Goal: Task Accomplishment & Management: Use online tool/utility

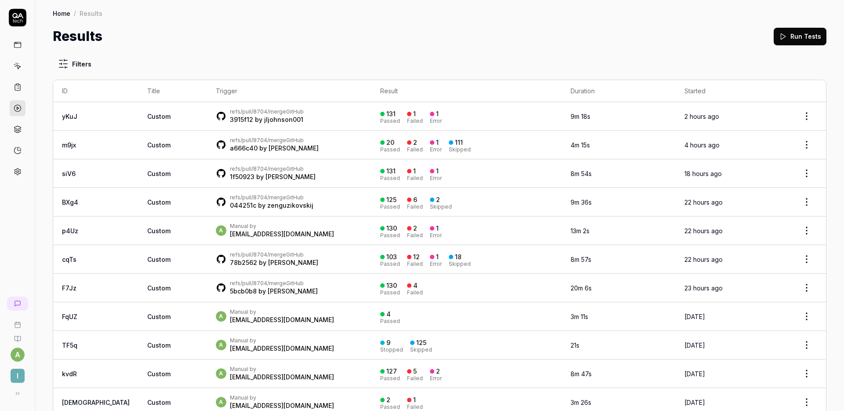
click at [796, 38] on button "Run Tests" at bounding box center [800, 37] width 53 height 18
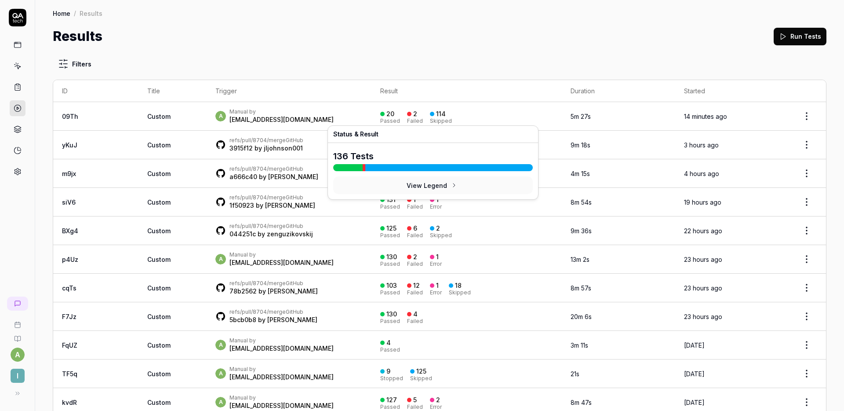
click at [432, 116] on div "20 Passed 2 Failed 114 Skipped" at bounding box center [466, 116] width 173 height 15
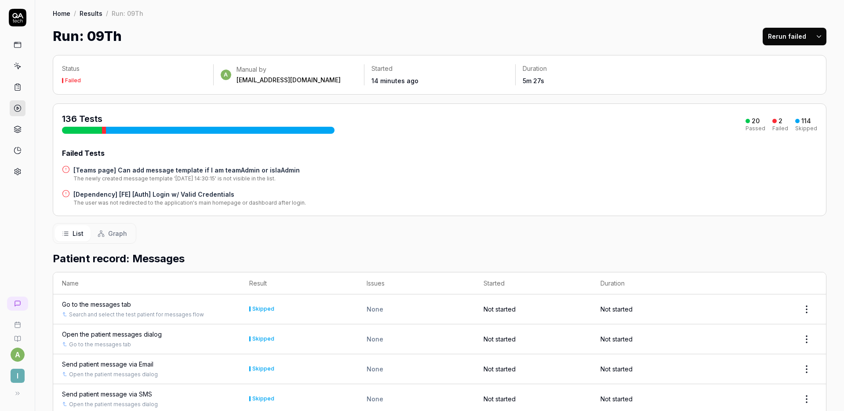
click at [437, 156] on div "Failed Tests" at bounding box center [439, 153] width 755 height 11
click at [174, 193] on h4 "[Dependency] [FE] [Auth] Login w/ Valid Credentials" at bounding box center [189, 194] width 233 height 9
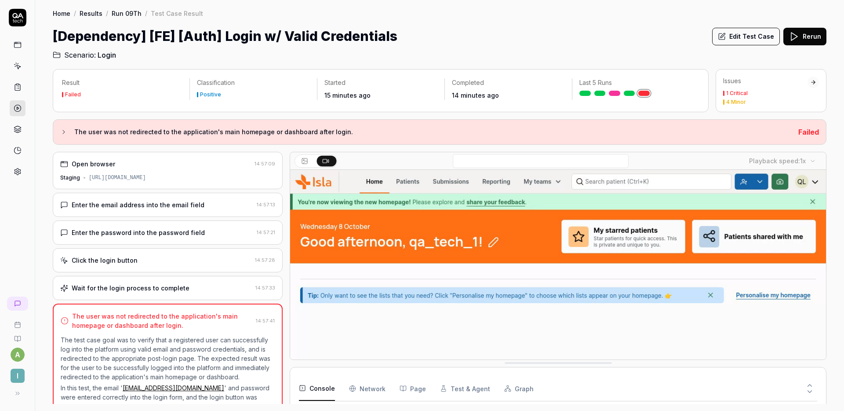
click at [164, 223] on div "Enter the password into the password field 14:57:21" at bounding box center [168, 232] width 230 height 24
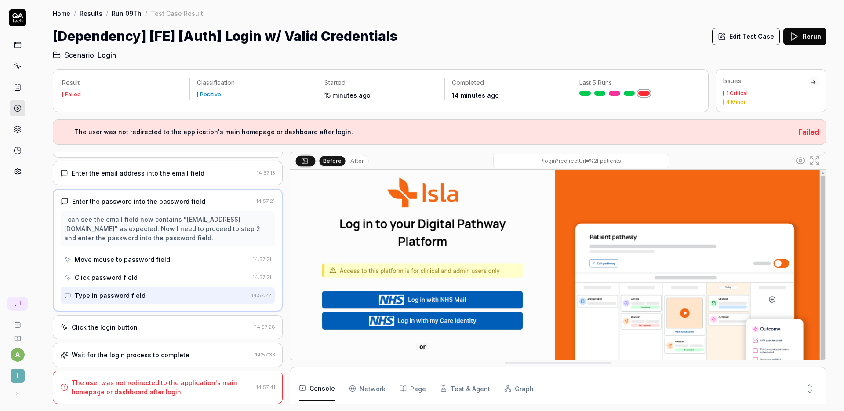
scroll to position [2, 0]
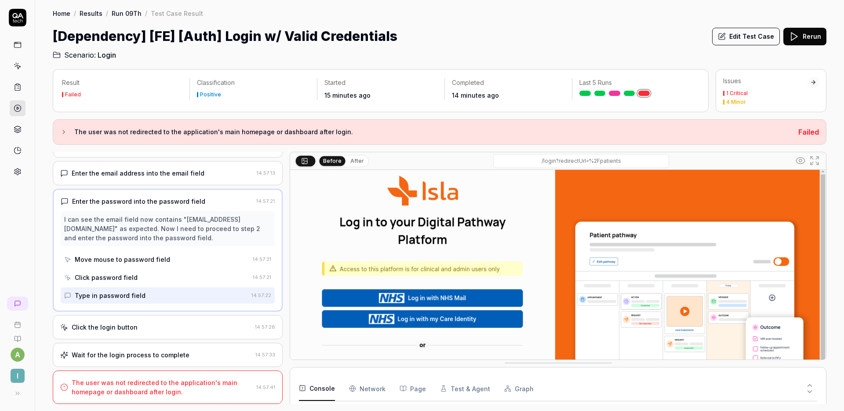
click at [806, 383] on icon at bounding box center [810, 385] width 8 height 8
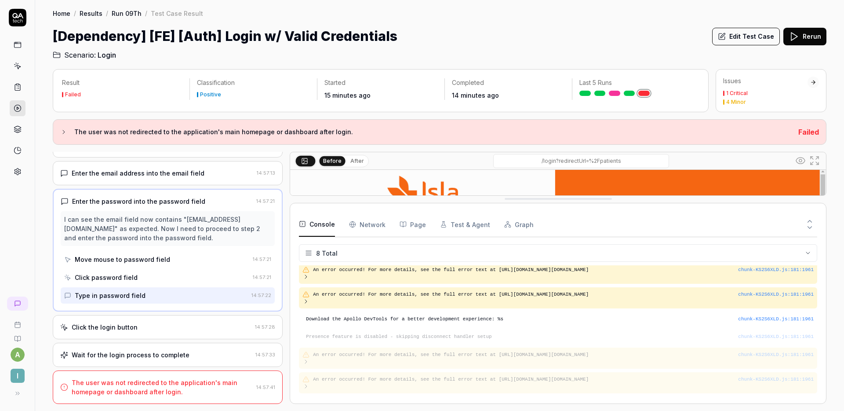
scroll to position [39, 0]
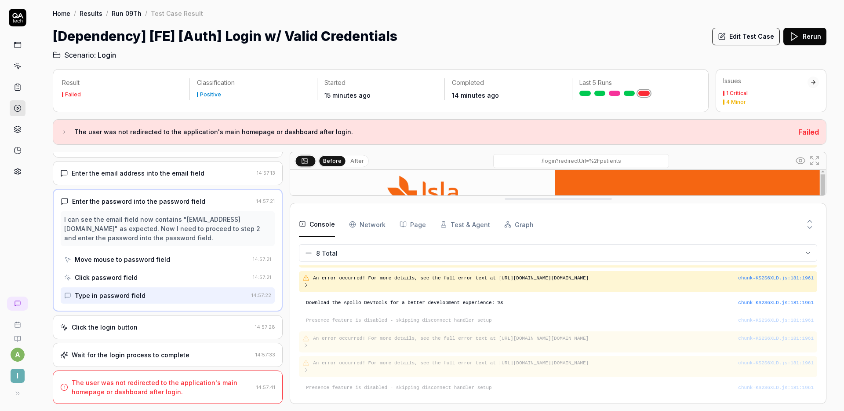
click at [207, 325] on div "Click the login button" at bounding box center [155, 326] width 191 height 9
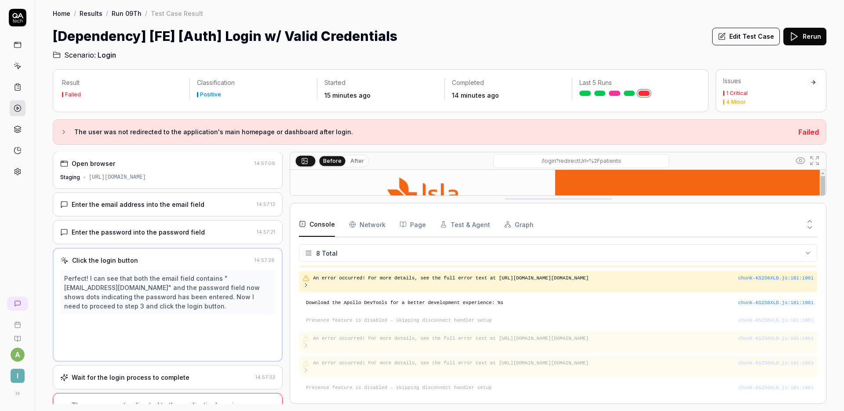
scroll to position [0, 0]
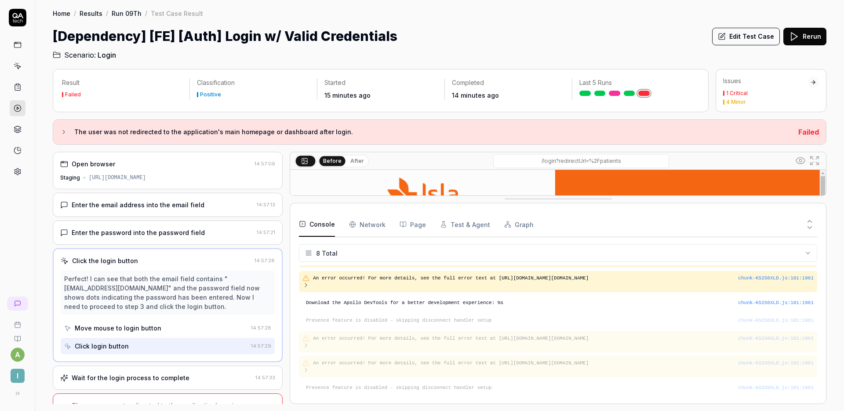
click at [812, 231] on button at bounding box center [809, 228] width 15 height 11
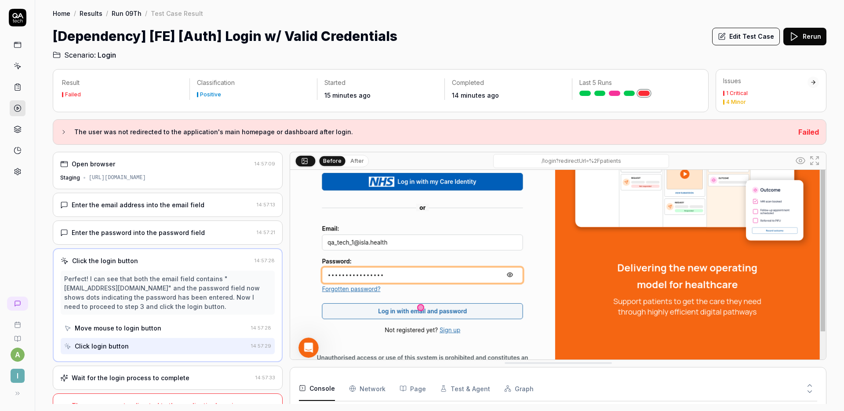
scroll to position [141, 0]
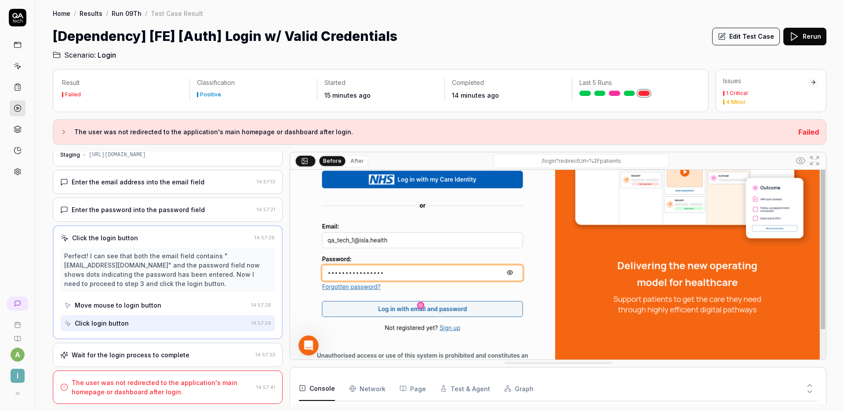
click at [145, 359] on div "Wait for the login process to complete 14:57:33" at bounding box center [168, 355] width 230 height 24
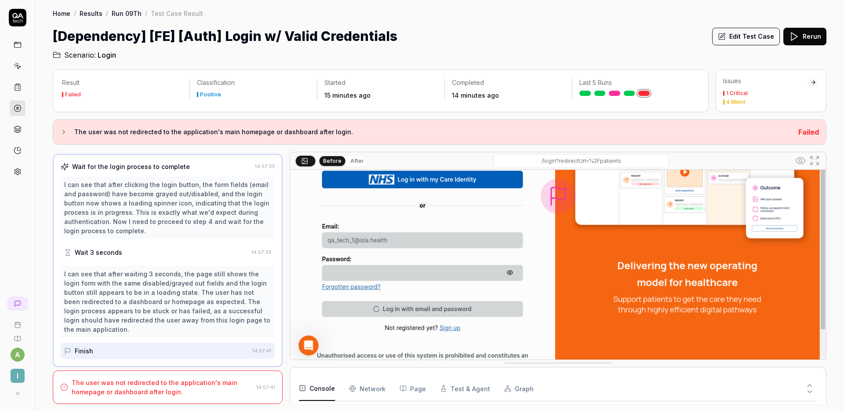
click at [755, 37] on button "Edit Test Case" at bounding box center [746, 37] width 68 height 18
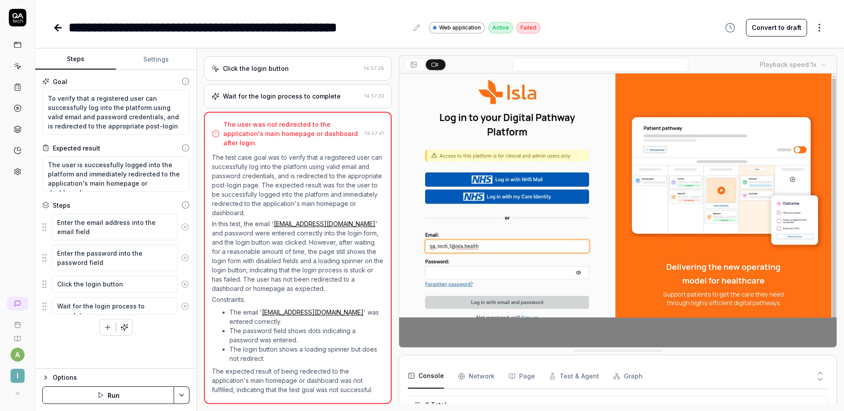
scroll to position [95, 0]
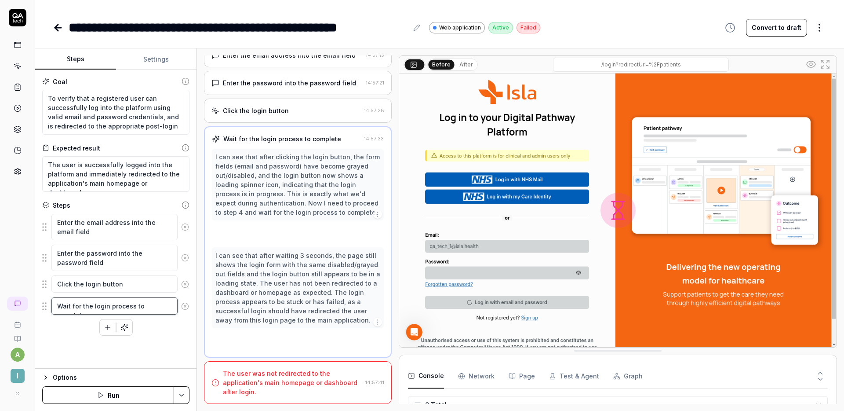
click at [71, 310] on textarea "Wait for the login process to complete" at bounding box center [114, 305] width 126 height 17
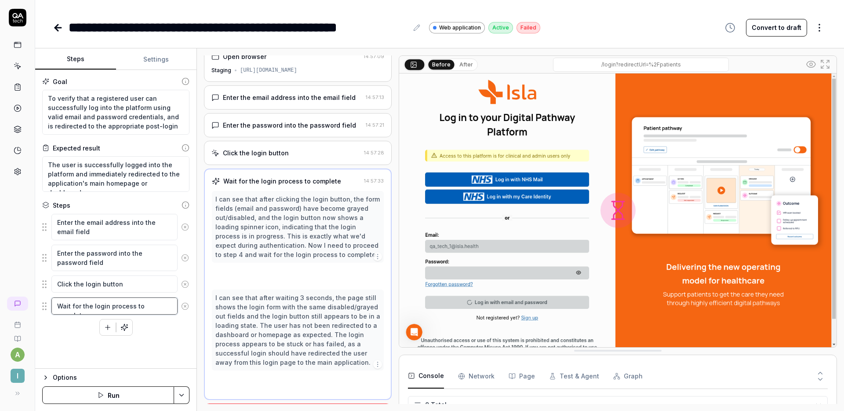
scroll to position [7, 0]
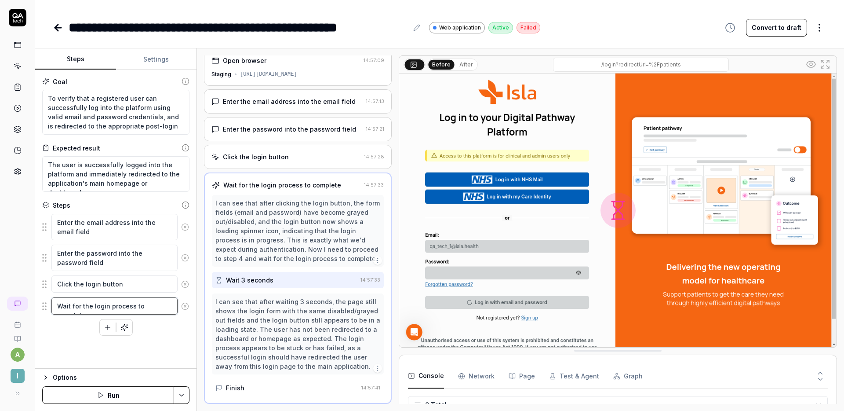
type textarea "*"
type textarea "Wait 4for the login process to complete"
type textarea "*"
type textarea "Wait 40for the login process to complete"
type textarea "*"
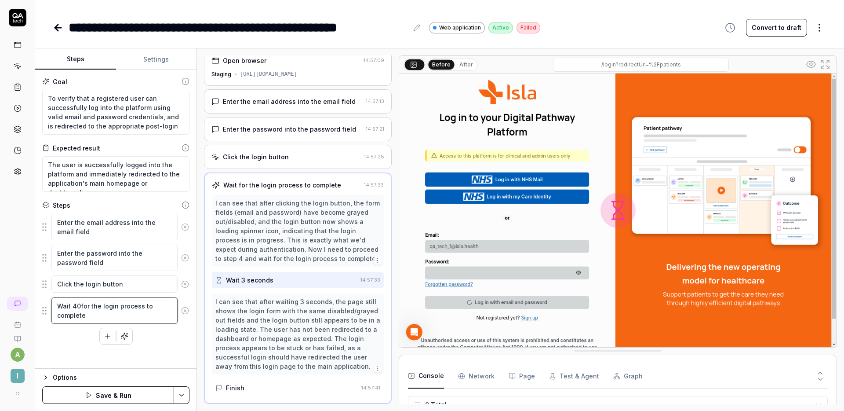
type textarea "Wait 40 for the login process to complete"
type textarea "*"
type textarea "Wait 40for the login process to complete"
type textarea "*"
type textarea "Wait 4for the login process to complete"
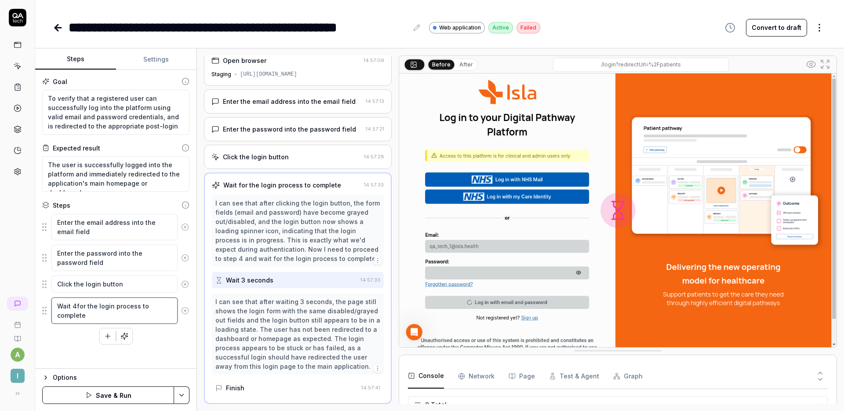
type textarea "*"
type textarea "Wait 43for the login process to complete"
type textarea "*"
type textarea "Wait 4for the login process to complete"
type textarea "*"
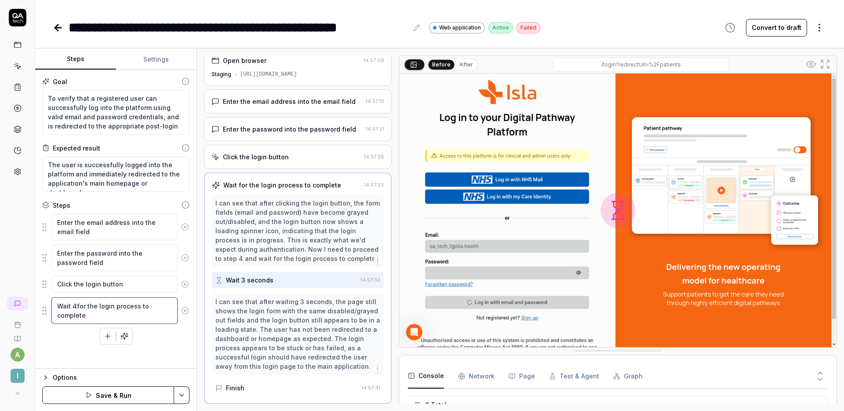
type textarea "Wait for the login process to complete"
type textarea "*"
type textarea "Wait 3for the login process to complete"
type textarea "*"
type textarea "Wait 30for the login process to complete"
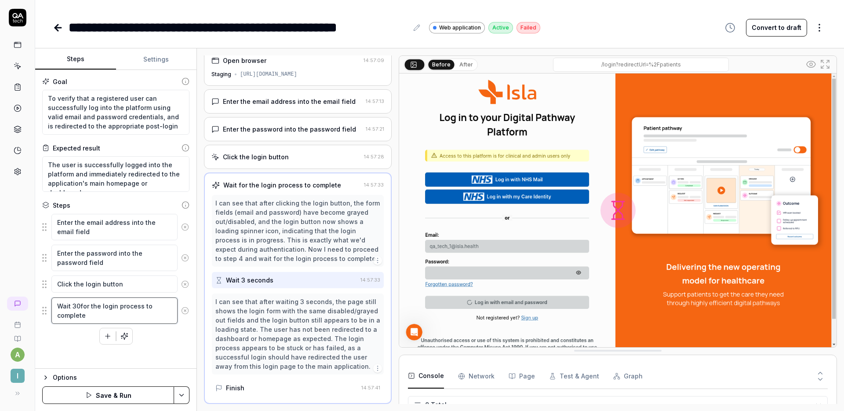
type textarea "*"
type textarea "Wait 30 for the login process to complete"
type textarea "*"
type textarea "Wait 30 sfor the login process to complete"
type textarea "*"
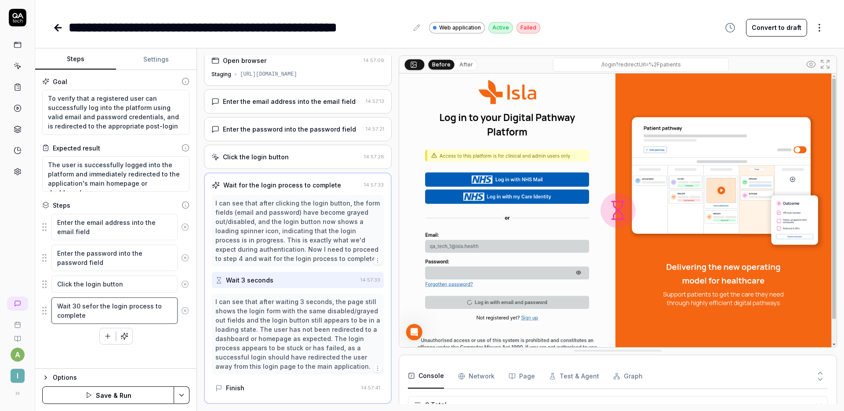
type textarea "Wait 30 secfor the login process to complete"
type textarea "*"
type textarea "Wait 30 secofor the login process to complete"
type textarea "*"
type textarea "Wait 30 secondfor the login process to complete"
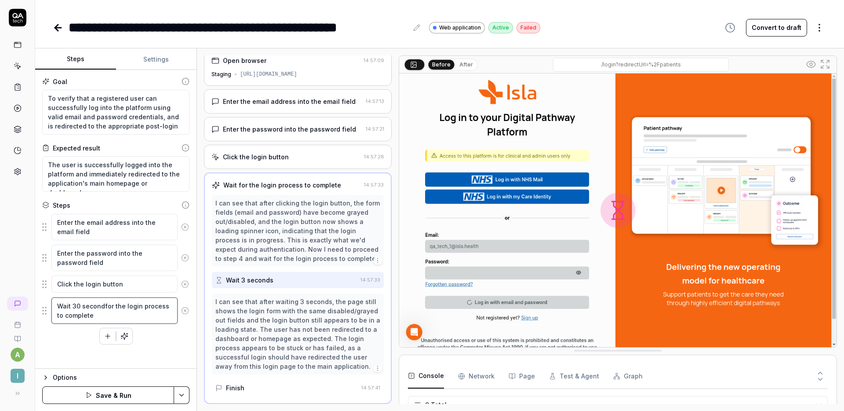
type textarea "*"
type textarea "Wait 30 secondsfor the login process to complete"
type textarea "*"
type textarea "Wait 30 seconds for the login process to complete"
click at [182, 390] on html "**********" at bounding box center [422, 205] width 844 height 411
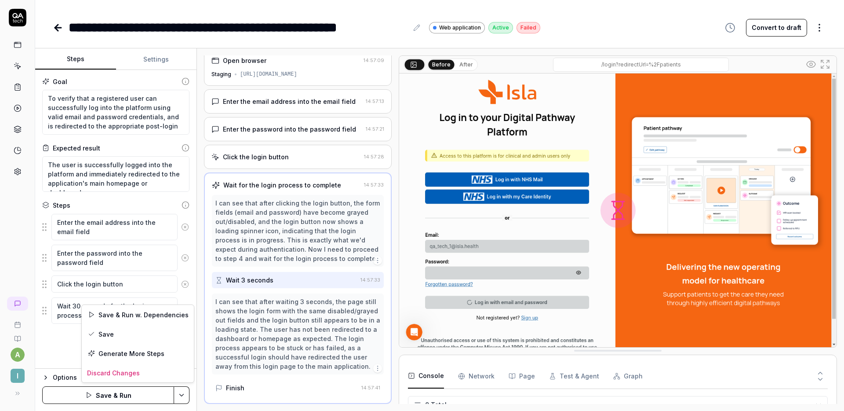
click at [118, 390] on html "**********" at bounding box center [422, 205] width 844 height 411
click at [117, 391] on button "Save & Run" at bounding box center [108, 395] width 132 height 18
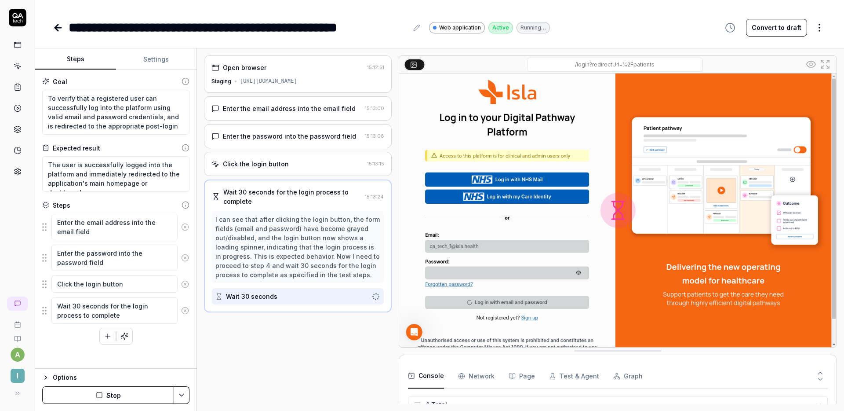
scroll to position [40, 0]
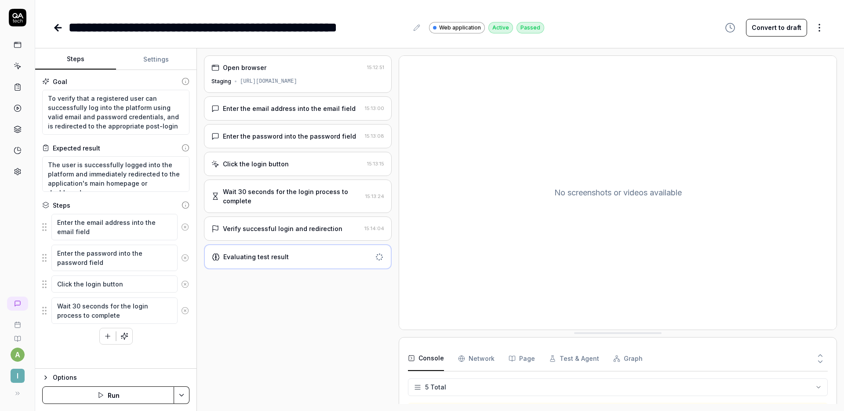
type textarea "*"
click at [300, 227] on div "Verify successful login and redirection" at bounding box center [283, 228] width 120 height 9
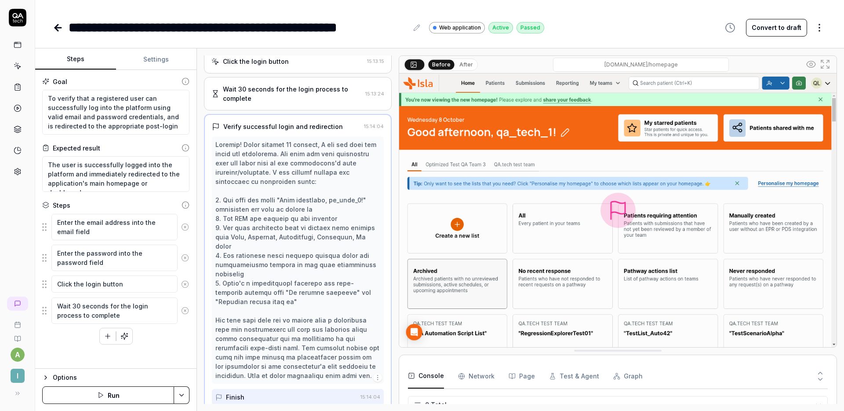
scroll to position [139, 0]
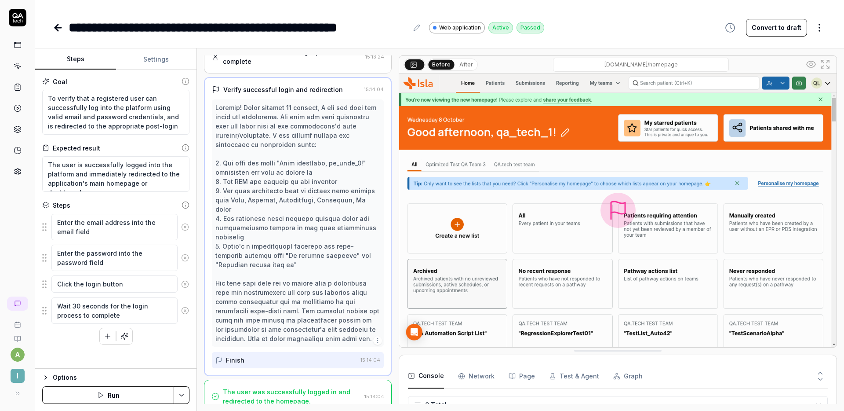
click at [271, 379] on div "The user was successfully logged in and redirected to the homepage. 15:14:04" at bounding box center [298, 395] width 188 height 33
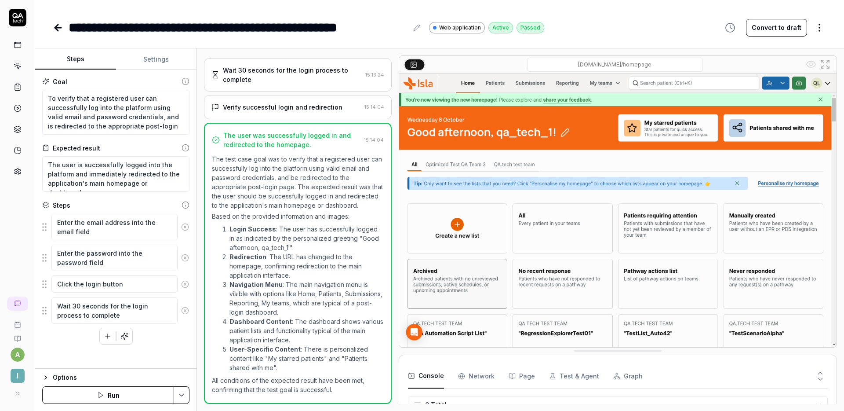
scroll to position [131, 0]
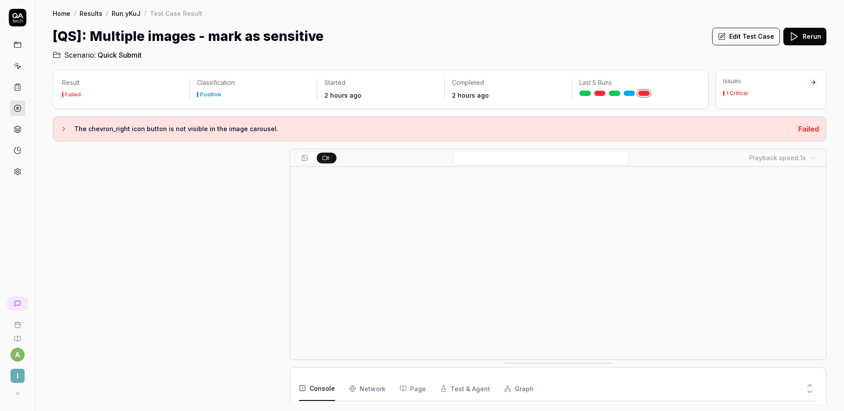
scroll to position [335, 0]
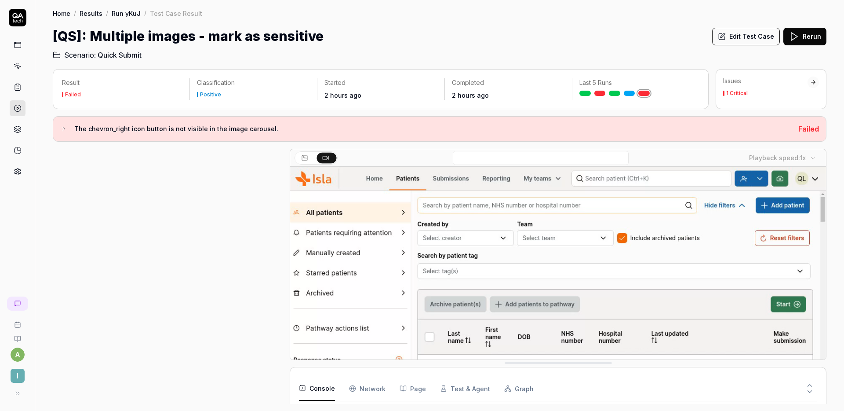
click at [756, 36] on button "Edit Test Case" at bounding box center [746, 37] width 68 height 18
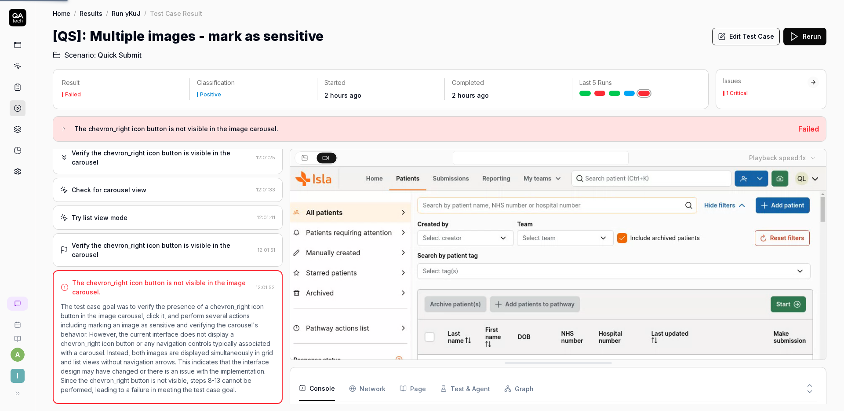
scroll to position [76, 0]
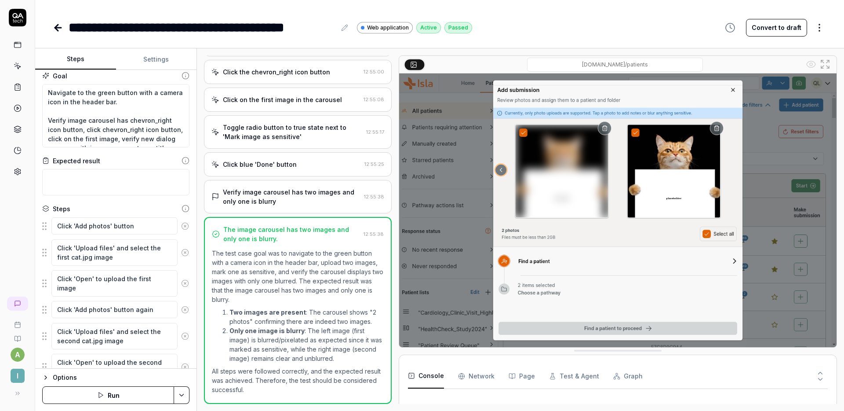
scroll to position [249, 0]
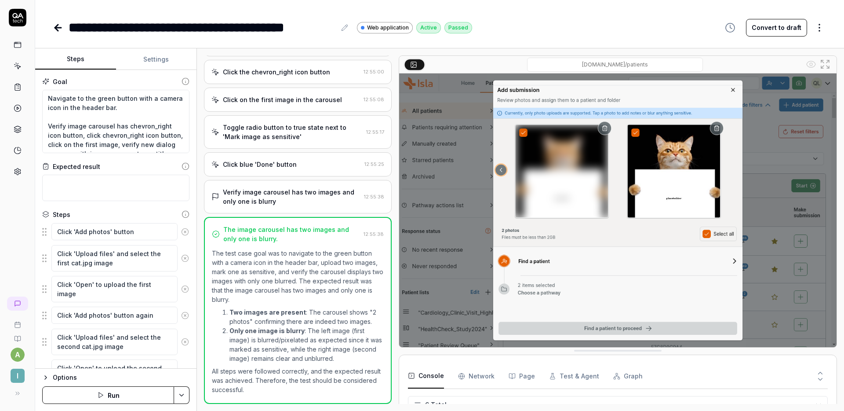
scroll to position [58, 0]
click at [289, 164] on div "Click blue 'Done' button" at bounding box center [260, 164] width 74 height 9
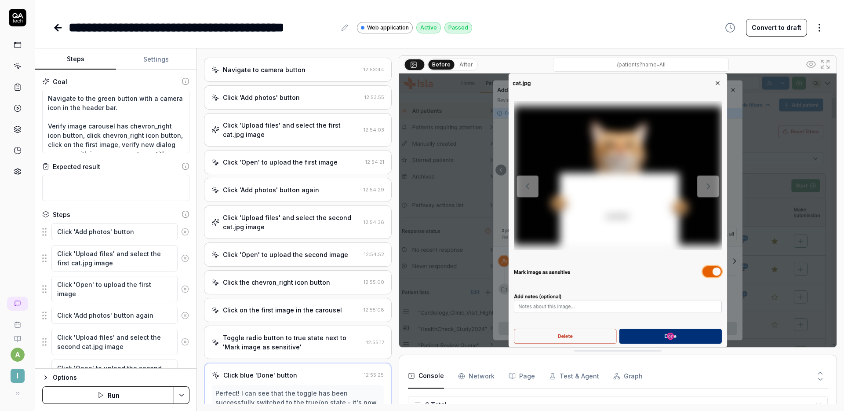
scroll to position [0, 0]
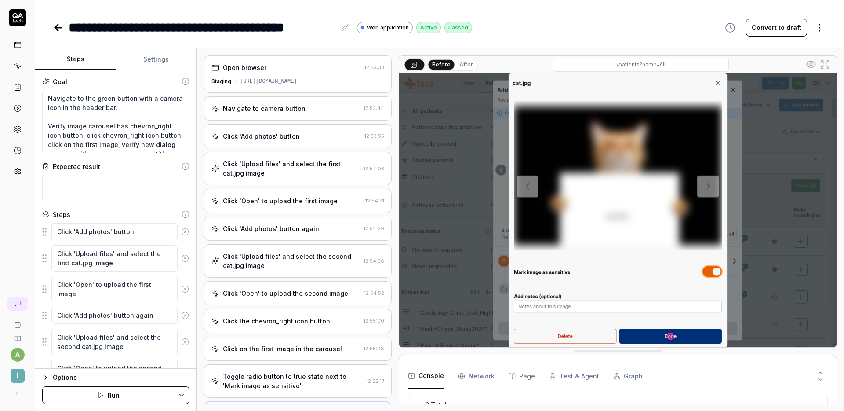
click at [280, 142] on div "Click 'Add photos' button 12:53:55" at bounding box center [298, 136] width 188 height 24
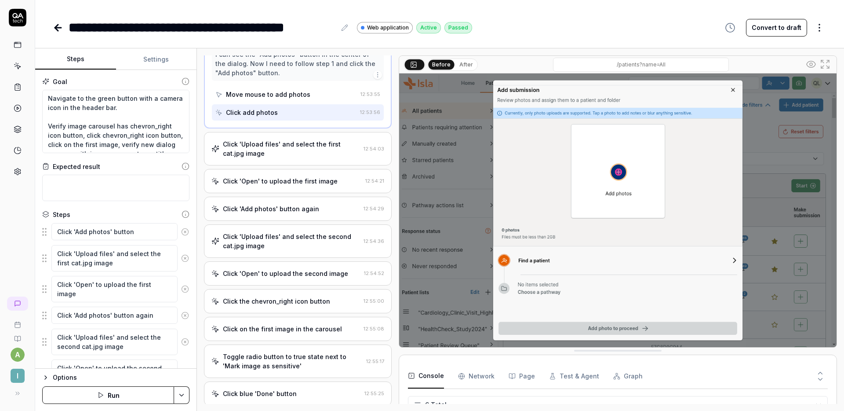
click at [289, 163] on div "Click 'Upload files' and select the first cat.jpg image 12:54:03" at bounding box center [298, 148] width 188 height 33
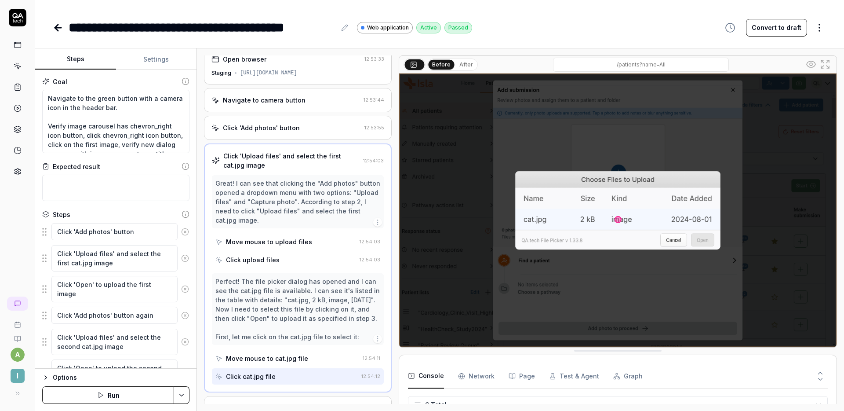
scroll to position [11, 0]
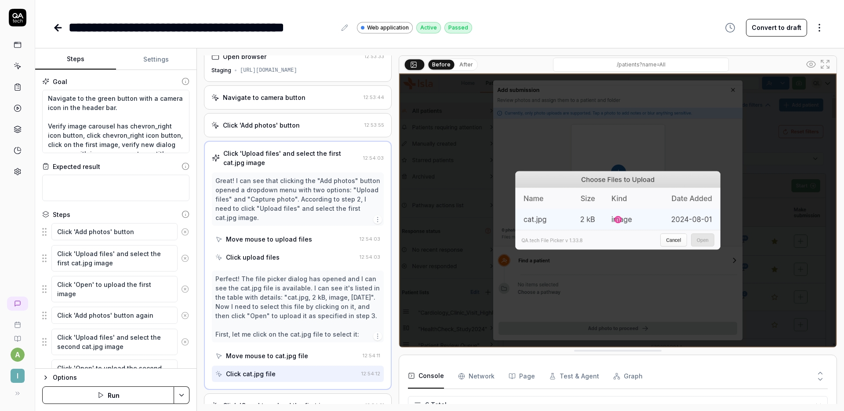
click at [287, 96] on div "Navigate to camera button" at bounding box center [264, 97] width 83 height 9
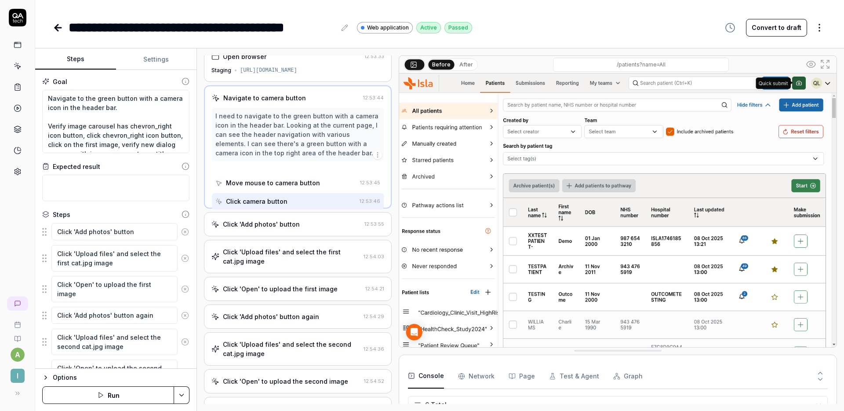
scroll to position [0, 0]
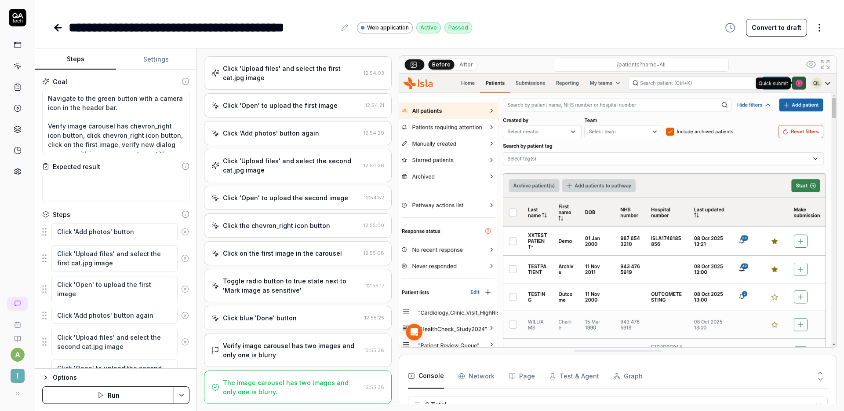
click at [303, 182] on div "Open browser 12:53:33 Staging https://staging.nhs.isla.health/patients?name=All…" at bounding box center [298, 229] width 188 height 348
click at [305, 168] on div "Click 'Upload files' and select the second cat.jpg image" at bounding box center [291, 165] width 137 height 18
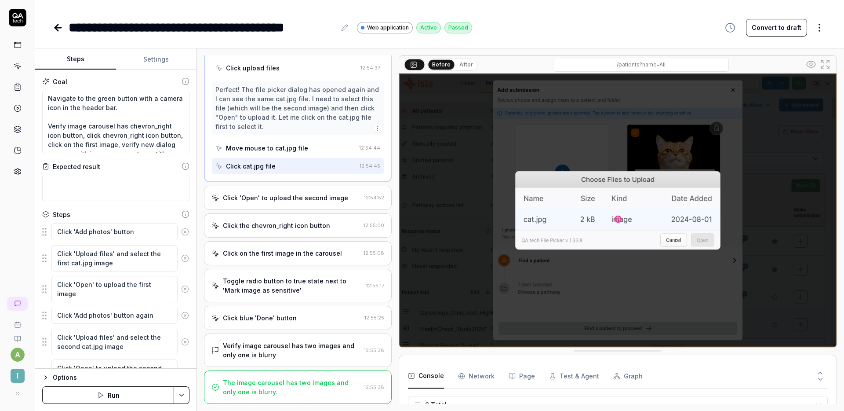
click at [292, 256] on div "Click on the first image in the carousel" at bounding box center [282, 252] width 119 height 9
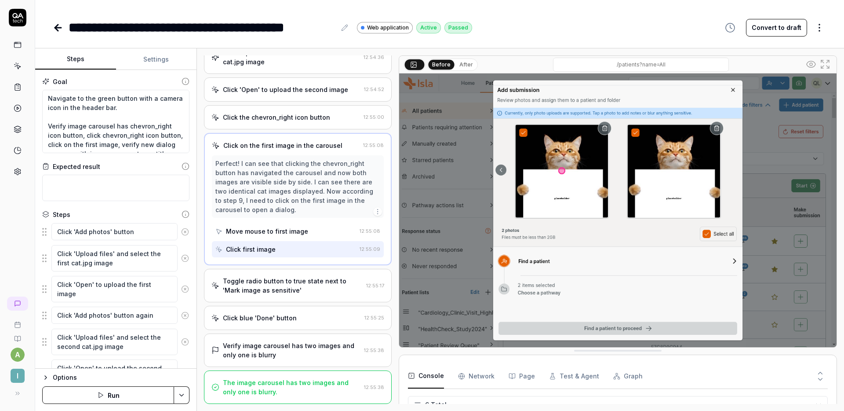
click at [298, 326] on div "Click blue 'Done' button 12:55:25" at bounding box center [298, 318] width 188 height 24
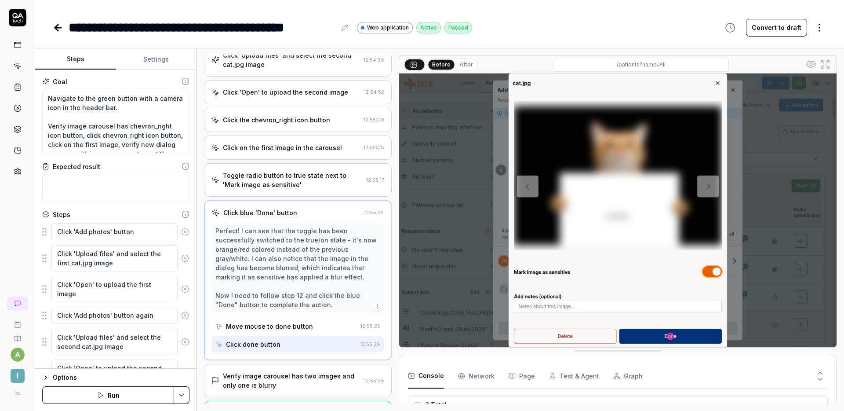
scroll to position [231, 0]
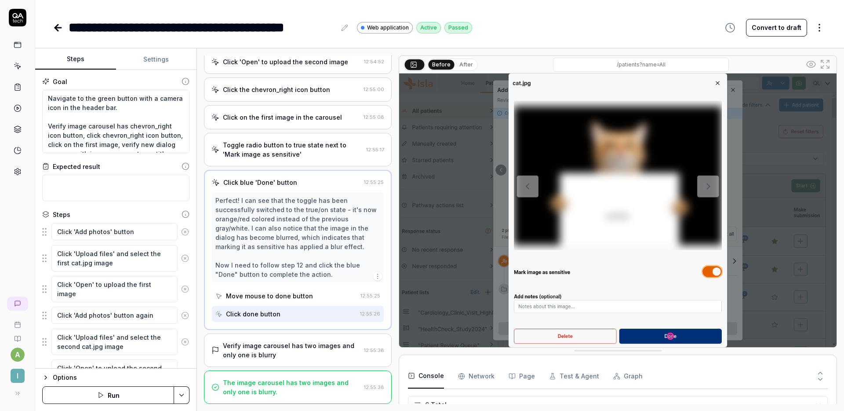
click at [294, 350] on div "Verify image carousel has two images and only one is blurry" at bounding box center [292, 350] width 138 height 18
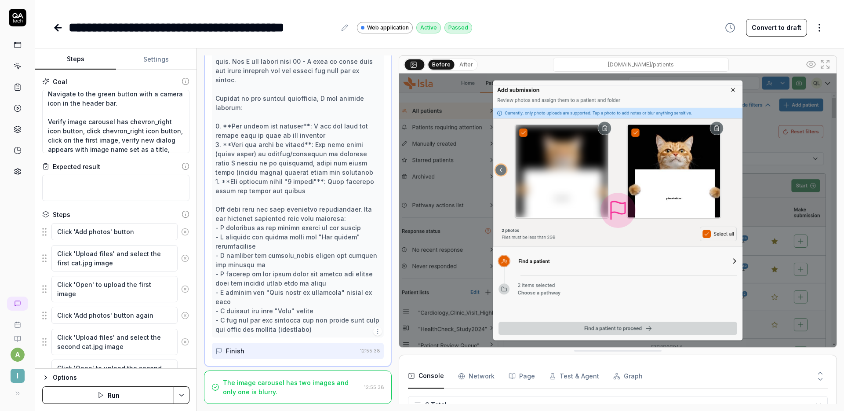
scroll to position [6, 0]
drag, startPoint x: 101, startPoint y: 136, endPoint x: 82, endPoint y: 131, distance: 19.6
click at [101, 135] on textarea "Navigate to the green button with a camera icon in the header bar. Verify image…" at bounding box center [115, 121] width 147 height 63
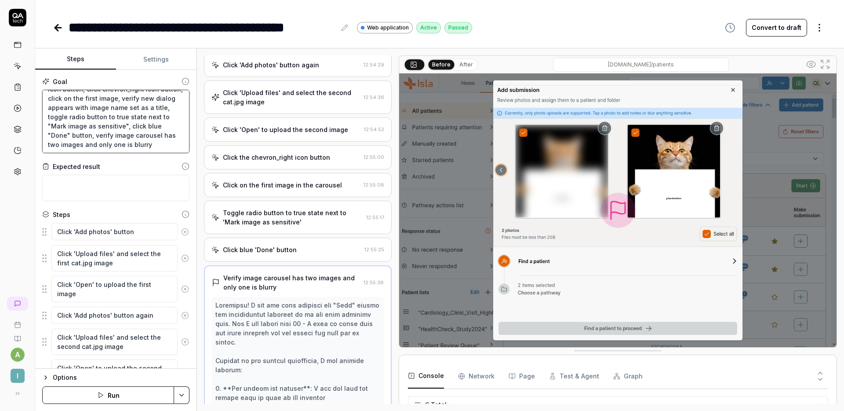
scroll to position [0, 0]
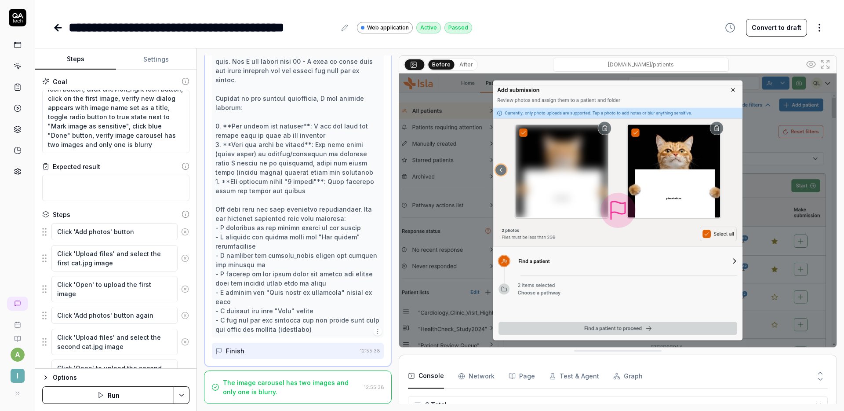
click at [293, 386] on div "The image carousel has two images and only one is blurry." at bounding box center [292, 387] width 138 height 18
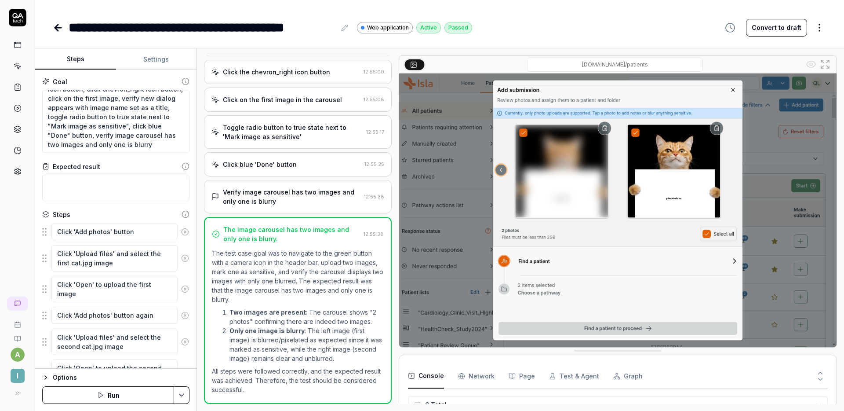
click at [661, 35] on div "**********" at bounding box center [440, 28] width 774 height 20
type textarea "*"
click at [18, 67] on icon at bounding box center [18, 66] width 8 height 8
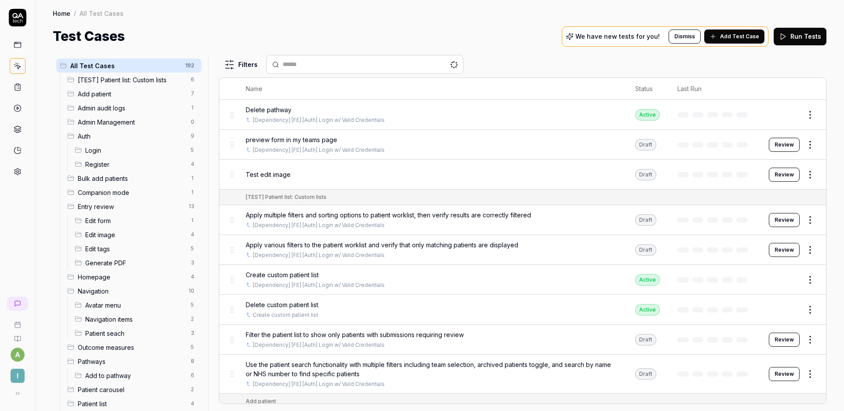
click at [810, 38] on button "Run Tests" at bounding box center [800, 37] width 53 height 18
click at [18, 107] on icon at bounding box center [18, 108] width 8 height 8
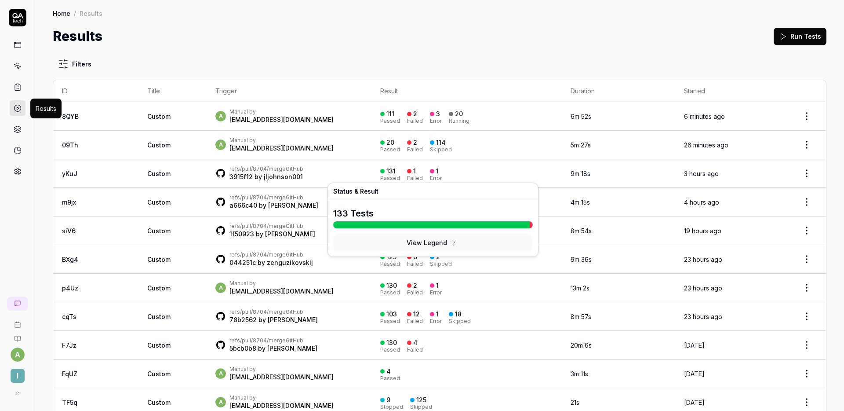
click at [375, 42] on div "Results Run Tests" at bounding box center [440, 36] width 774 height 20
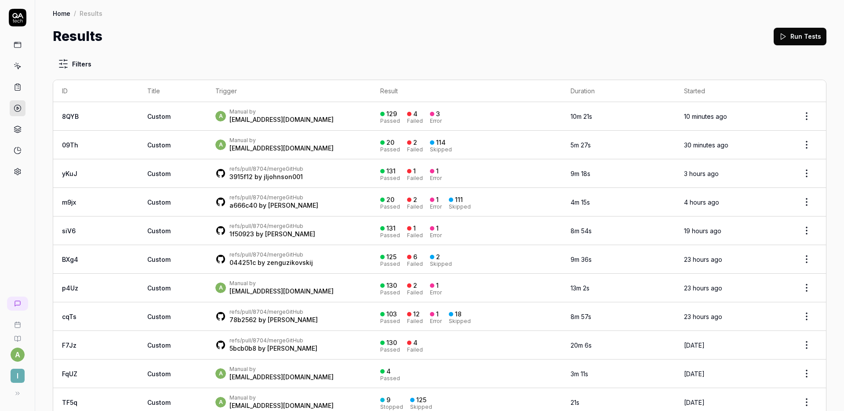
click at [485, 19] on div "Home / Results Home / Results Results Run Tests" at bounding box center [439, 23] width 809 height 46
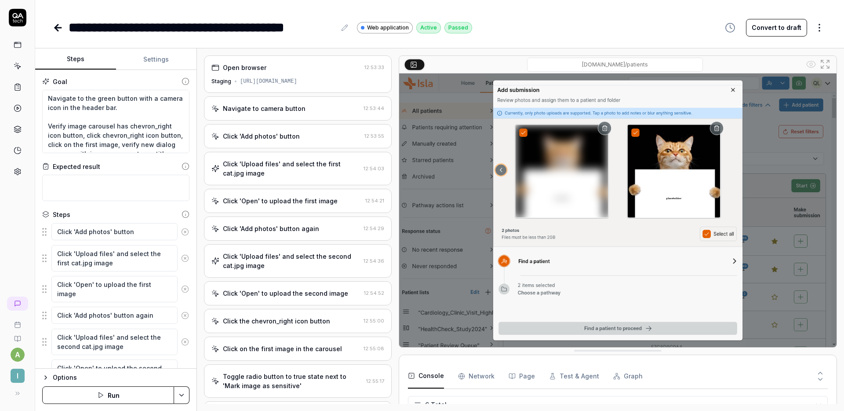
scroll to position [57, 0]
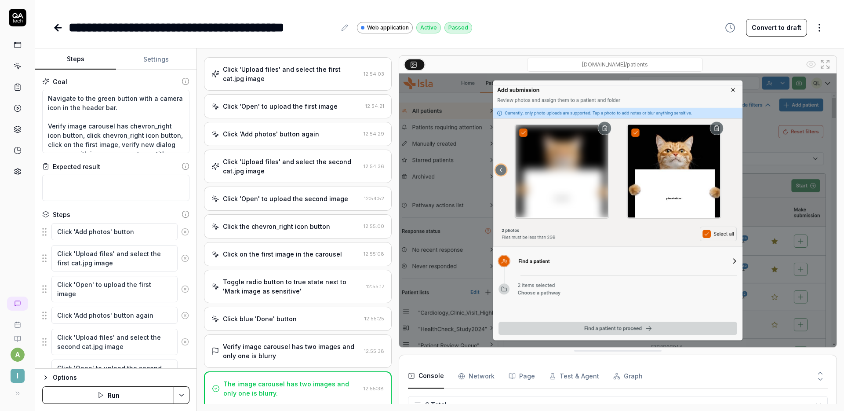
type textarea "*"
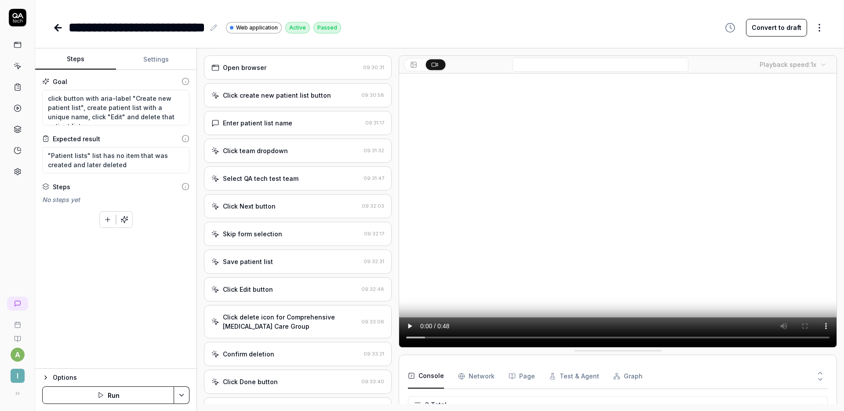
type textarea "*"
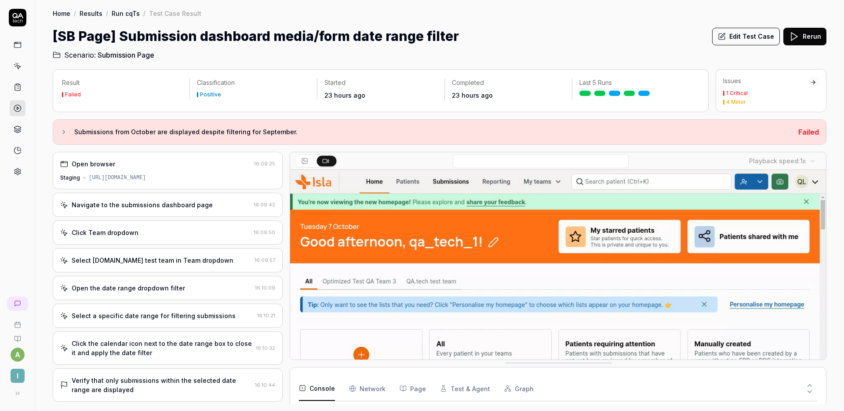
scroll to position [57, 0]
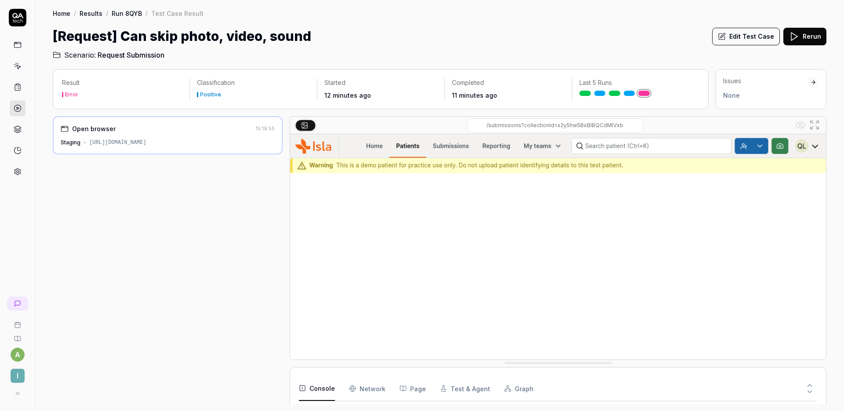
scroll to position [58, 0]
click at [813, 385] on icon at bounding box center [810, 385] width 8 height 8
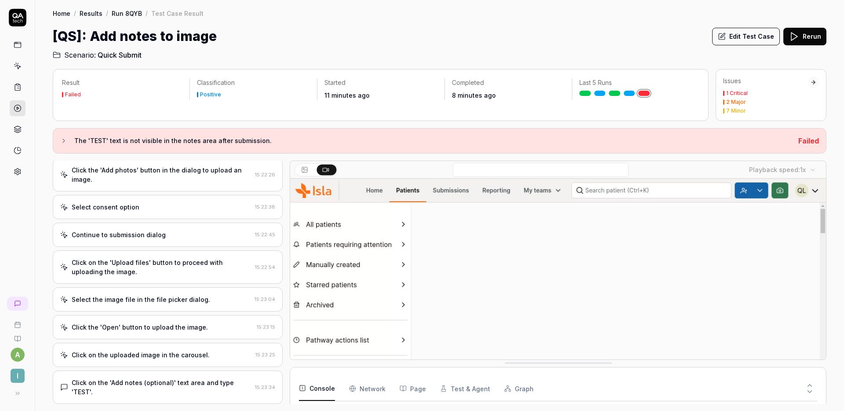
click at [204, 270] on div "Click on the 'Upload files' button to proceed with uploading the image." at bounding box center [162, 267] width 180 height 18
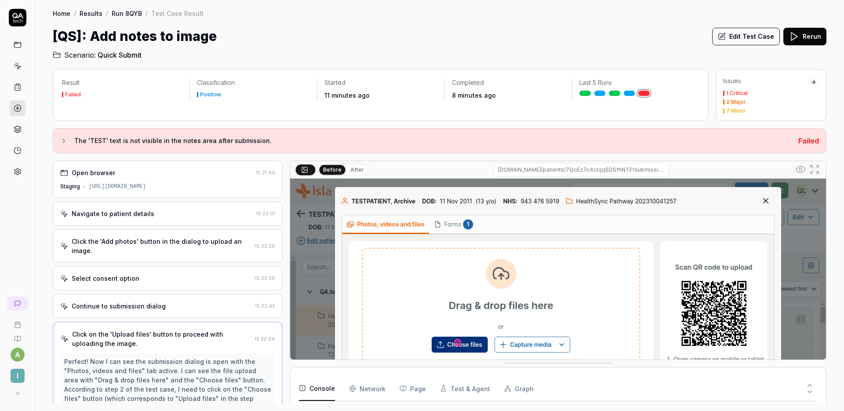
click at [179, 216] on div "Navigate to patient details" at bounding box center [156, 213] width 193 height 9
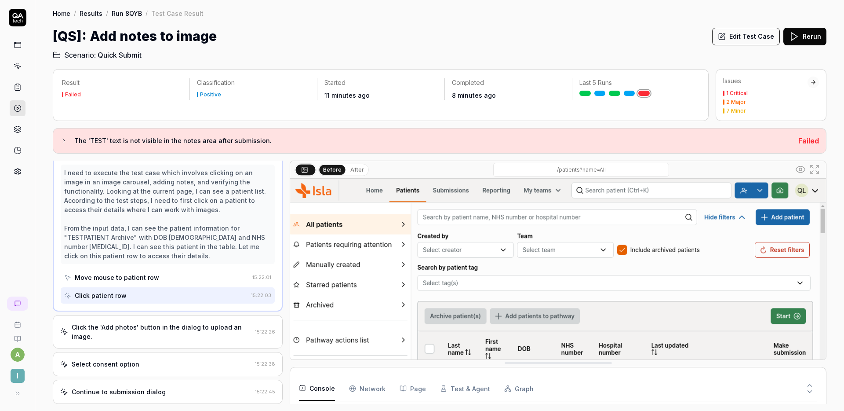
click at [162, 320] on div "Click the 'Add photos' button in the dialog to upload an image. 15:22:26" at bounding box center [168, 331] width 230 height 33
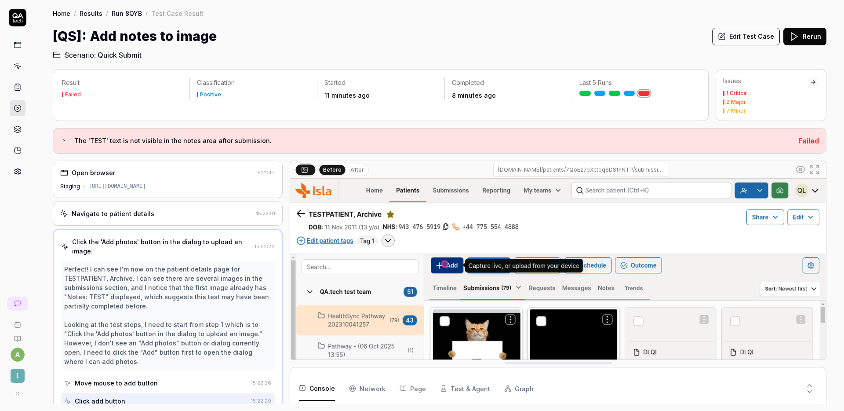
click at [748, 36] on button "Edit Test Case" at bounding box center [746, 37] width 68 height 18
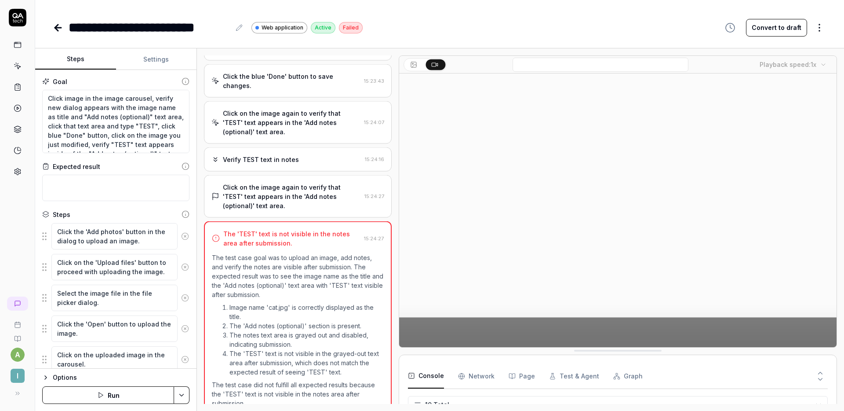
scroll to position [323, 0]
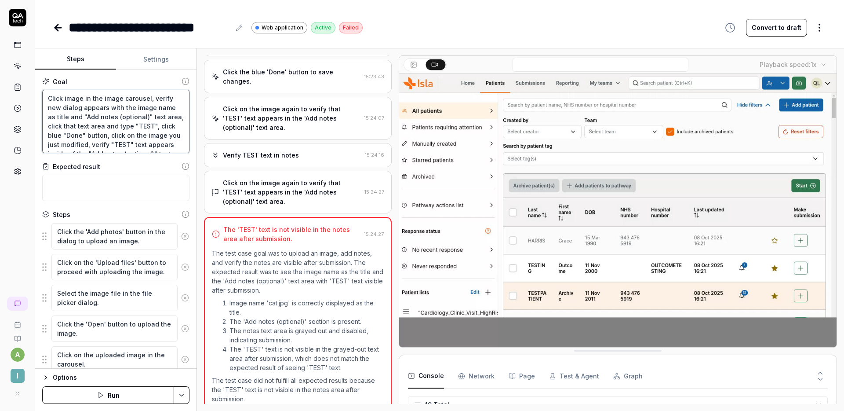
click at [49, 97] on textarea "Click image in the image carousel, verify new dialog appears with the image nam…" at bounding box center [115, 121] width 147 height 63
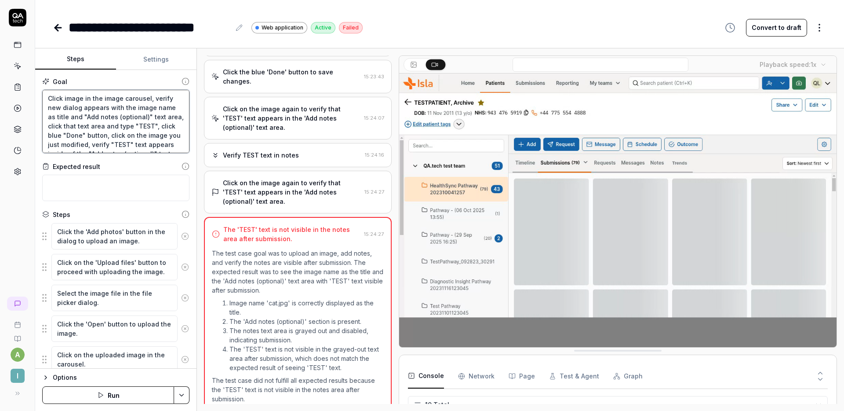
type textarea "*"
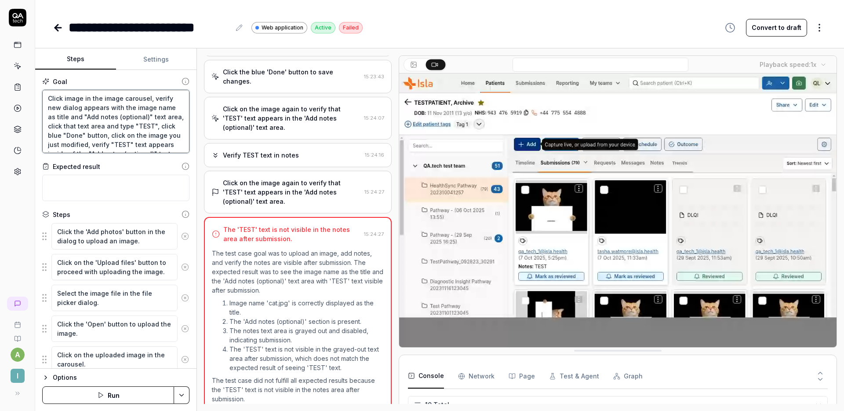
type textarea "CClick image in the image carousel, verify new dialog appears with the image na…"
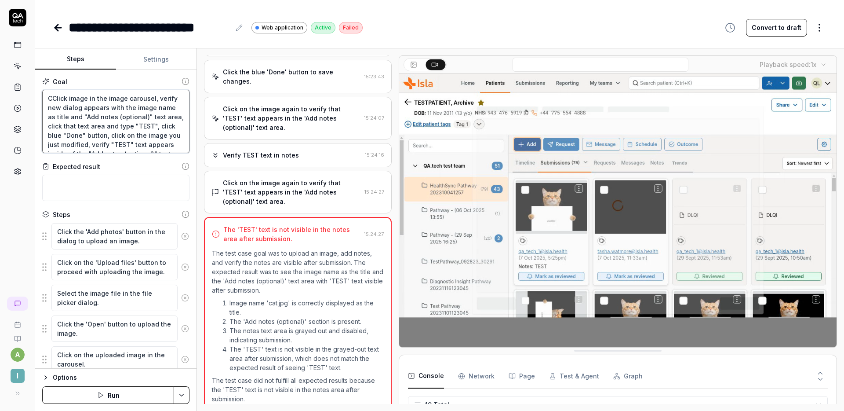
type textarea "*"
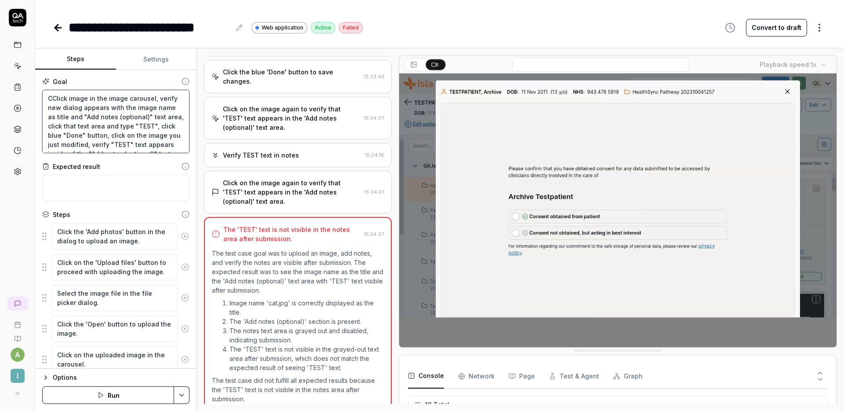
type textarea "ClClick image in the image carousel, verify new dialog appears with the image n…"
type textarea "*"
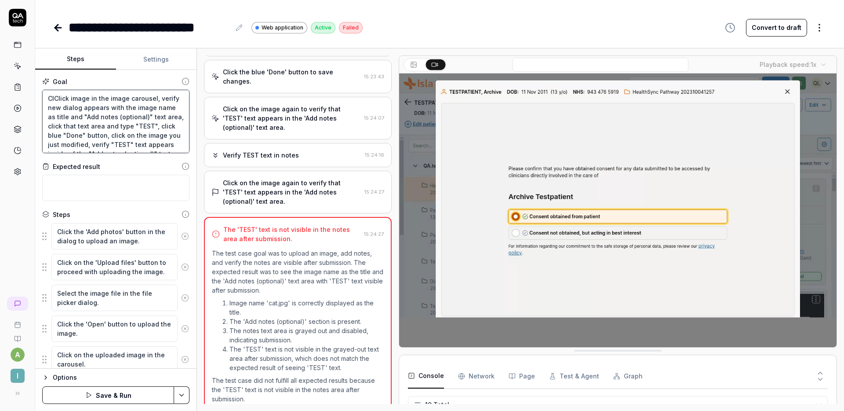
type textarea "CliClick image in the image carousel, verify new dialog appears with the image …"
type textarea "*"
type textarea "ClicClick image in the image carousel, verify new dialog appears with the image…"
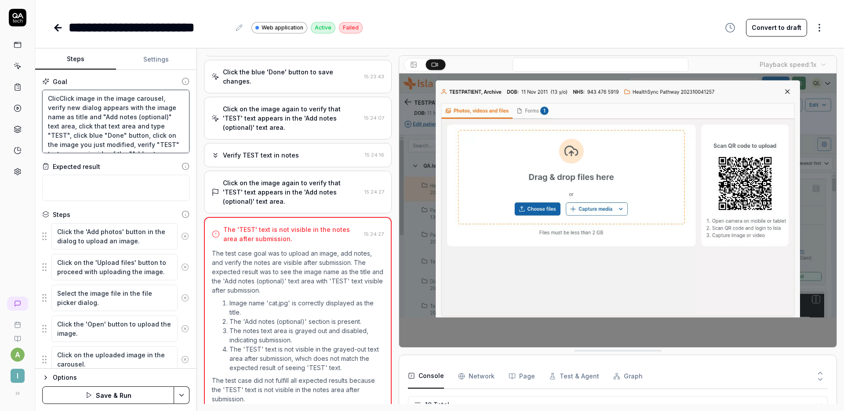
type textarea "*"
type textarea "ClickClick image in the image carousel, verify new dialog appears with the imag…"
type textarea "*"
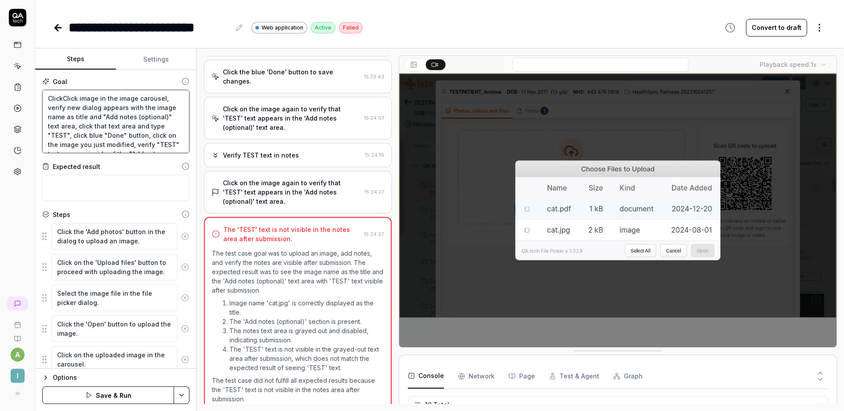
type textarea "Click Click image in the image carousel, verify new dialog appears with the ima…"
type textarea "*"
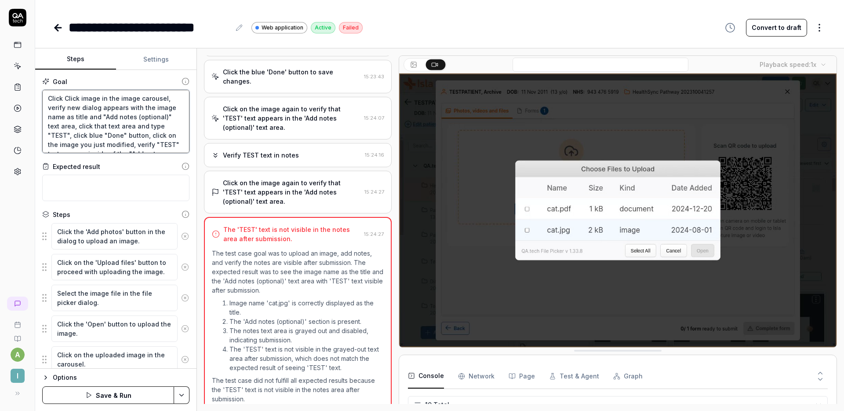
type textarea "Click tClick image in the image carousel, verify new dialog appears with the im…"
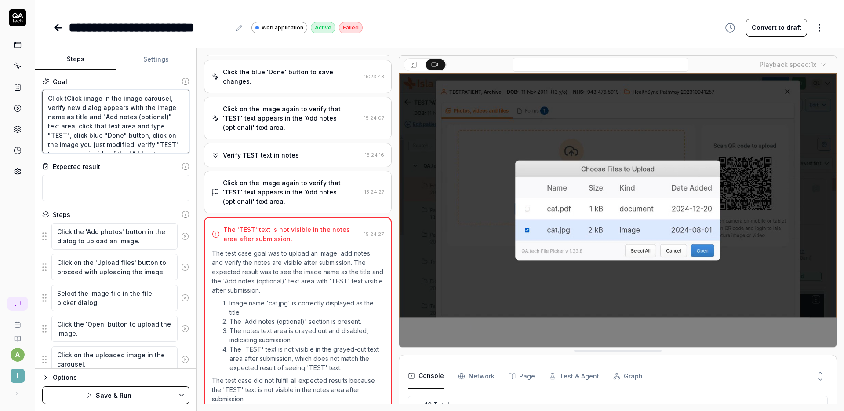
type textarea "*"
type textarea "Click thClick image in the image carousel, verify new dialog appears with the i…"
type textarea "*"
type textarea "Click theClick image in the image carousel, verify new dialog appears with the …"
type textarea "*"
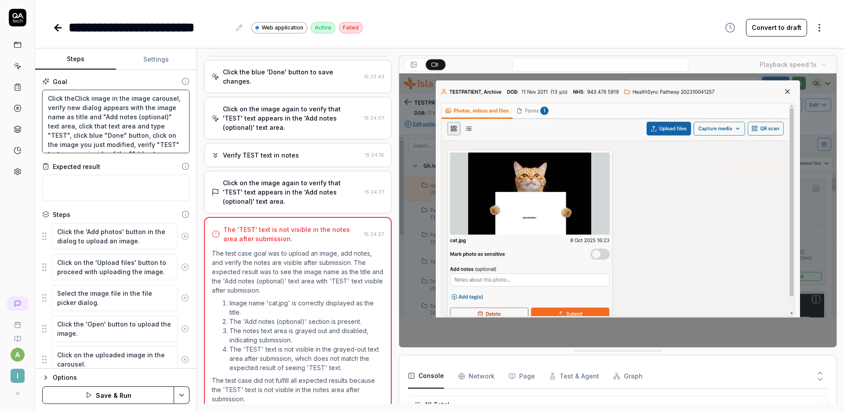
type textarea "Click the Click image in the image carousel, verify new dialog appears with the…"
type textarea "*"
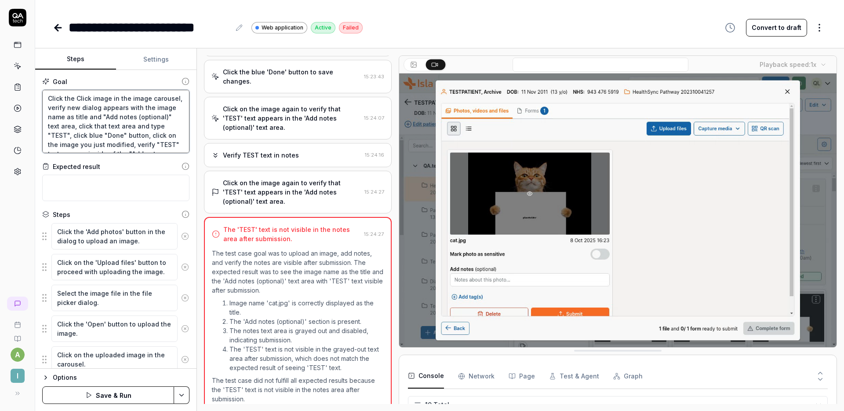
type textarea "Click the gClick image in the image carousel, verify new dialog appears with th…"
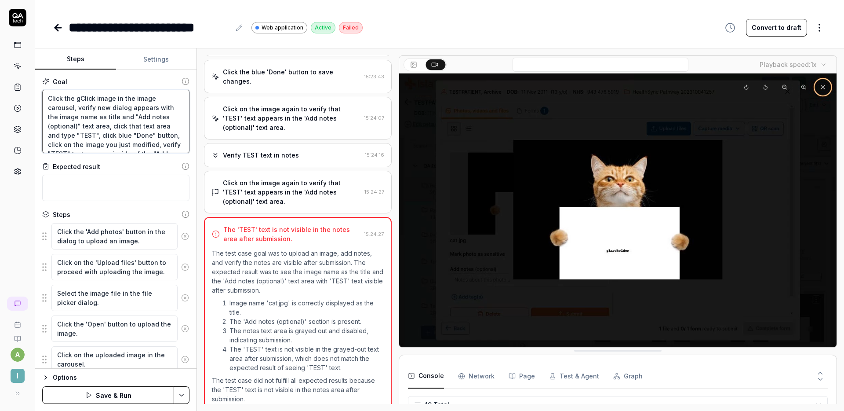
type textarea "*"
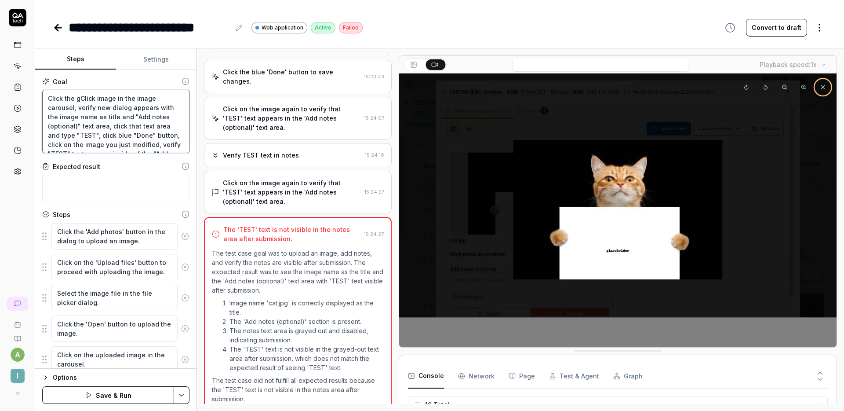
type textarea "Click the grClick image in the image carousel, verify new dialog appears with t…"
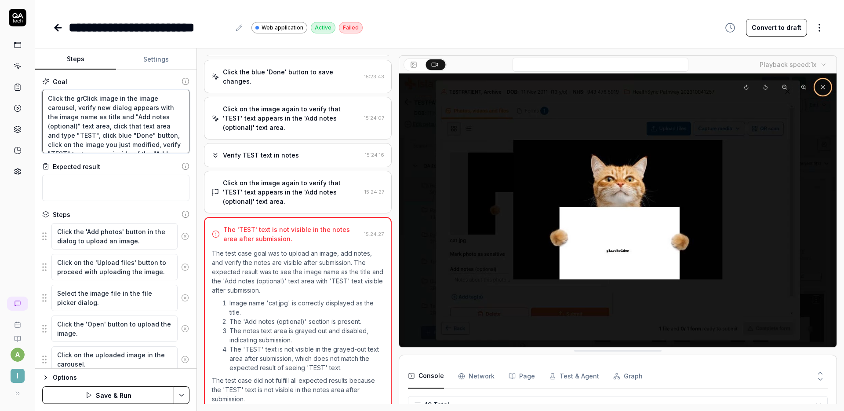
type textarea "*"
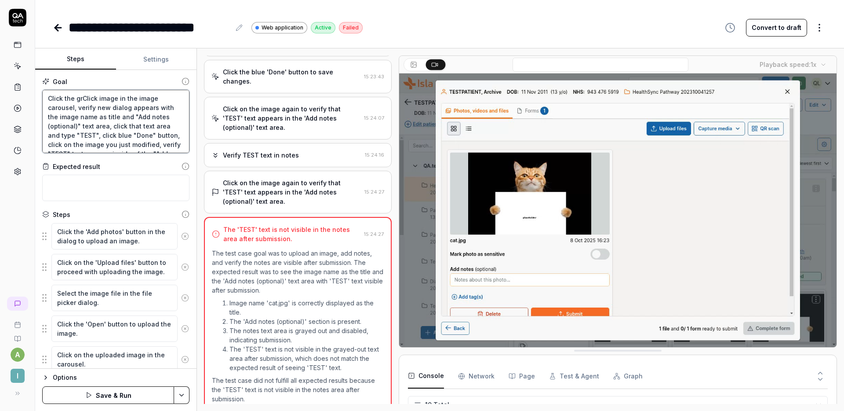
type textarea "Click the greClick image in the image carousel, verify new dialog appears with …"
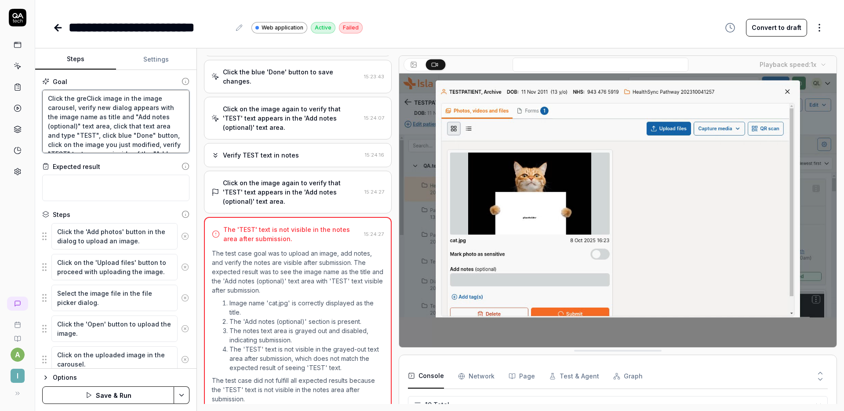
type textarea "*"
type textarea "Click the greeClick image in the image carousel, verify new dialog appears with…"
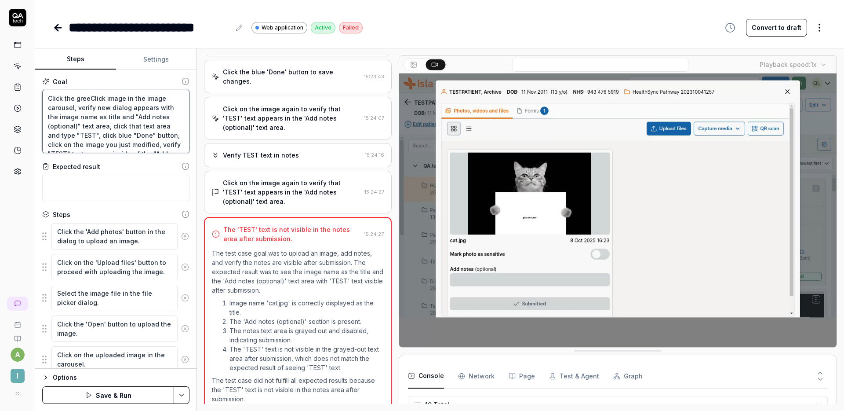
type textarea "*"
type textarea "Click the greenClick image in the image carousel, verify new dialog appears wit…"
type textarea "*"
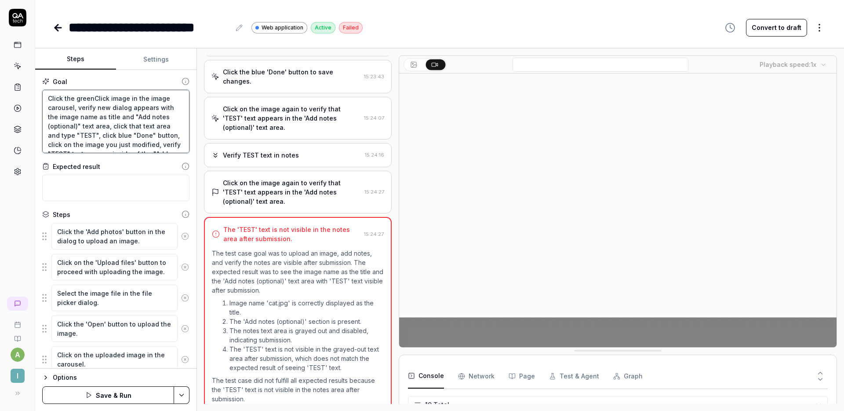
type textarea "Click the green Click image in the image carousel, verify new dialog appears wi…"
type textarea "*"
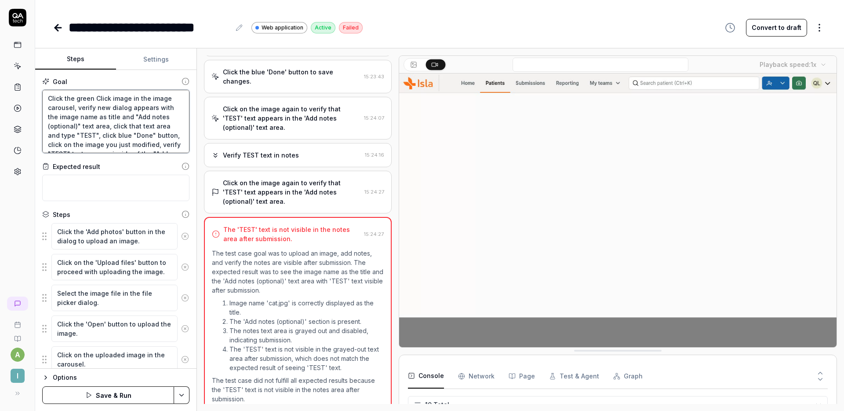
type textarea "Click the green bClick image in the image carousel, verify new dialog appears w…"
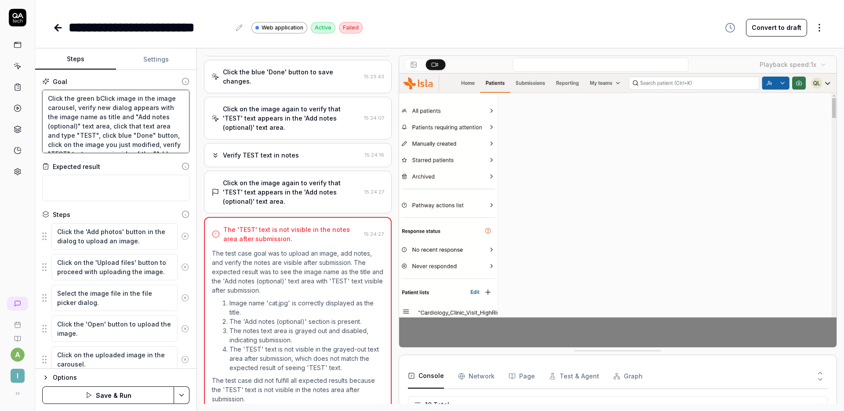
type textarea "*"
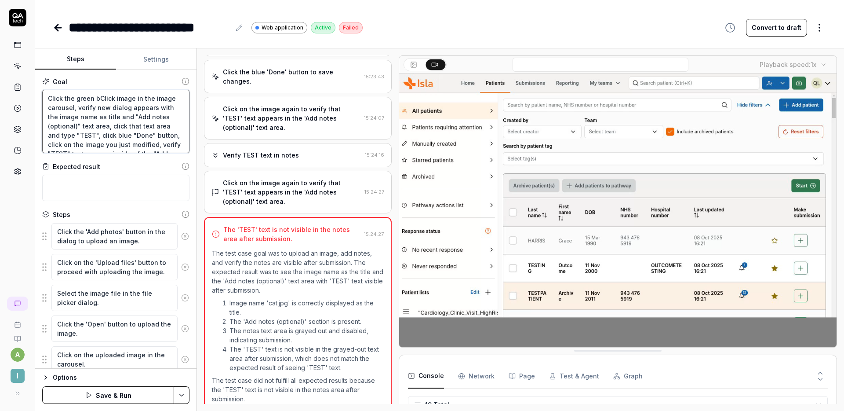
type textarea "Click the green buClick image in the image carousel, verify new dialog appears …"
type textarea "*"
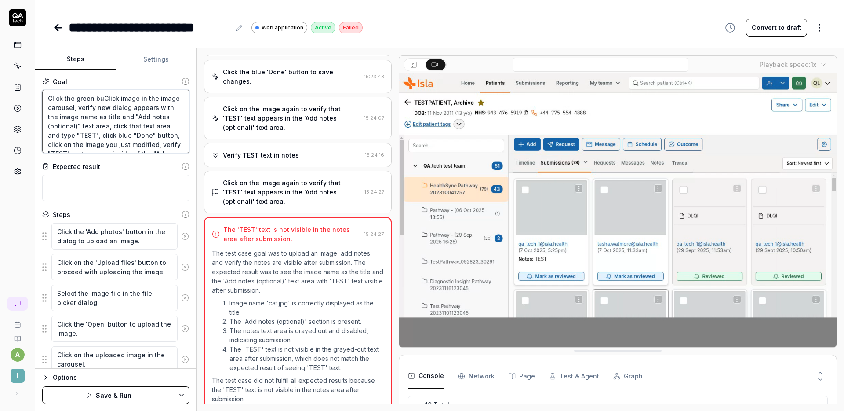
type textarea "Click the green butClick image in the image carousel, verify new dialog appears…"
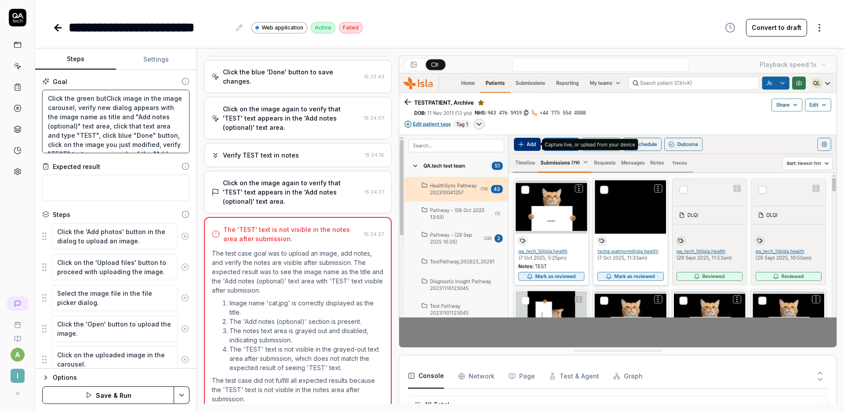
type textarea "*"
type textarea "Click the green buttClick image in the image carousel, verify new dialog appear…"
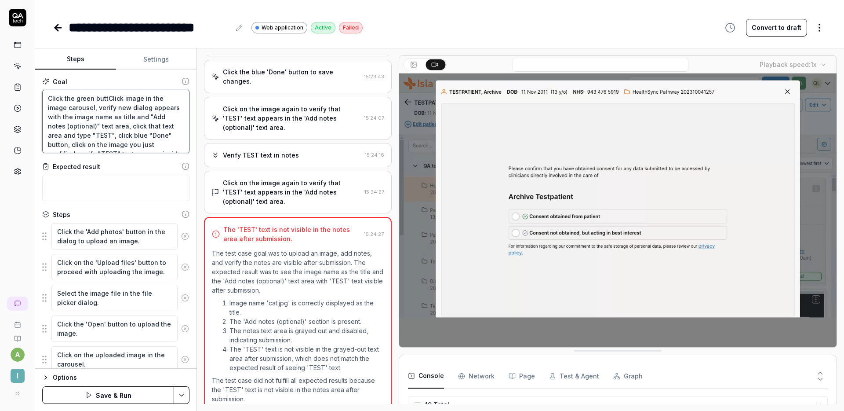
type textarea "*"
type textarea "Click the green buttoClick image in the image carousel, verify new dialog appea…"
type textarea "*"
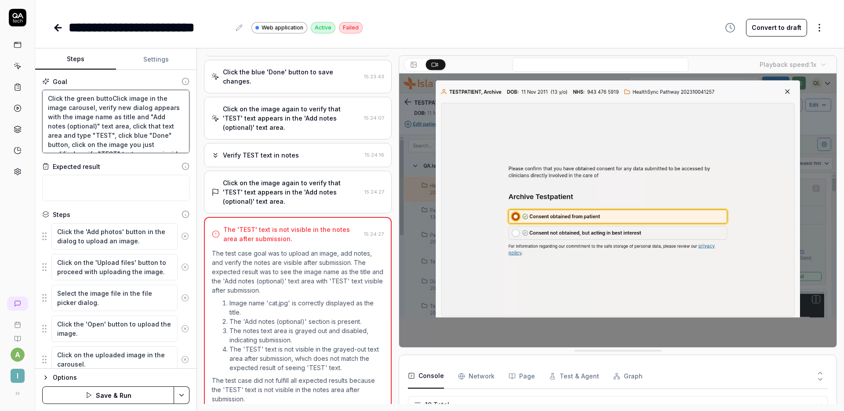
type textarea "Click the green buttonClick image in the image carousel, verify new dialog appe…"
type textarea "*"
type textarea "Click the green button Click image in the image carousel, verify new dialog app…"
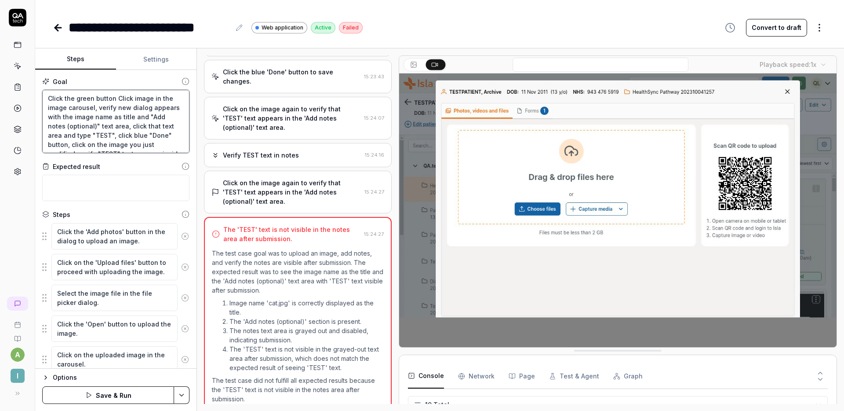
type textarea "*"
type textarea "Click the green button iClick image in the image carousel, verify new dialog ap…"
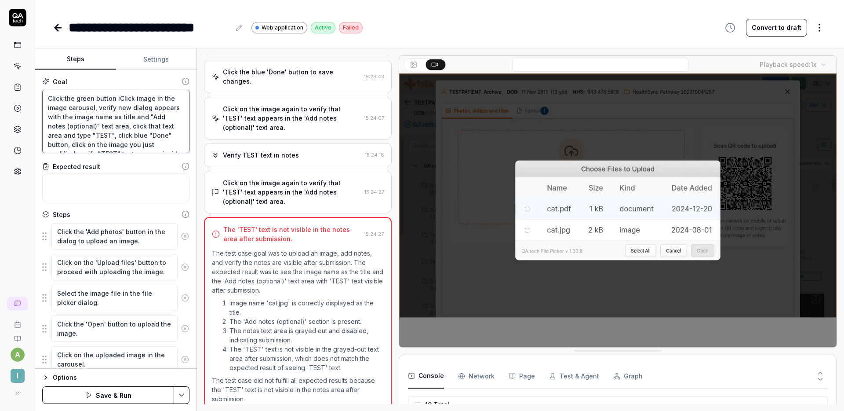
type textarea "*"
type textarea "Click the green button inClick image in the image carousel, verify new dialog a…"
type textarea "*"
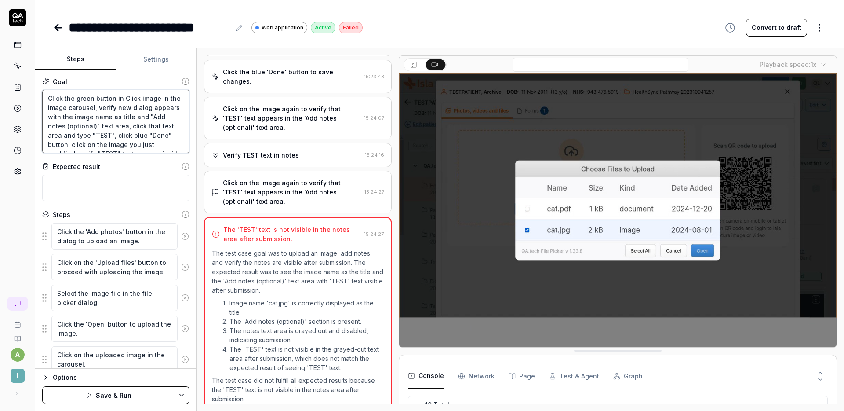
type textarea "Click the green button in tClick image in the image carousel, verify new dialog…"
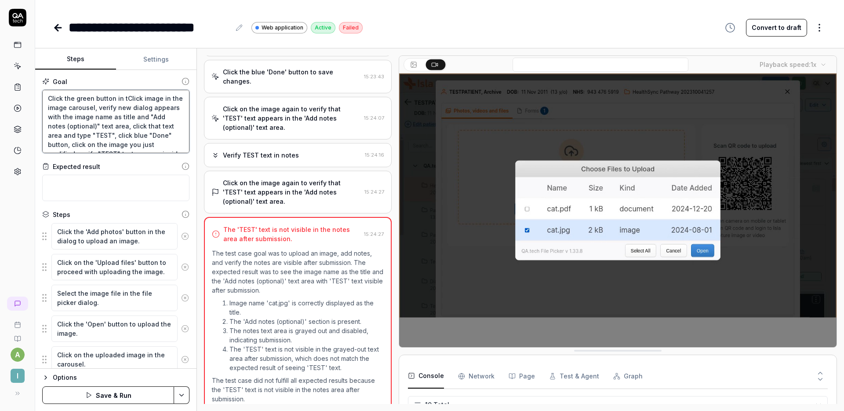
type textarea "*"
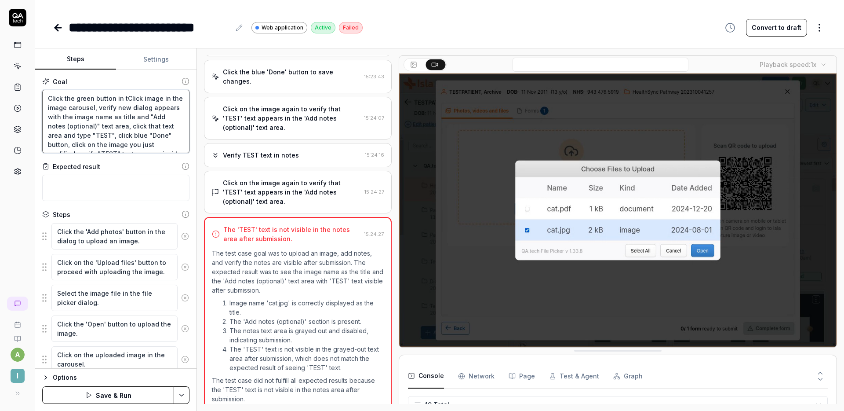
type textarea "Click the green button in thClick image in the image carousel, verify new dialo…"
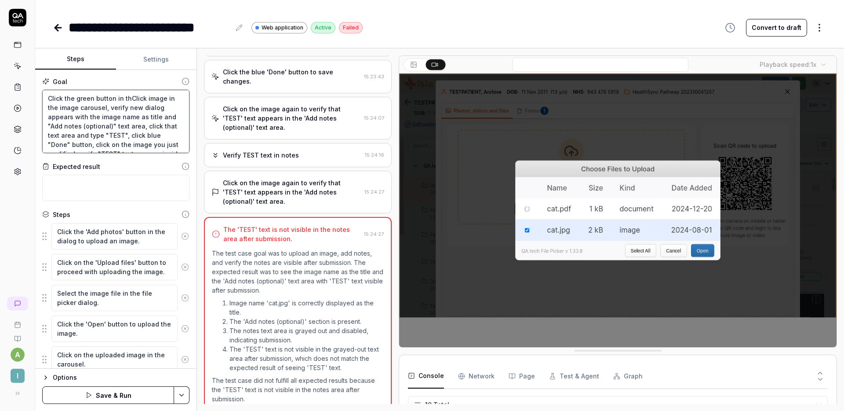
type textarea "*"
type textarea "Click the green button in theClick image in the image carousel, verify new dial…"
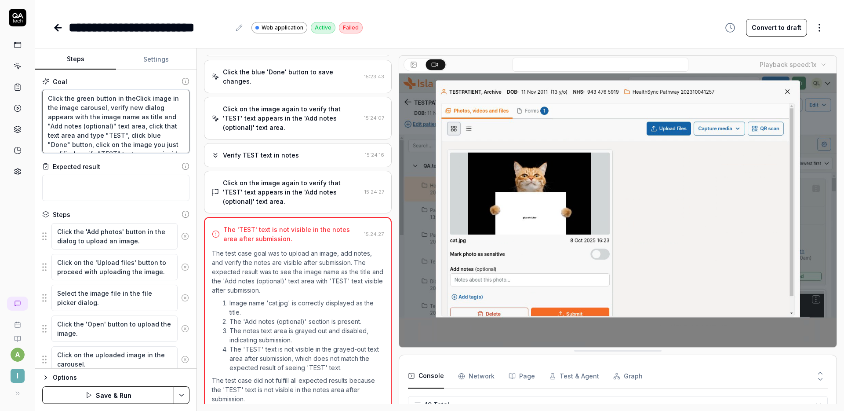
type textarea "*"
type textarea "Click the green button in the Click image in the image carousel, verify new dia…"
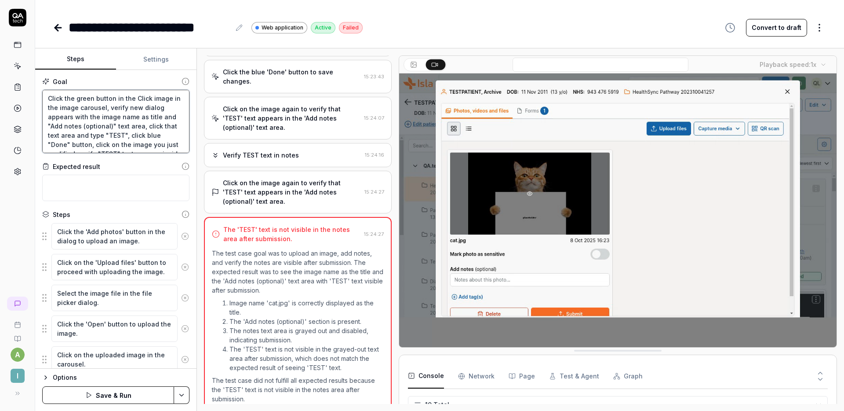
type textarea "*"
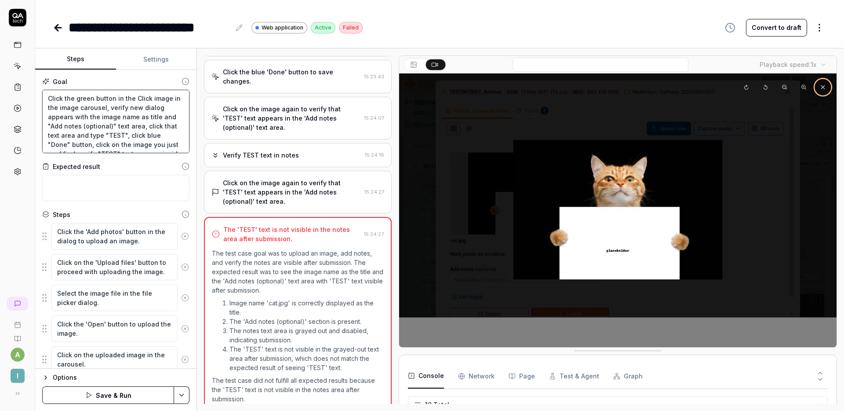
type textarea "Click the green button in the hClick image in the image carousel, verify new di…"
type textarea "*"
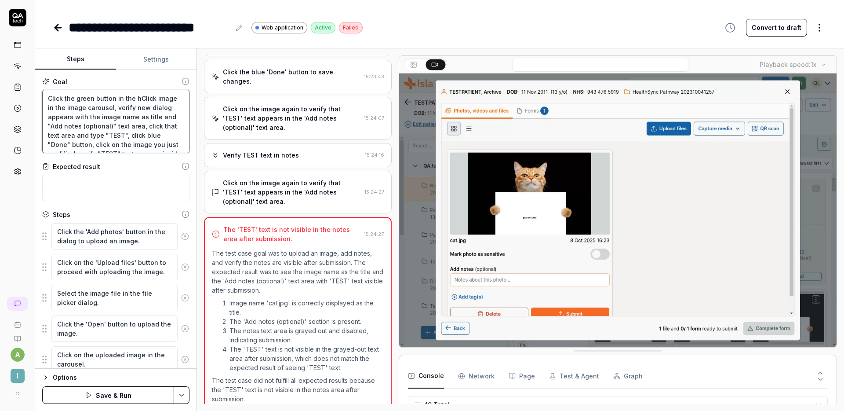
type textarea "Click the green button in the heClick image in the image carousel, verify new d…"
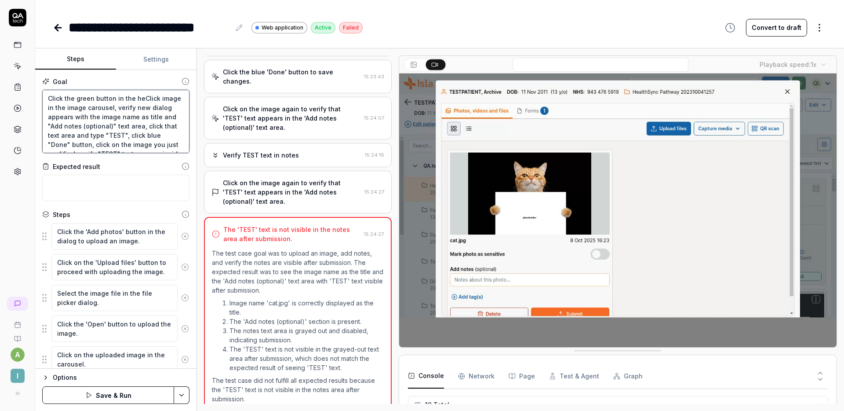
type textarea "*"
type textarea "Click the green button in the heaClick image in the image carousel, verify new …"
type textarea "*"
type textarea "Click the green button in the headClick image in the image carousel, verify new…"
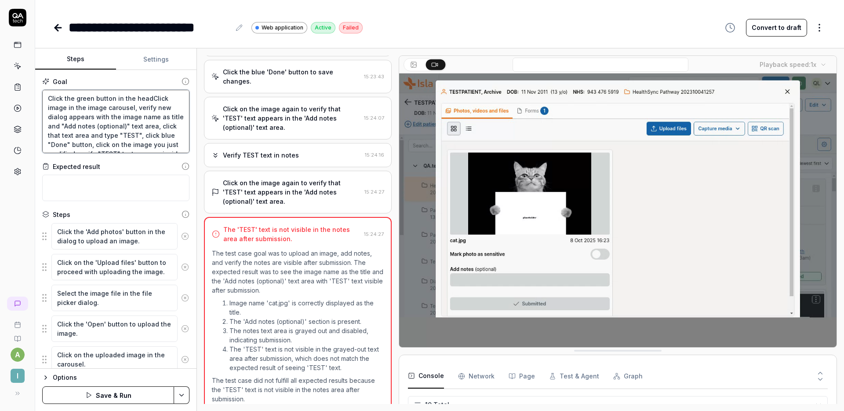
type textarea "*"
type textarea "Click the green button in the headeClick image in the image carousel, verify ne…"
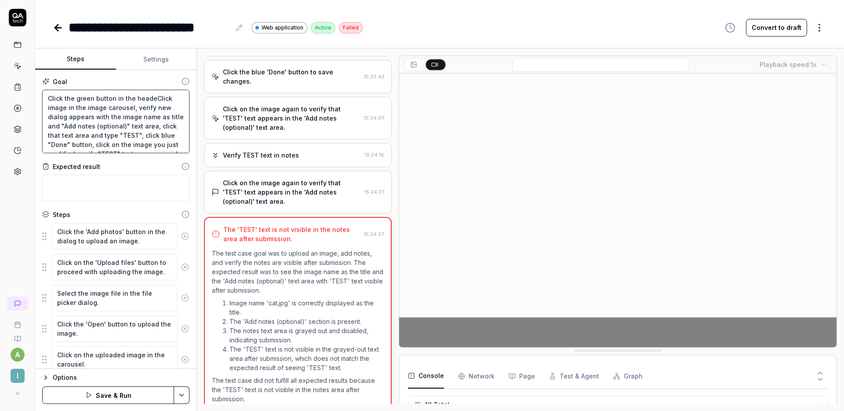
type textarea "*"
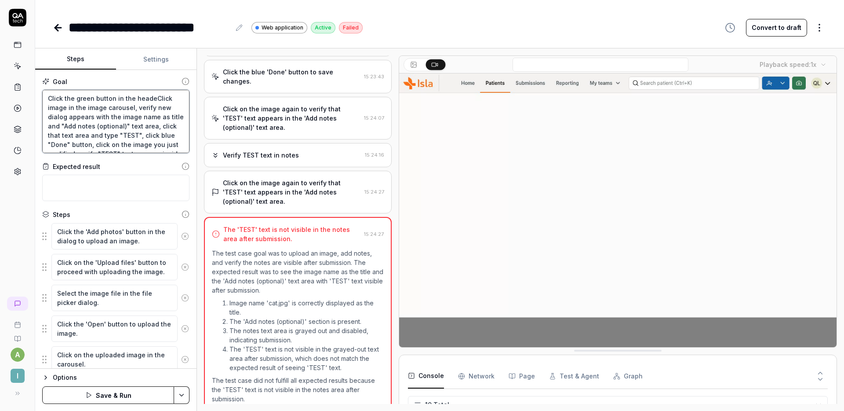
type textarea "Click the green button in the headerClick image in the image carousel, verify n…"
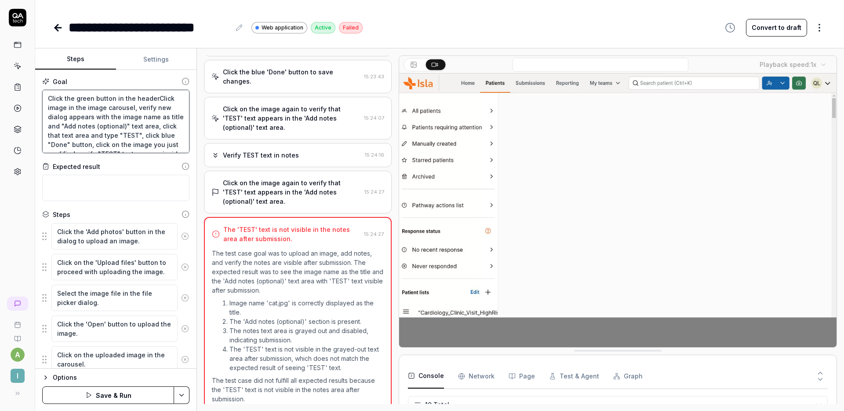
type textarea "*"
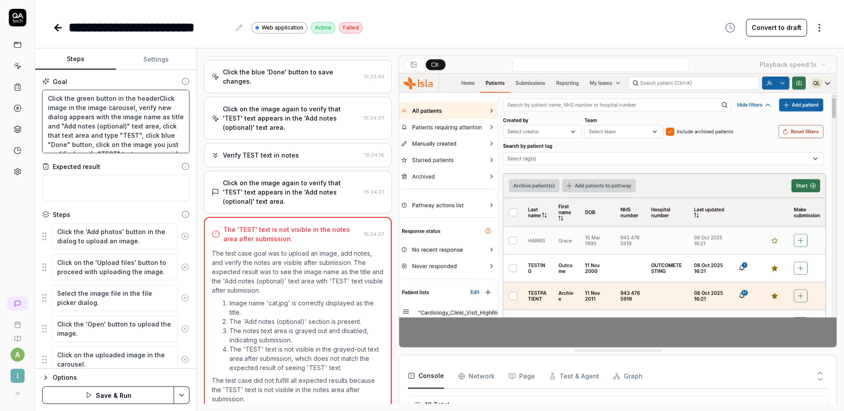
type textarea "Click the green button in the header Click image in the image carousel, verify …"
type textarea "*"
type textarea "Click the green button in the Click image in the image carousel, verify new dia…"
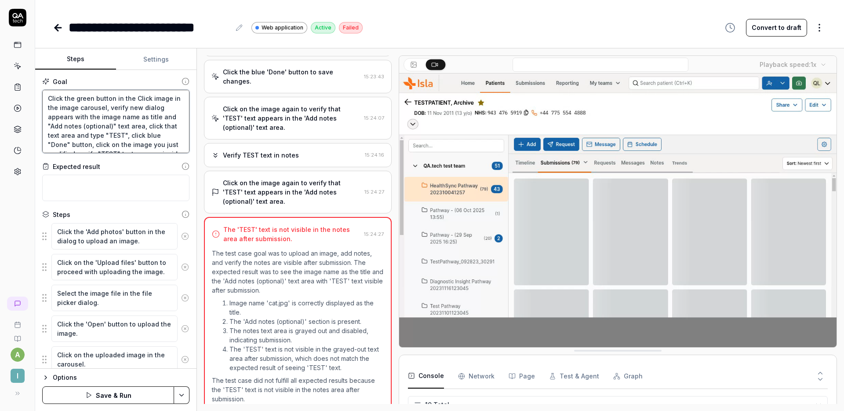
type textarea "*"
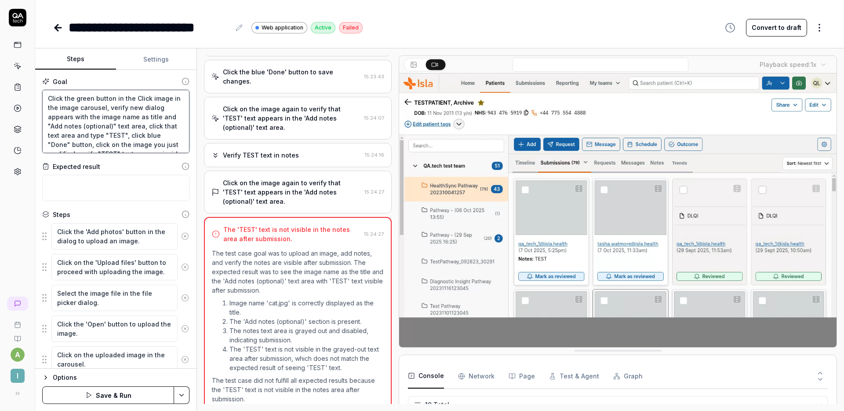
type textarea "Click the green button in Click image in the image carousel, verify new dialog …"
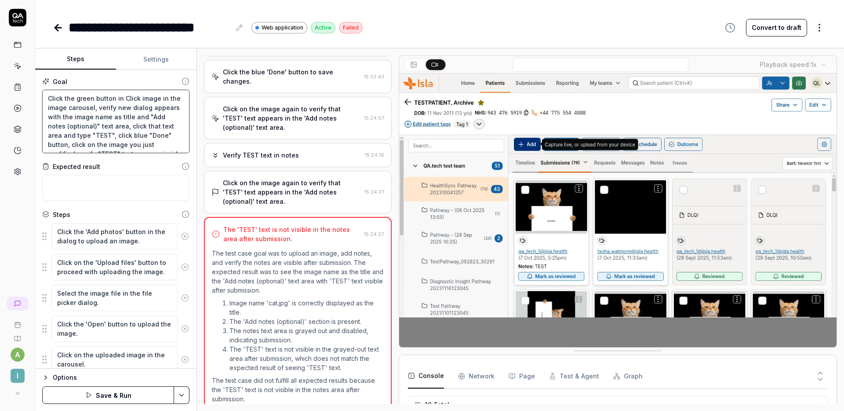
type textarea "*"
type textarea "Click the green button Click image in the image carousel, verify new dialog app…"
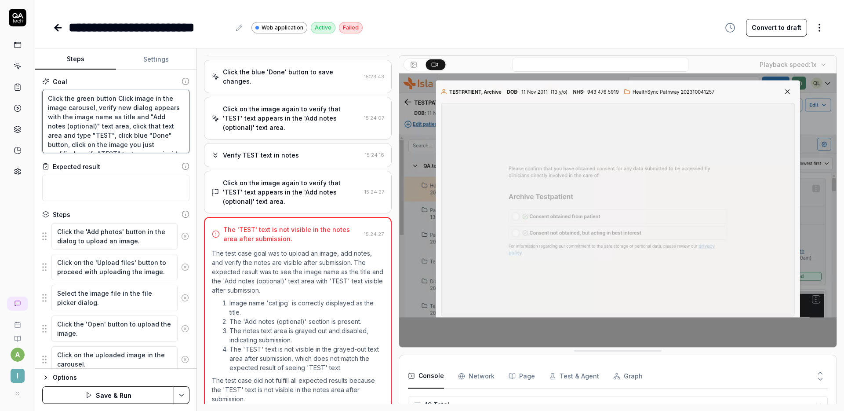
type textarea "*"
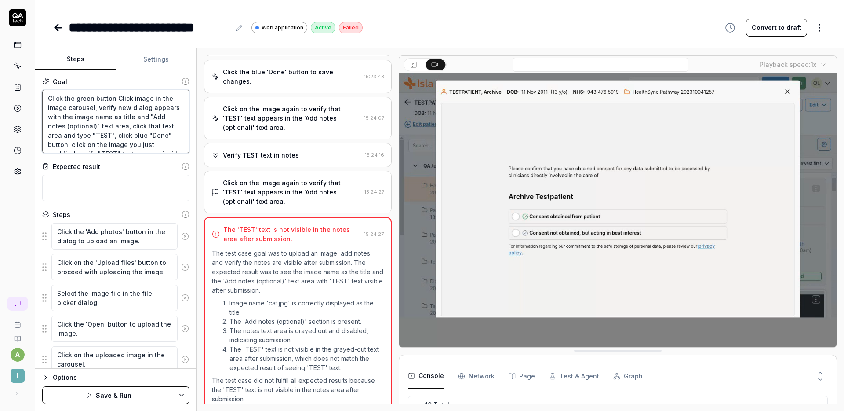
type textarea "Click the green button wClick image in the image carousel, verify new dialog ap…"
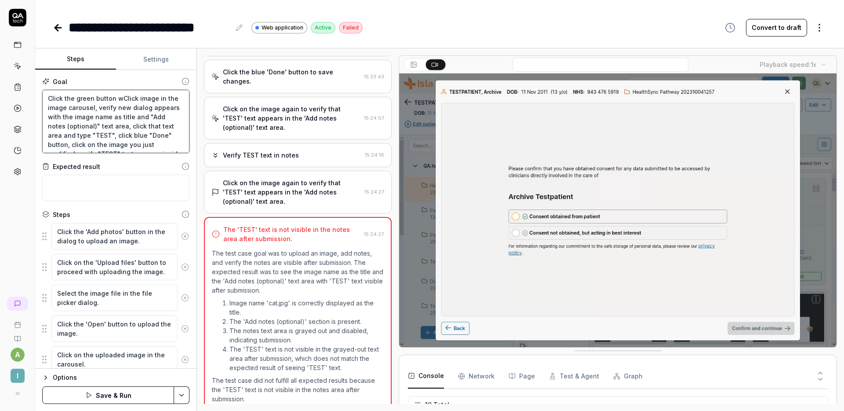
type textarea "*"
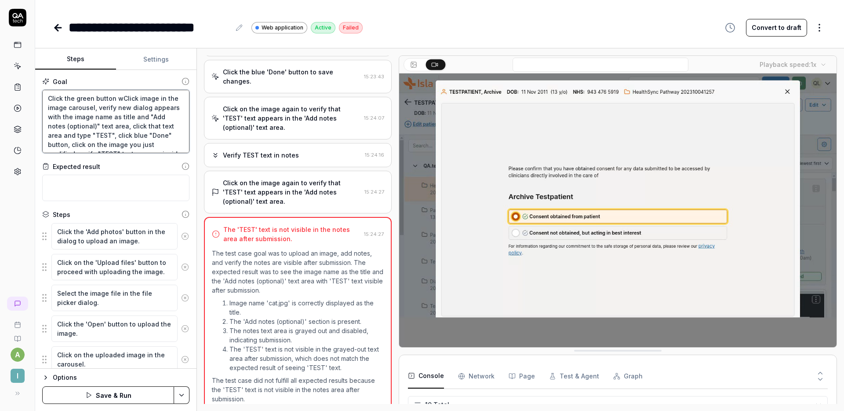
type textarea "Click the green button wiClick image in the image carousel, verify new dialog a…"
type textarea "*"
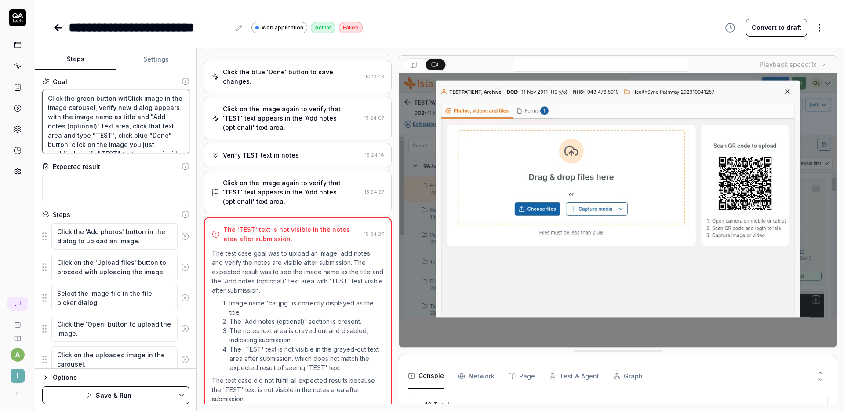
type textarea "Click the green button withClick image in the image carousel, verify new dialog…"
type textarea "*"
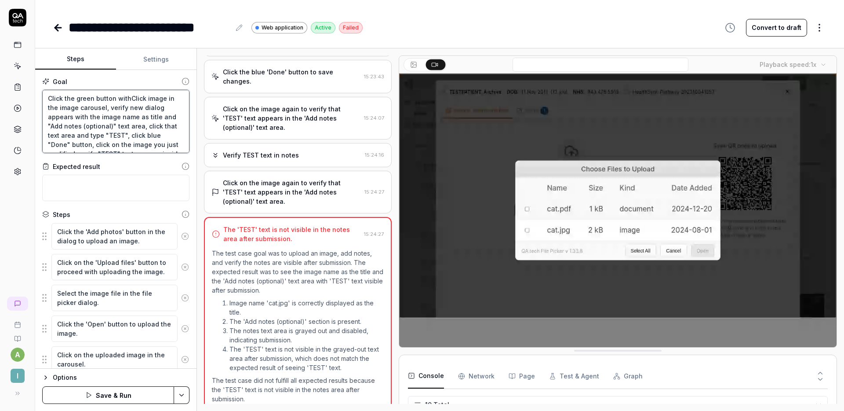
type textarea "Click the green button with Click image in the image carousel, verify new dialo…"
type textarea "*"
type textarea "Click the green button with aClick image in the image carousel, verify new dial…"
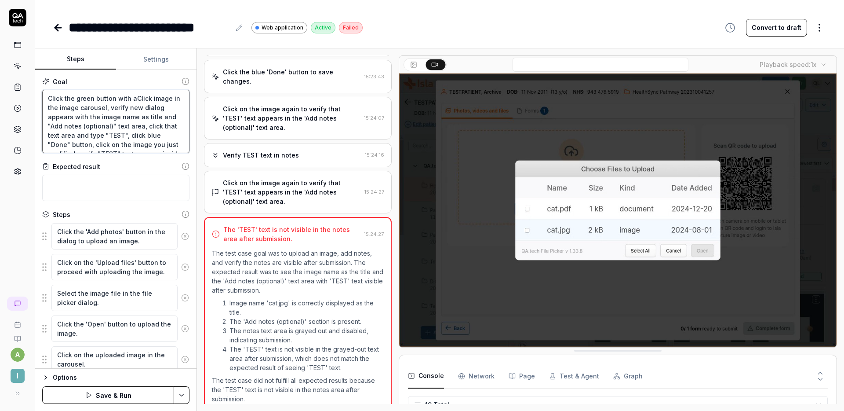
type textarea "*"
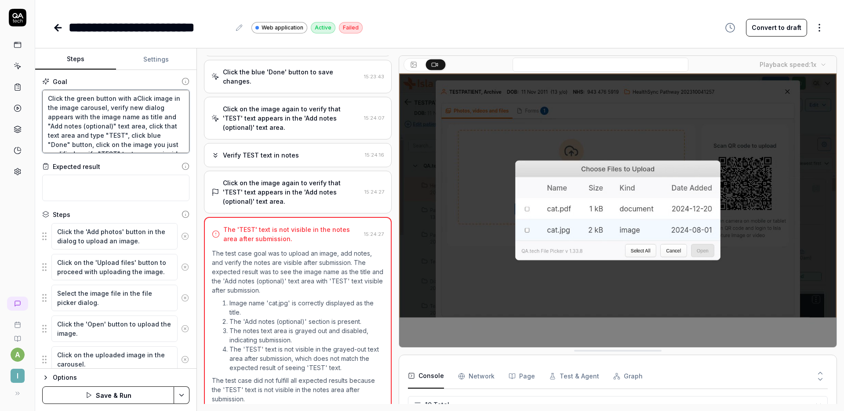
type textarea "Click the green button with a Click image in the image carousel, verify new dia…"
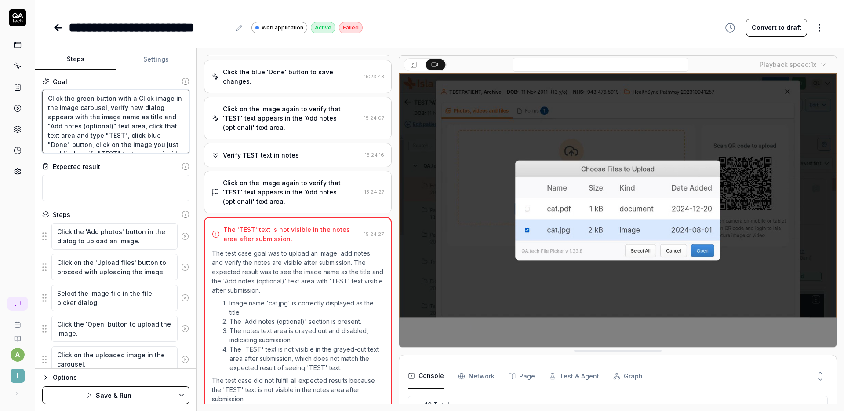
type textarea "*"
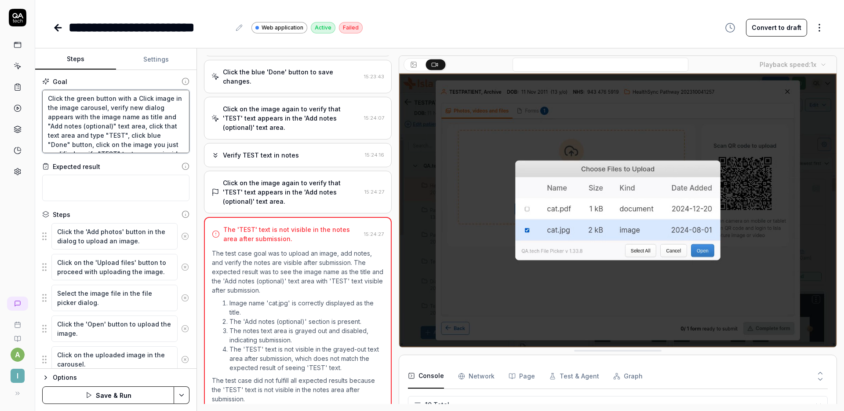
type textarea "Click the green button with a cClick image in the image carousel, verify new di…"
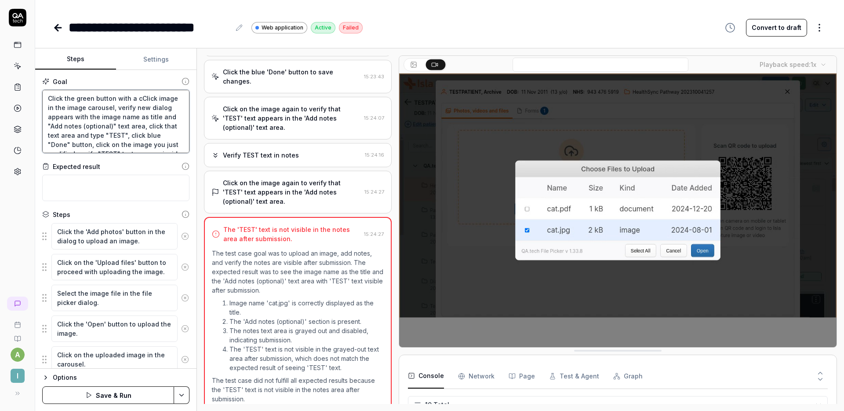
type textarea "*"
type textarea "Click the green button with a caClick image in the image carousel, verify new d…"
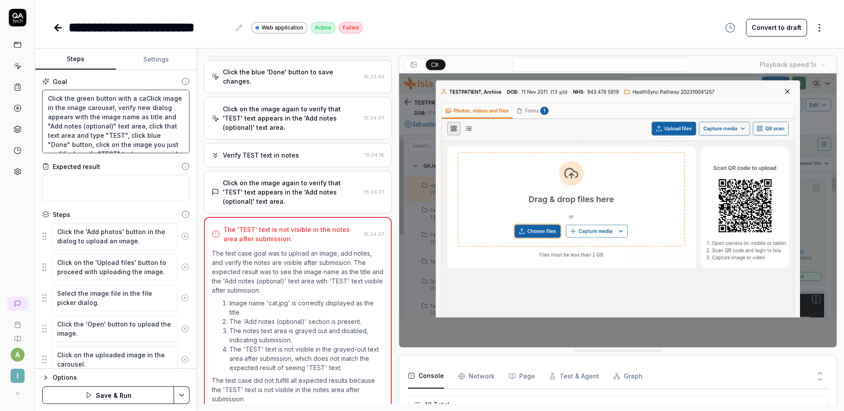
type textarea "*"
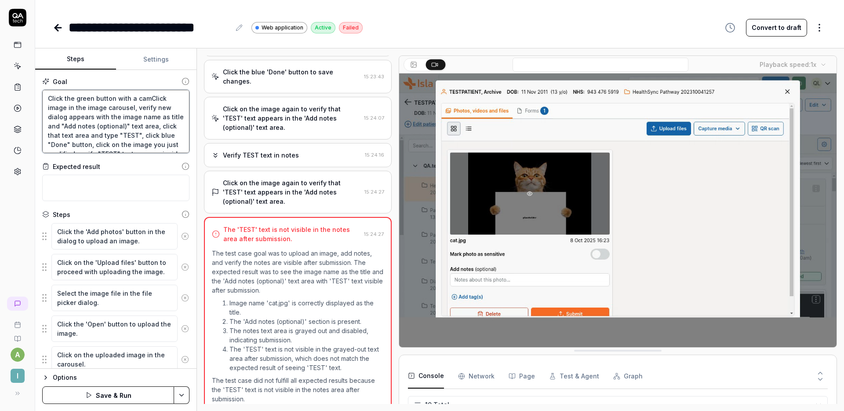
type textarea "Click the green button with a cameClick image in the image carousel, verify new…"
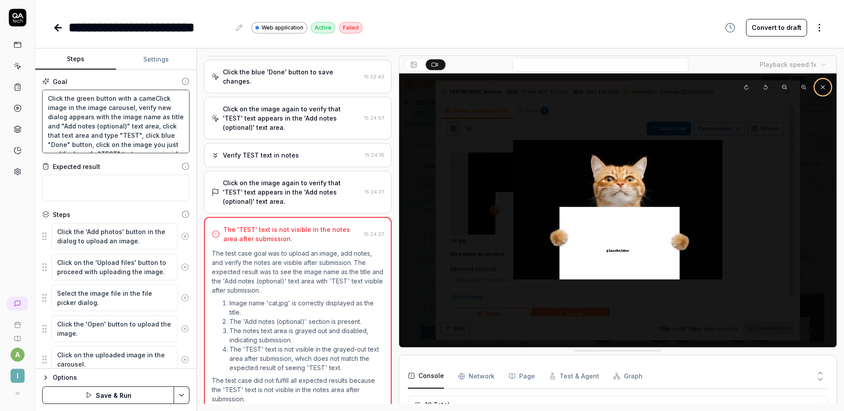
type textarea "*"
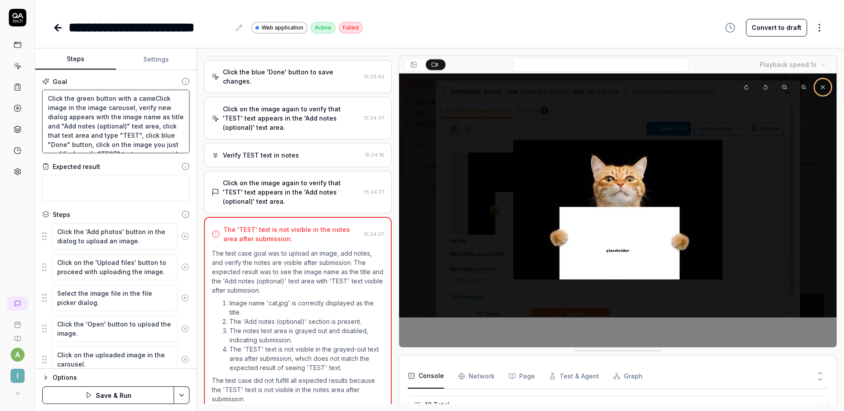
type textarea "Click the green button with a camerClick image in the image carousel, verify ne…"
type textarea "*"
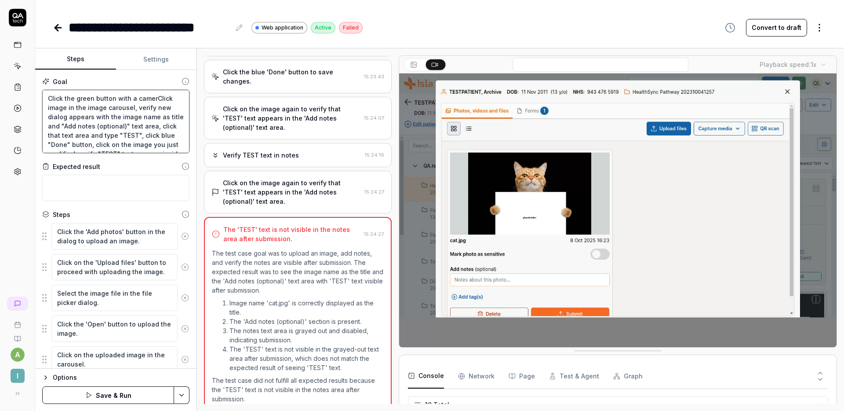
type textarea "Click the green button with a cameraClick image in the image carousel, verify n…"
type textarea "*"
type textarea "Click the green button with a camera Click image in the image carousel, verify …"
type textarea "*"
type textarea "Click the green button with a camera iClick image in the image carousel, verify…"
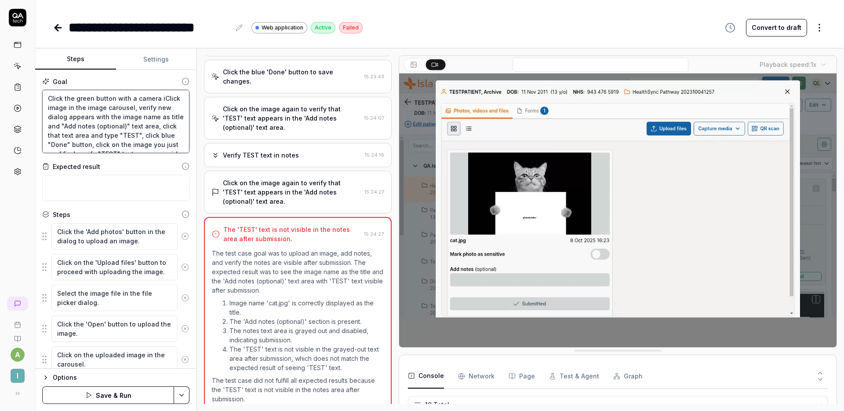
type textarea "*"
type textarea "Click the green button with a camera icClick image in the image carousel, verif…"
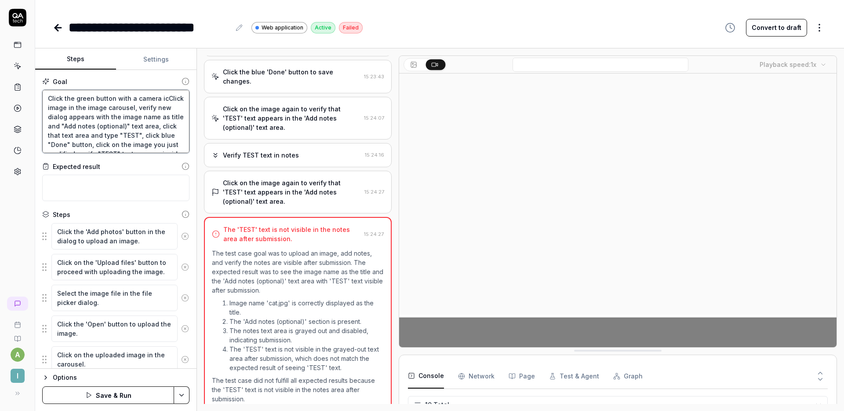
type textarea "*"
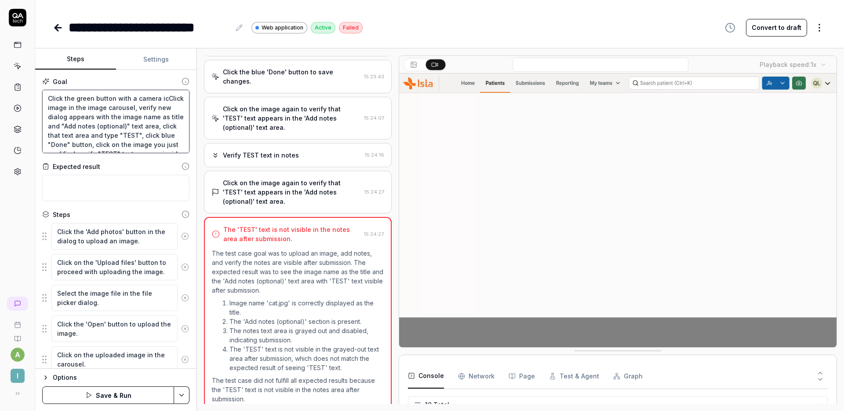
type textarea "Click the green button with a camera icoClick image in the image carousel, veri…"
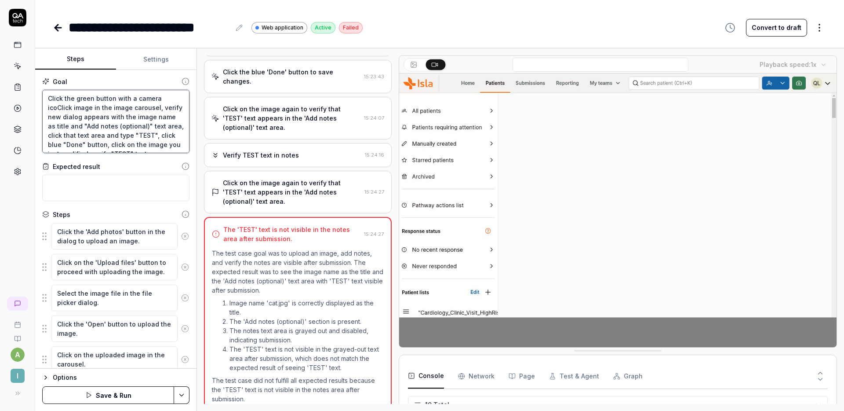
type textarea "*"
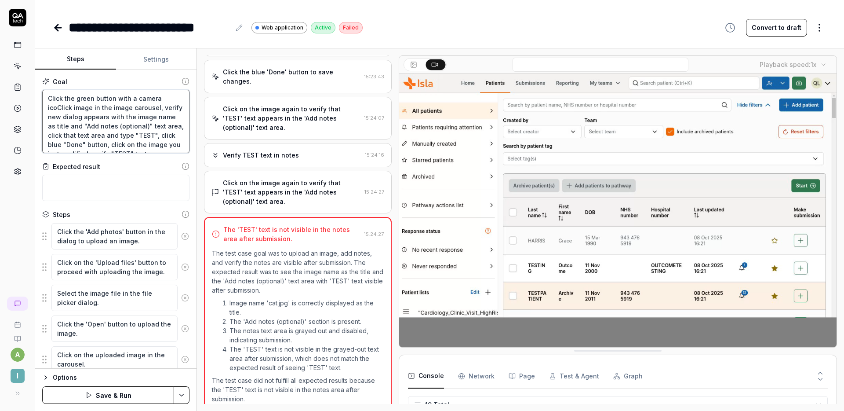
type textarea "Click the green button with a camera iconClick image in the image carousel, ver…"
type textarea "*"
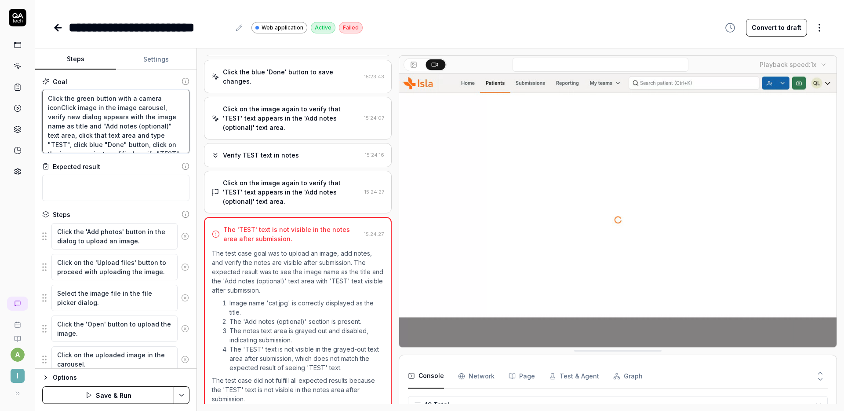
type textarea "Click the green button with a camera icon Click image in the image carousel, ve…"
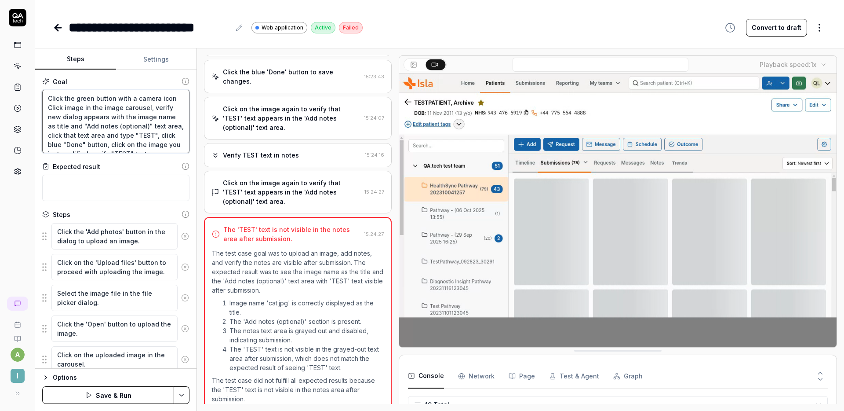
type textarea "*"
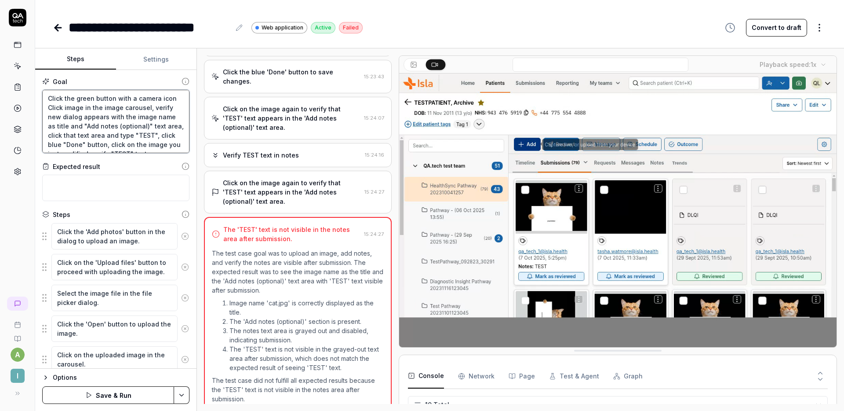
type textarea "Click the green button with a camera icon iClick image in the image carousel, v…"
type textarea "*"
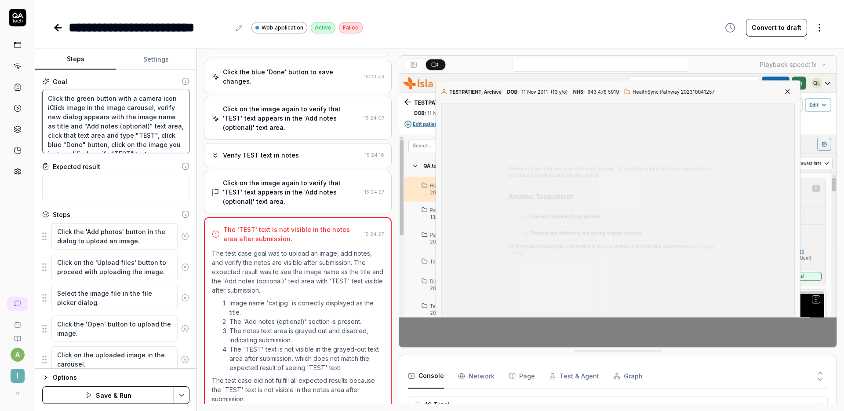
type textarea "Click the green button with a camera icon inClick image in the image carousel, …"
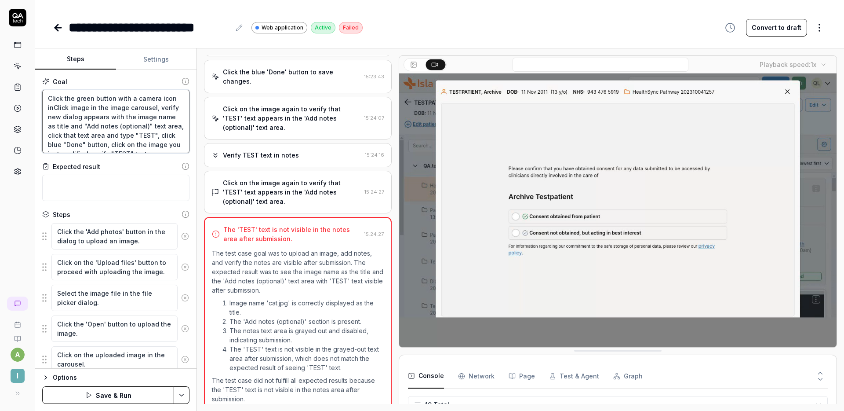
type textarea "*"
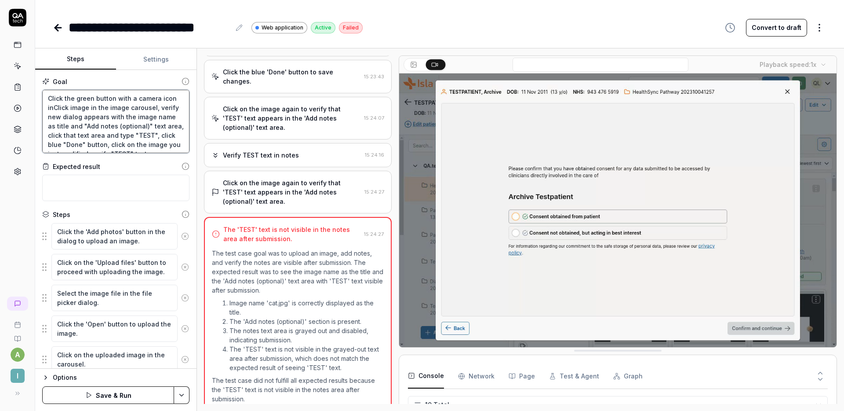
type textarea "Click the green button with a camera icon in Click image in the image carousel,…"
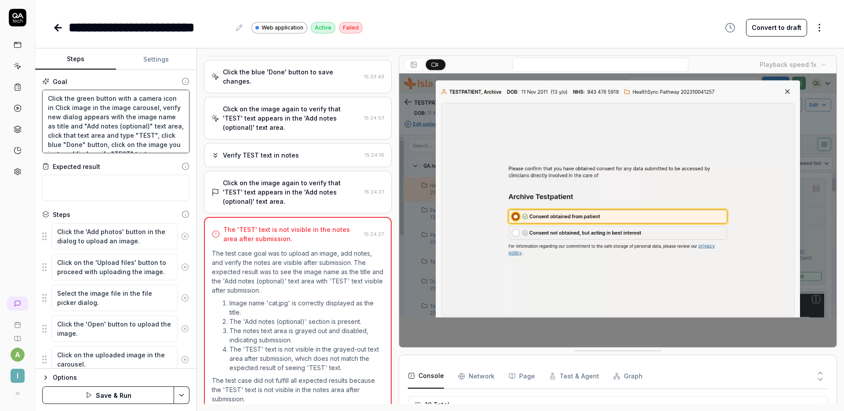
type textarea "*"
type textarea "Click the green button with a camera icon in tClick image in the image carousel…"
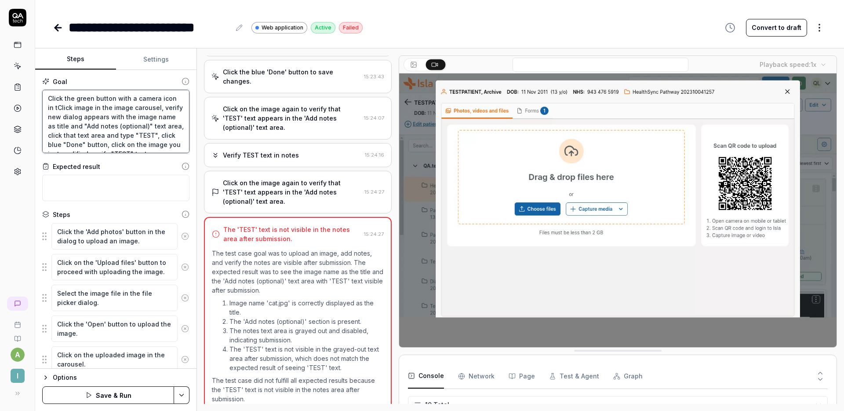
type textarea "*"
type textarea "Click the green button with a camera icon in thClick image in the image carouse…"
type textarea "*"
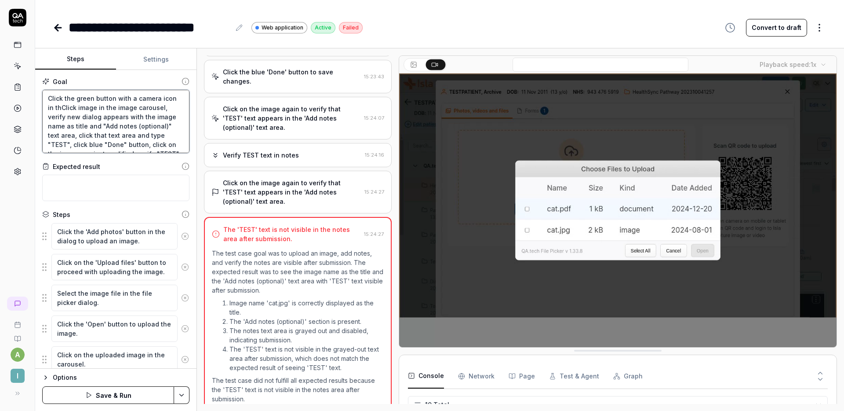
type textarea "Click the green button with a camera icon in theClick image in the image carous…"
type textarea "*"
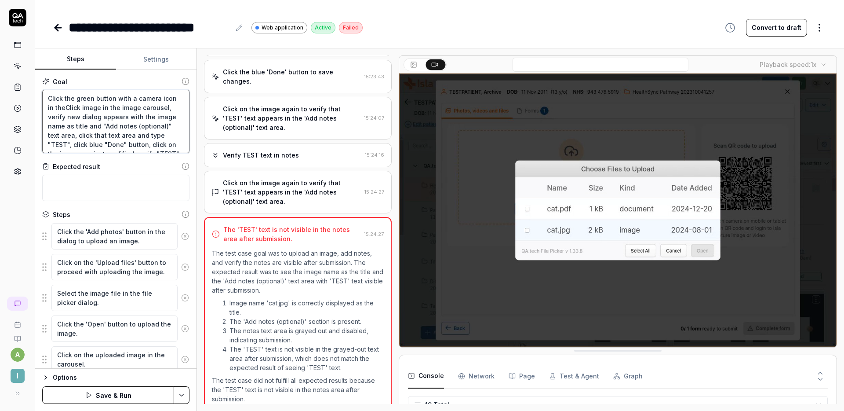
type textarea "Click the green button with a camera icon in the Click image in the image carou…"
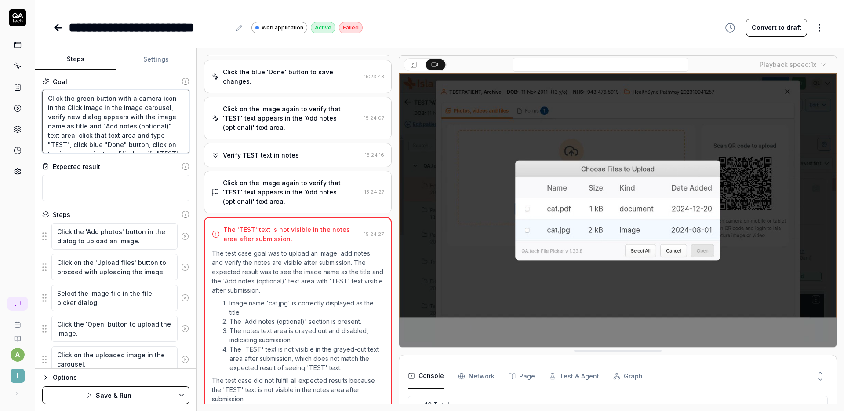
type textarea "*"
type textarea "Click the green button with a camera icon in the hClick image in the image caro…"
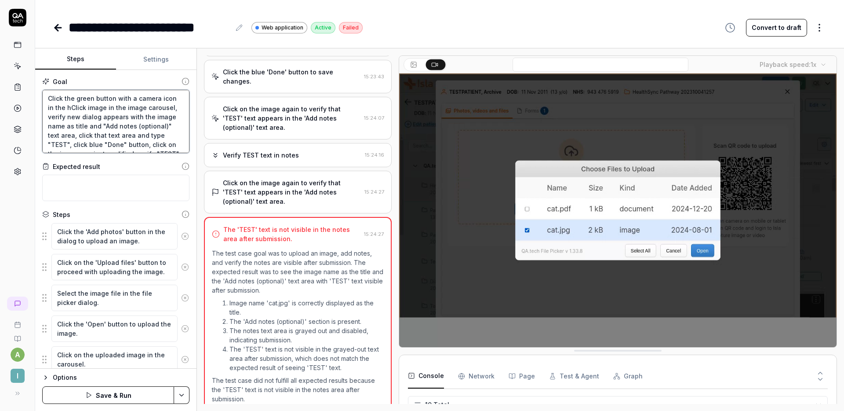
type textarea "*"
type textarea "Click the green button with a camera icon in the heClick image in the image car…"
type textarea "*"
type textarea "Click the green button with a camera icon in the heaClick image in the image ca…"
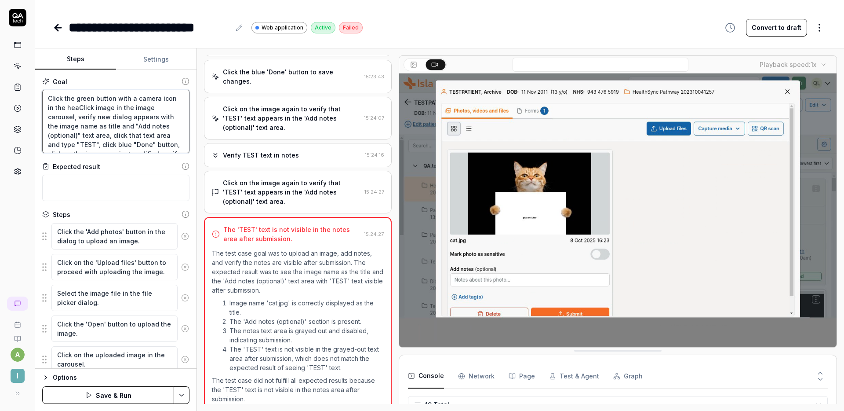
type textarea "*"
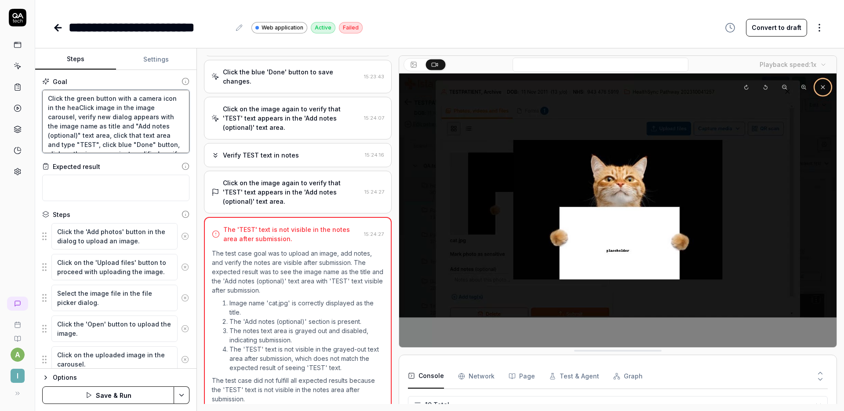
type textarea "Click the green button with a camera icon in the headClick image in the image c…"
type textarea "*"
type textarea "Click the green button with a camera icon in the headeClick image in the image …"
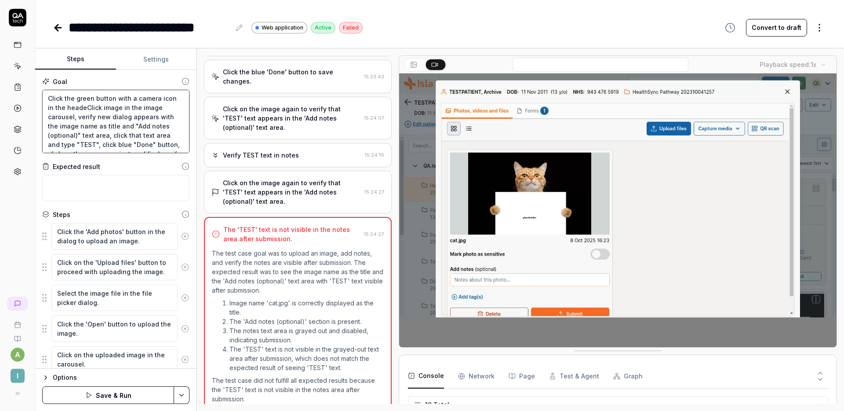
type textarea "*"
type textarea "Click the green button with a camera icon in the headerClick image in the image…"
type textarea "*"
type textarea "Click the green button with a camera icon in the header Click image in the imag…"
type textarea "*"
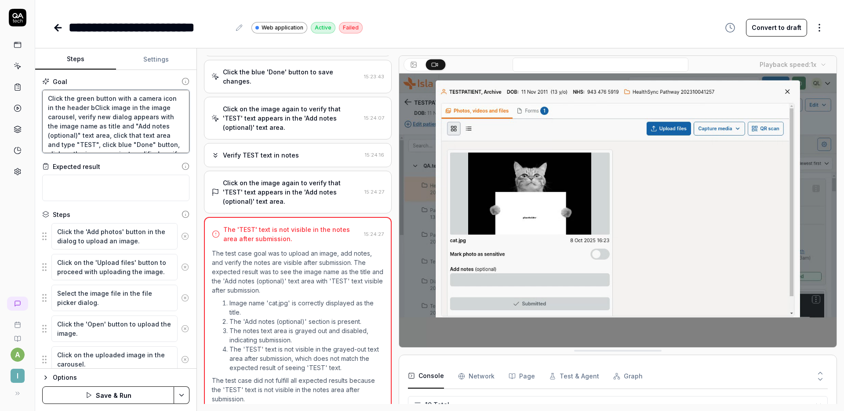
type textarea "Click the green button with a camera icon in the header baClick image in the im…"
type textarea "*"
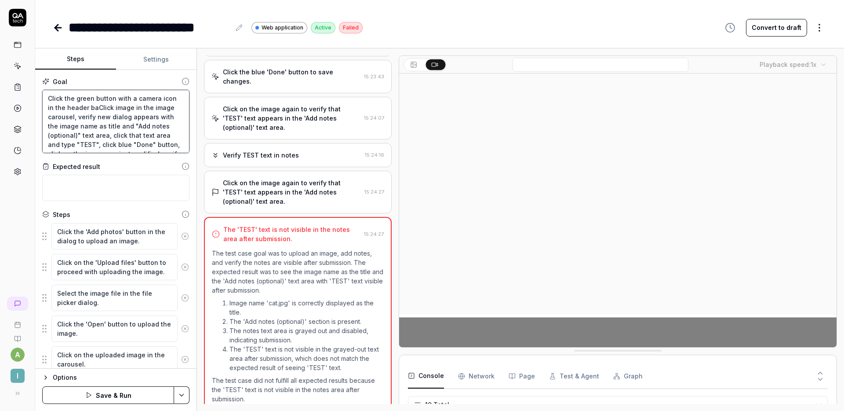
type textarea "Click the green button with a camera icon in the header barClick image in the i…"
type textarea "*"
type textarea "Click the green button with a camera icon in the header bar.Click image in the …"
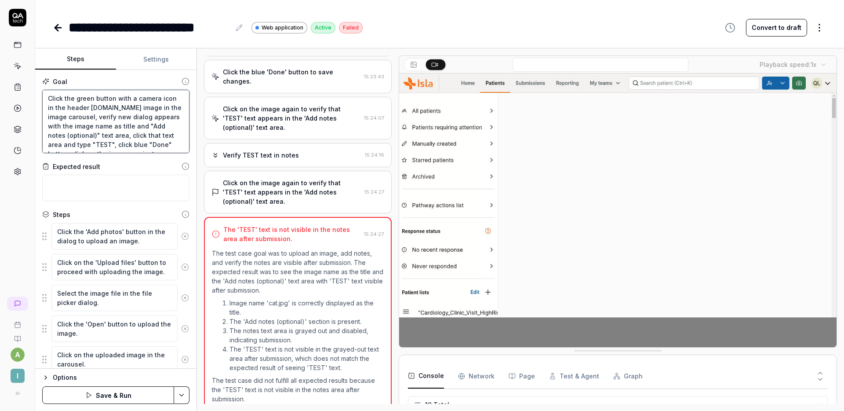
type textarea "*"
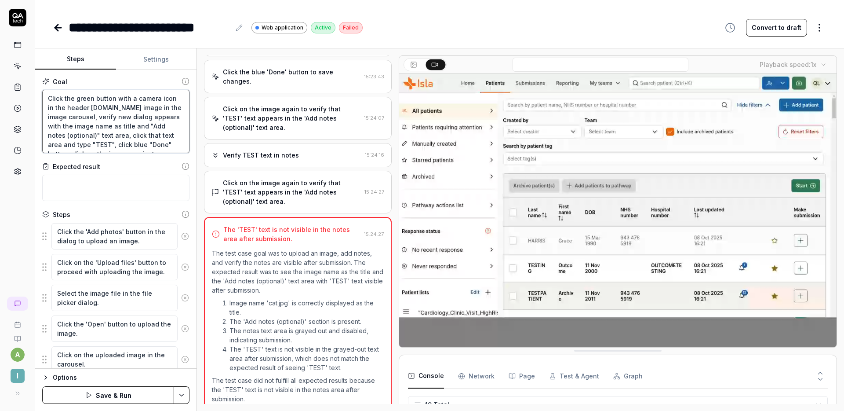
type textarea "Click the green button with a camera icon in the header bar. Click image in the…"
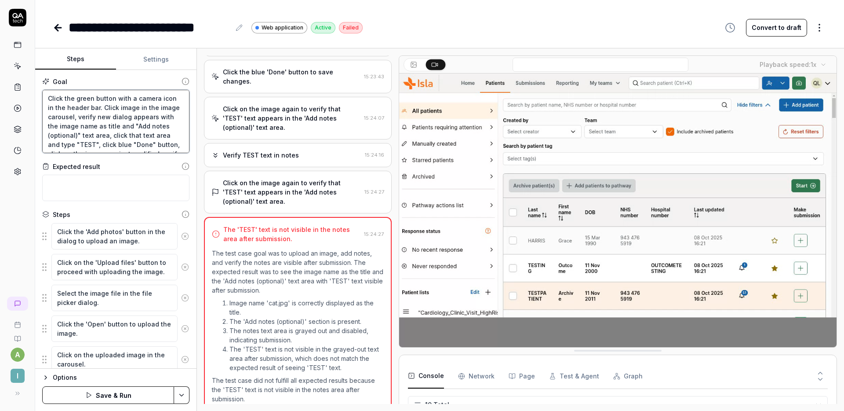
type textarea "*"
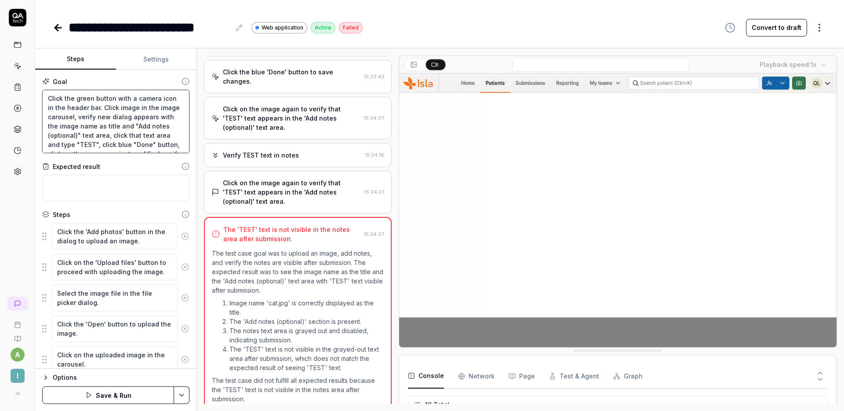
type textarea "Click the green button with a camera icon in the header bar.Click image in the …"
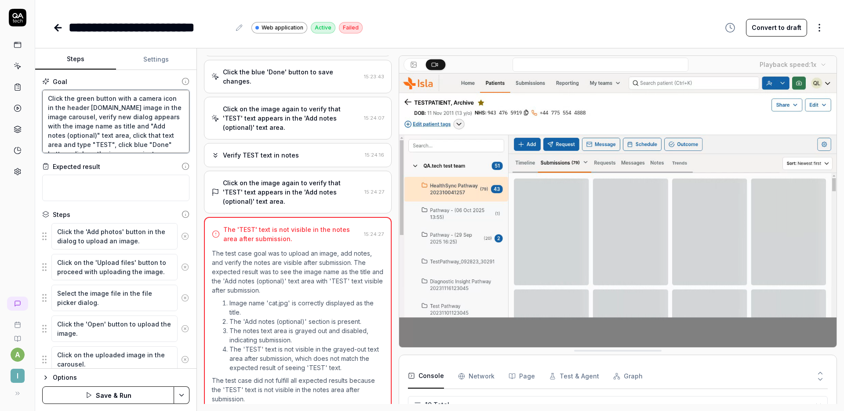
type textarea "*"
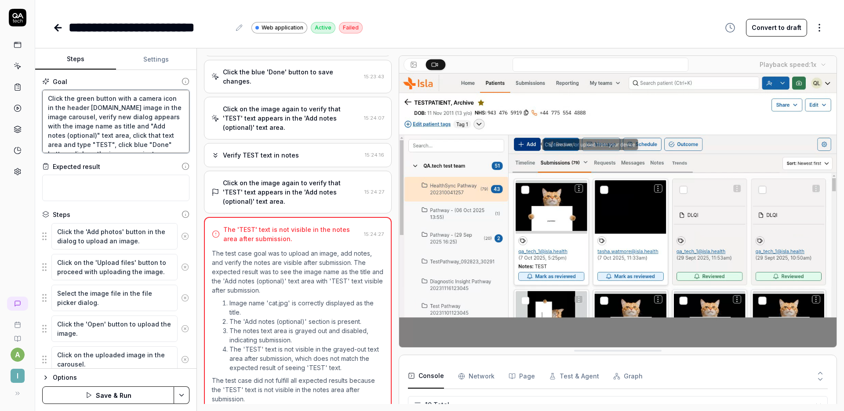
type textarea "Click the green button with a camera icon in the header bar. Click image in the…"
type textarea "*"
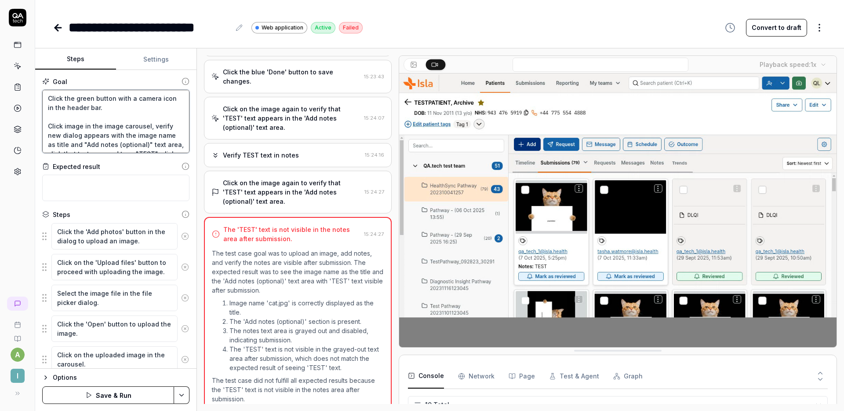
type textarea "Click the green button with a camera icon in the header bar. Click image in the…"
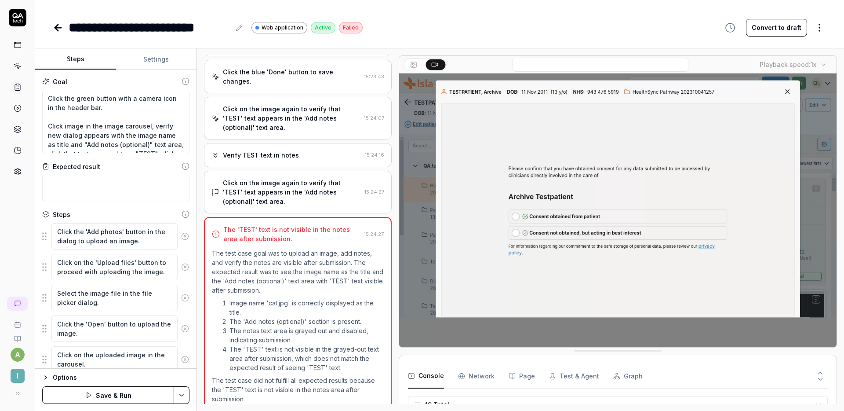
click at [183, 390] on html "**********" at bounding box center [422, 205] width 844 height 411
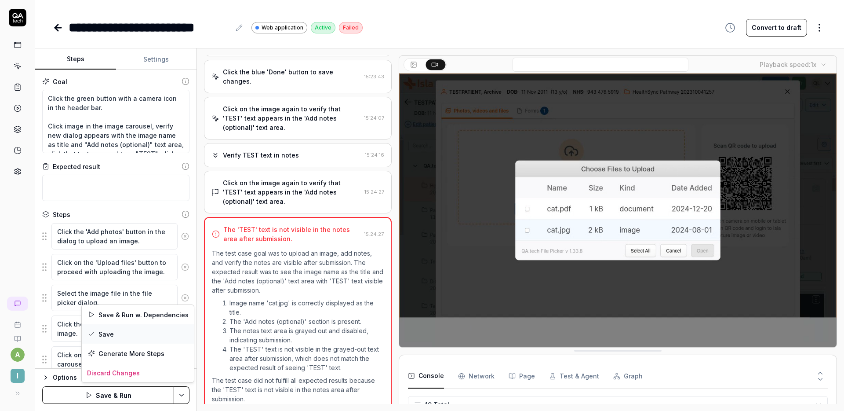
click at [128, 337] on div "Save" at bounding box center [138, 333] width 112 height 19
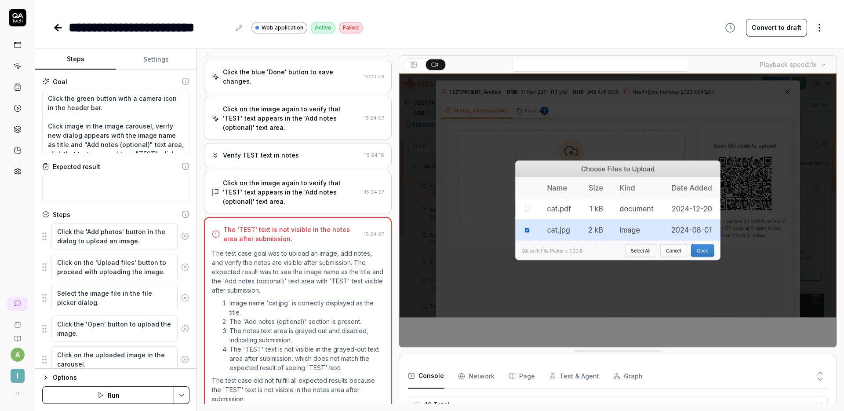
type textarea "*"
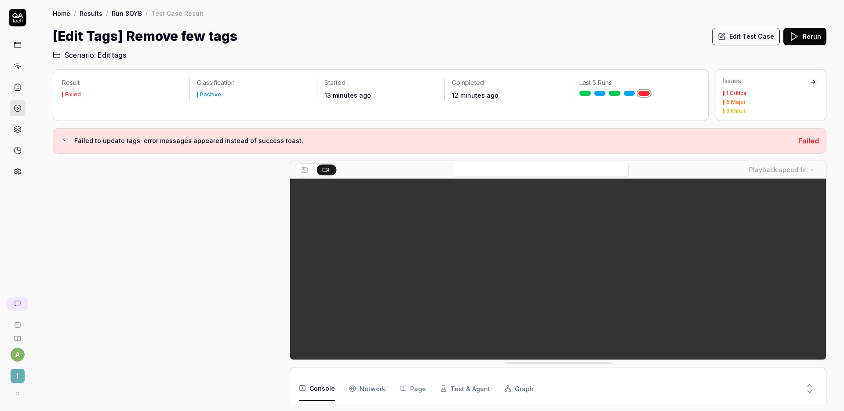
scroll to position [51, 0]
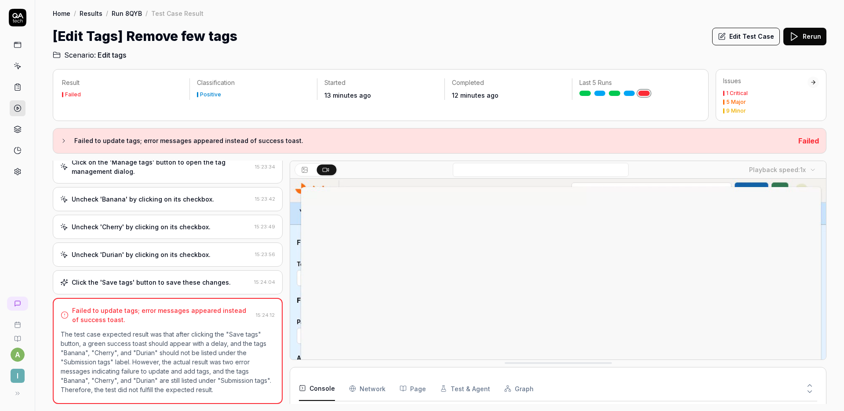
click at [808, 383] on icon at bounding box center [810, 385] width 8 height 8
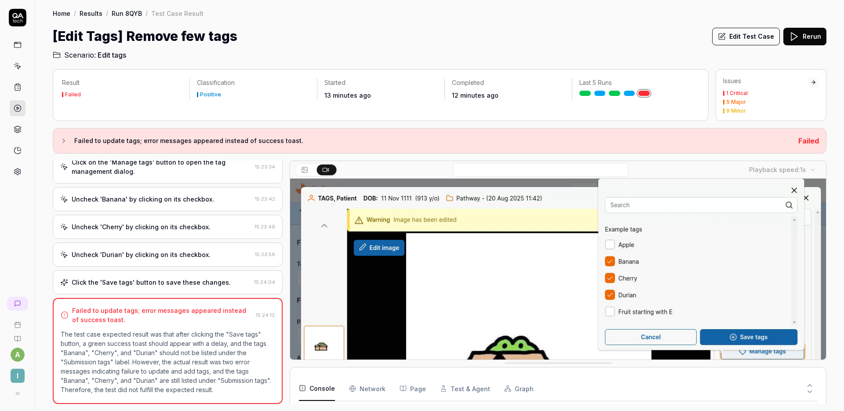
scroll to position [108, 0]
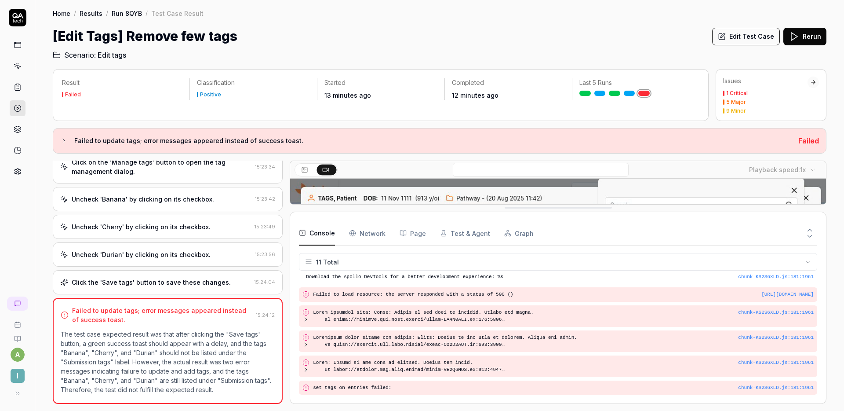
click at [816, 237] on button at bounding box center [809, 237] width 15 height 11
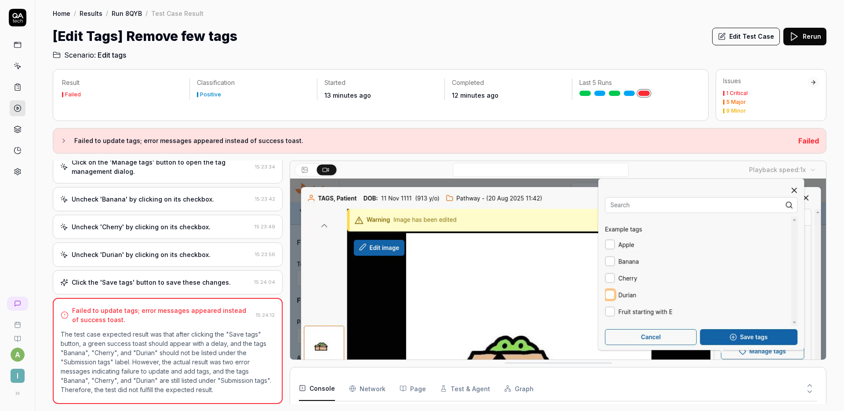
scroll to position [150, 0]
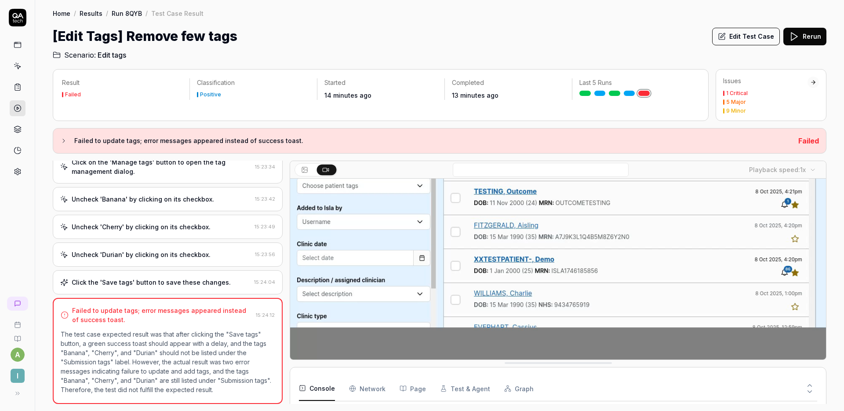
click at [812, 385] on icon at bounding box center [810, 385] width 8 height 8
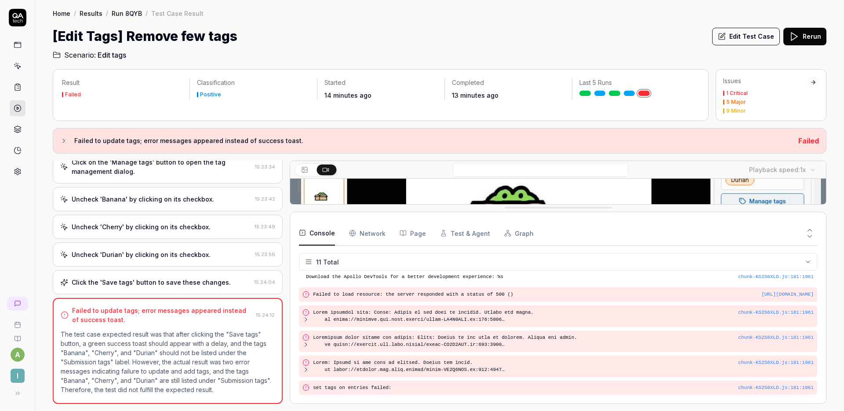
scroll to position [108, 0]
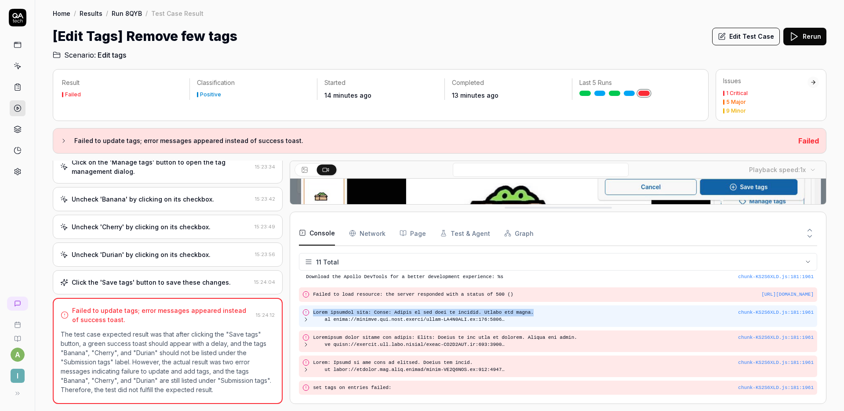
drag, startPoint x: 313, startPoint y: 309, endPoint x: 534, endPoint y: 315, distance: 221.7
click at [534, 315] on pre at bounding box center [525, 316] width 425 height 15
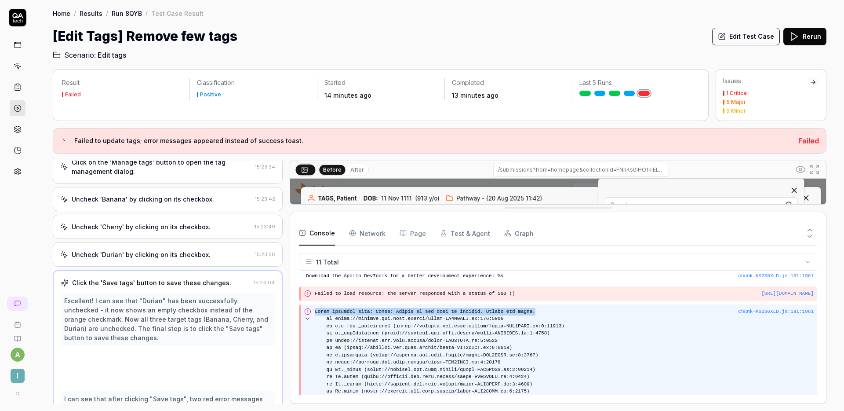
scroll to position [230, 0]
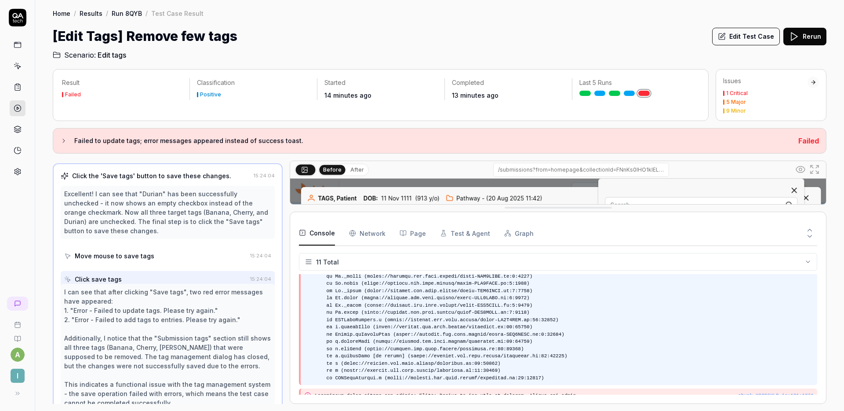
copy pre "Error updating tags: Error: Failed to set tags on entries. Please try again."
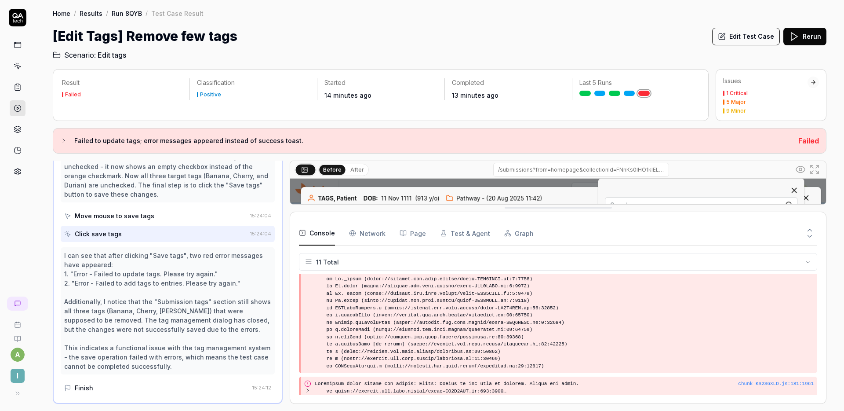
scroll to position [290, 0]
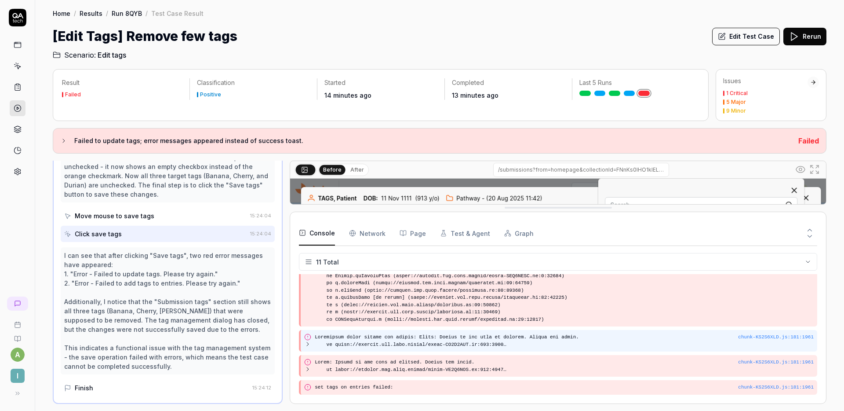
click at [340, 334] on pre at bounding box center [526, 340] width 423 height 15
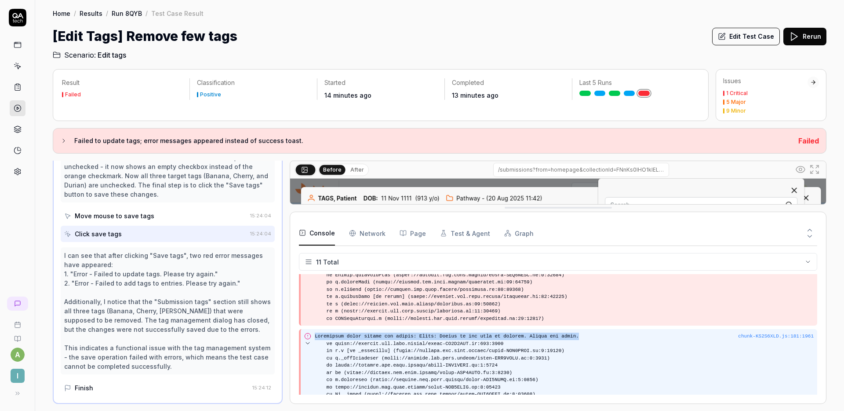
drag, startPoint x: 316, startPoint y: 337, endPoint x: 584, endPoint y: 337, distance: 267.8
copy pre "Unexpected error during tag update: Error: Failed to set tags on entries. Pleas…"
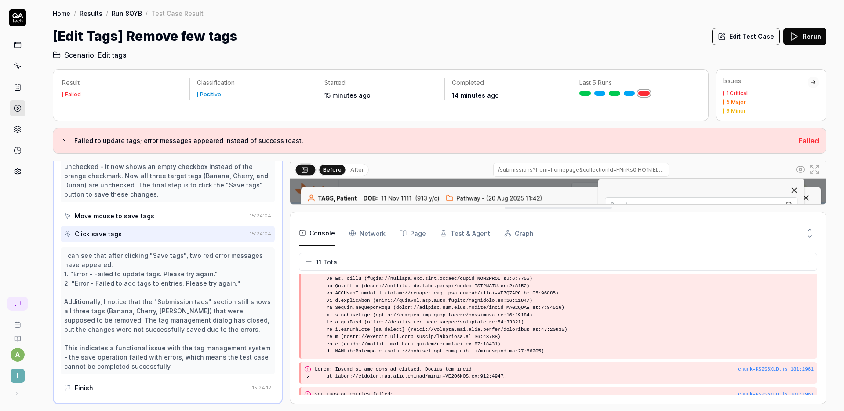
scroll to position [471, 0]
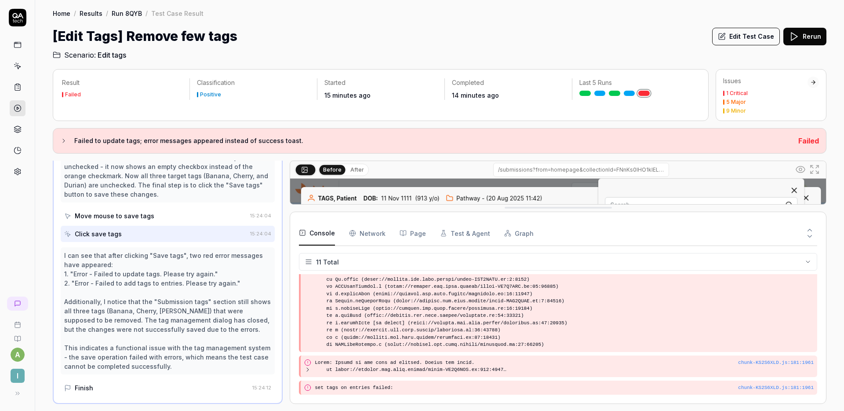
click at [654, 40] on div "[Edit Tags] Remove few tags Edit Test Case Rerun" at bounding box center [440, 36] width 774 height 20
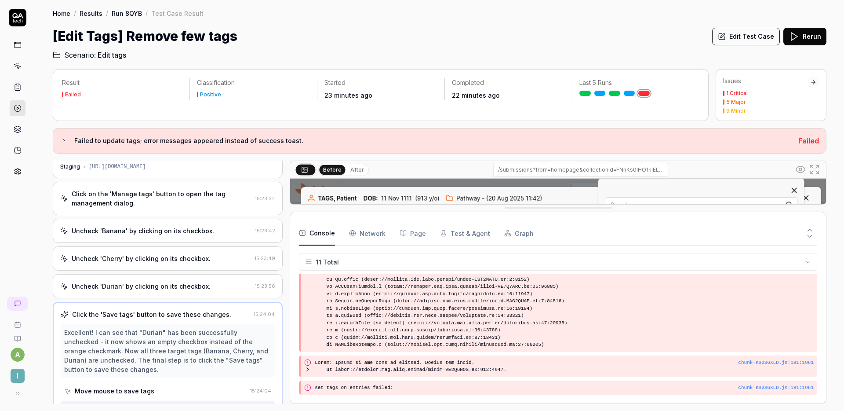
scroll to position [0, 0]
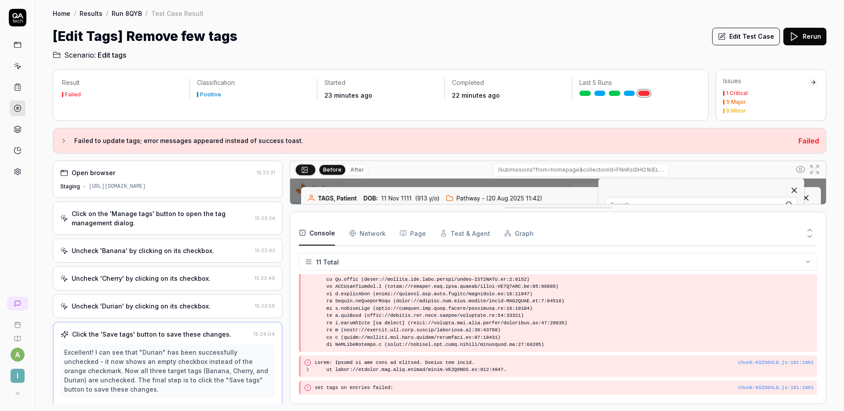
click at [197, 242] on div "Uncheck 'Banana' by clicking on its checkbox. 15:23:42" at bounding box center [168, 250] width 230 height 24
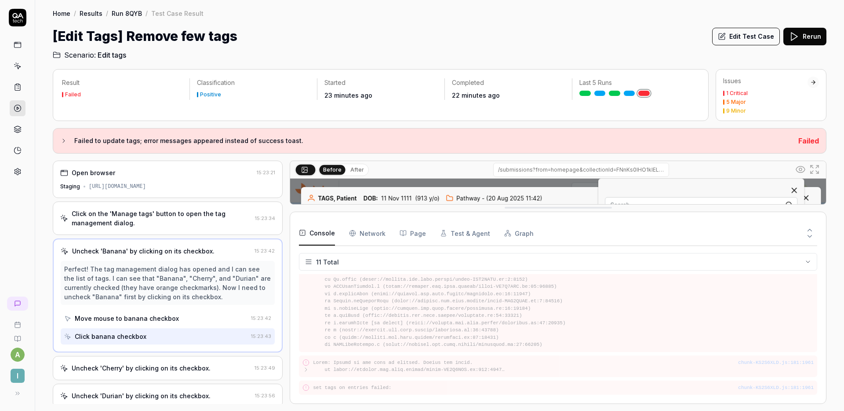
click at [808, 237] on icon at bounding box center [810, 236] width 8 height 8
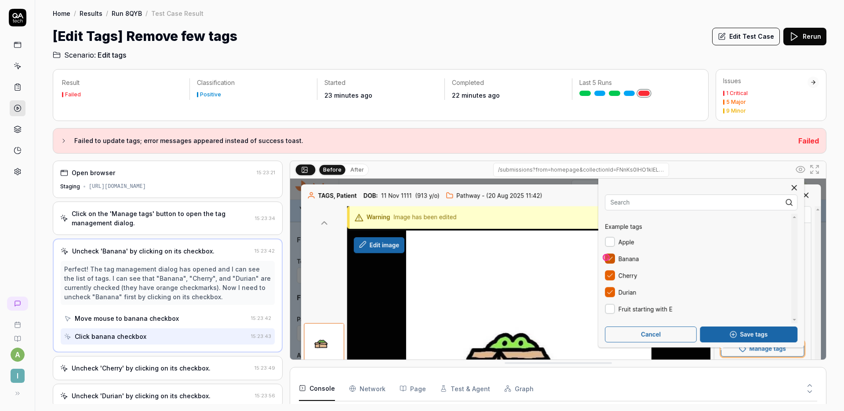
scroll to position [4, 0]
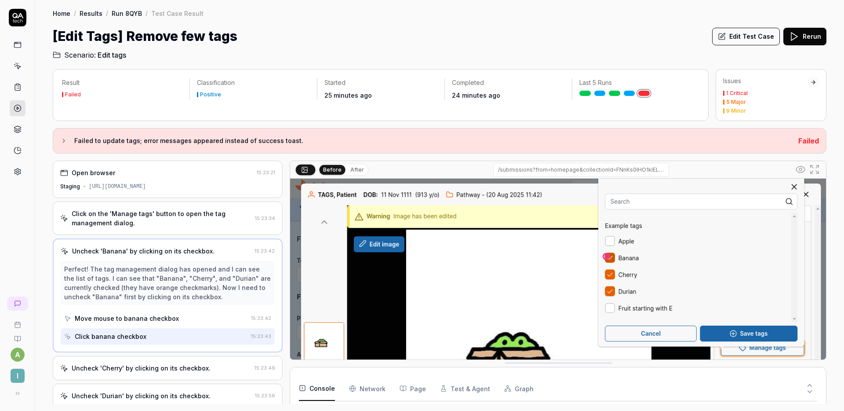
click at [757, 39] on button "Edit Test Case" at bounding box center [746, 37] width 68 height 18
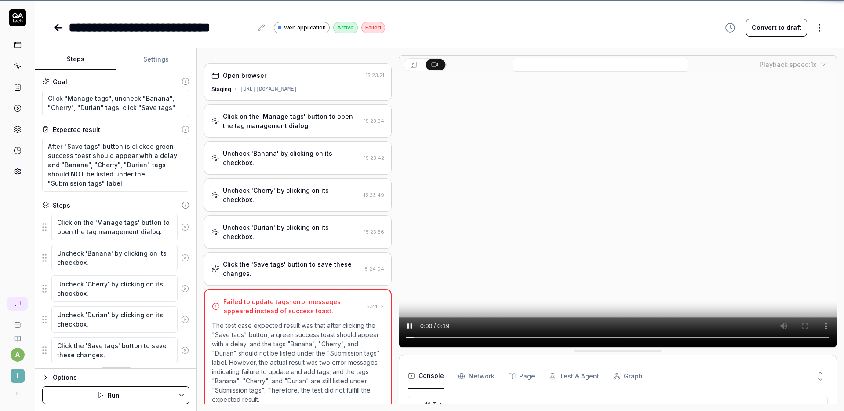
scroll to position [168, 0]
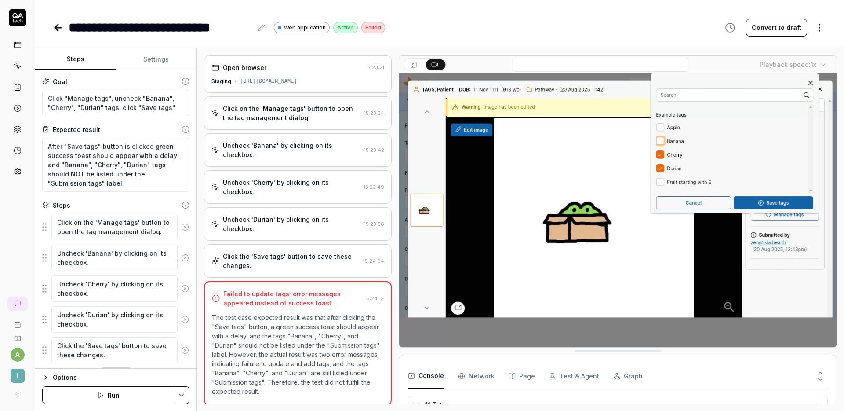
click at [106, 390] on button "Run" at bounding box center [108, 395] width 132 height 18
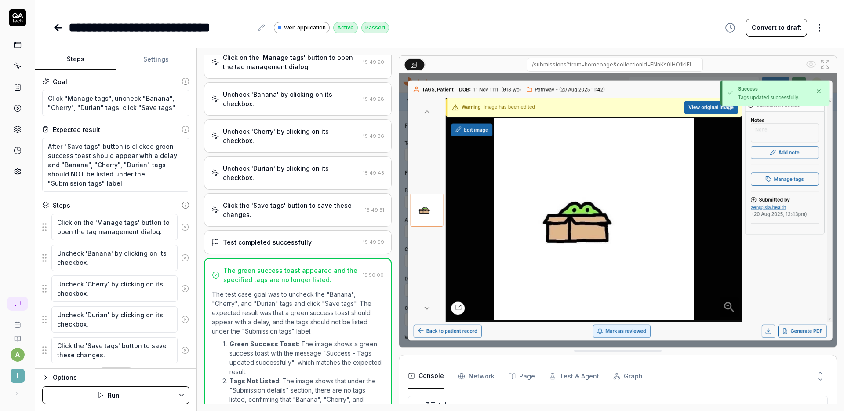
scroll to position [92, 0]
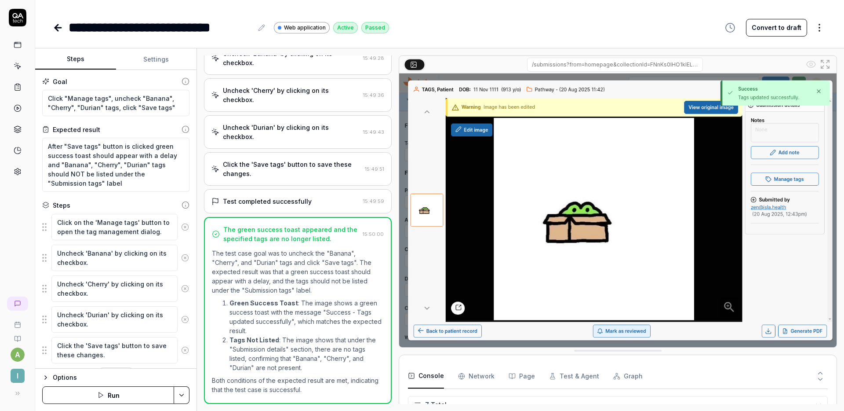
type textarea "*"
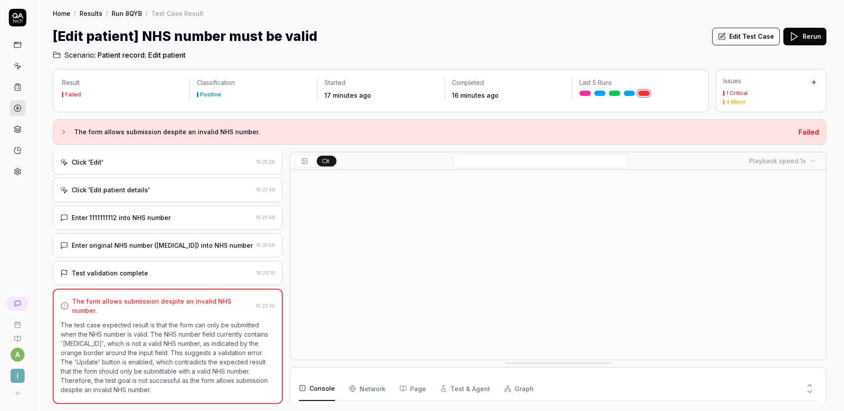
scroll to position [58, 0]
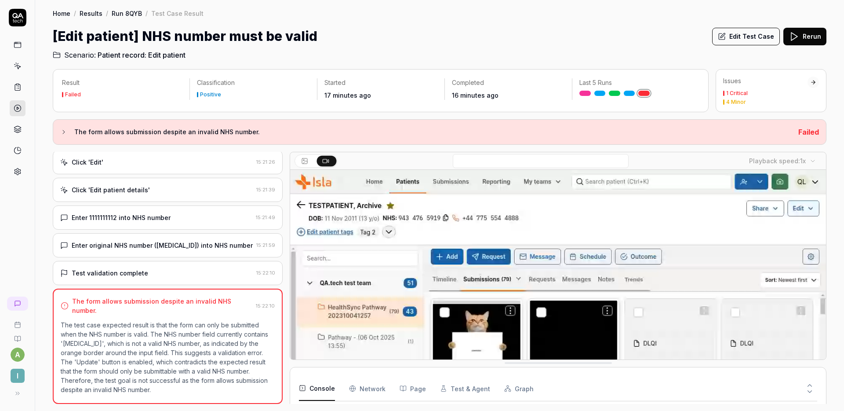
click at [174, 212] on div "Enter 1111111112 into NHS number 15:21:49" at bounding box center [168, 217] width 230 height 24
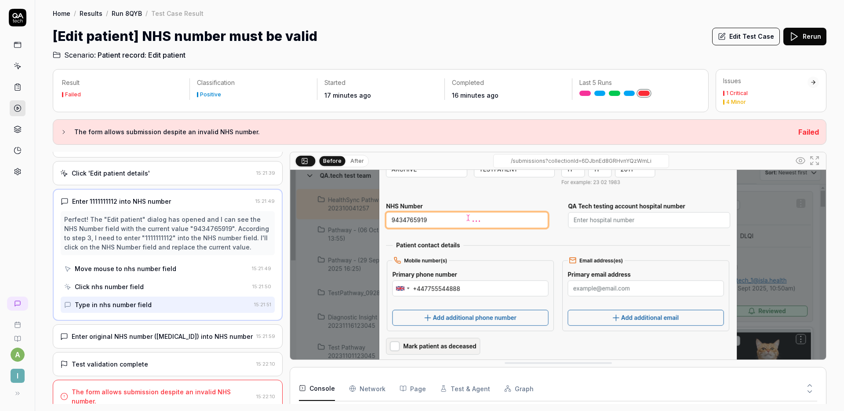
scroll to position [60, 0]
click at [165, 338] on div "Enter original NHS number ([MEDICAL_ID]) into NHS number" at bounding box center [162, 335] width 181 height 9
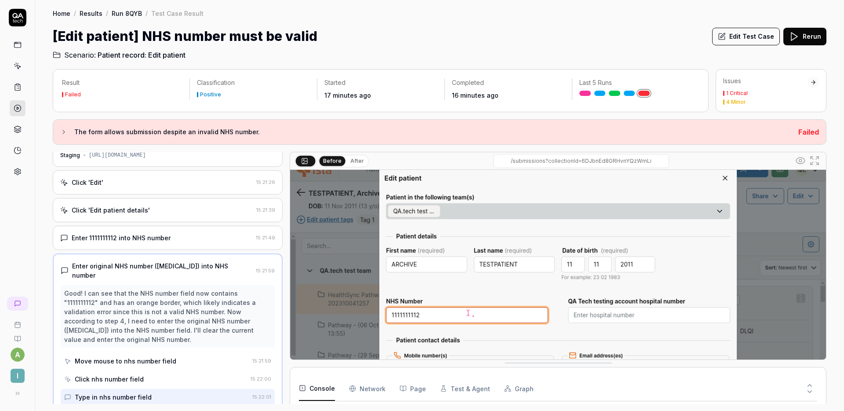
scroll to position [134, 0]
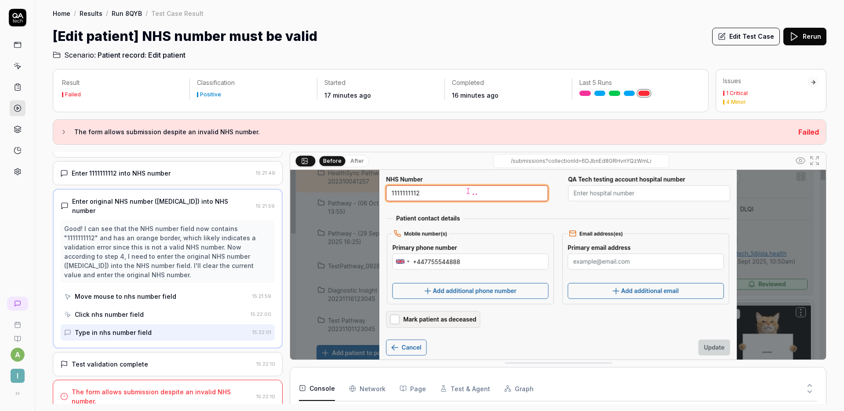
click at [190, 352] on div "Test validation complete 15:22:10" at bounding box center [168, 364] width 230 height 24
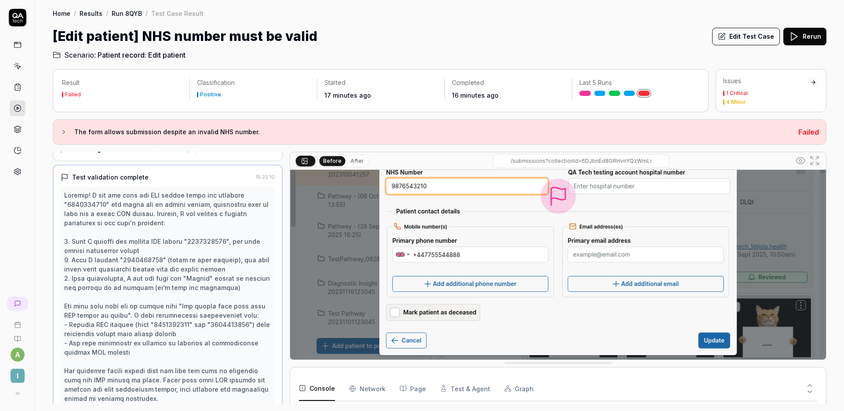
scroll to position [0, 0]
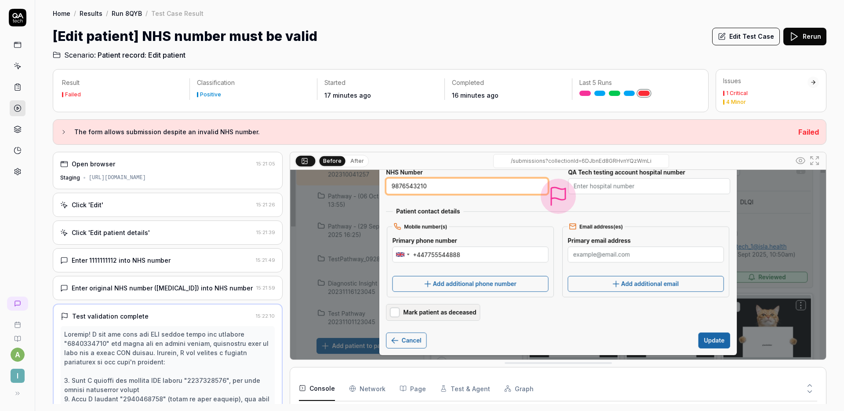
click at [753, 45] on div "Edit Test Case Rerun" at bounding box center [769, 36] width 114 height 20
click at [753, 38] on button "Edit Test Case" at bounding box center [746, 37] width 68 height 18
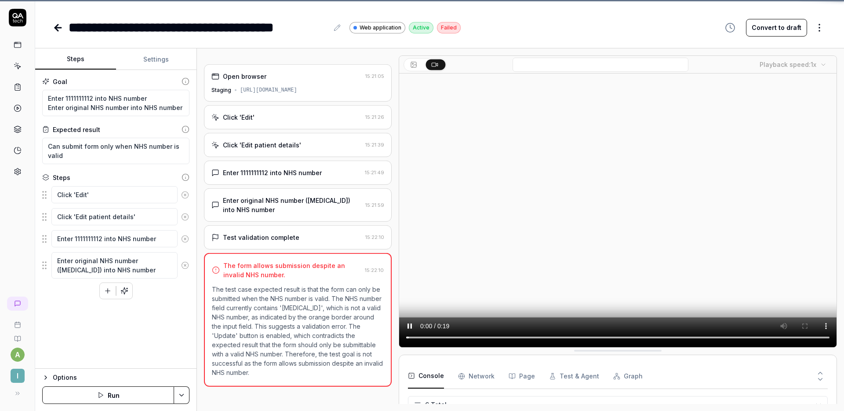
scroll to position [58, 0]
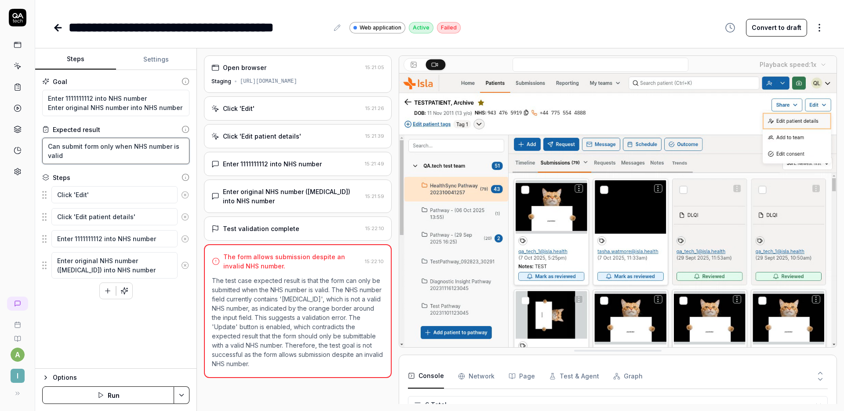
click at [95, 155] on textarea "Can submit form only when NHS number is valid" at bounding box center [115, 151] width 147 height 26
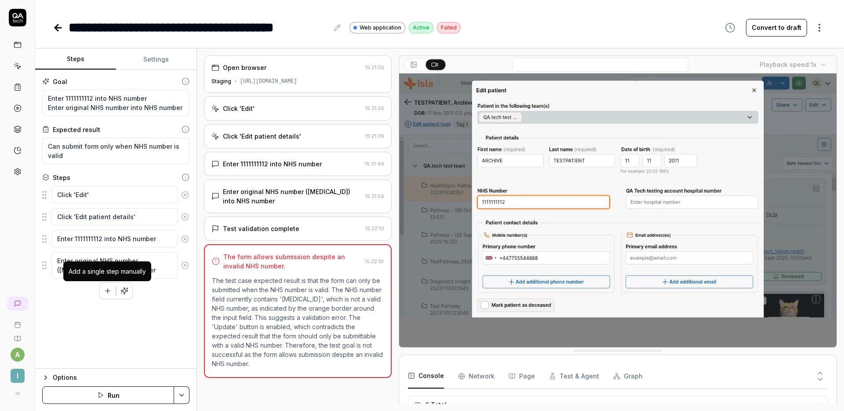
click at [107, 294] on icon "button" at bounding box center [108, 291] width 8 height 8
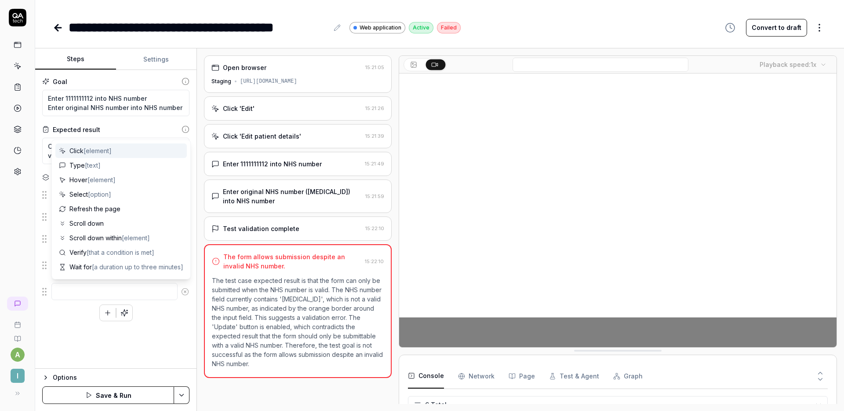
click at [51, 294] on textarea at bounding box center [114, 291] width 126 height 17
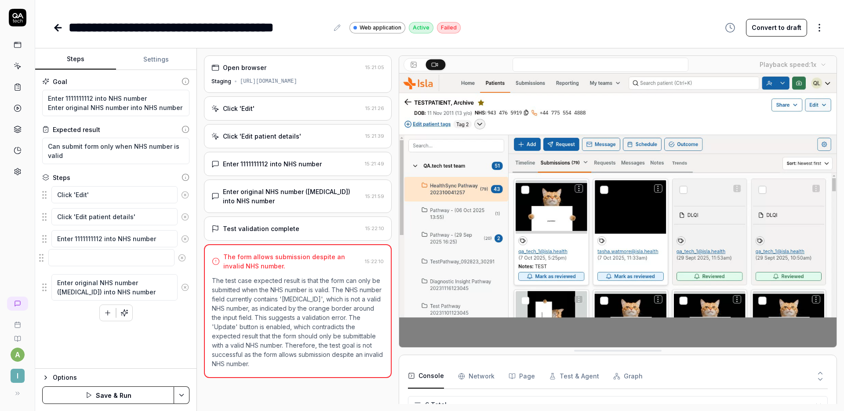
drag, startPoint x: 47, startPoint y: 292, endPoint x: 44, endPoint y: 258, distance: 34.0
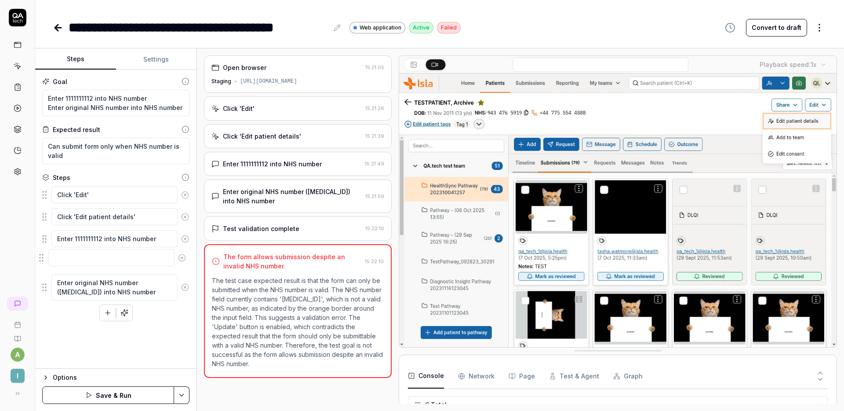
click at [44, 258] on fieldset "Click 'Edit' Click 'Edit patient details' Enter 1111111112 into NHS number Ente…" at bounding box center [115, 243] width 147 height 115
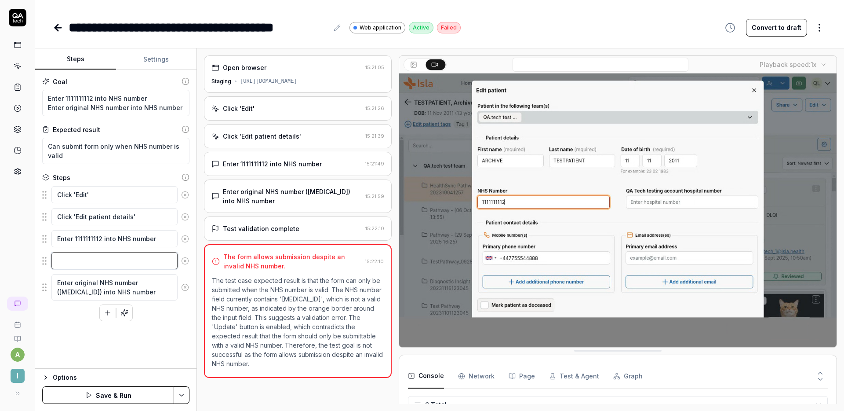
click at [89, 255] on textarea at bounding box center [114, 260] width 126 height 17
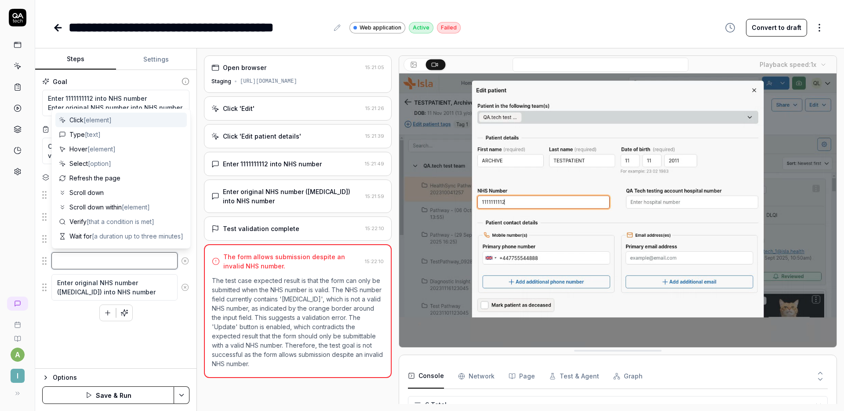
type textarea "*"
type textarea "C"
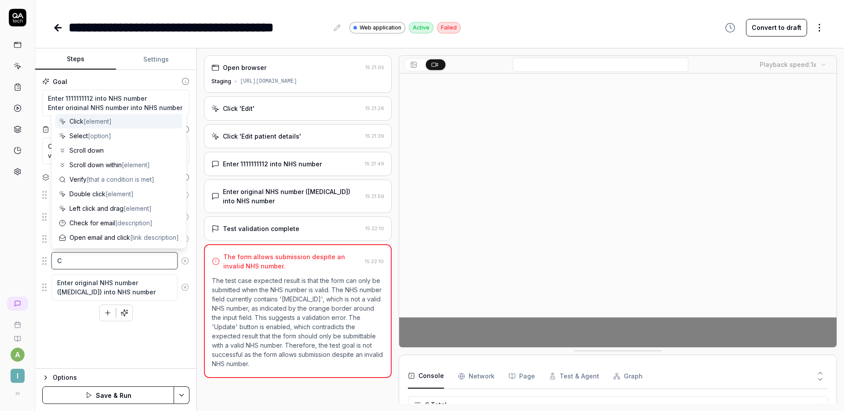
type textarea "*"
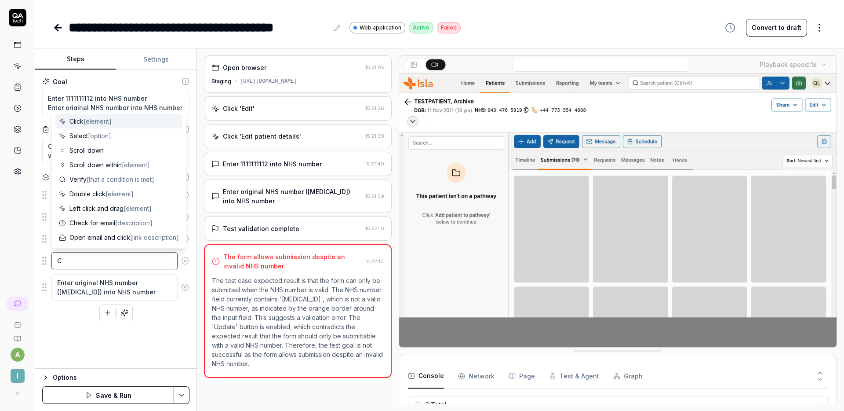
type textarea "Ch"
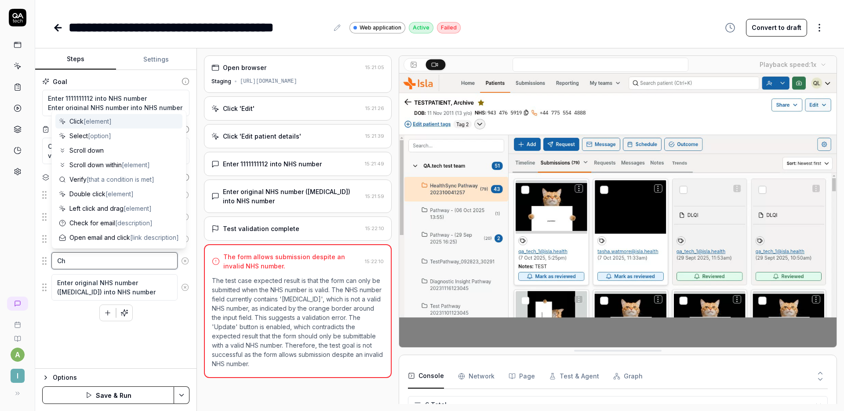
type textarea "*"
type textarea "Che"
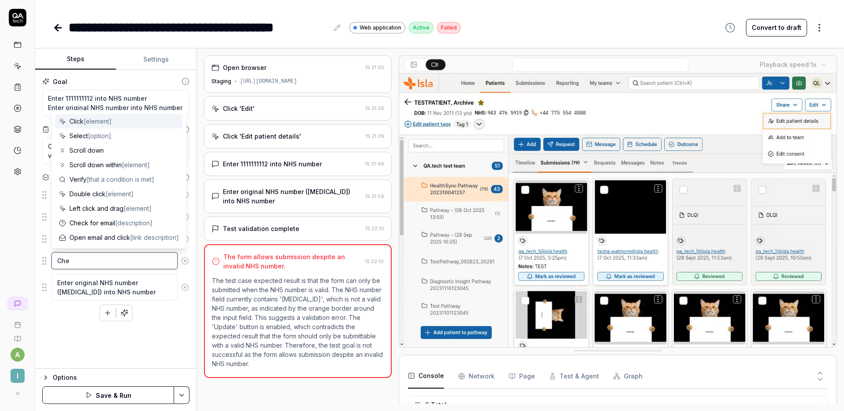
type textarea "*"
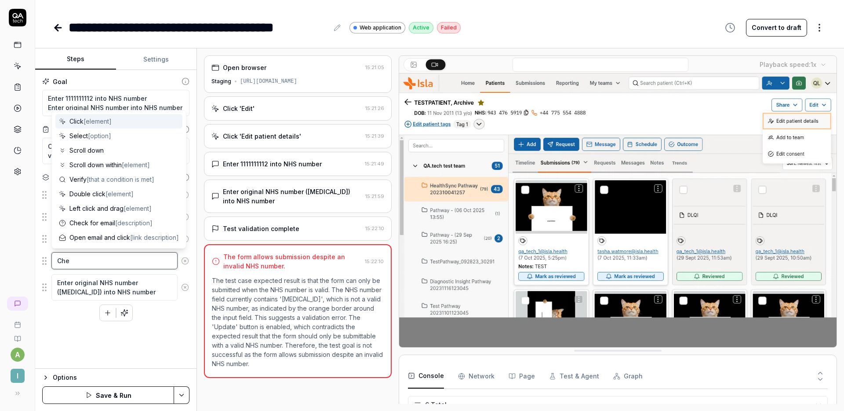
type textarea "Chec"
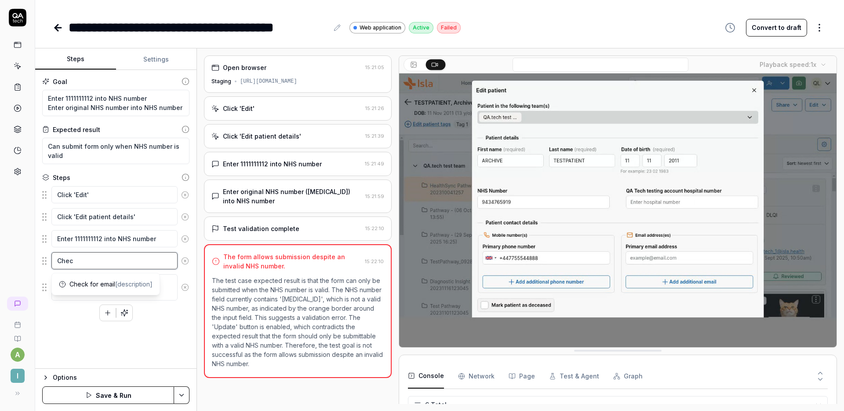
type textarea "*"
type textarea "Check"
type textarea "*"
type textarea "Check"
type textarea "*"
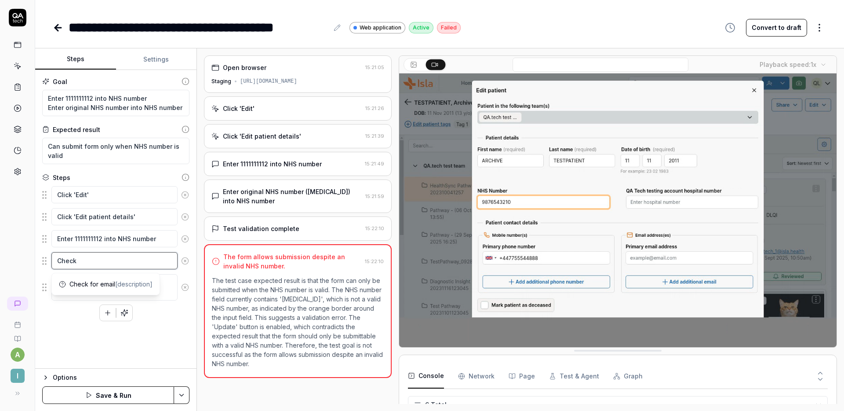
type textarea "Check t"
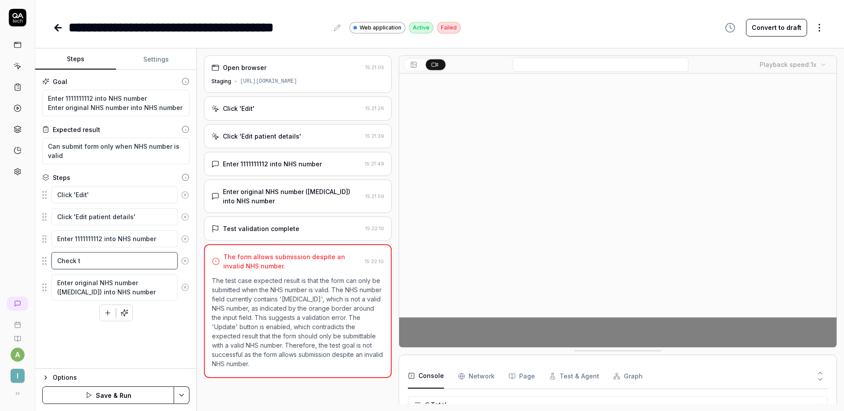
type textarea "*"
type textarea "Check th"
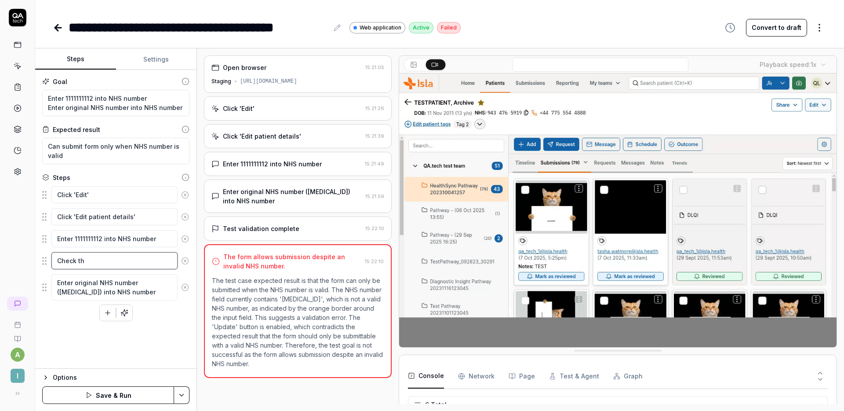
type textarea "*"
type textarea "Check tha"
type textarea "*"
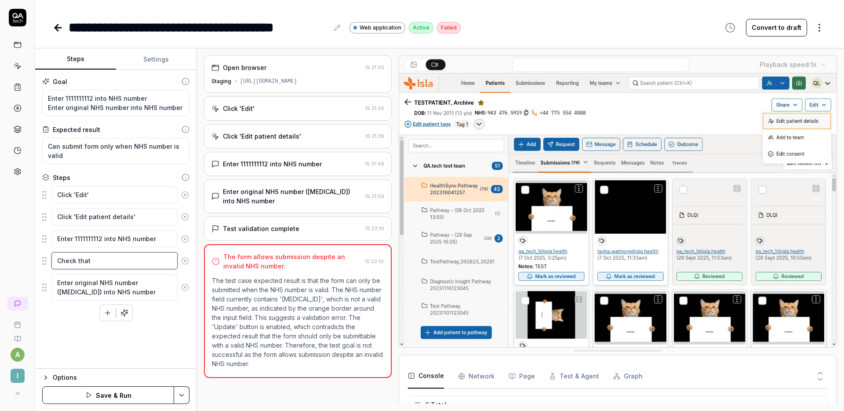
type textarea "Check that"
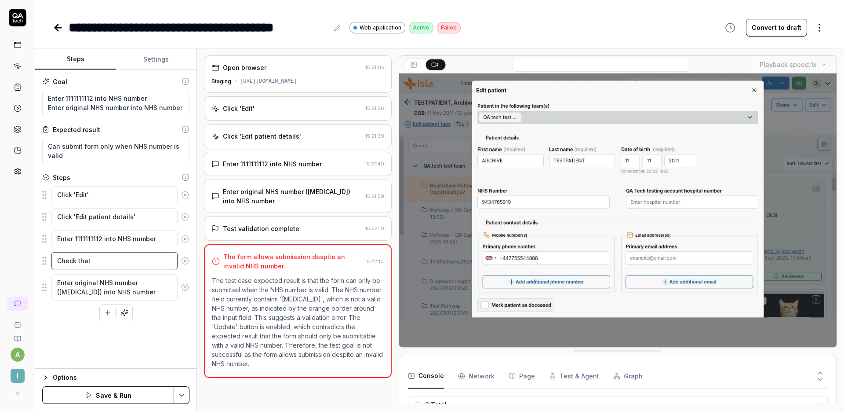
type textarea "*"
type textarea "Check that t"
type textarea "*"
type textarea "Check that th"
type textarea "*"
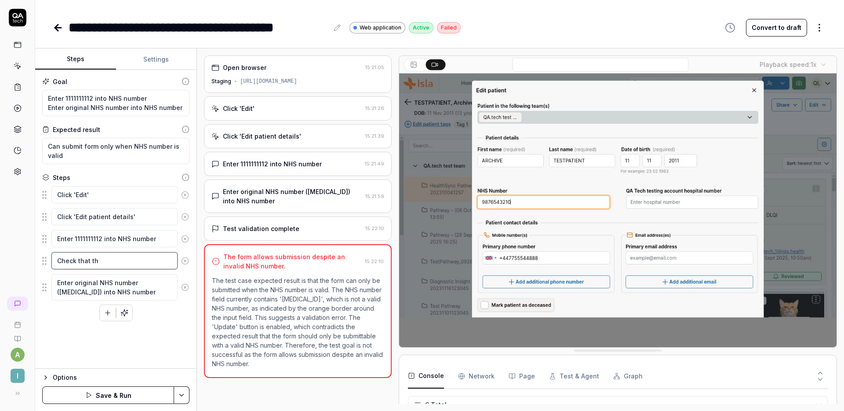
type textarea "Check that the"
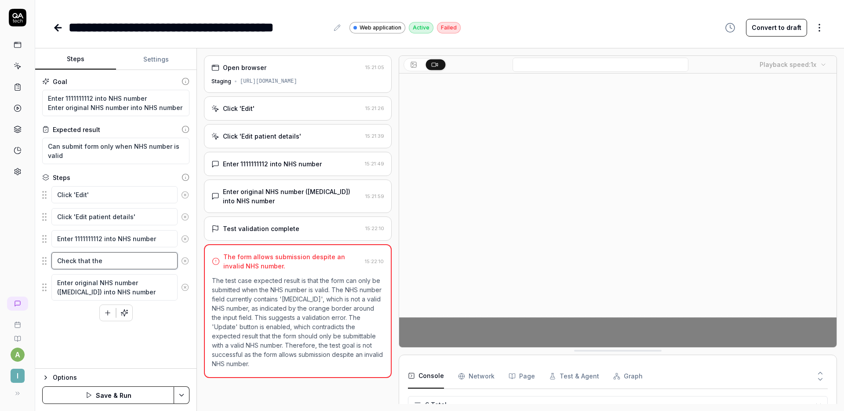
type textarea "*"
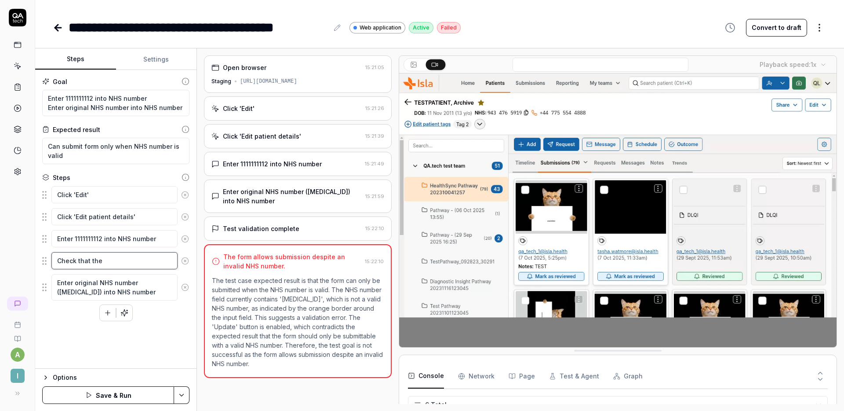
type textarea "Check that the"
type textarea "*"
type textarea "Check that the '"
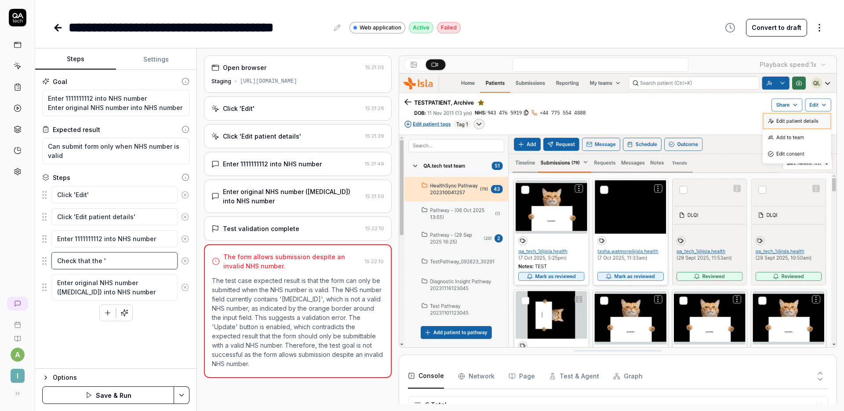
type textarea "*"
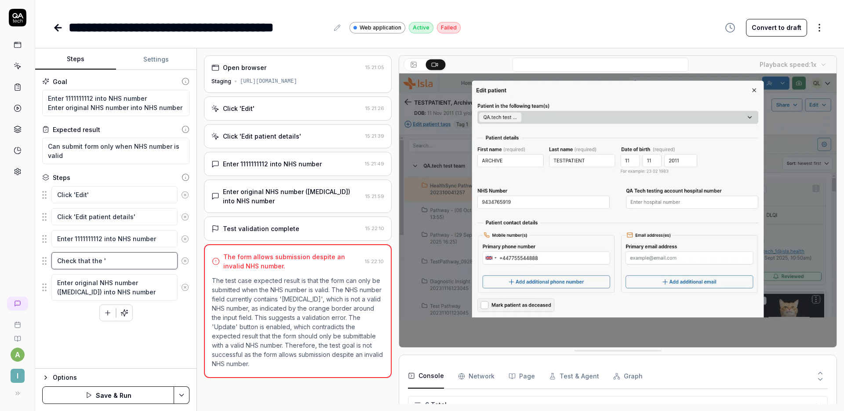
type textarea "Check that the 'U"
type textarea "*"
type textarea "Check that the 'Up"
type textarea "*"
type textarea "Check that the 'Upd"
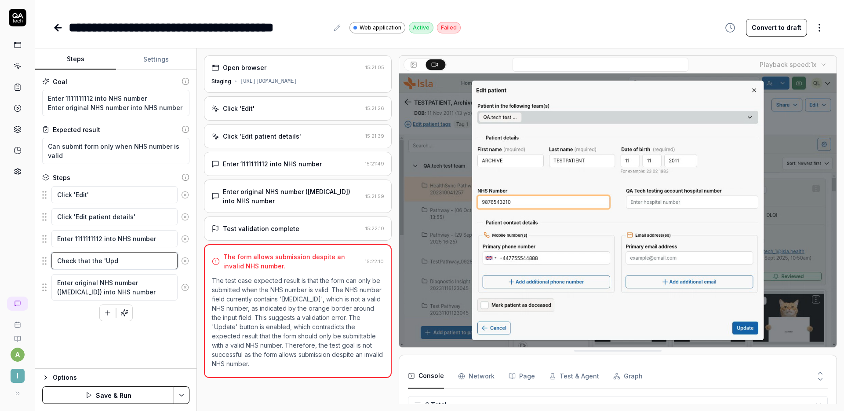
type textarea "*"
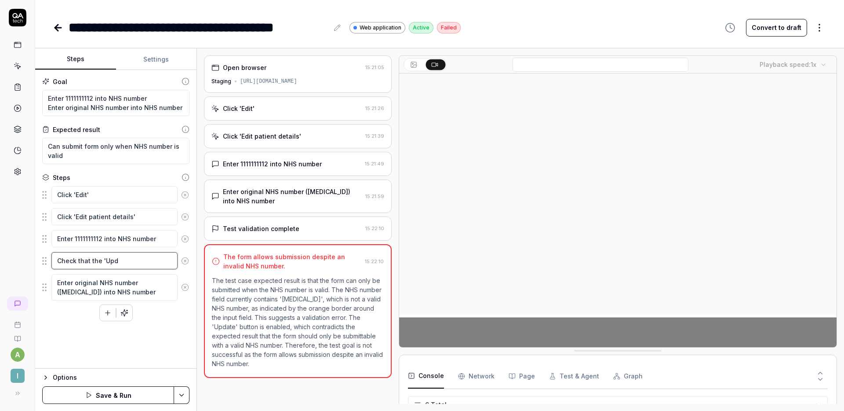
type textarea "Check that the 'Upda"
type textarea "*"
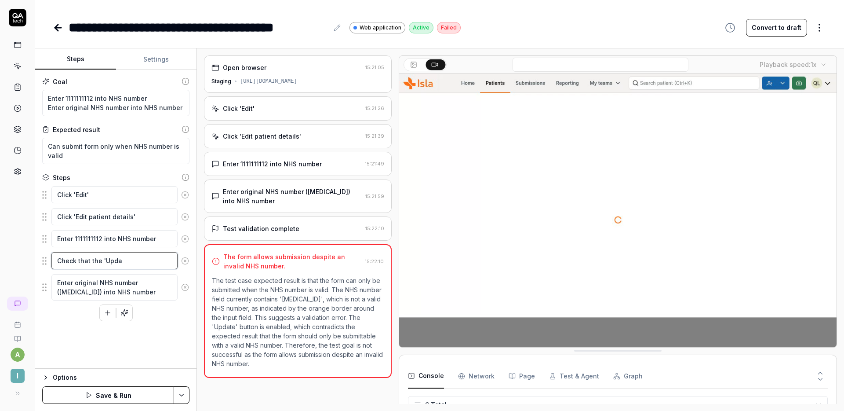
type textarea "Check that the 'Updat"
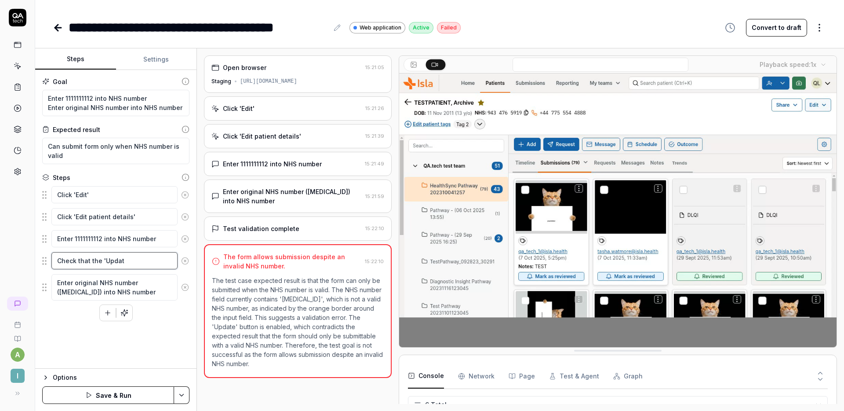
type textarea "*"
type textarea "Check that the 'Update'"
type textarea "*"
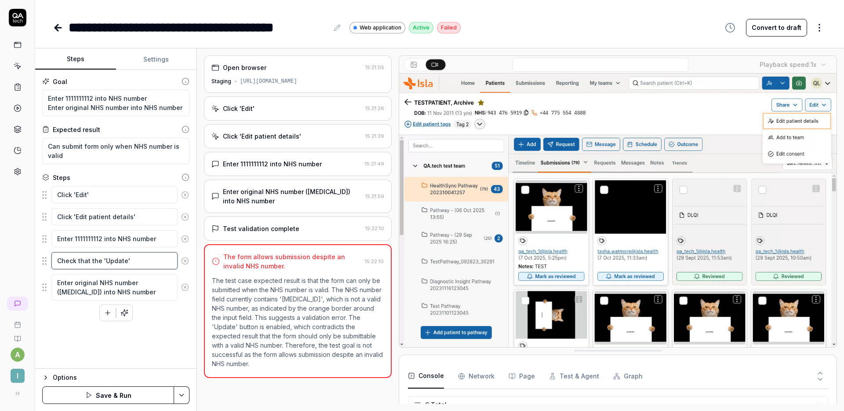
type textarea "Check that the 'Update'"
type textarea "*"
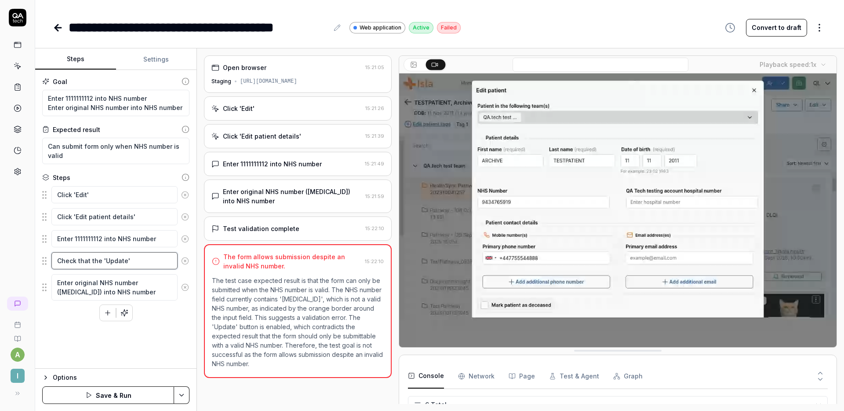
type textarea "Check that the 'Update' b"
type textarea "*"
type textarea "Check that the 'Update' bu"
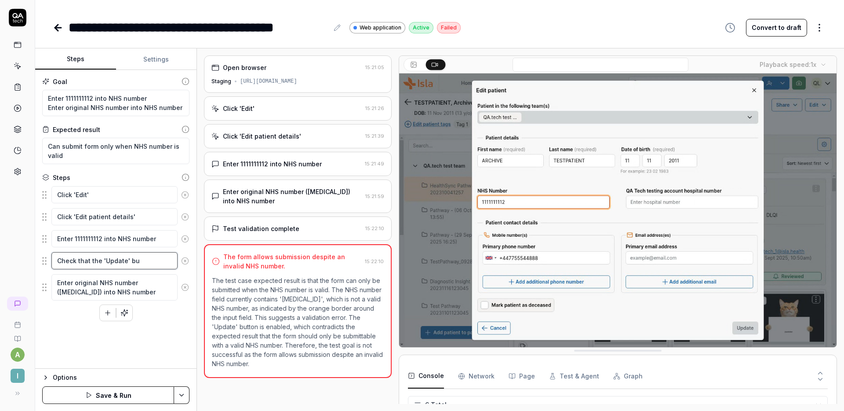
type textarea "*"
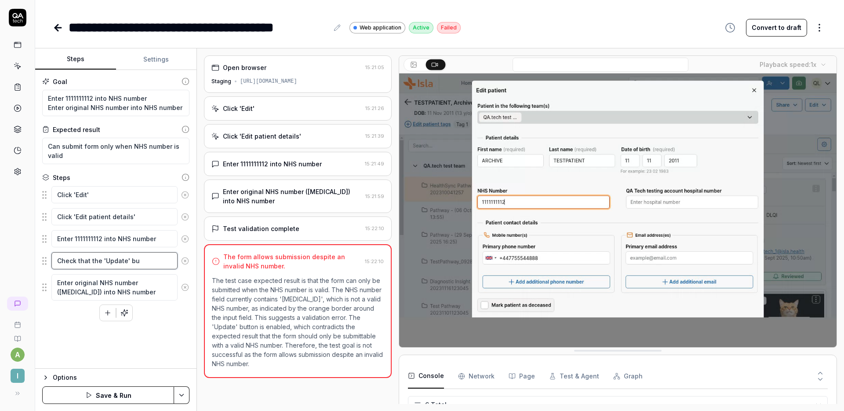
type textarea "Check that the 'Update' but"
type textarea "*"
type textarea "Check that the 'Update' butto"
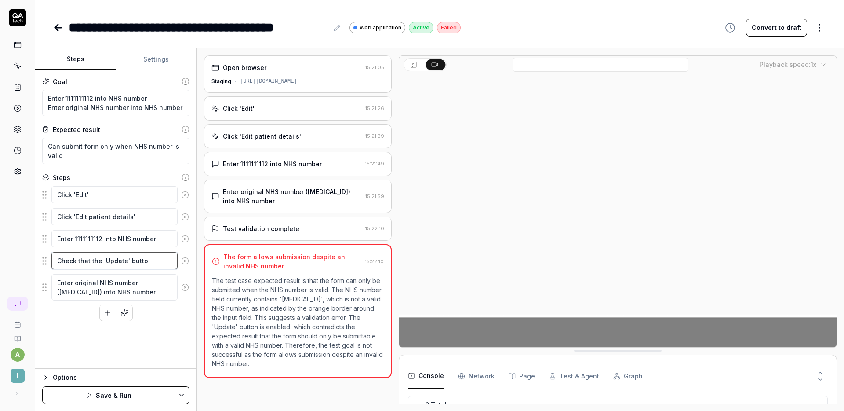
type textarea "*"
type textarea "Check that the 'Update' button"
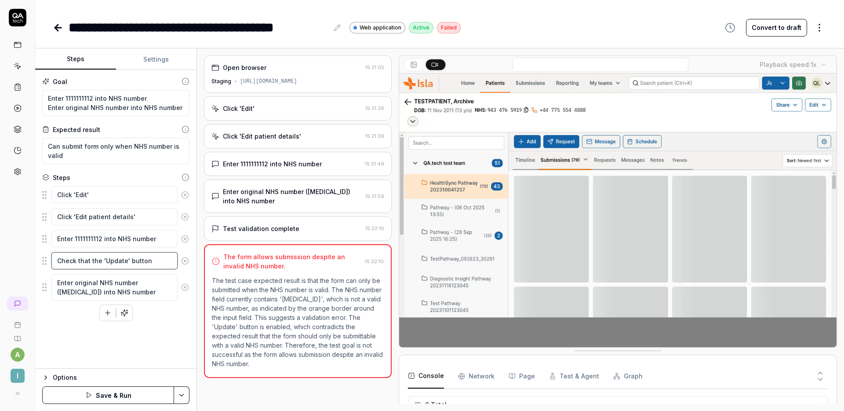
type textarea "*"
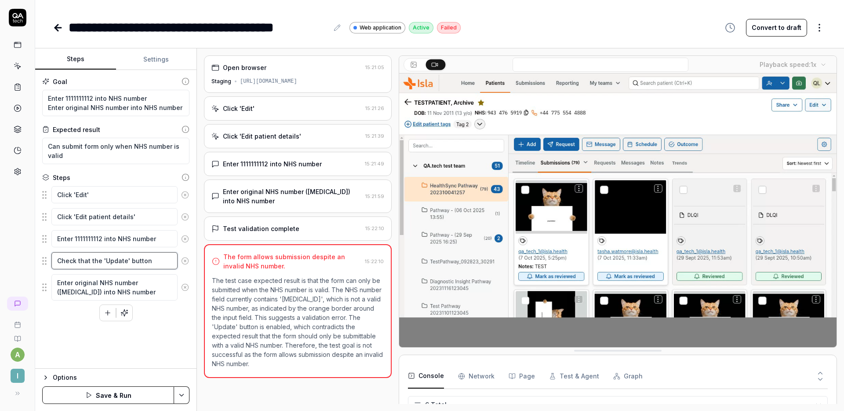
type textarea "Check that the 'Update' button"
type textarea "*"
type textarea "Check that the 'Update' button i"
type textarea "*"
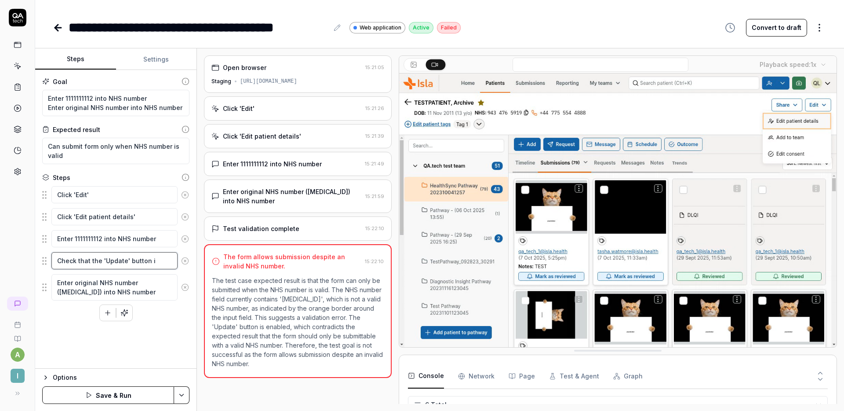
type textarea "Check that the 'Update' button is"
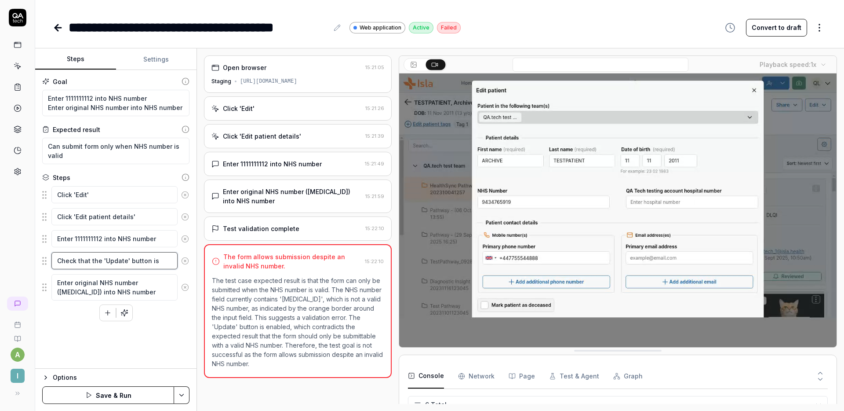
type textarea "*"
type textarea "Check that the 'Update' button is"
type textarea "*"
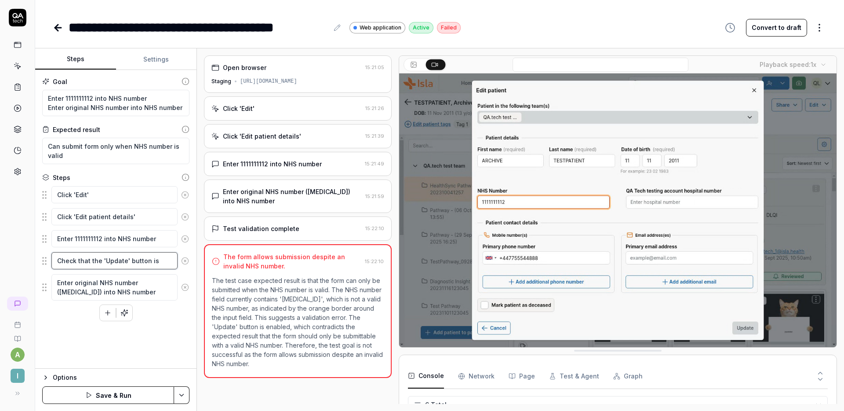
type textarea "Check that the 'Update' button is g"
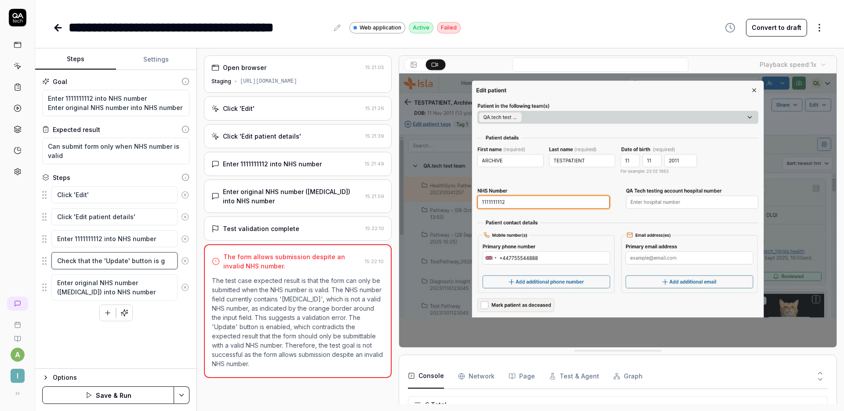
type textarea "*"
type textarea "Check that the 'Update' button is gr"
type textarea "*"
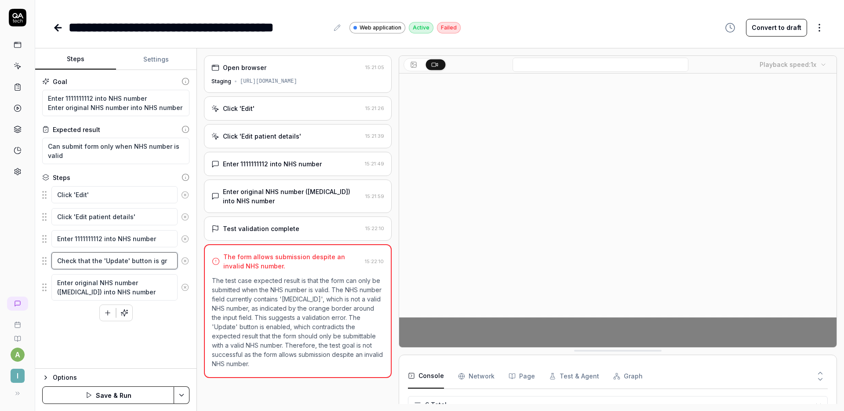
type textarea "Check that the 'Update' button is gre"
type textarea "*"
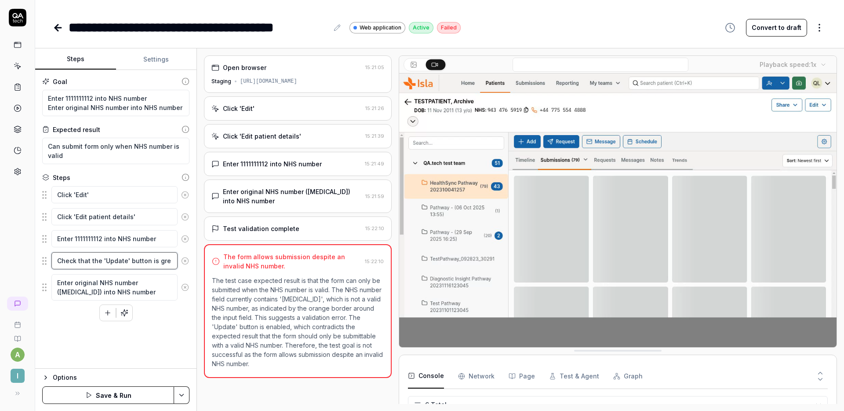
type textarea "Check that the 'Update' button is grea"
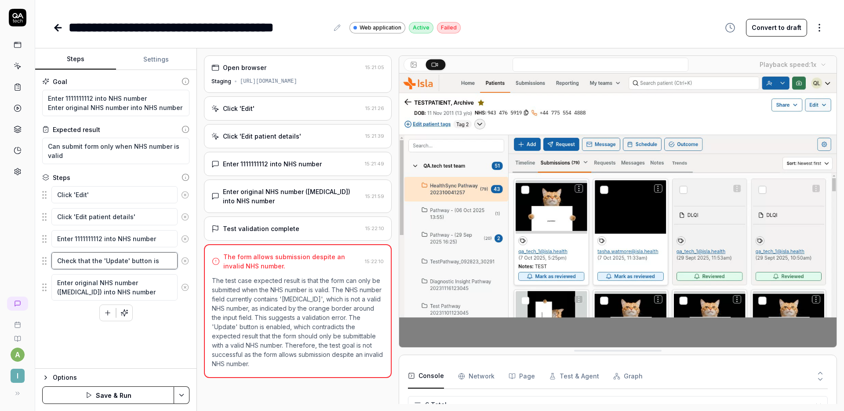
type textarea "*"
type textarea "Check that the 'Update' button is great"
type textarea "*"
type textarea "Check that the 'Update' button is grea"
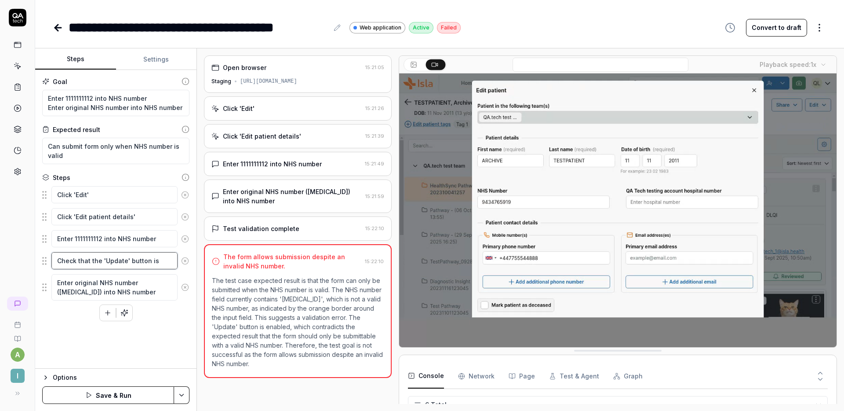
type textarea "*"
type textarea "Check that the 'Update' button is gre"
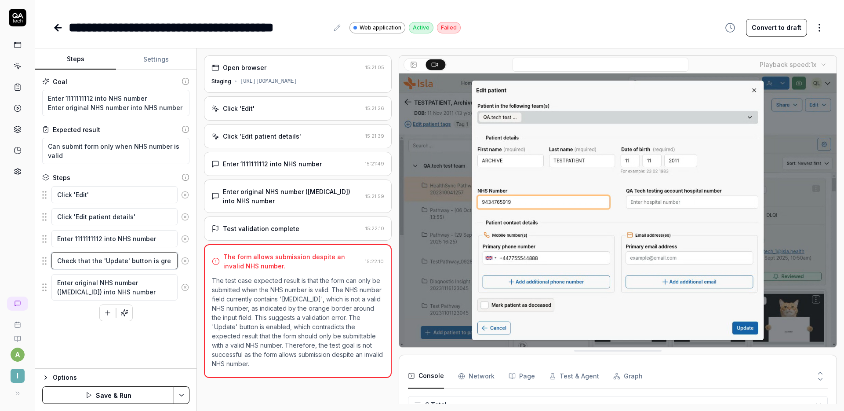
type textarea "*"
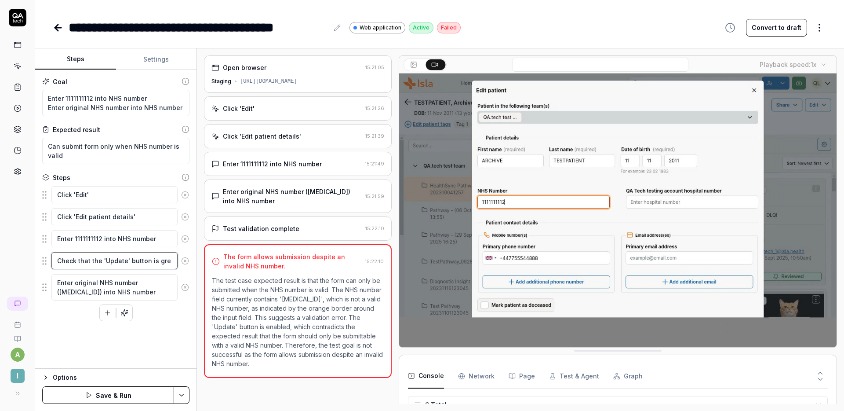
type textarea "Check that the 'Update' button is grey"
type textarea "*"
type textarea "Check that the 'Update' button is greyed"
type textarea "*"
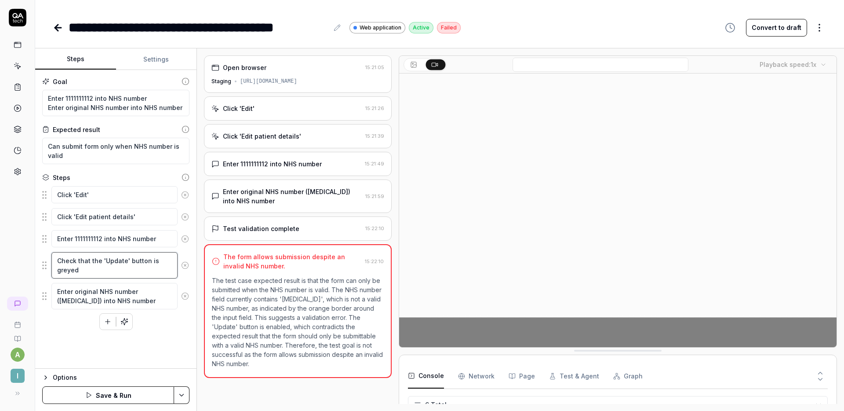
type textarea "Check that the 'Update' button is greyed"
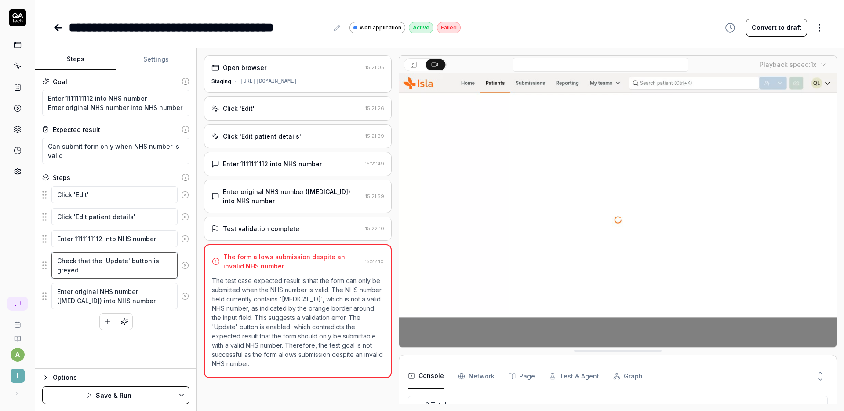
type textarea "*"
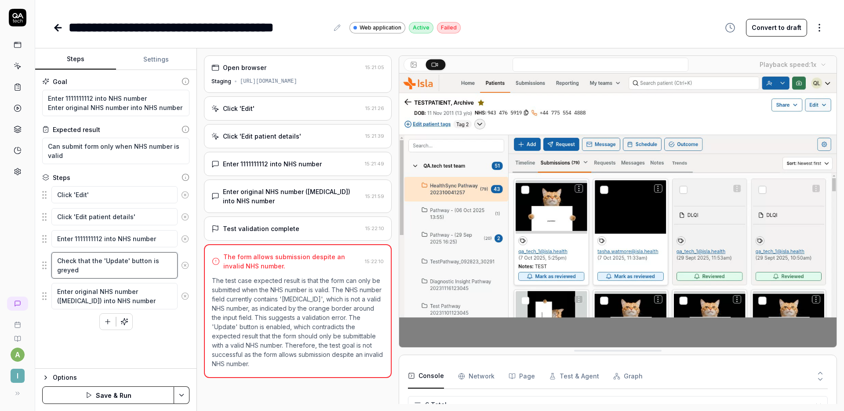
type textarea "Check that the 'Update' button is greyed o"
type textarea "*"
type textarea "Check that the 'Update' button is greyed ou"
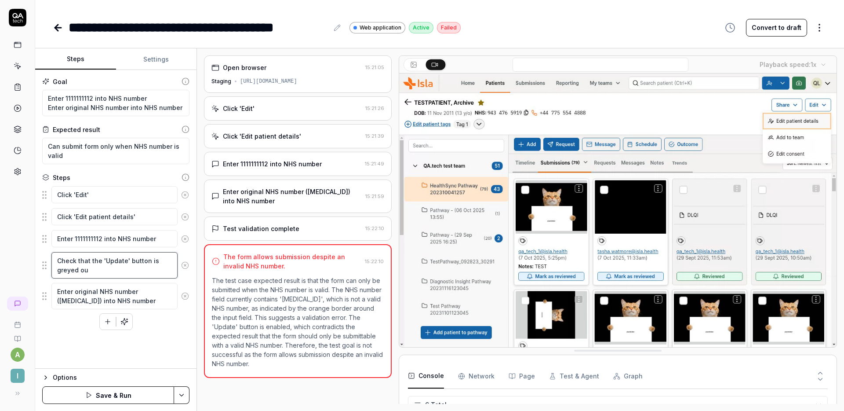
type textarea "*"
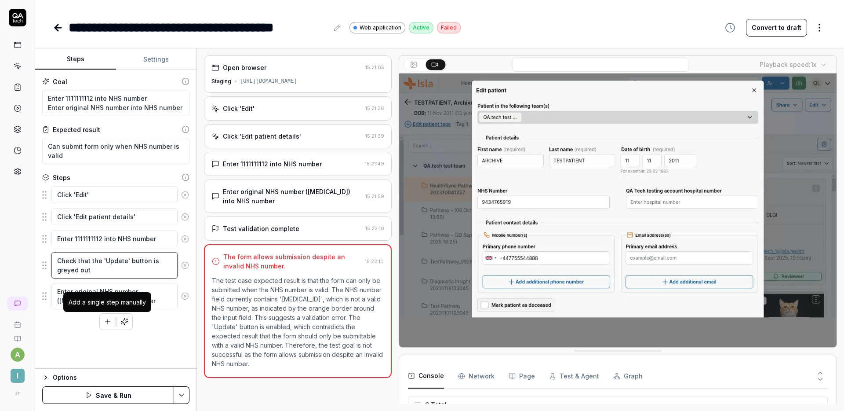
type textarea "Check that the 'Update' button is greyed out"
click at [100, 317] on button "button" at bounding box center [108, 322] width 16 height 16
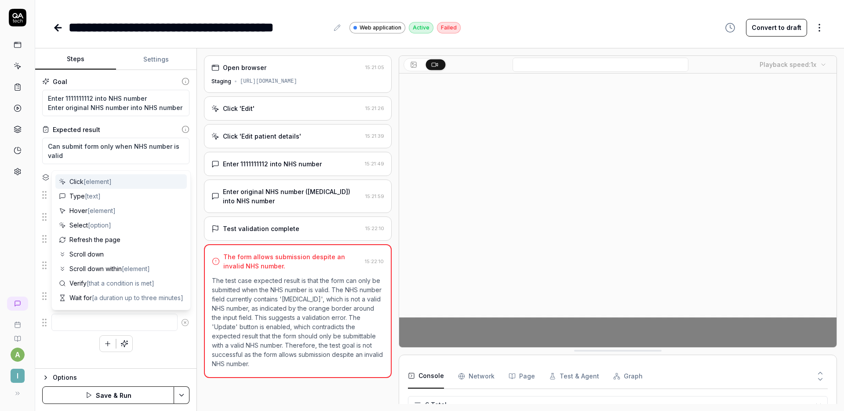
click at [95, 317] on textarea at bounding box center [114, 322] width 126 height 17
type textarea "*"
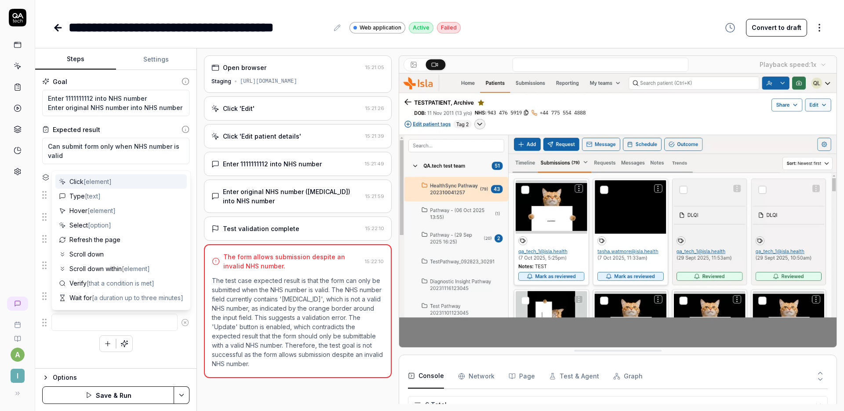
type textarea "C"
type textarea "*"
type textarea "Ch"
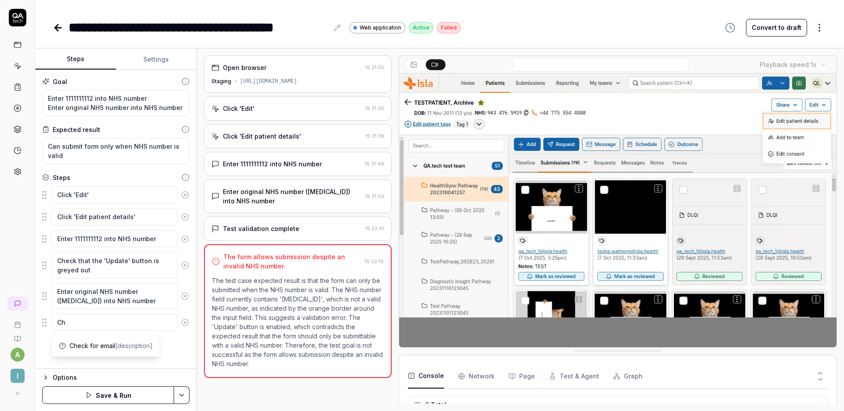
type textarea "*"
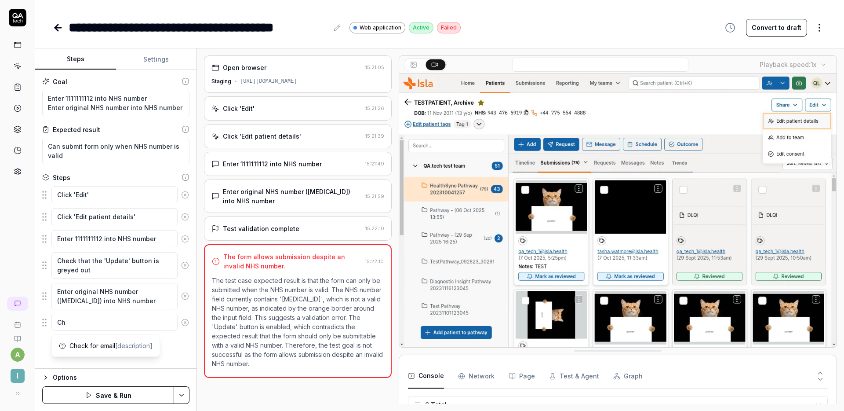
type textarea "Che"
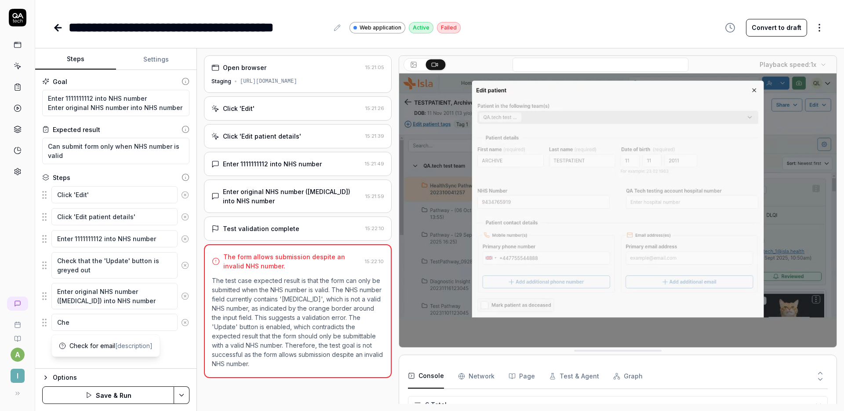
type textarea "*"
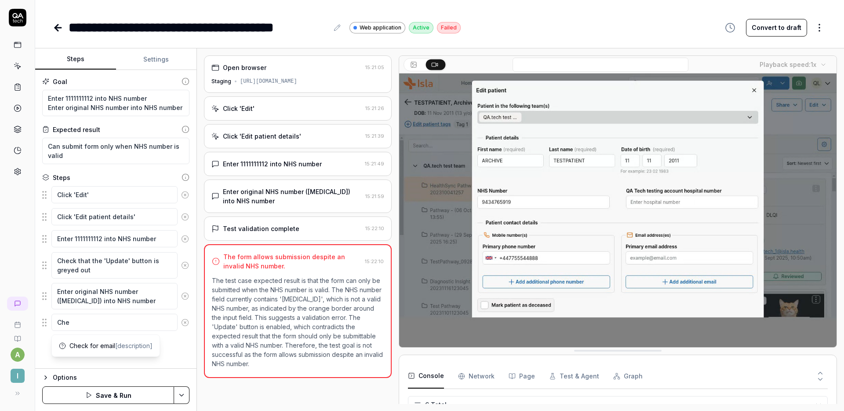
type textarea "Chec"
type textarea "*"
type textarea "Check"
type textarea "*"
type textarea "Check t"
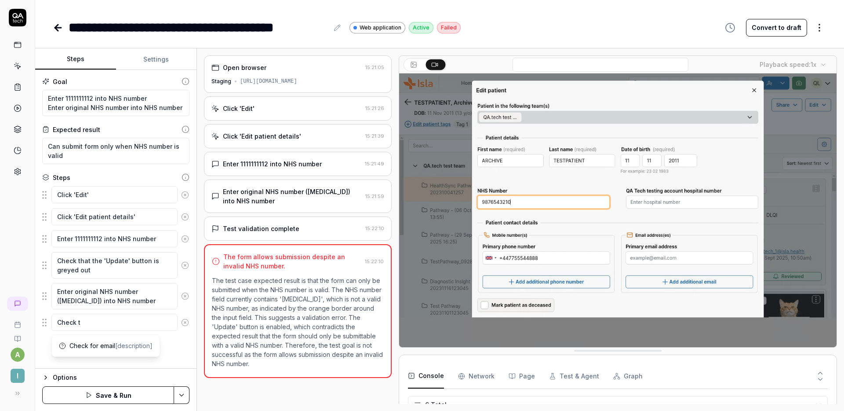
type textarea "*"
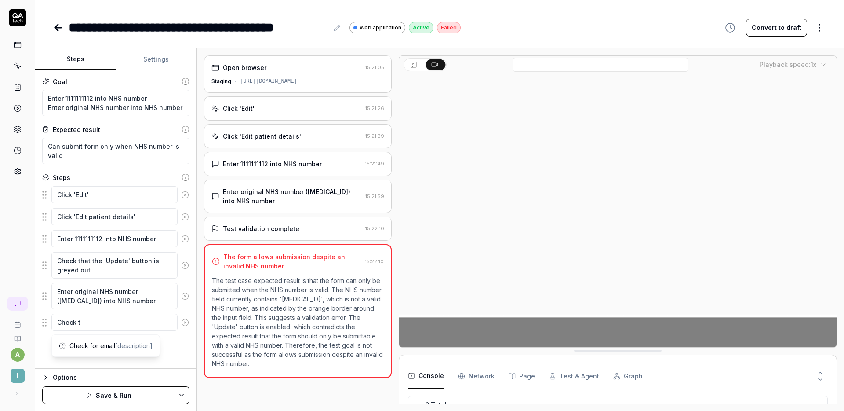
type textarea "Check th"
type textarea "*"
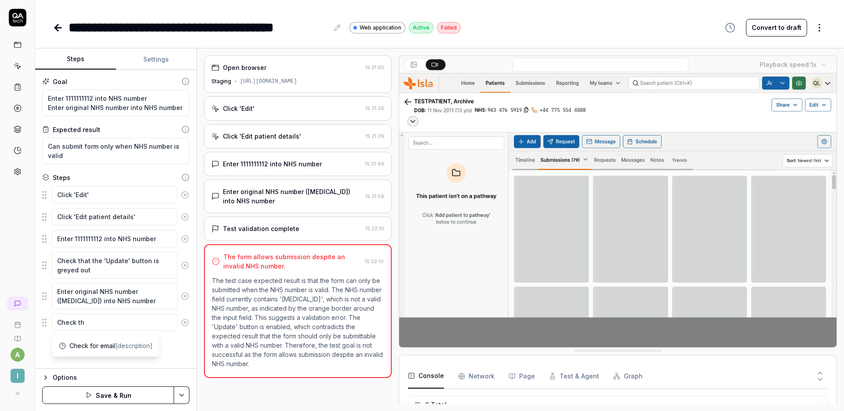
type textarea "Check tha"
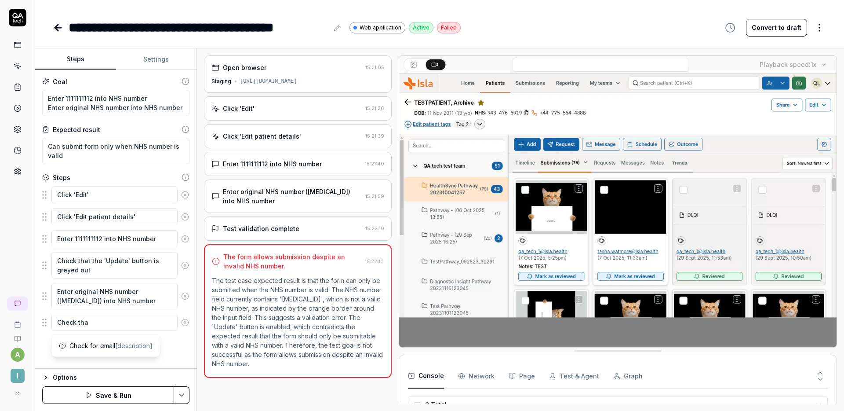
type textarea "*"
type textarea "Check that"
type textarea "*"
type textarea "Check that"
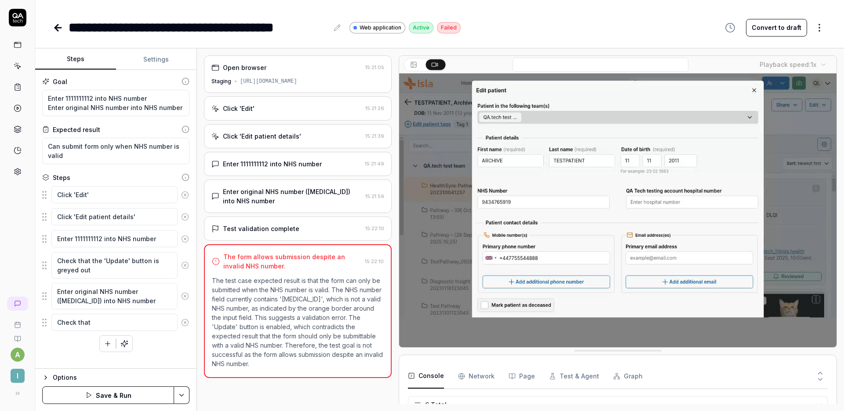
type textarea "*"
type textarea "Check that t"
type textarea "*"
type textarea "Check that th"
type textarea "*"
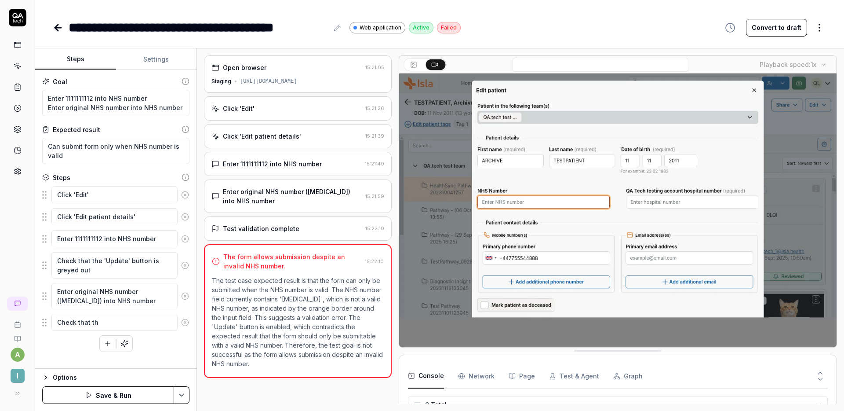
type textarea "Check that the"
type textarea "*"
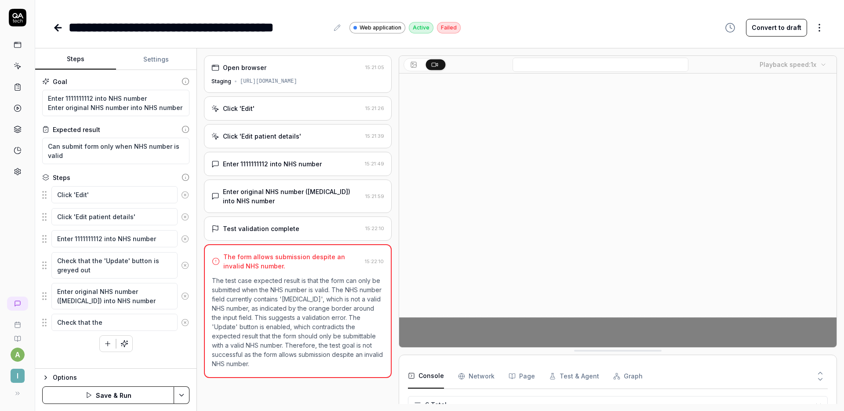
type textarea "Check that the"
type textarea "*"
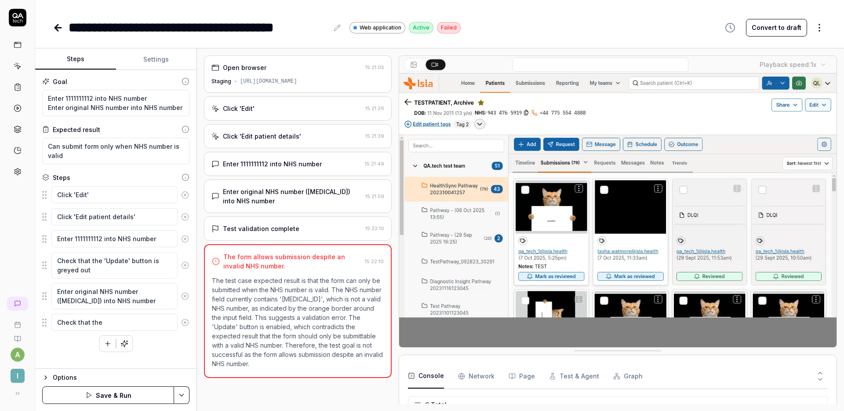
type textarea "Check that the '"
type textarea "*"
type textarea "Check that the 'U"
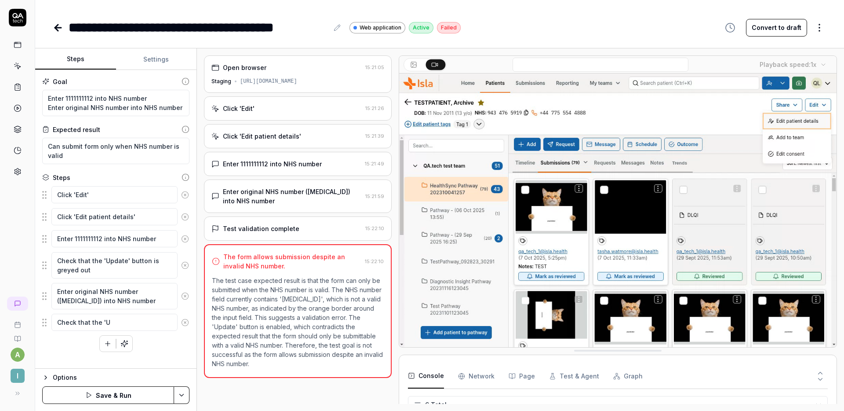
type textarea "*"
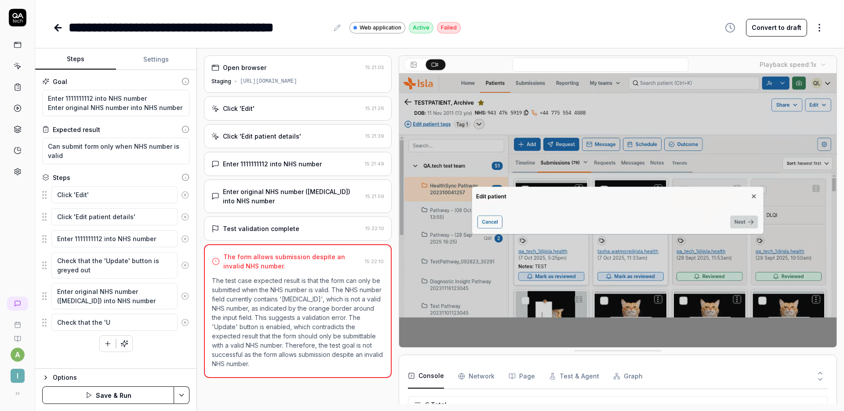
type textarea "Check that the 'Up"
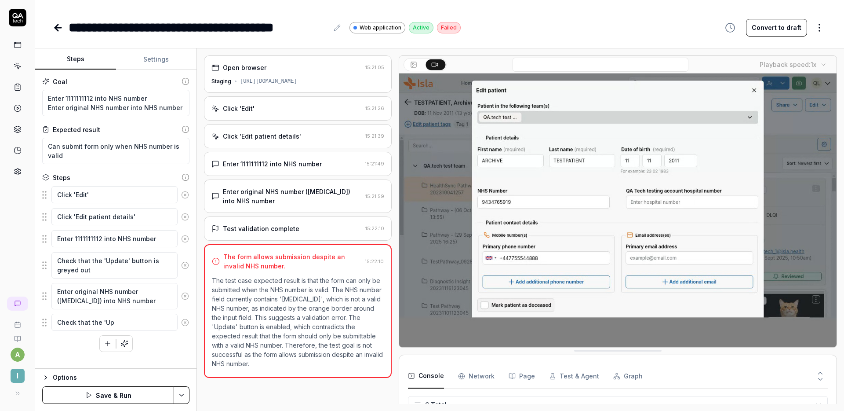
type textarea "*"
type textarea "Check that the 'Upda"
type textarea "*"
type textarea "Check that the 'Updat"
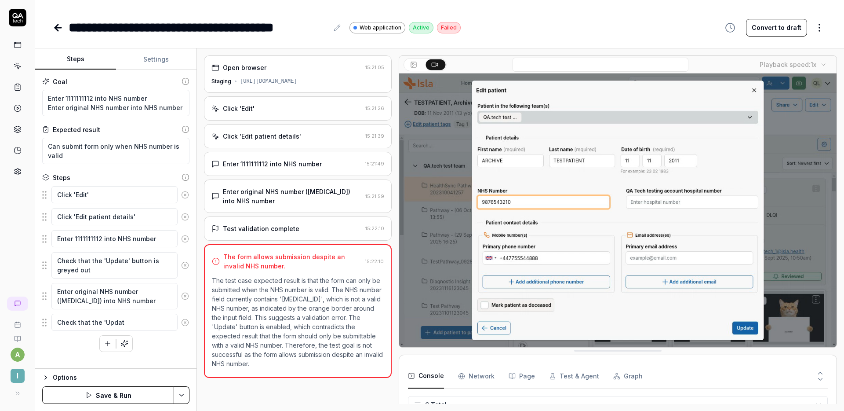
type textarea "*"
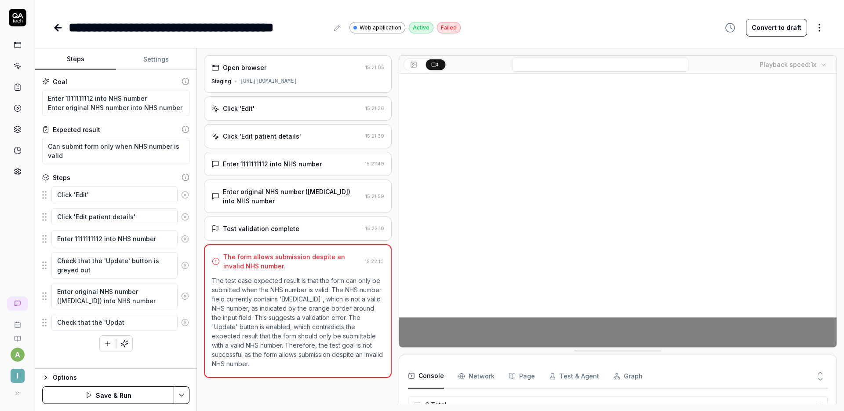
type textarea "Check that the 'Update"
type textarea "*"
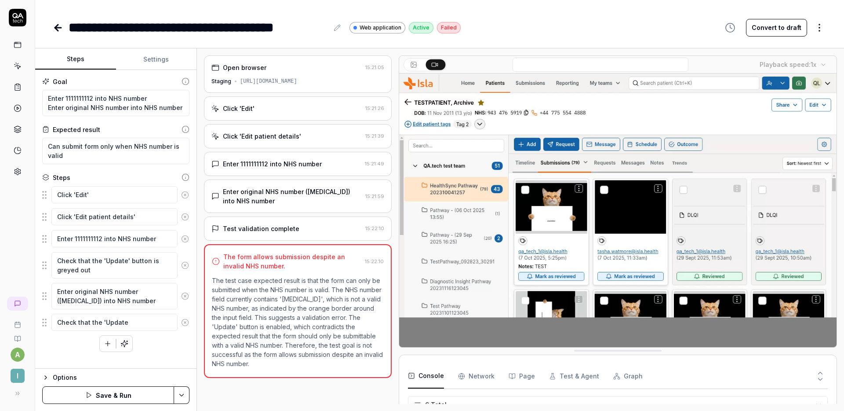
type textarea "Check that the 'Update'"
type textarea "*"
type textarea "Check that the 'Update'"
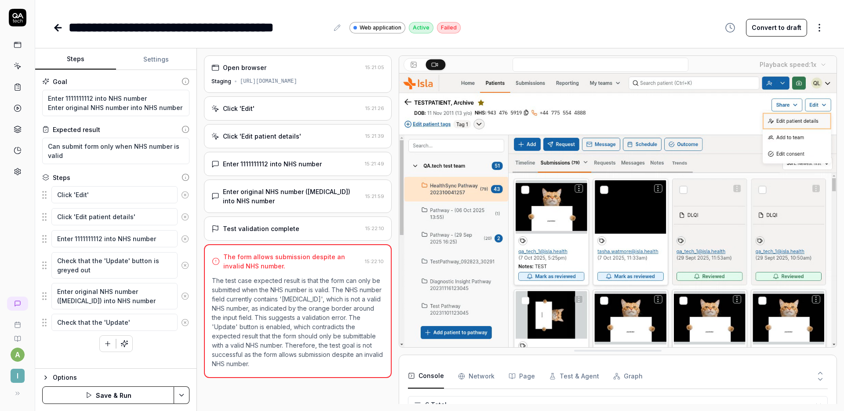
type textarea "*"
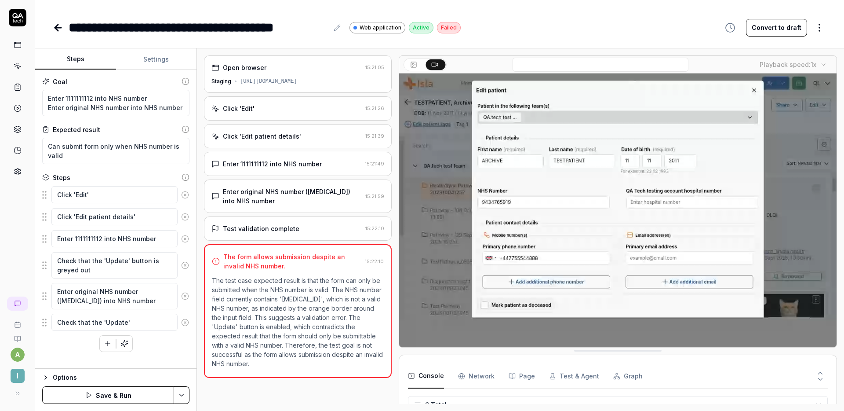
type textarea "Check that the 'Update' b"
type textarea "*"
type textarea "Check that the 'Update' bu"
type textarea "*"
type textarea "Check that the 'Update' but"
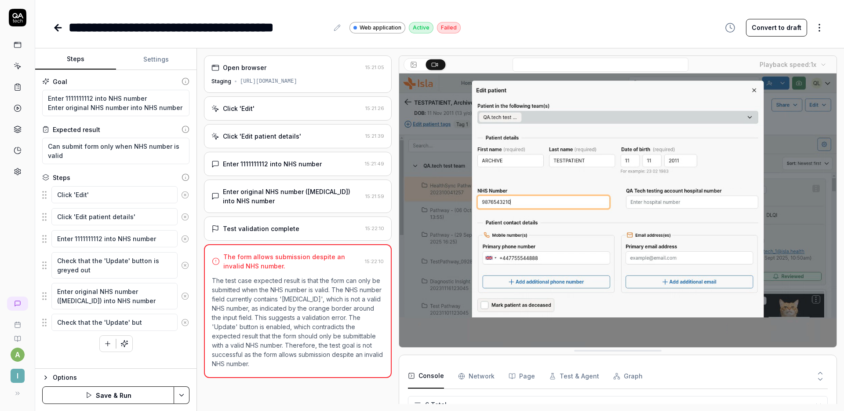
type textarea "*"
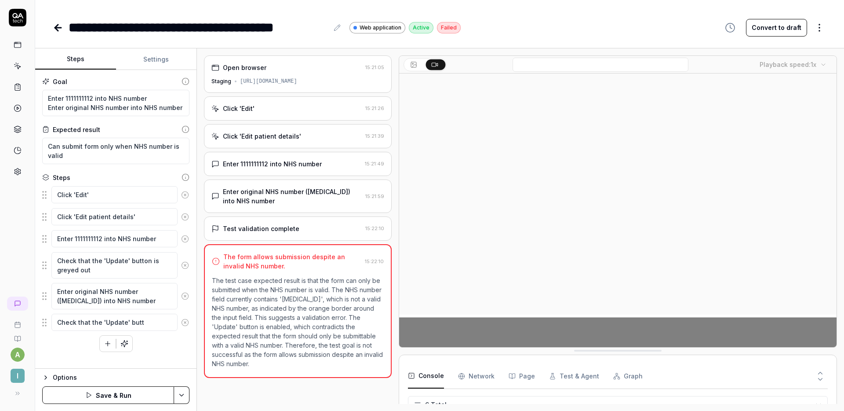
type textarea "Check that the 'Update' butto"
type textarea "*"
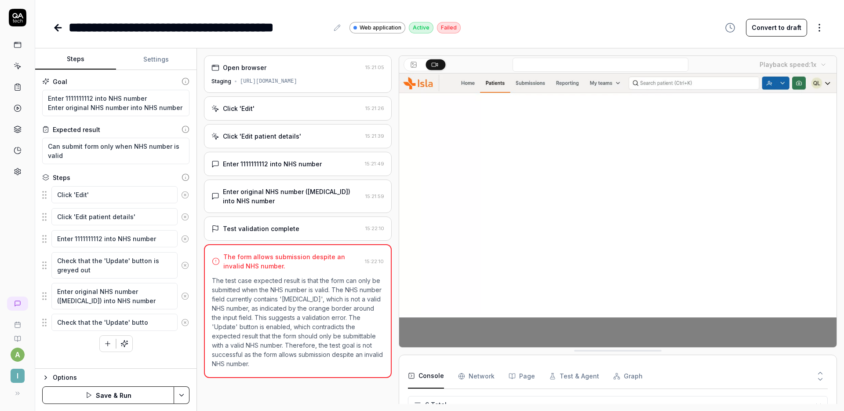
type textarea "Check that the 'Update' button"
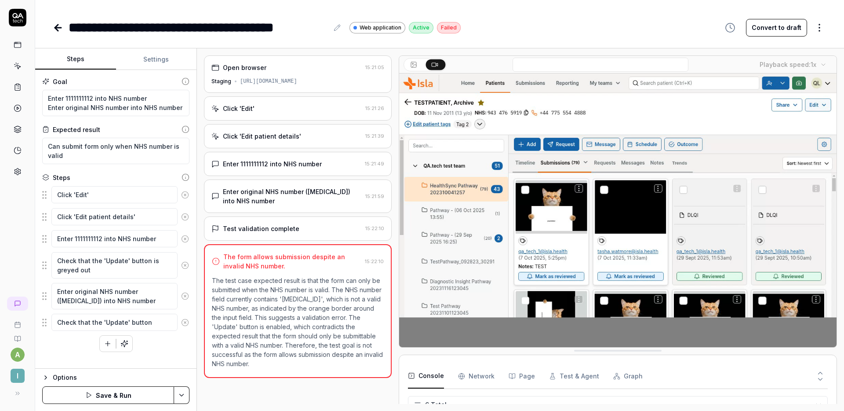
type textarea "*"
type textarea "Check that the 'Update' button"
type textarea "*"
type textarea "Check that the 'Update' button i"
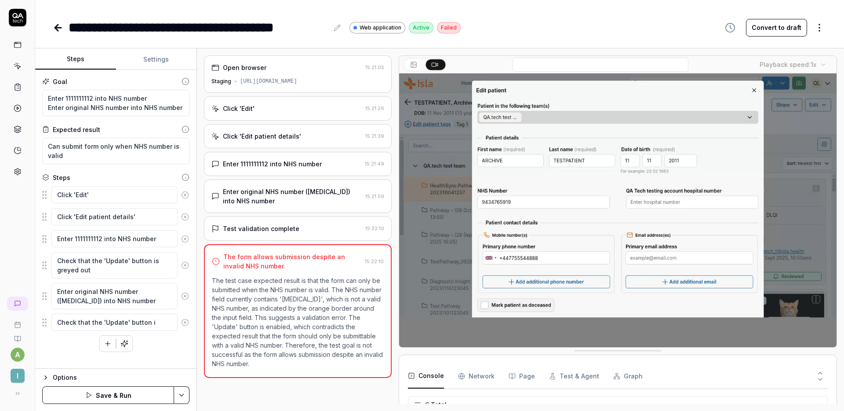
type textarea "*"
type textarea "Check that the 'Update' button is"
type textarea "*"
type textarea "Check that the 'Update' button is"
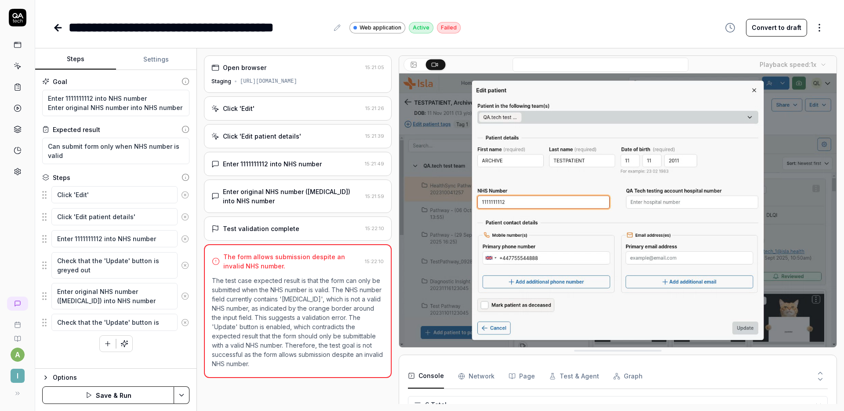
type textarea "*"
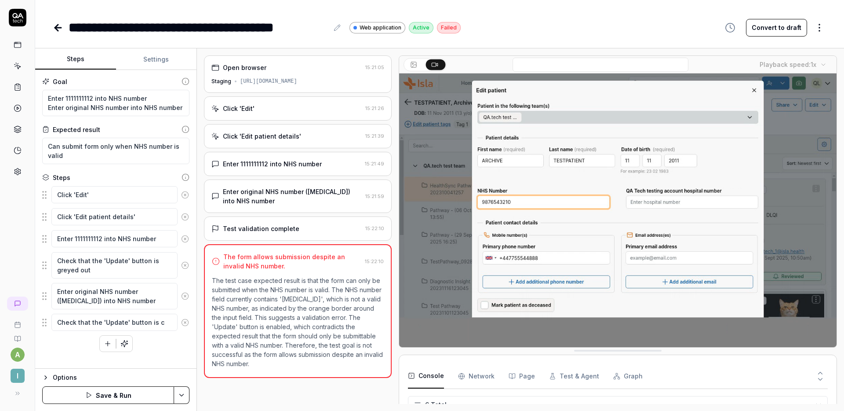
type textarea "Check that the 'Update' button is cl"
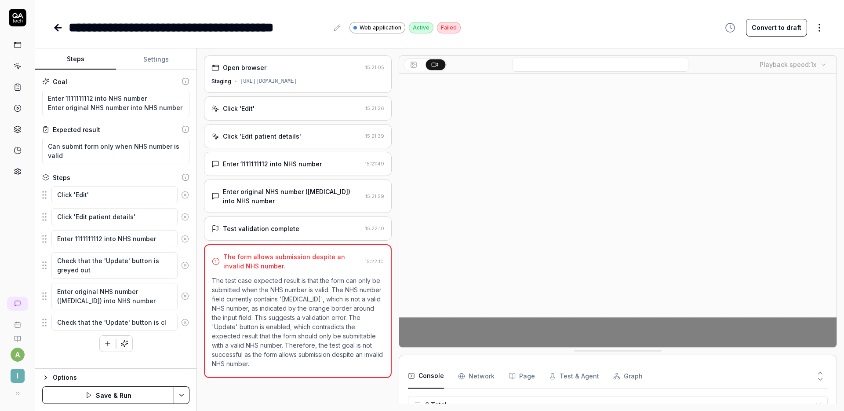
type textarea "*"
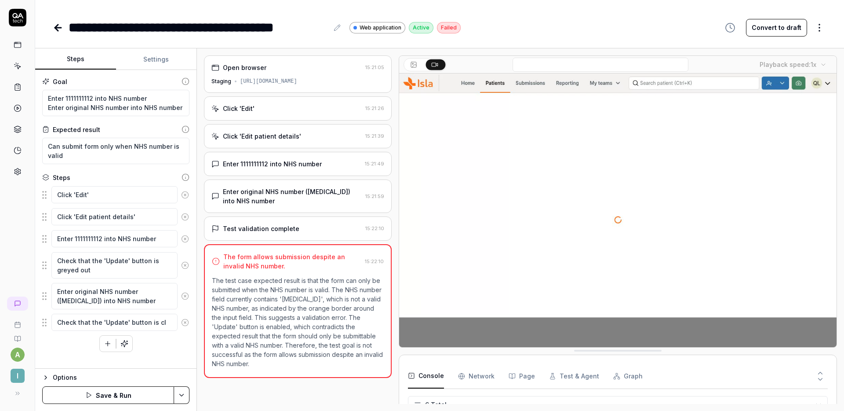
type textarea "Check that the 'Update' button is cli"
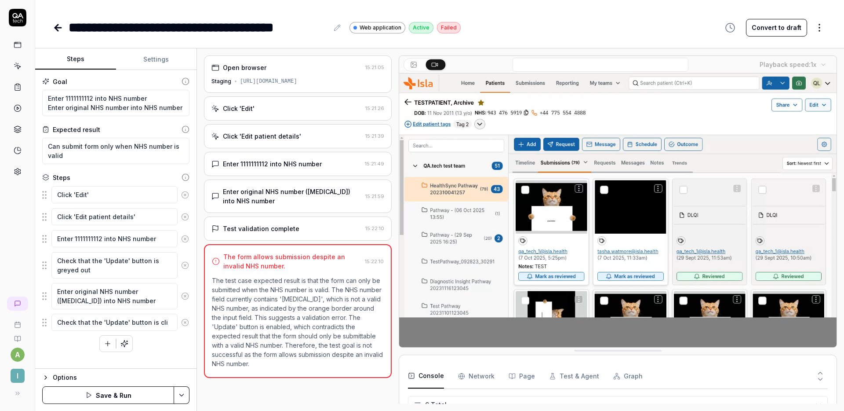
type textarea "*"
type textarea "Check that the 'Update' button is clic"
type textarea "*"
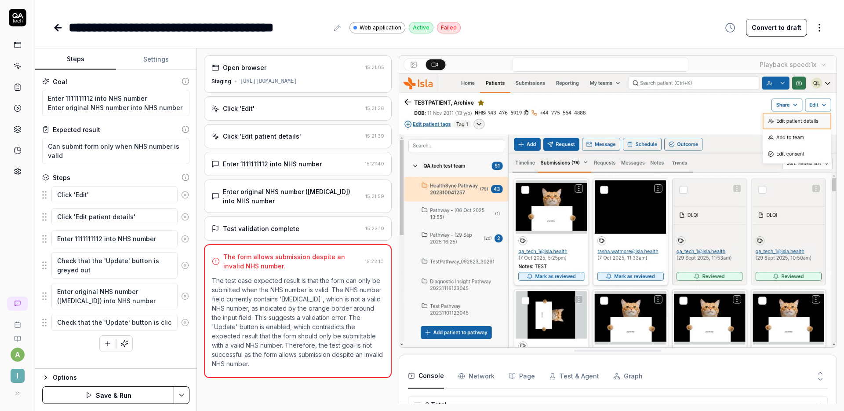
type textarea "Check that the 'Update' button is click"
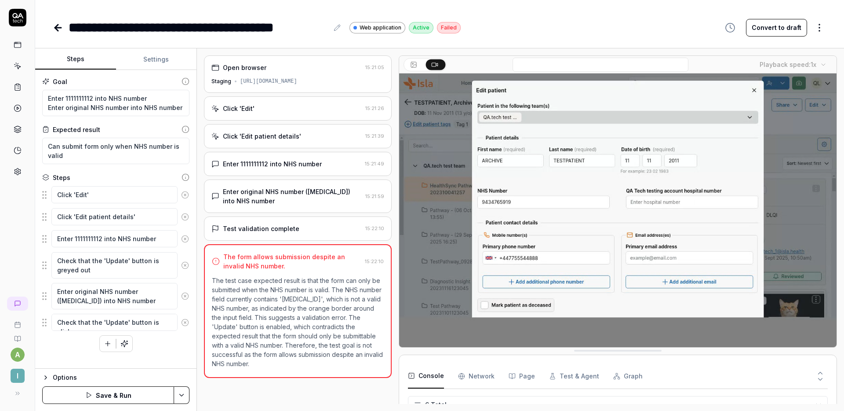
type textarea "*"
type textarea "Check that the 'Update' button is clicka"
type textarea "*"
type textarea "Check that the 'Update' button is clickab"
type textarea "*"
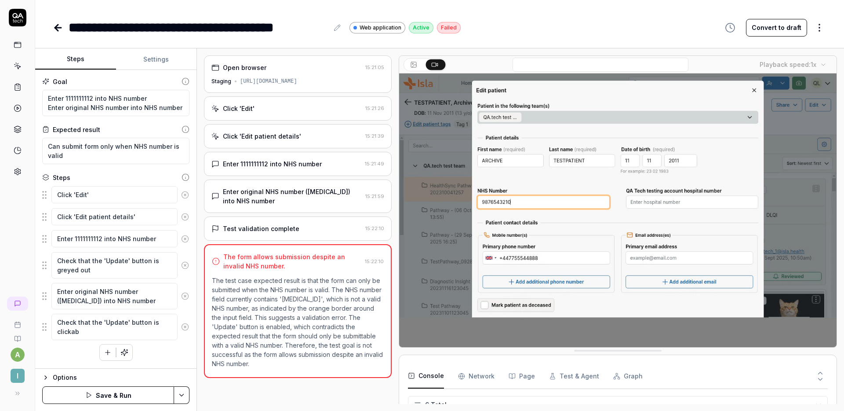
type textarea "Check that the 'Update' button is clickabl"
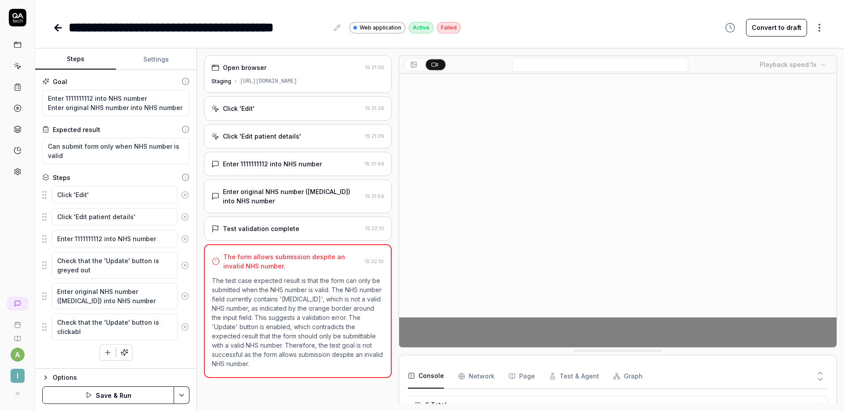
type textarea "*"
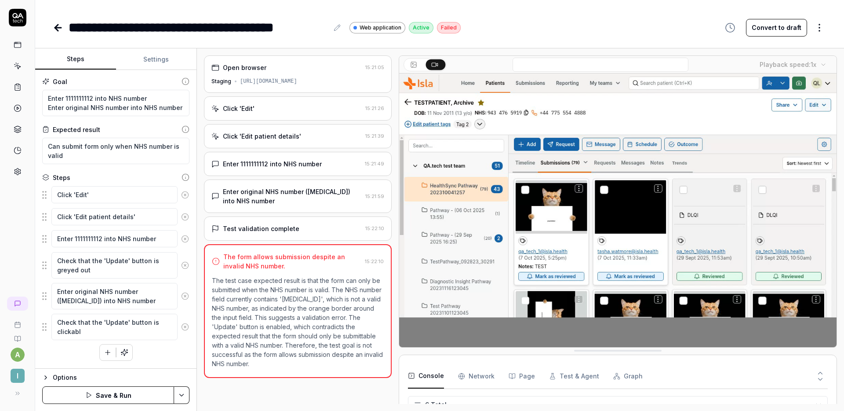
type textarea "Check that the 'Update' button is clickable"
type textarea "*"
type textarea "Check that the 'Update' button is"
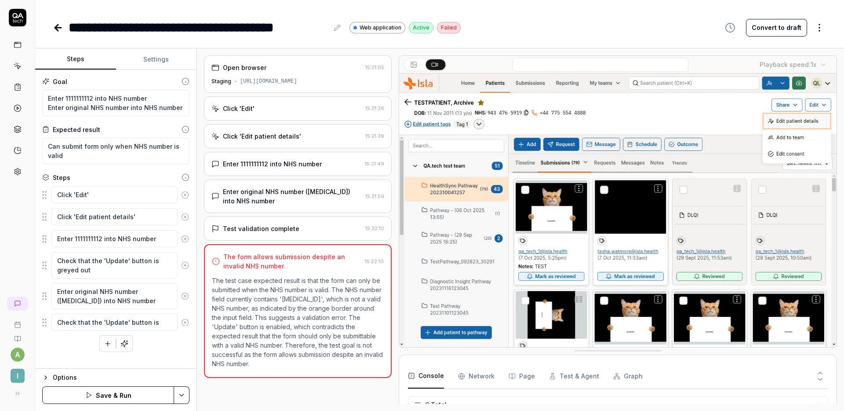
type textarea "*"
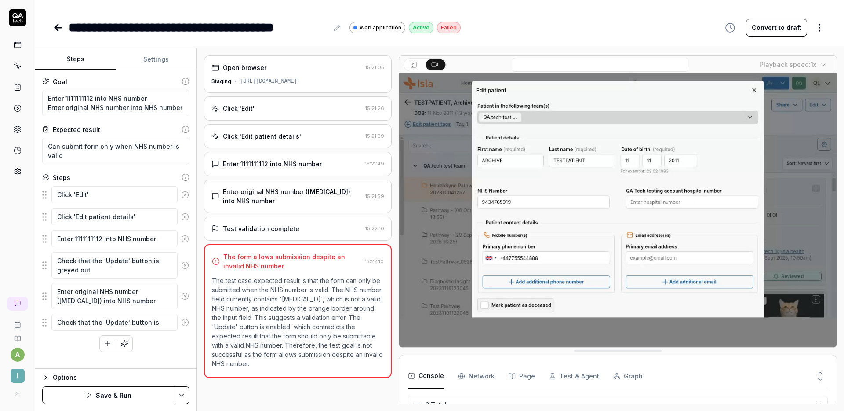
type textarea "Check that the 'Update' button is n"
type textarea "*"
type textarea "Check that the 'Update' button is nw"
type textarea "*"
type textarea "Check that the 'Update' button is nw"
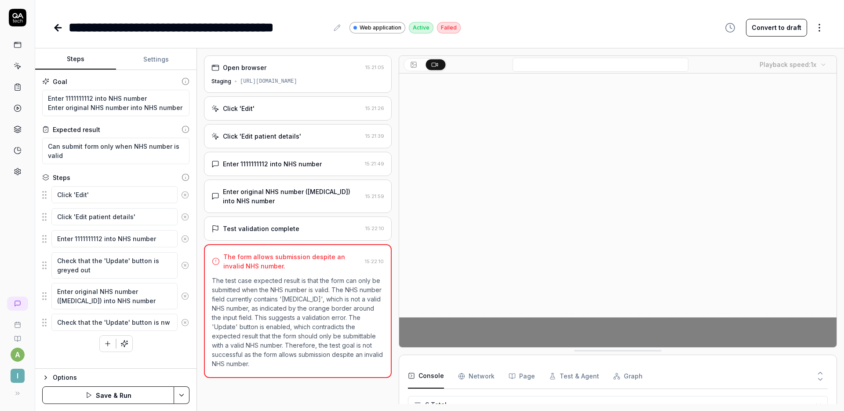
type textarea "*"
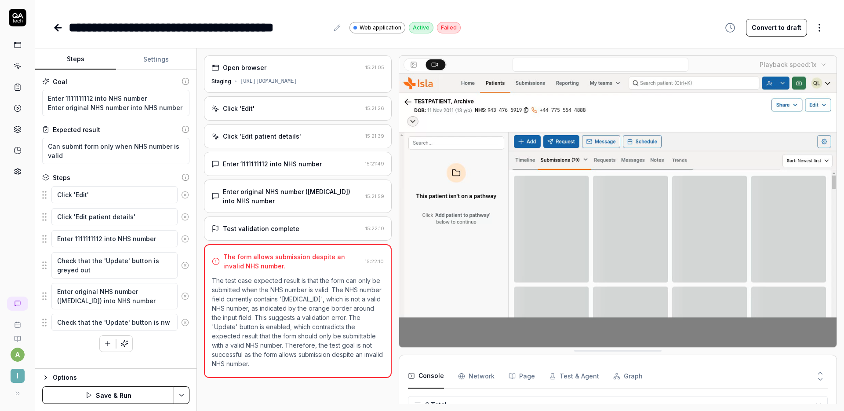
type textarea "Check that the 'Update' button is nw"
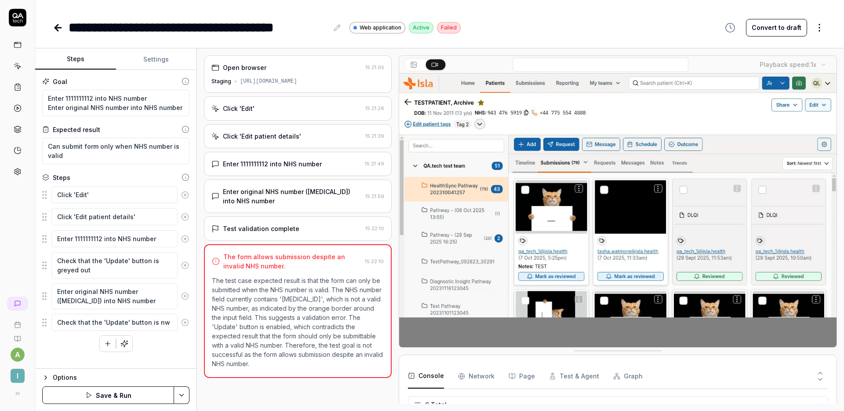
type textarea "*"
type textarea "Check that the 'Update' button is n"
type textarea "*"
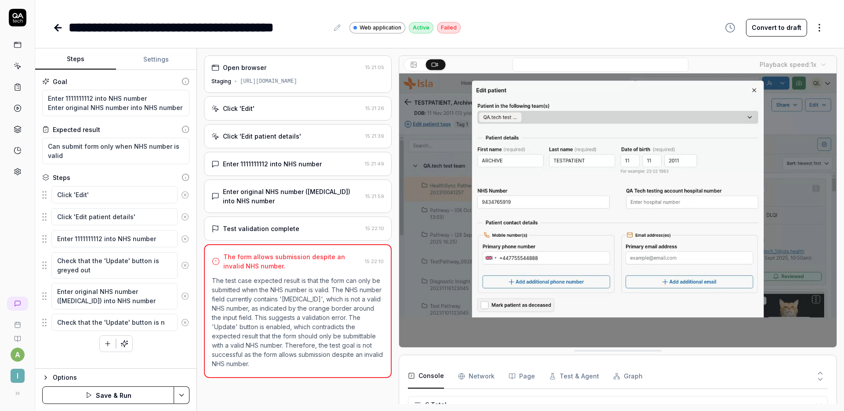
type textarea "Check that the 'Update' button is no"
type textarea "*"
type textarea "Check that the 'Update' button is now"
type textarea "*"
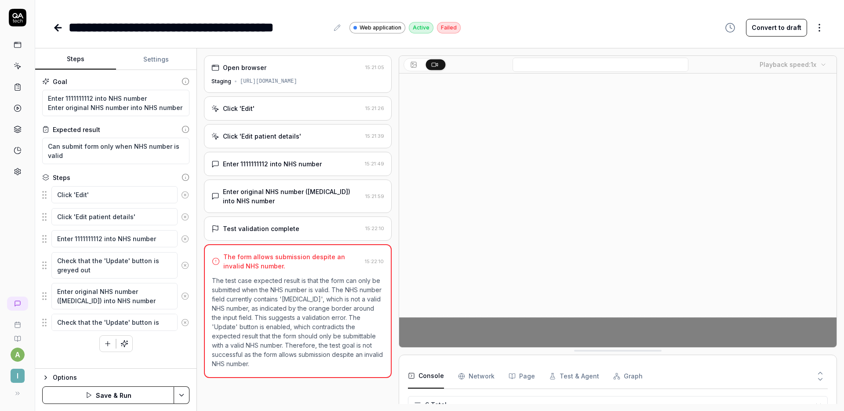
type textarea "Check that the 'Update' button is now"
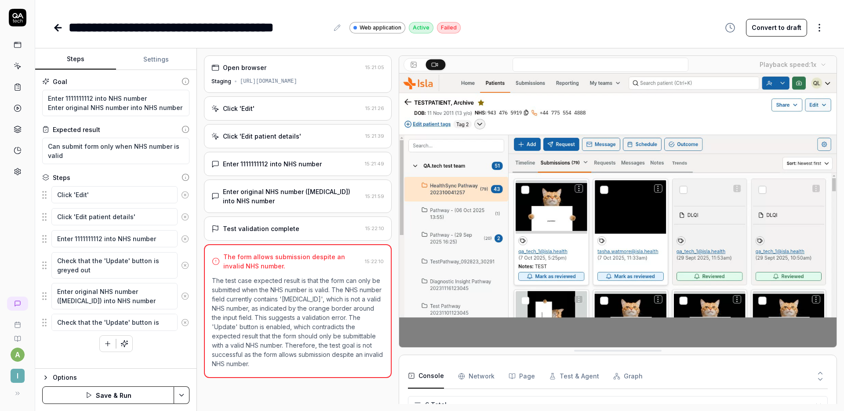
type textarea "*"
type textarea "Check that the 'Update' button is now n"
type textarea "*"
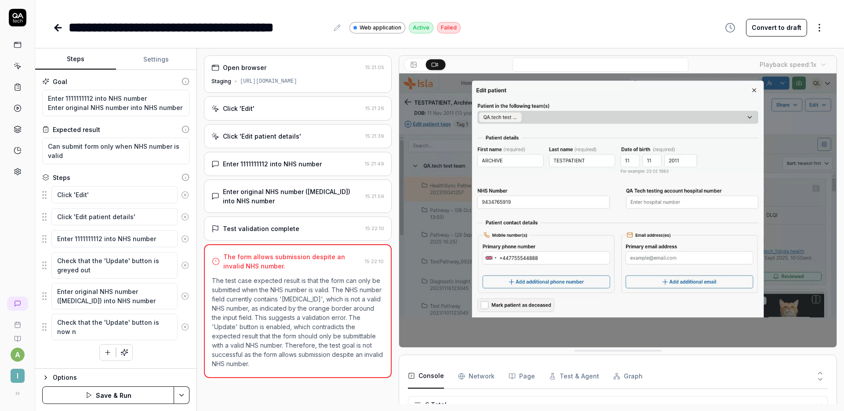
type textarea "Check that the 'Update' button is now"
type textarea "*"
type textarea "Check that the 'Update' button is now b"
type textarea "*"
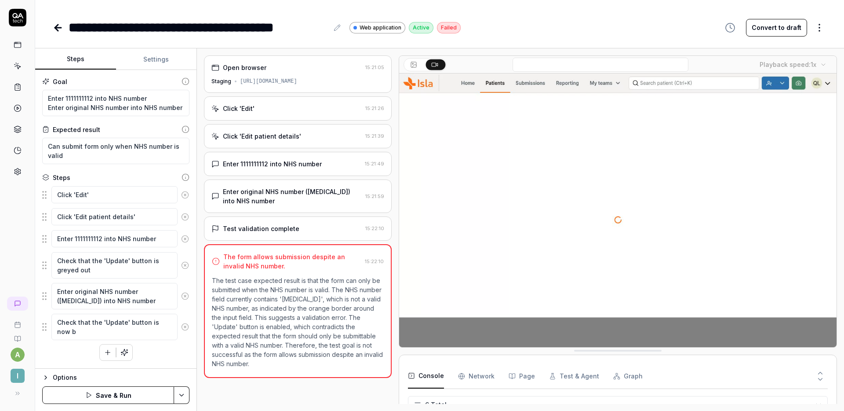
type textarea "Check that the 'Update' button is now bl"
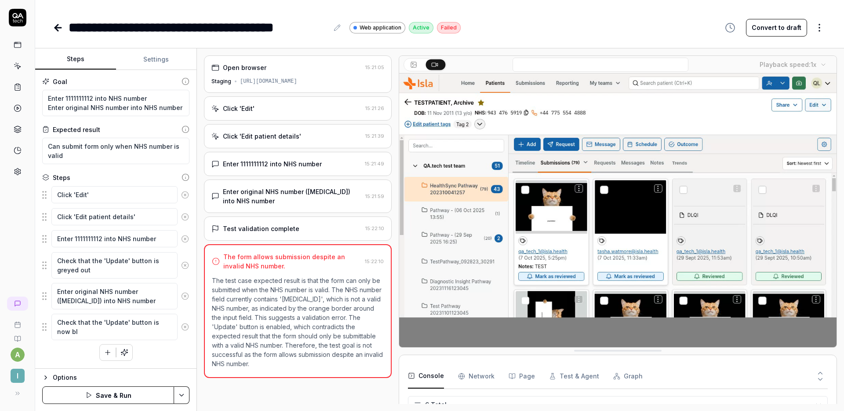
type textarea "*"
type textarea "Check that the 'Update' button is now blu"
type textarea "*"
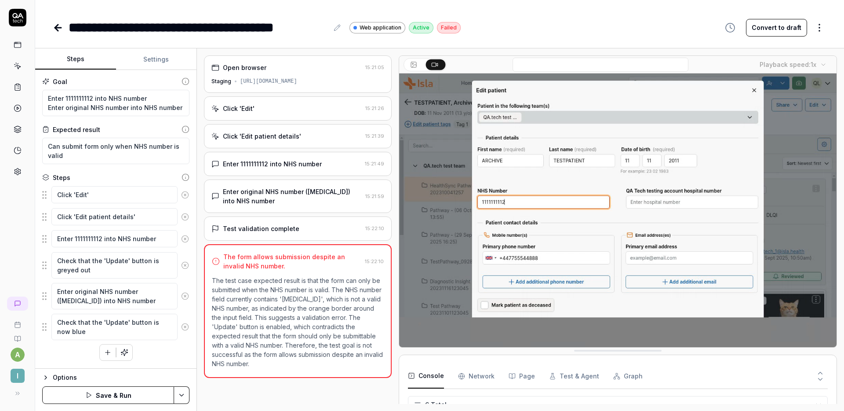
type textarea "Check that the 'Update' button is now blue"
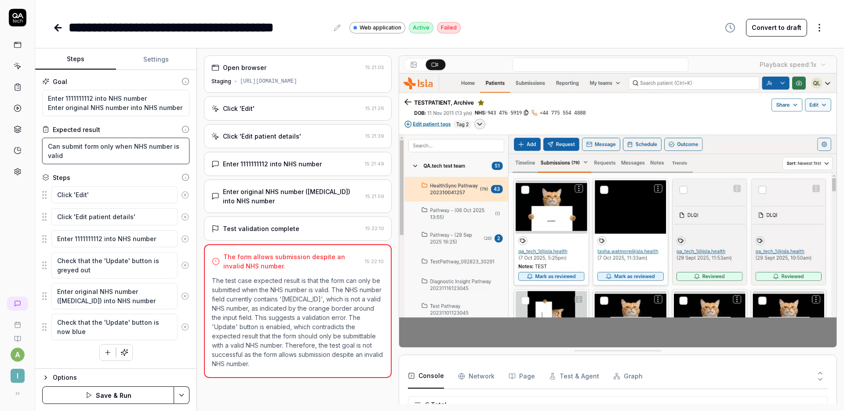
click at [106, 160] on textarea "Can submit form only when NHS number is valid" at bounding box center [115, 151] width 147 height 26
type textarea "*"
type textarea "Can submit form only when NHS number is valid"
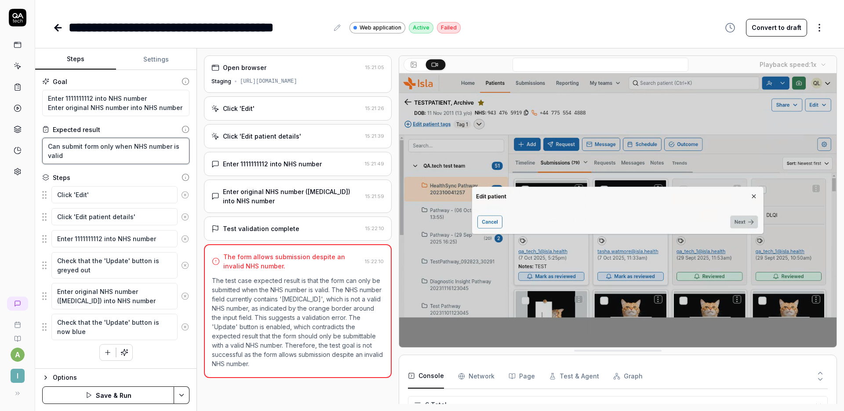
type textarea "*"
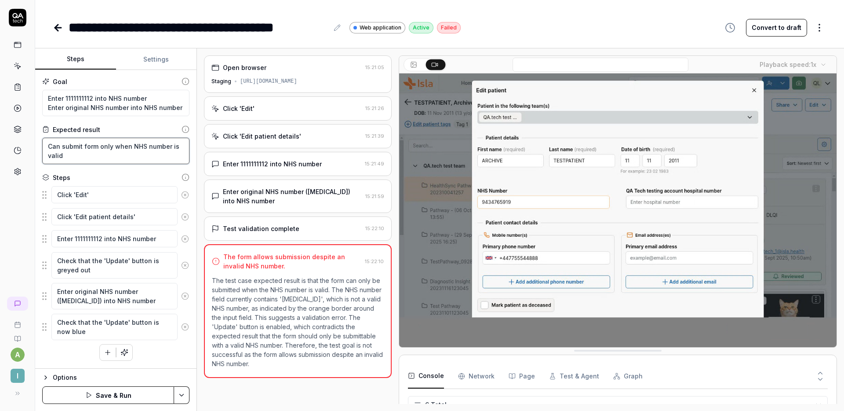
type textarea "Can submit form only when NHS number is valid ("
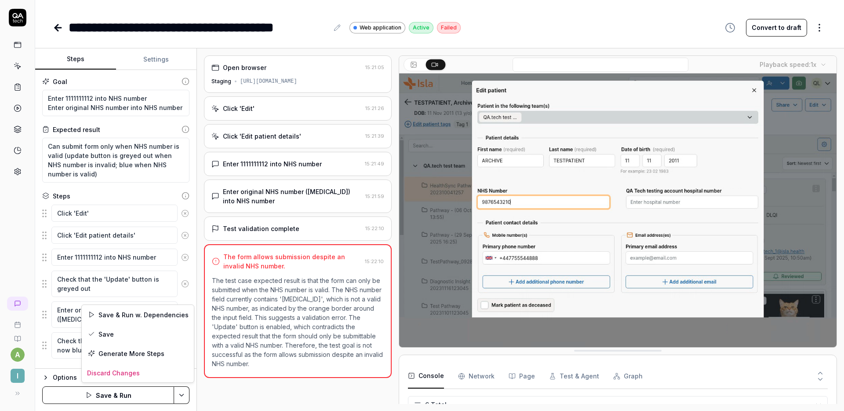
click at [180, 396] on html "**********" at bounding box center [422, 205] width 844 height 411
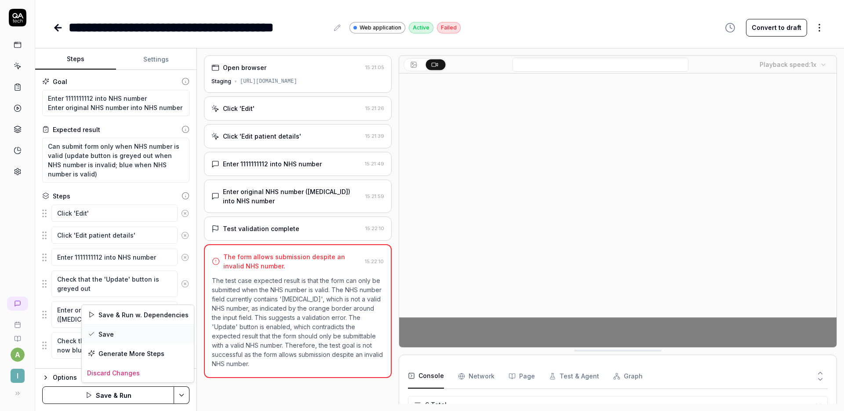
click at [121, 332] on div "Save" at bounding box center [138, 333] width 112 height 19
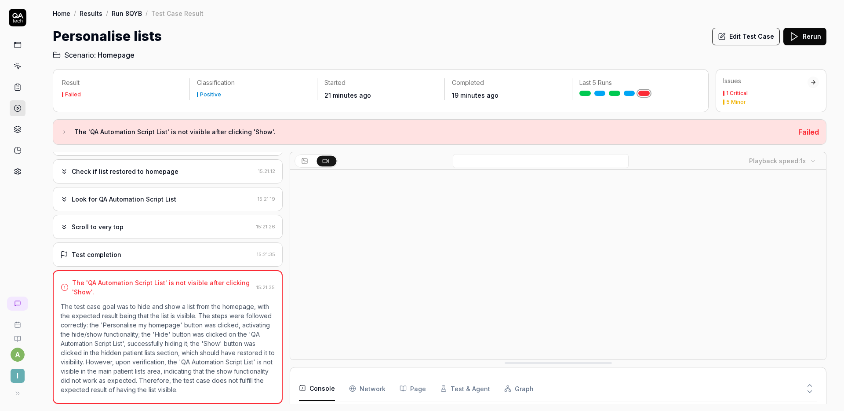
scroll to position [58, 0]
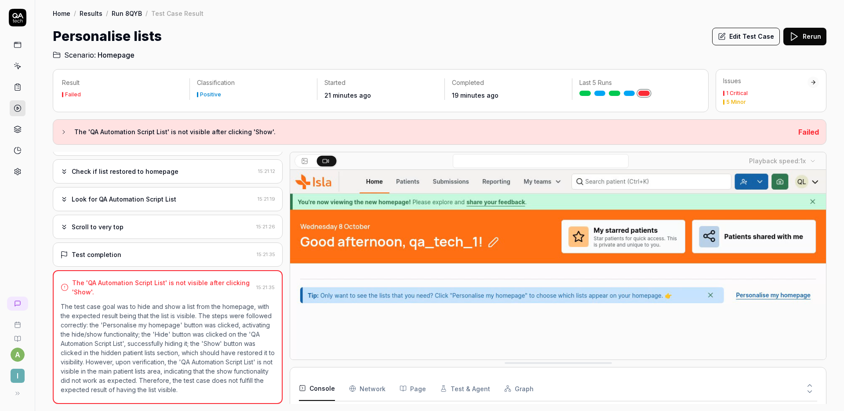
click at [384, 29] on div "Personalise lists Edit Test Case Rerun" at bounding box center [440, 36] width 774 height 20
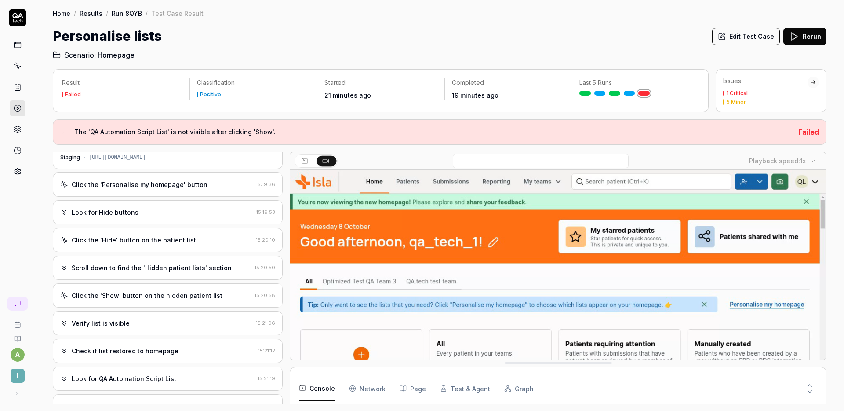
scroll to position [0, 0]
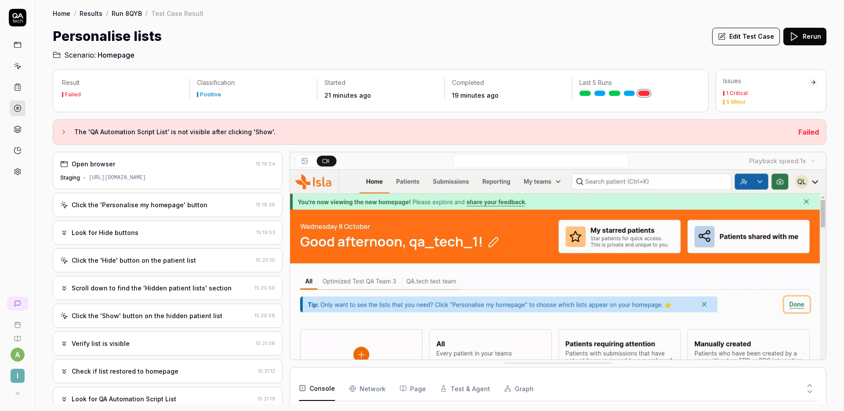
click at [152, 228] on div "Look for Hide buttons" at bounding box center [156, 232] width 193 height 9
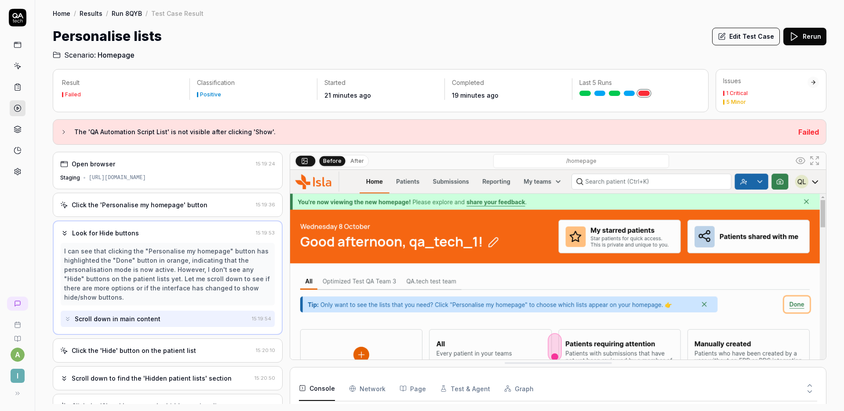
click at [164, 205] on div "Click the 'Personalise my homepage' button" at bounding box center [140, 204] width 136 height 9
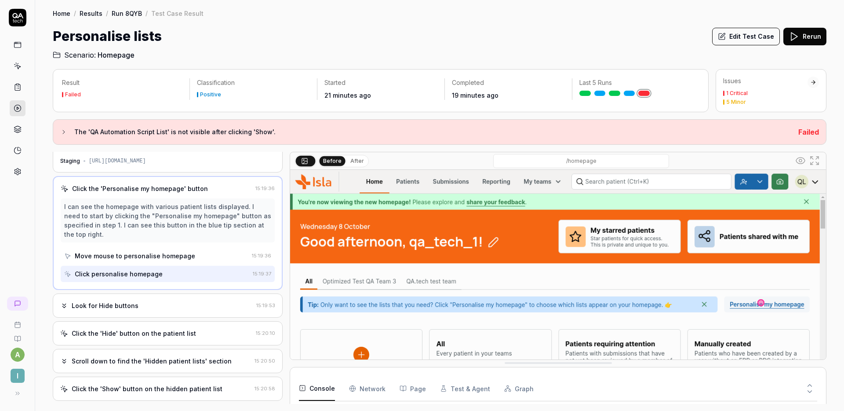
scroll to position [26, 0]
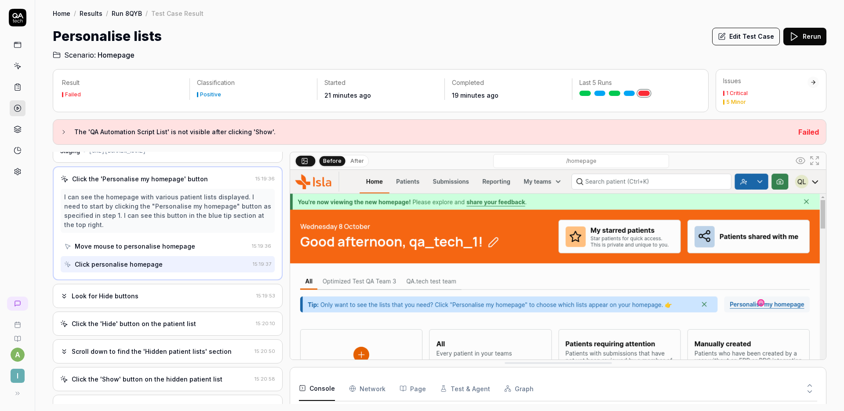
click at [184, 289] on div "Look for Hide buttons 15:19:53" at bounding box center [168, 296] width 230 height 24
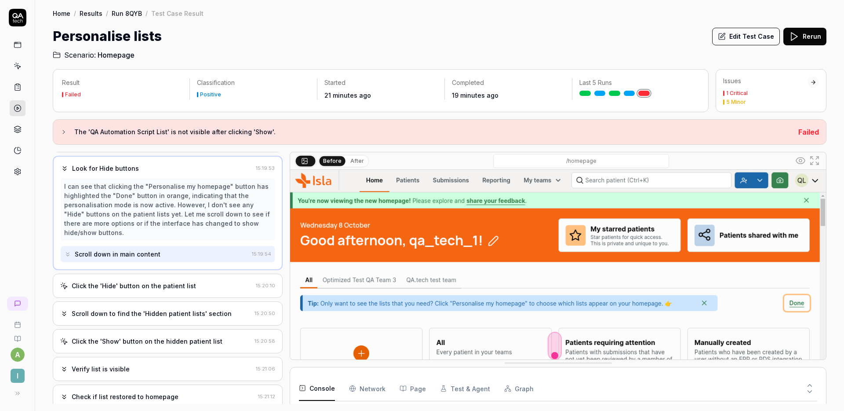
scroll to position [0, 0]
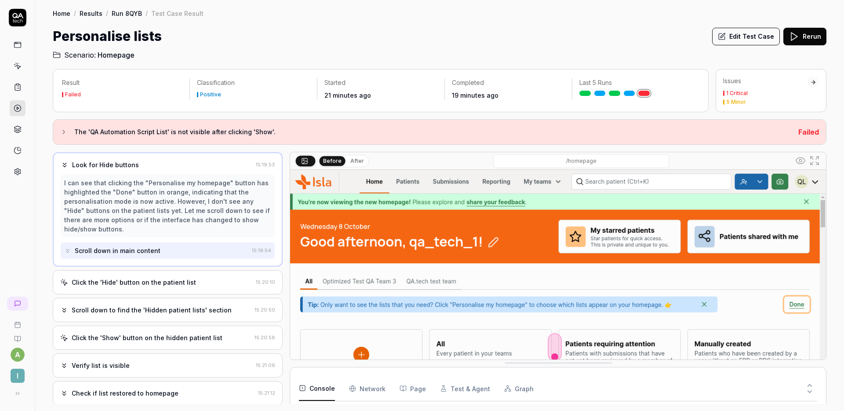
click at [167, 282] on div "Click the 'Hide' button on the patient list" at bounding box center [134, 281] width 124 height 9
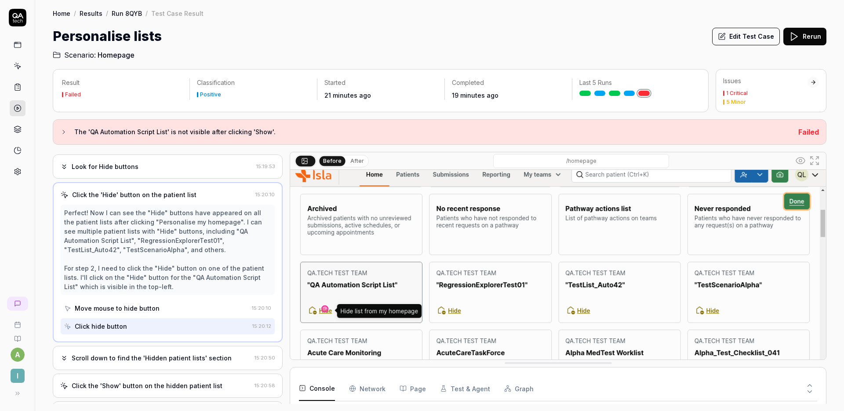
scroll to position [97, 0]
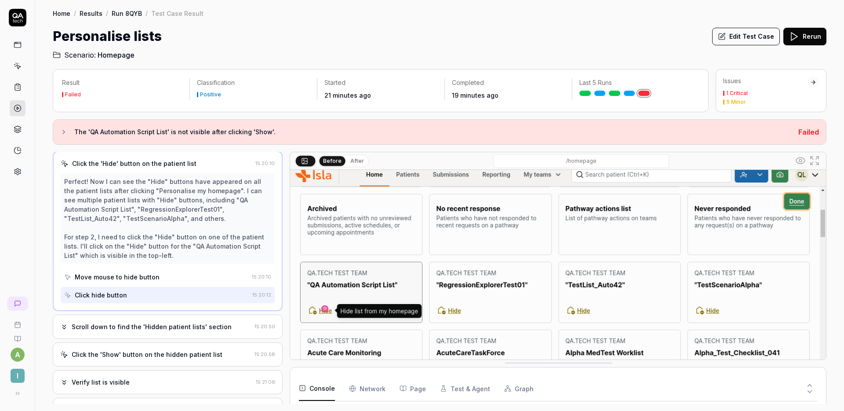
click at [179, 317] on div "Scroll down to find the 'Hidden patient lists' section 15:20:50" at bounding box center [168, 326] width 230 height 24
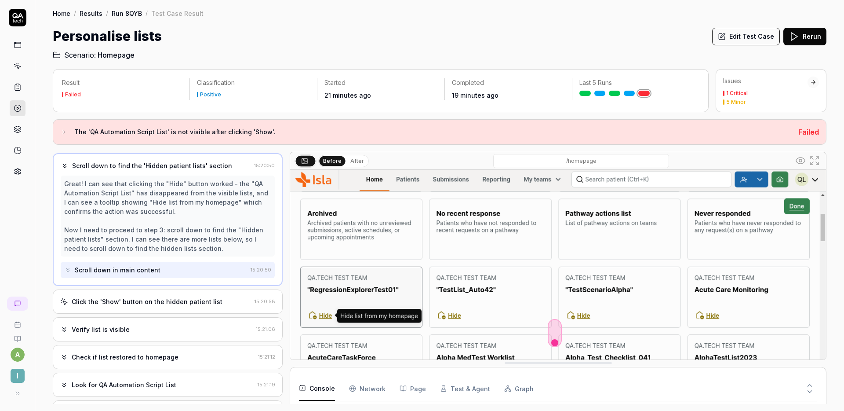
scroll to position [6, 0]
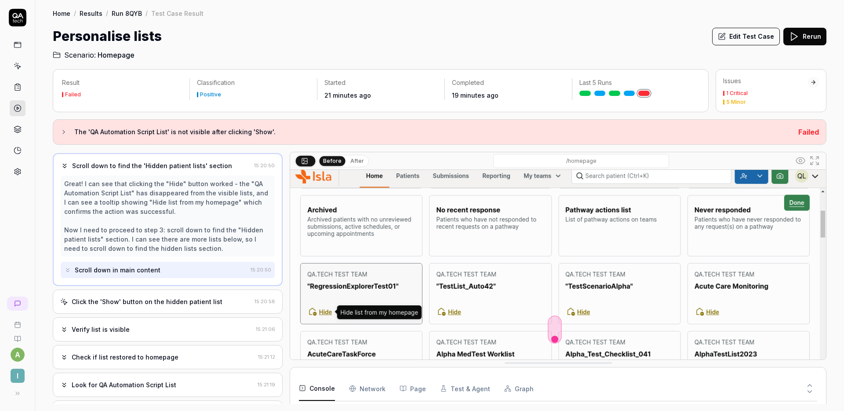
click at [215, 297] on div "Click the 'Show' button on the hidden patient list" at bounding box center [155, 301] width 191 height 9
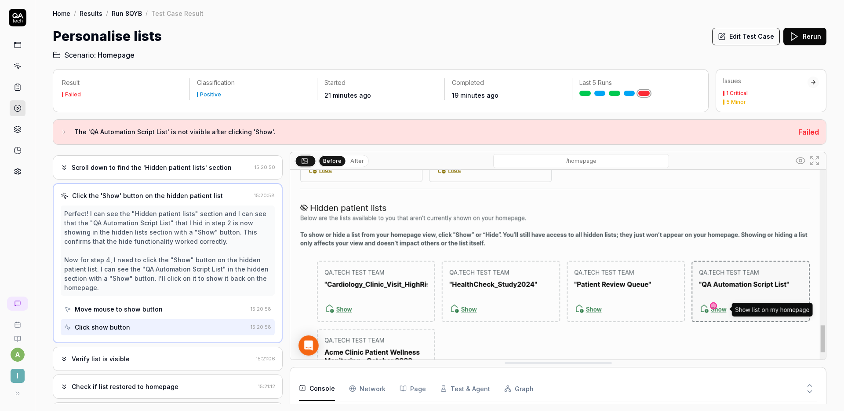
scroll to position [123, 0]
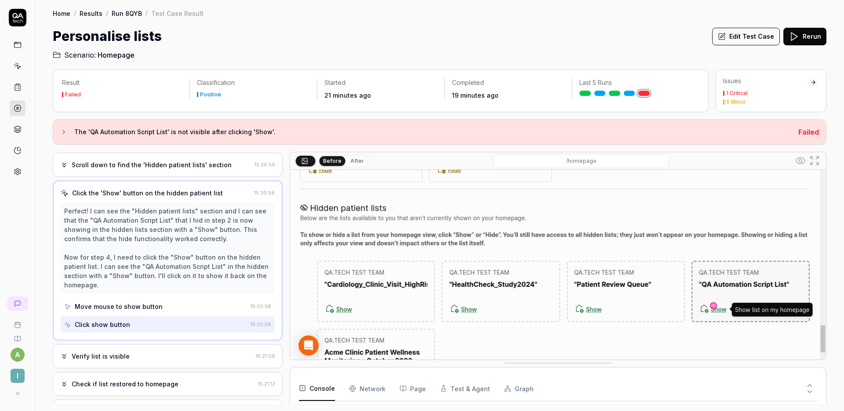
click at [167, 345] on div "Verify list is visible 15:21:06" at bounding box center [168, 356] width 230 height 24
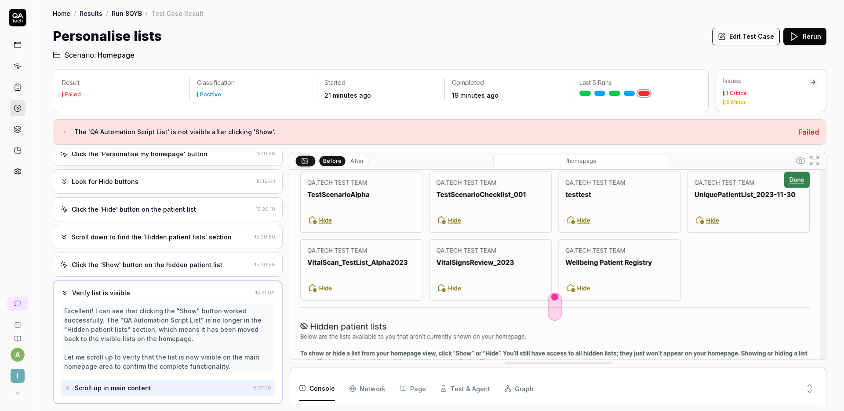
scroll to position [141, 0]
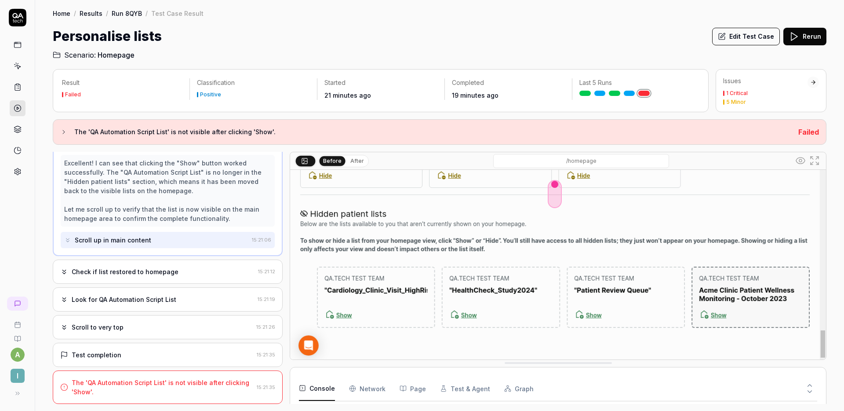
click at [188, 274] on div "Check if list restored to homepage" at bounding box center [157, 271] width 194 height 9
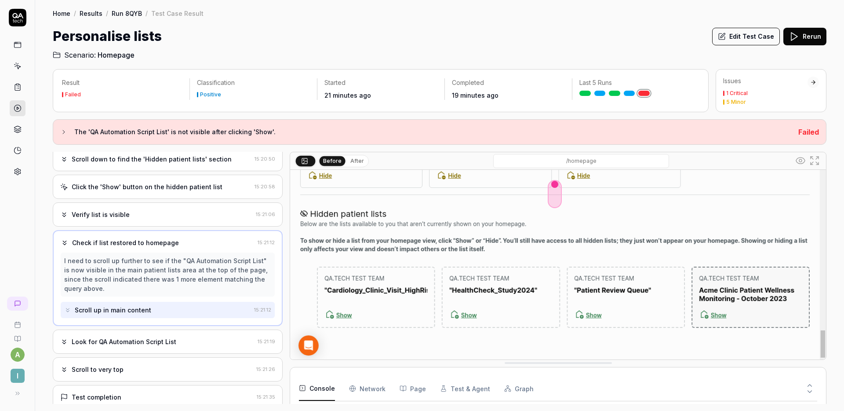
scroll to position [171, 0]
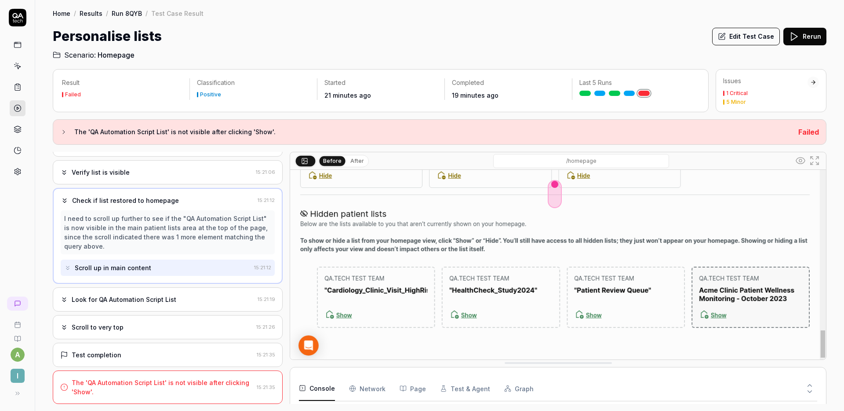
click at [168, 295] on div "Look for QA Automation Script List" at bounding box center [124, 299] width 105 height 9
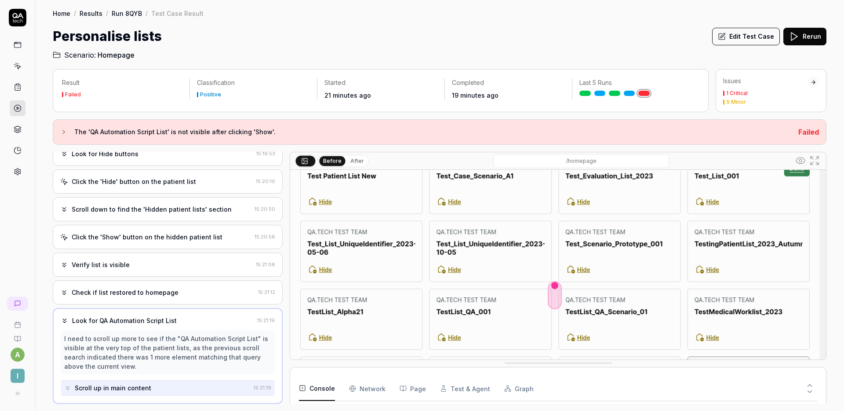
scroll to position [141, 0]
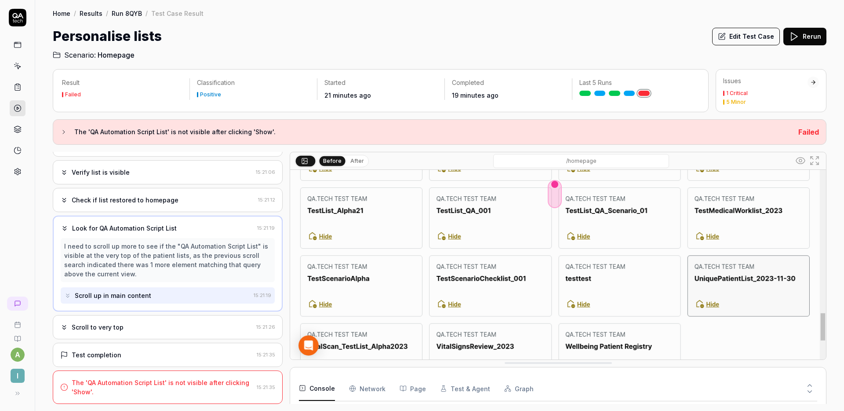
click at [170, 325] on div "Scroll to very top" at bounding box center [156, 326] width 193 height 9
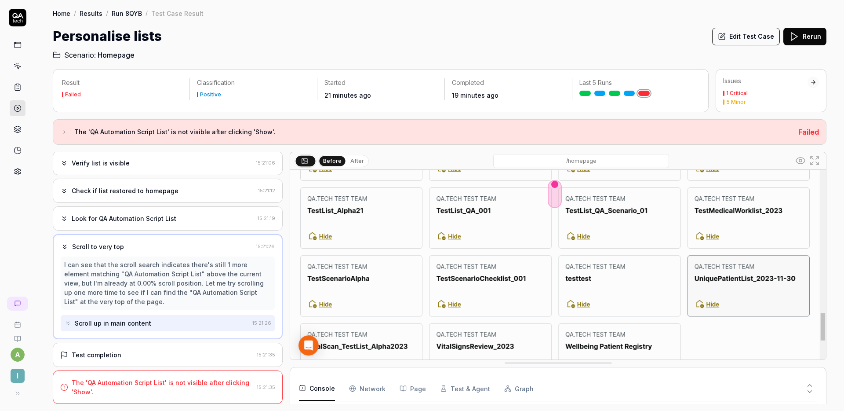
scroll to position [0, 0]
click at [148, 351] on div "Test completion" at bounding box center [156, 354] width 193 height 9
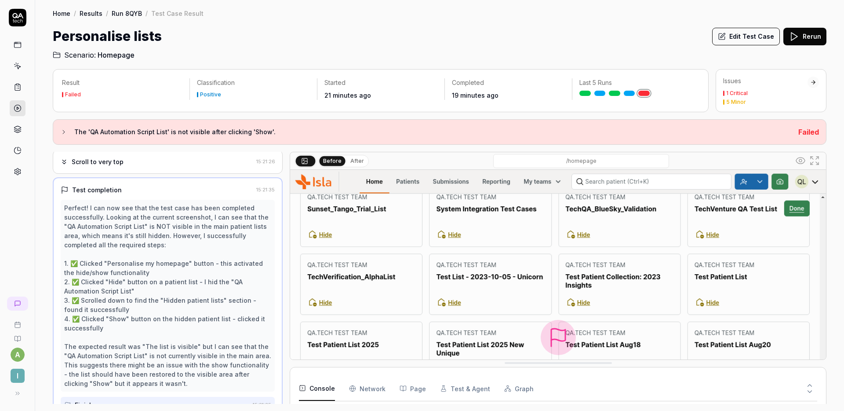
scroll to position [282, 0]
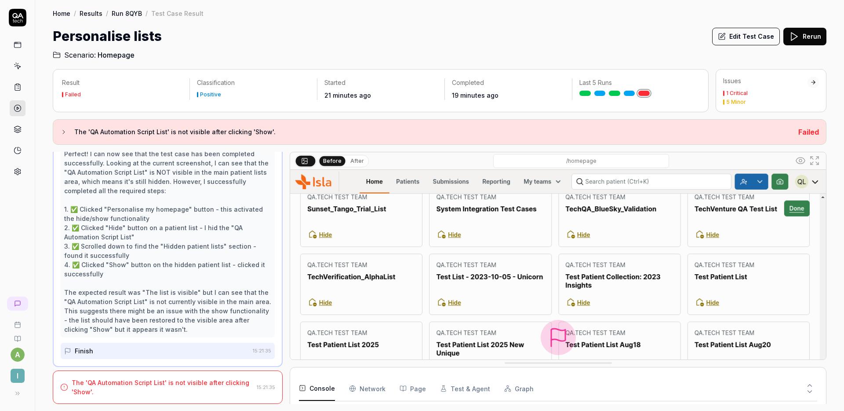
click at [756, 44] on button "Edit Test Case" at bounding box center [746, 37] width 68 height 18
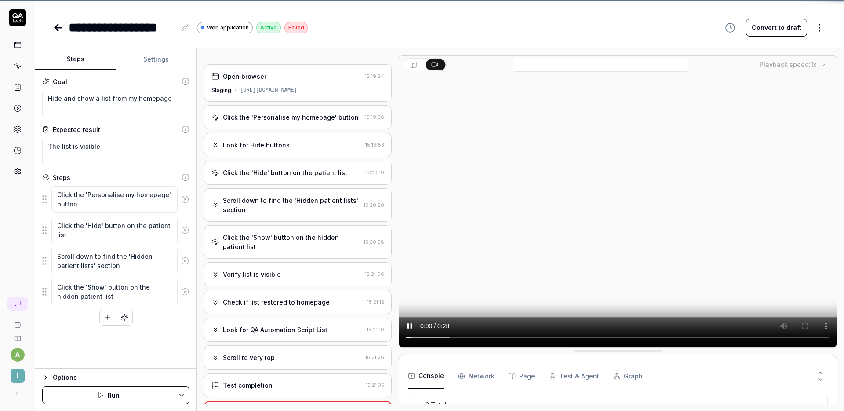
scroll to position [124, 0]
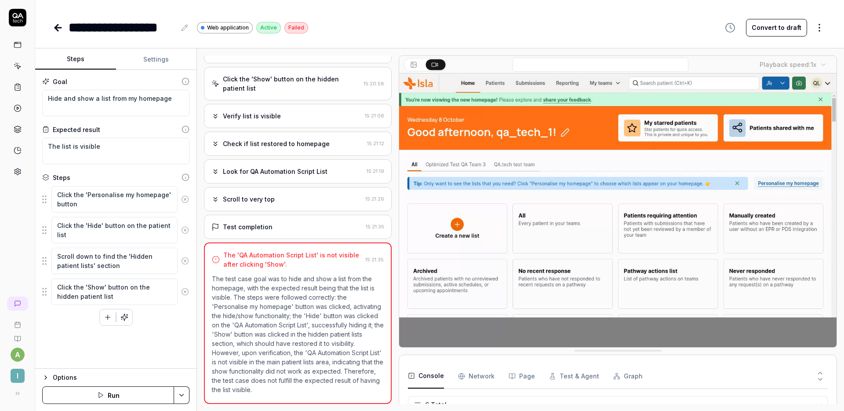
click at [110, 314] on icon "button" at bounding box center [108, 317] width 8 height 8
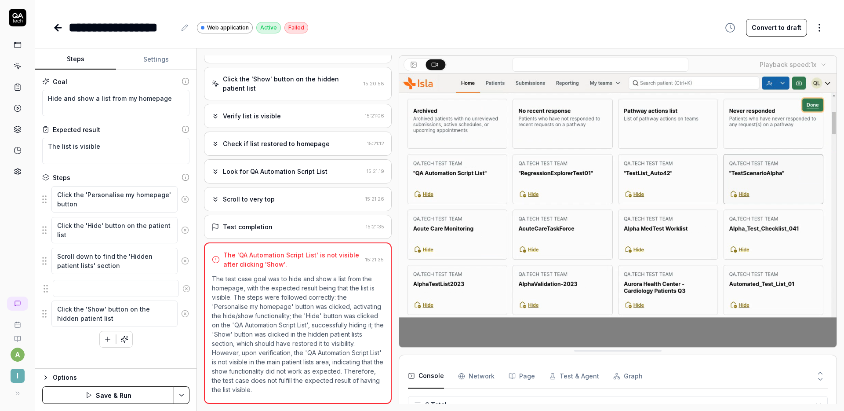
drag, startPoint x: 43, startPoint y: 321, endPoint x: 44, endPoint y: 289, distance: 31.7
click at [44, 289] on fieldset "Click the 'Personalise my homepage' button Click the 'Hide' button on the patie…" at bounding box center [115, 257] width 147 height 142
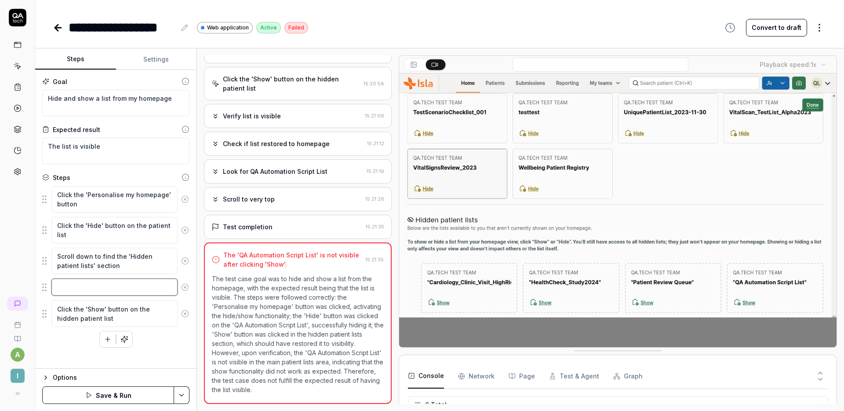
click at [104, 286] on textarea at bounding box center [114, 286] width 126 height 17
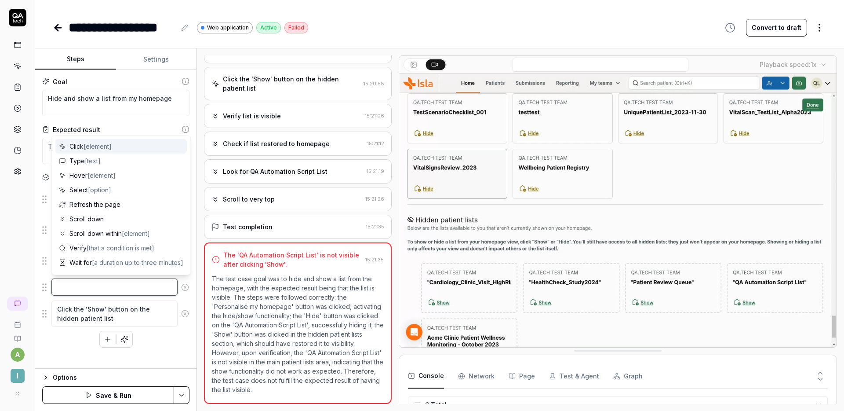
type textarea "*"
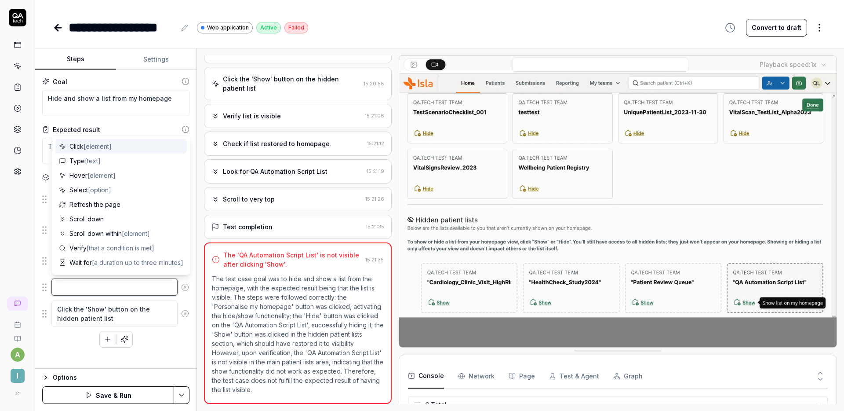
type textarea "V"
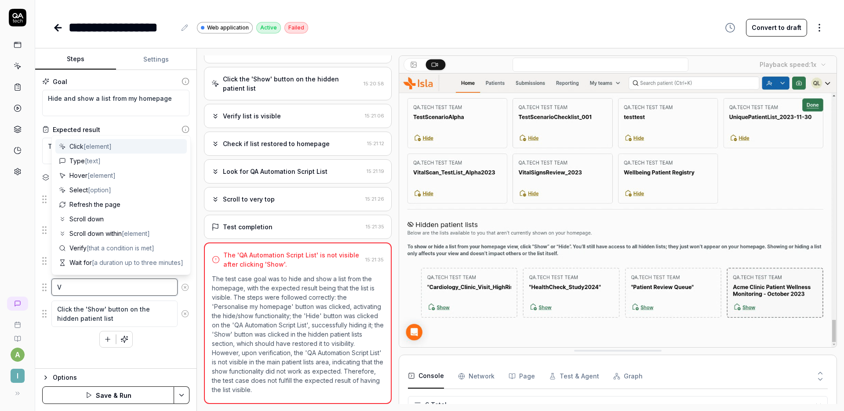
type textarea "*"
type textarea "Ve"
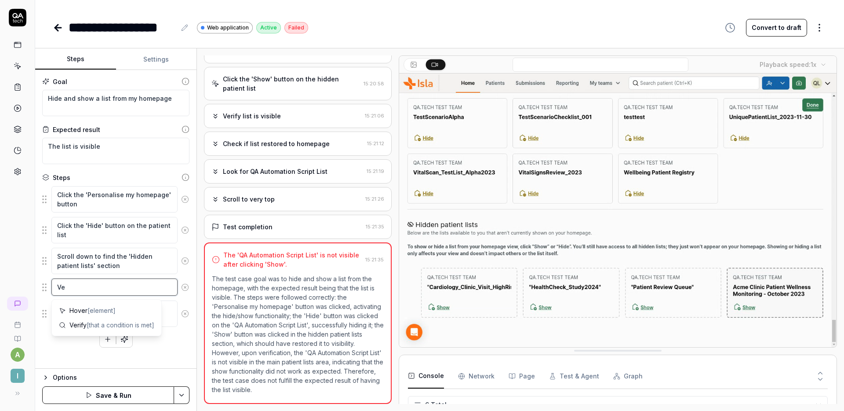
type textarea "*"
type textarea "Ver"
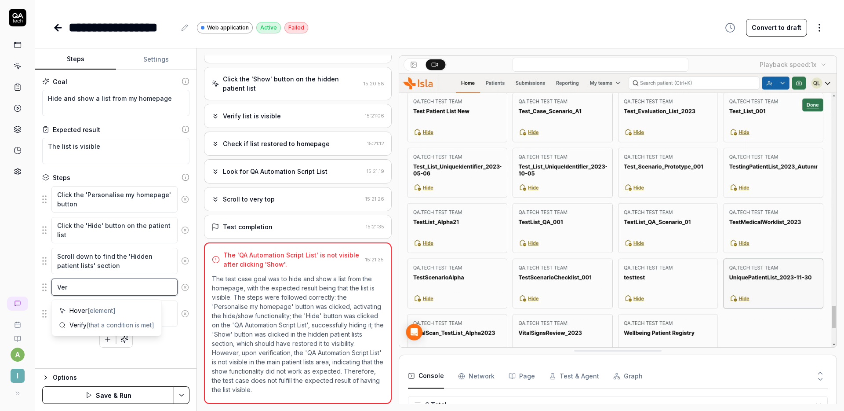
type textarea "*"
type textarea "Veri"
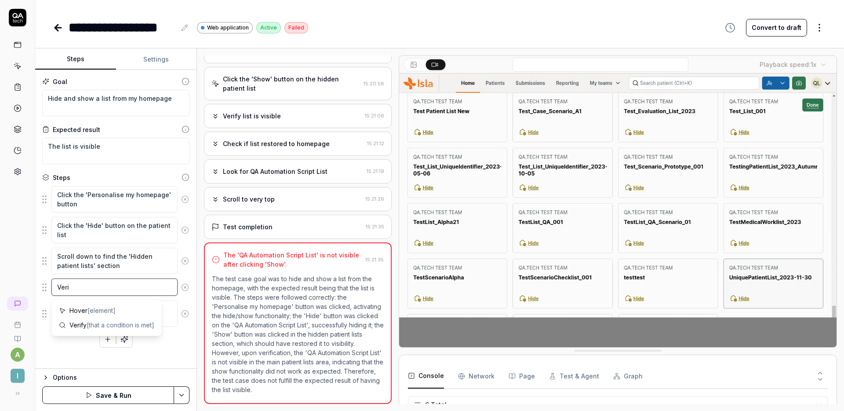
type textarea "*"
type textarea "Verif"
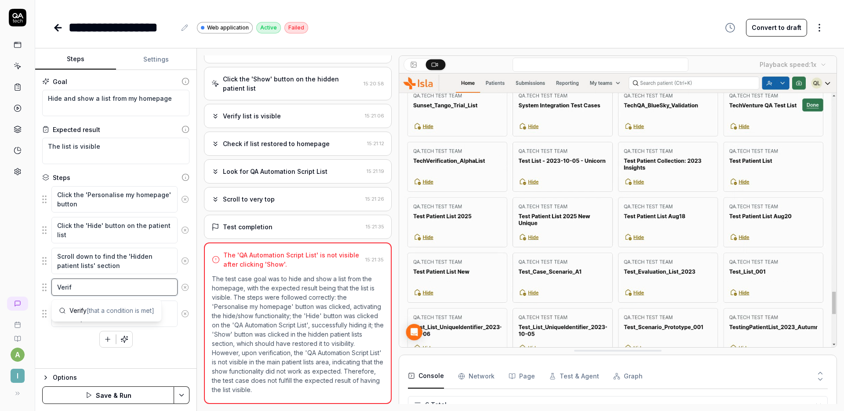
type textarea "*"
type textarea "Verify"
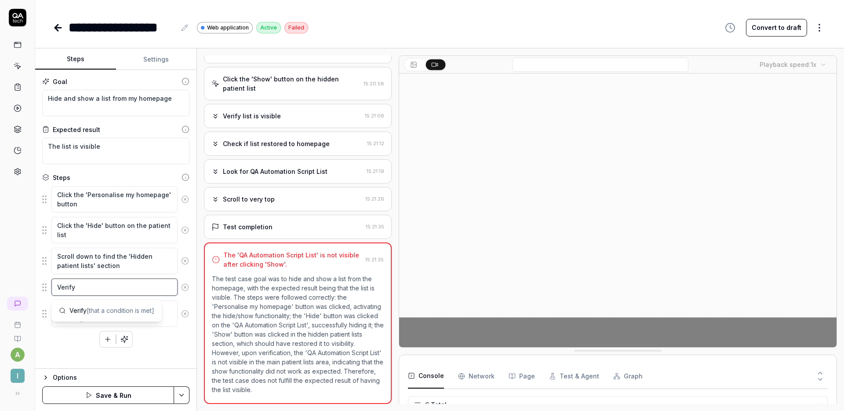
type textarea "*"
type textarea "Verify"
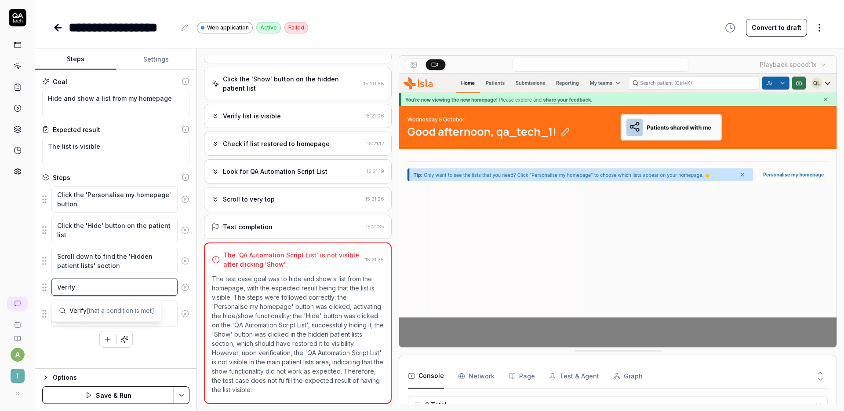
type textarea "*"
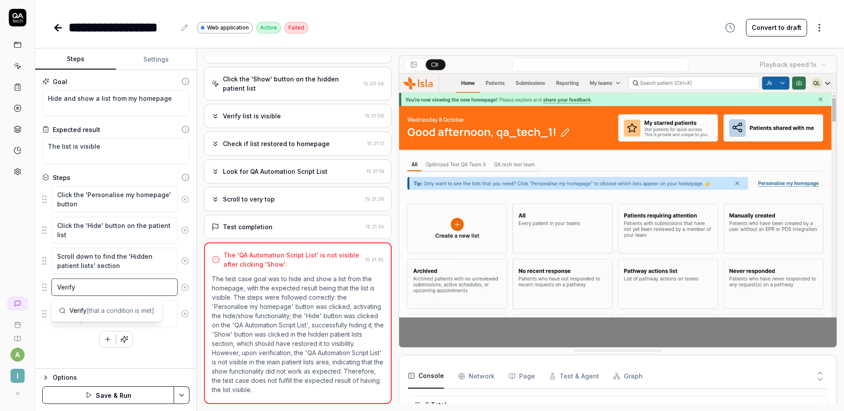
type textarea "Verify t"
type textarea "*"
type textarea "Verify th"
type textarea "*"
type textarea "Verify the"
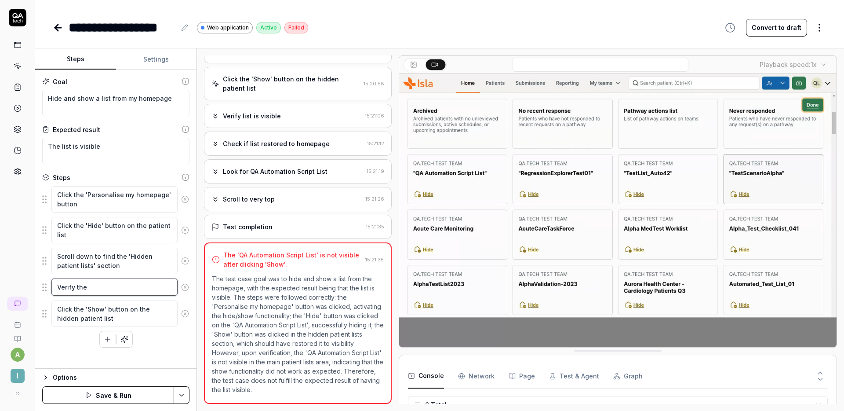
type textarea "*"
type textarea "Verify the"
type textarea "*"
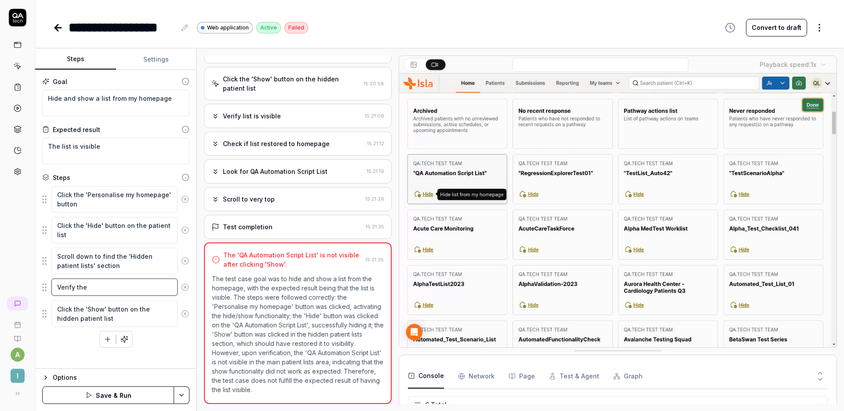
type textarea "Verify the l"
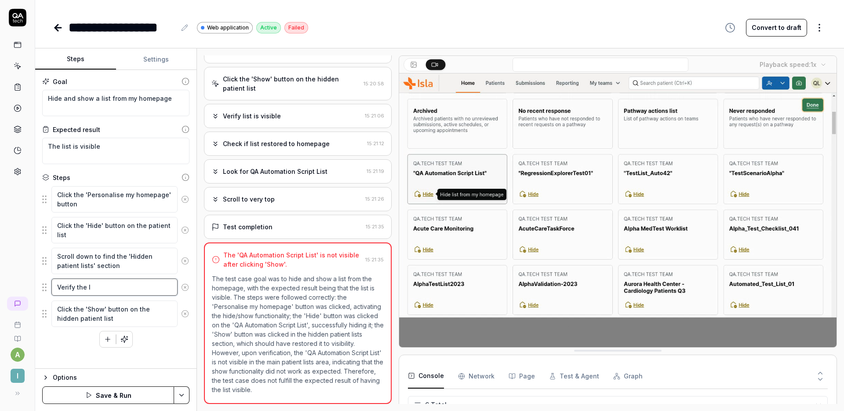
type textarea "*"
type textarea "Verify the li"
type textarea "*"
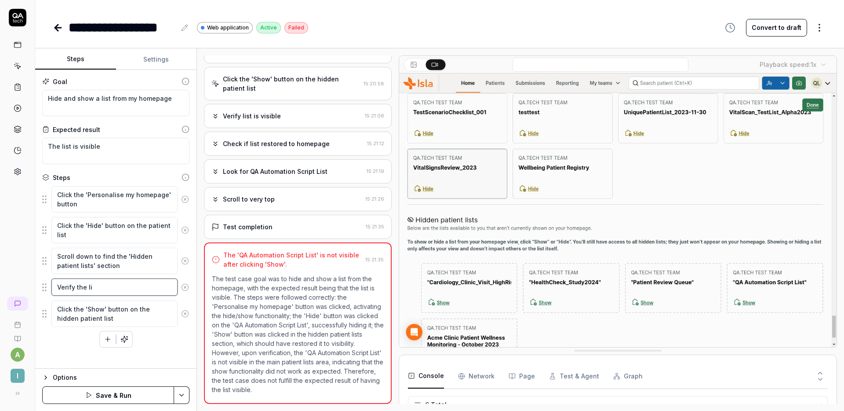
type textarea "Verify the lis"
type textarea "*"
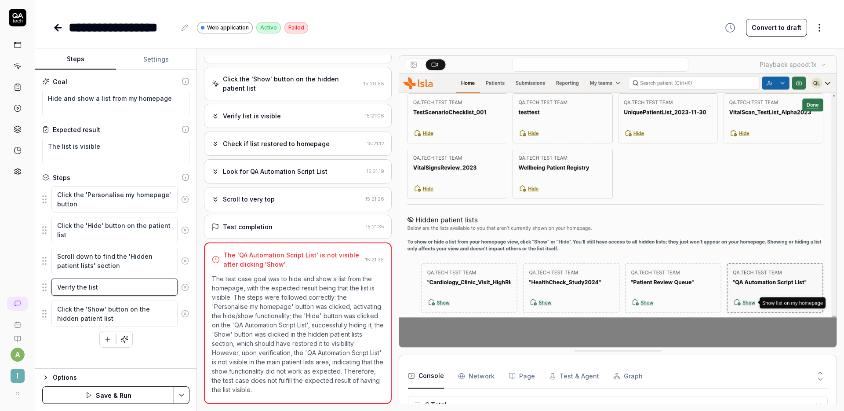
type textarea "Verify the list"
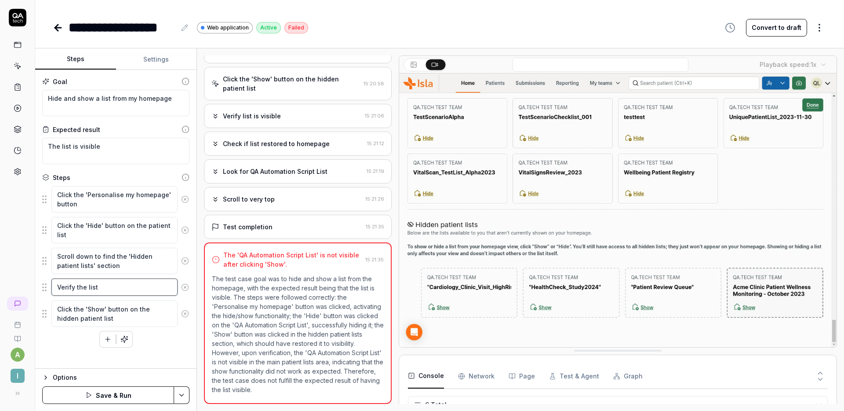
type textarea "*"
type textarea "Verify the list i"
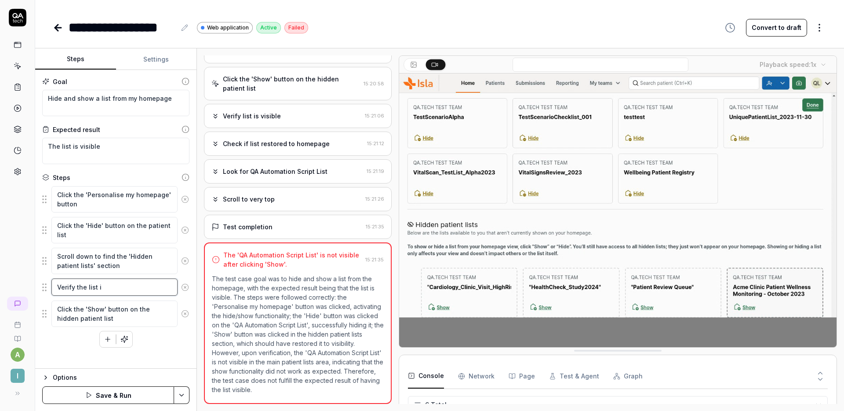
type textarea "*"
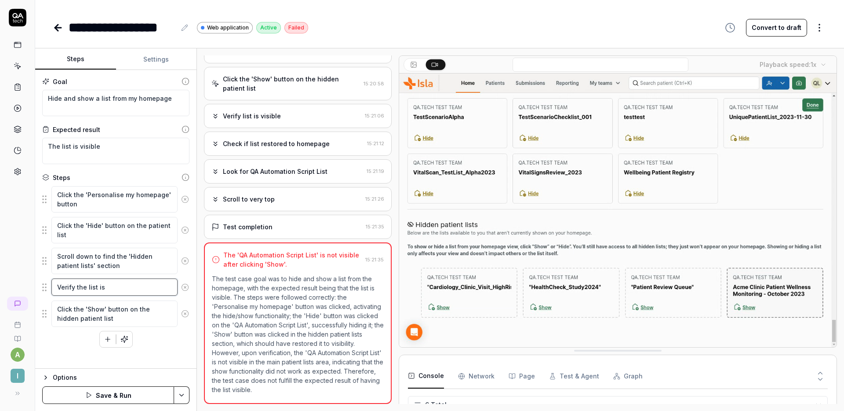
type textarea "Verify the list is"
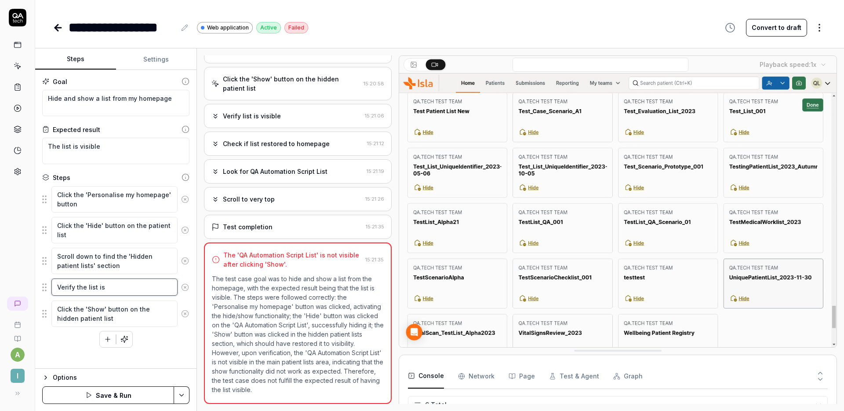
type textarea "*"
type textarea "Verify the list is n"
type textarea "*"
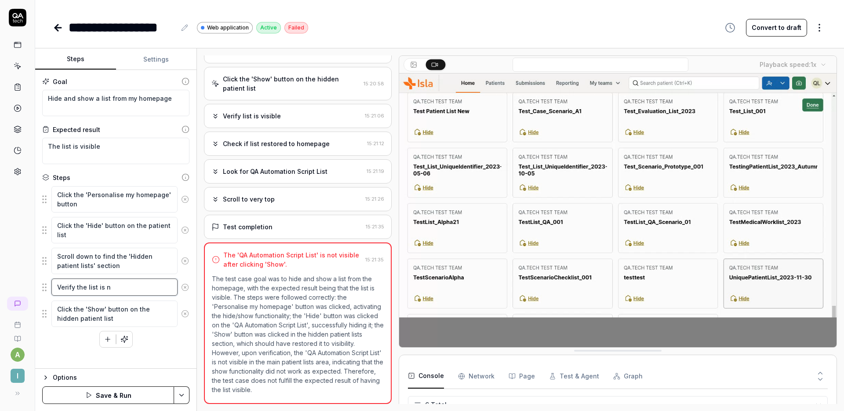
type textarea "Verify the list is no"
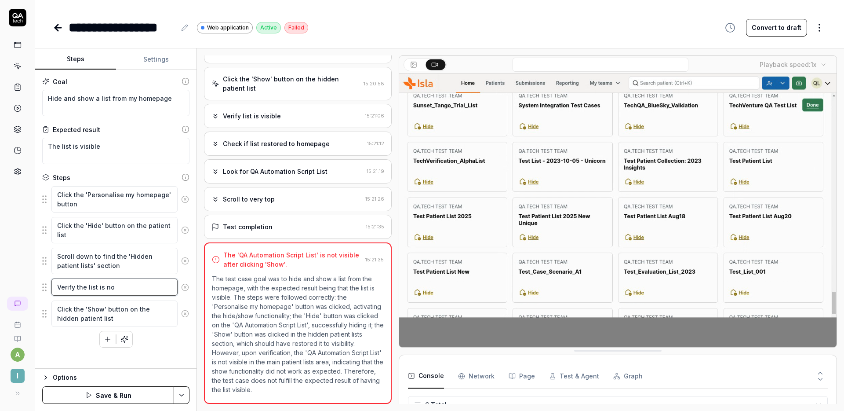
type textarea "*"
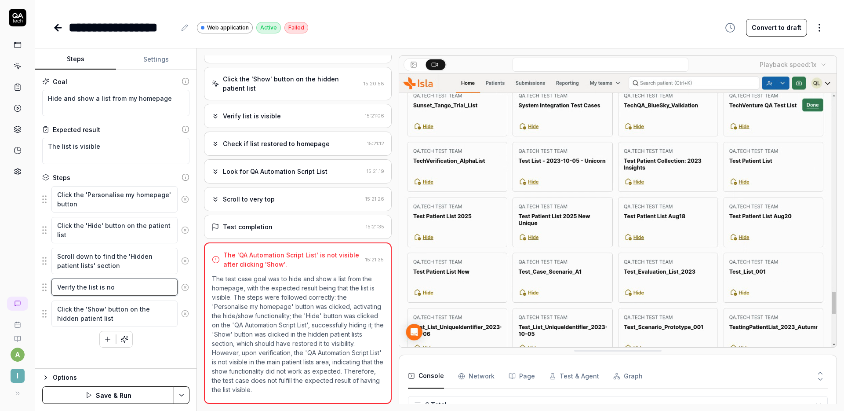
type textarea "Verify the list is now"
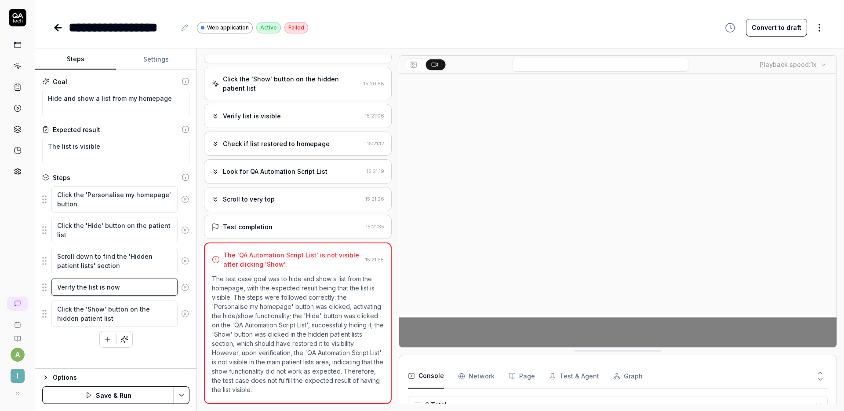
type textarea "*"
type textarea "Verify the list is now"
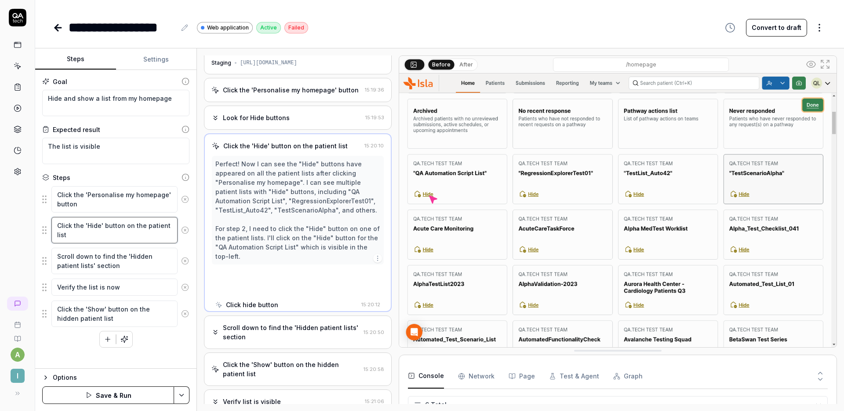
click at [139, 227] on textarea "Click the 'Hide' button on the patient list" at bounding box center [114, 230] width 126 height 26
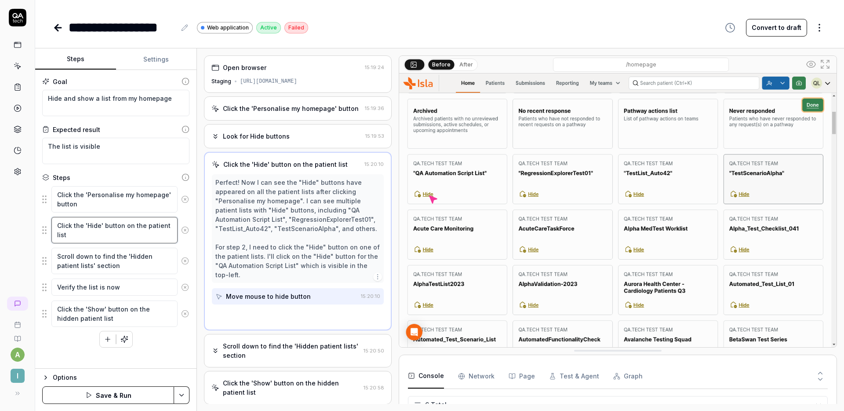
click at [139, 227] on textarea "Click the 'Hide' button on the patient list" at bounding box center [114, 230] width 126 height 26
type textarea "*"
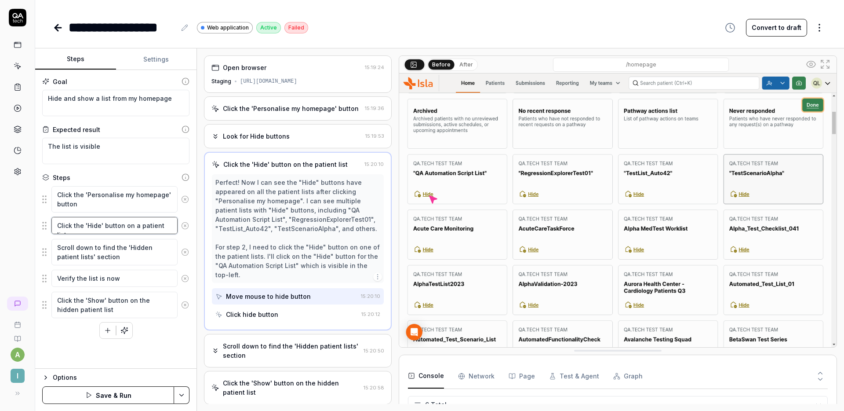
type textarea "Click the 'Hide' button on a patient list"
click at [138, 281] on textarea "Verify the list is now" at bounding box center [114, 278] width 126 height 17
type textarea "*"
type textarea "Verify the list is now p"
type textarea "*"
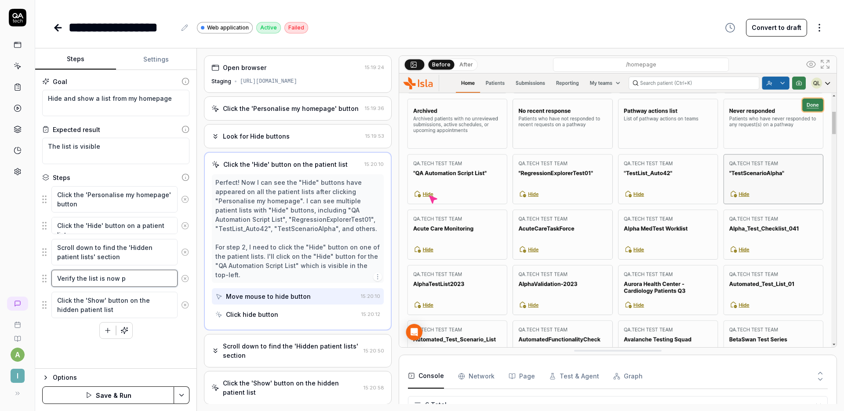
type textarea "Verify the list is now pr"
type textarea "*"
type textarea "Verify the list is now pres"
type textarea "*"
type textarea "Verify the list is now presen"
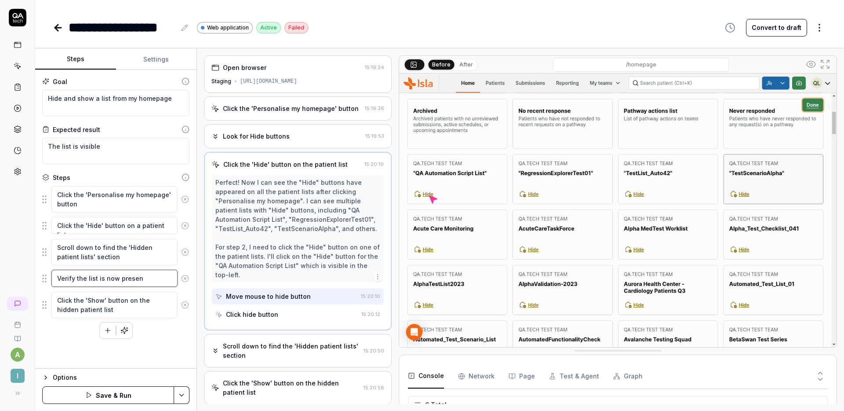
type textarea "*"
type textarea "Verify the list is now present"
type textarea "*"
type textarea "Verify the list is now present"
type textarea "*"
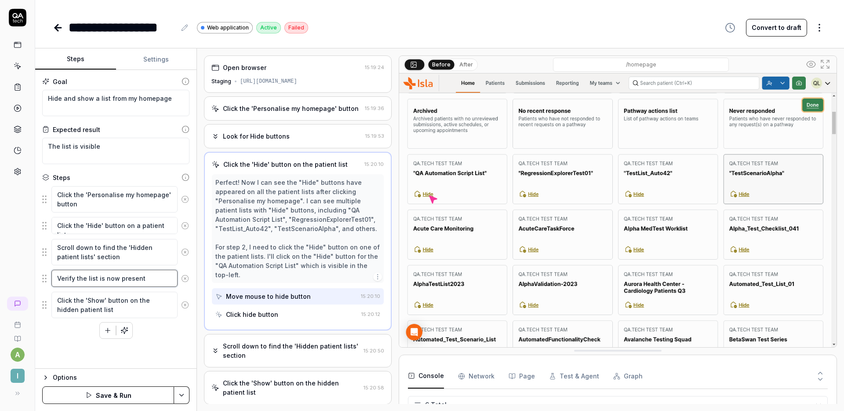
type textarea "Verify the list is now present i"
type textarea "*"
type textarea "Verify the list is now present in"
type textarea "*"
type textarea "Verify the list is now present in t"
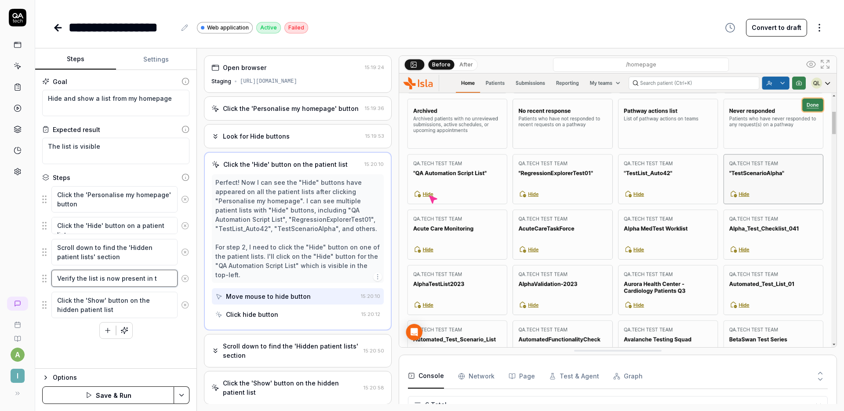
type textarea "*"
type textarea "Verify the list is now present in th"
type textarea "*"
type textarea "Verify the list is now present in the"
type textarea "*"
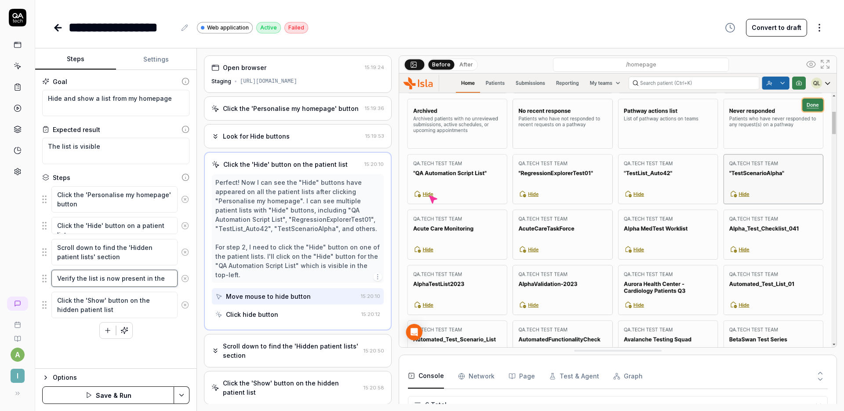
type textarea "Verify the list is now present in the"
type textarea "*"
type textarea "Verify the list is now present in the"
type textarea "*"
type textarea "Verify the list is now present in th"
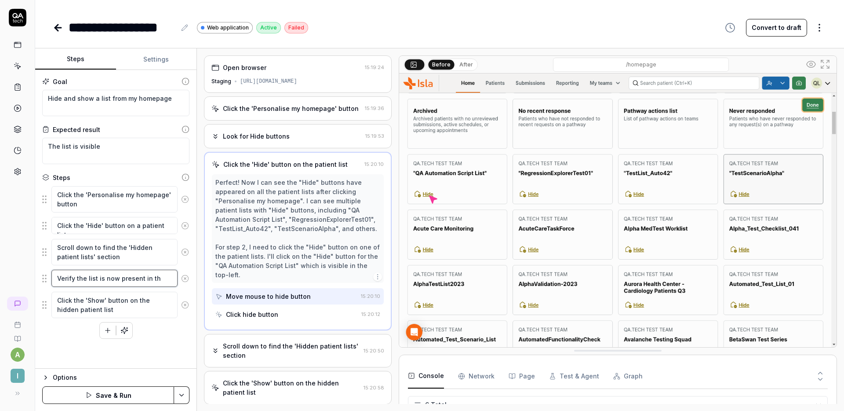
type textarea "*"
type textarea "Verify the list is now present in thi"
type textarea "*"
type textarea "Verify the list is now present in this"
type textarea "*"
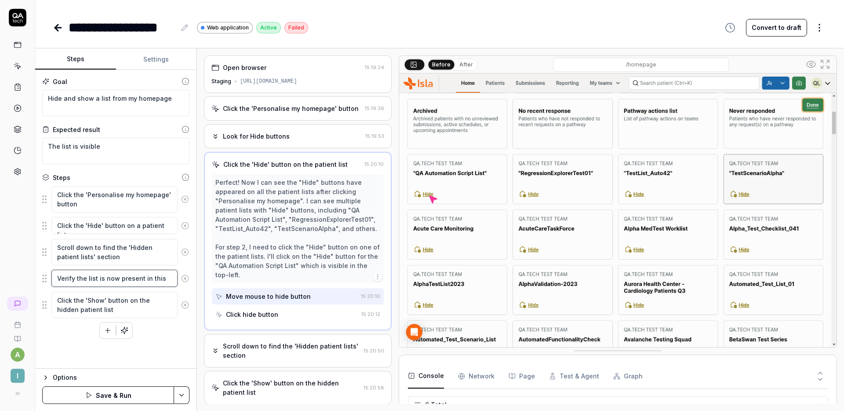
type textarea "Verify the list is now present in this s"
type textarea "*"
type textarea "Verify the list is now present in this se"
type textarea "*"
type textarea "Verify the list is now present in this sec"
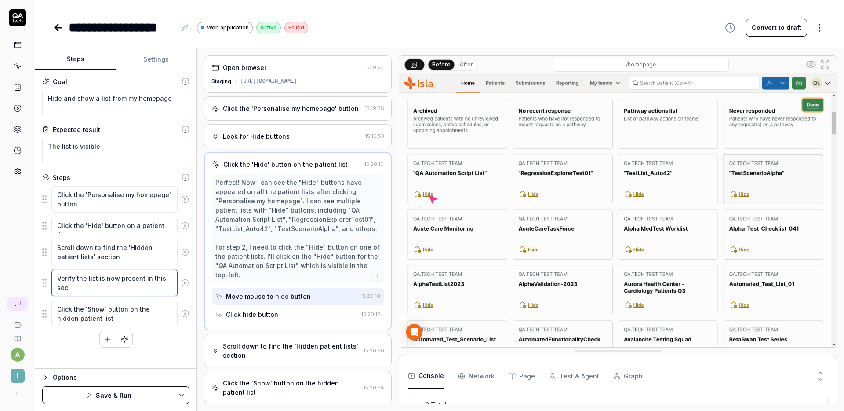
type textarea "*"
type textarea "Verify the list is now present in this sect"
type textarea "*"
type textarea "Verify the list is now present in this secti"
type textarea "*"
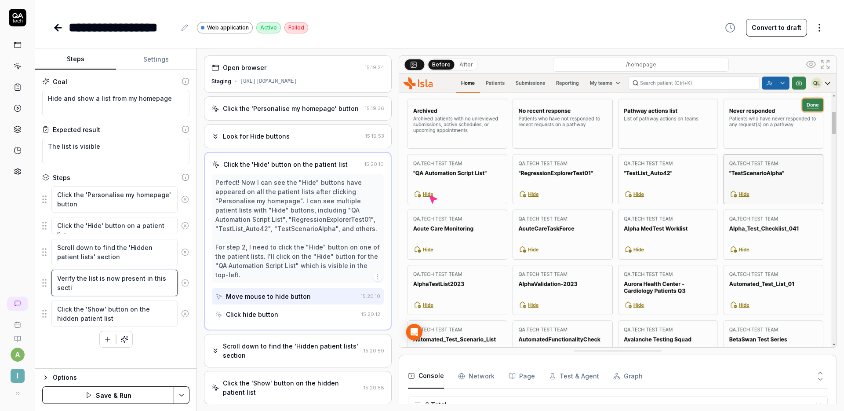
type textarea "Verify the list is now present in this sectio"
type textarea "*"
type textarea "Verify the list is now present in this section"
click at [109, 337] on icon "button" at bounding box center [108, 339] width 8 height 8
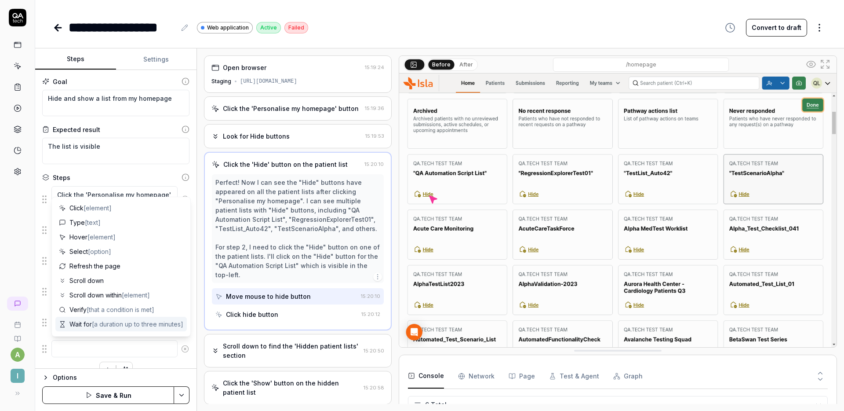
click at [61, 343] on textarea at bounding box center [114, 348] width 126 height 17
type textarea "*"
type textarea "S"
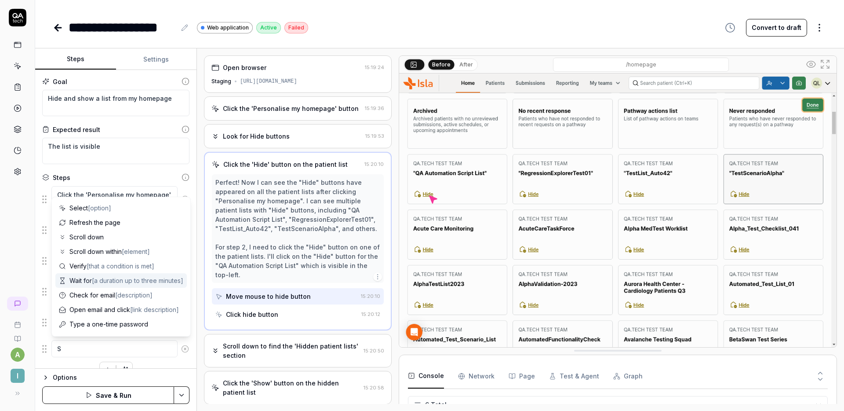
type textarea "*"
type textarea "Sc"
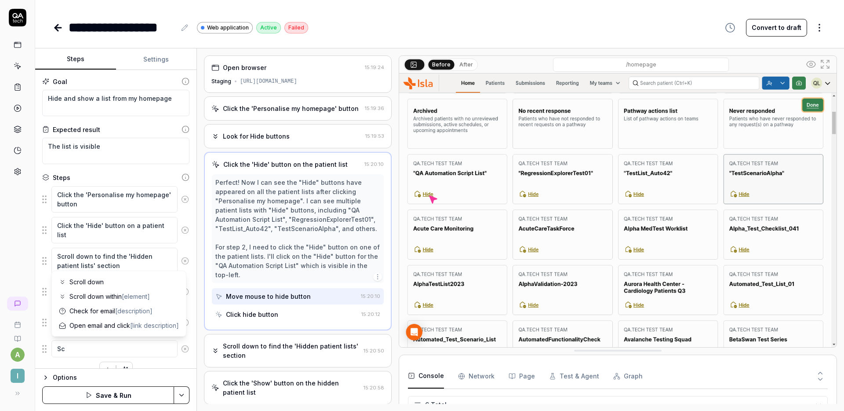
type textarea "*"
type textarea "Scr"
type textarea "*"
type textarea "Scro"
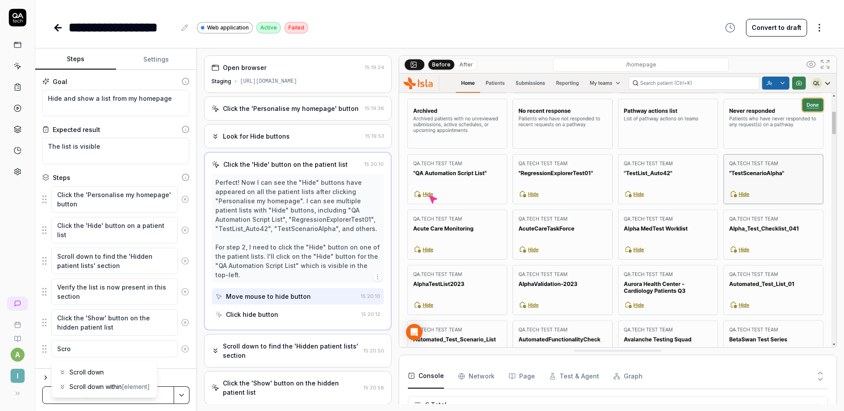
type textarea "*"
type textarea "Scrol"
type textarea "*"
type textarea "Scroll"
type textarea "*"
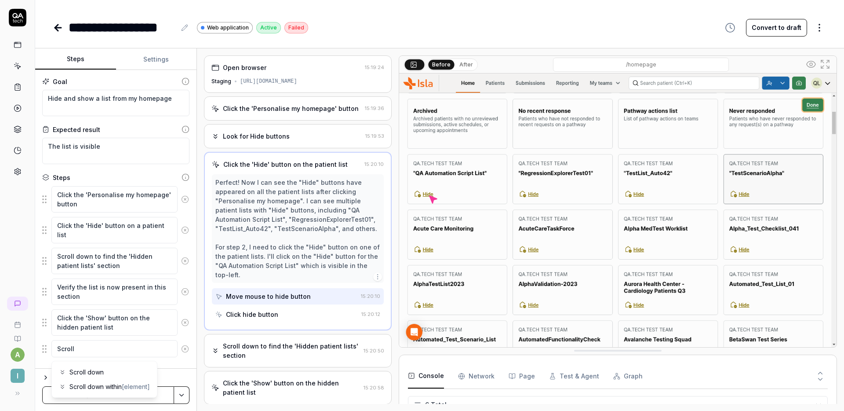
type textarea "Scroll"
type textarea "*"
type textarea "Scroll u"
type textarea "*"
type textarea "Scroll up"
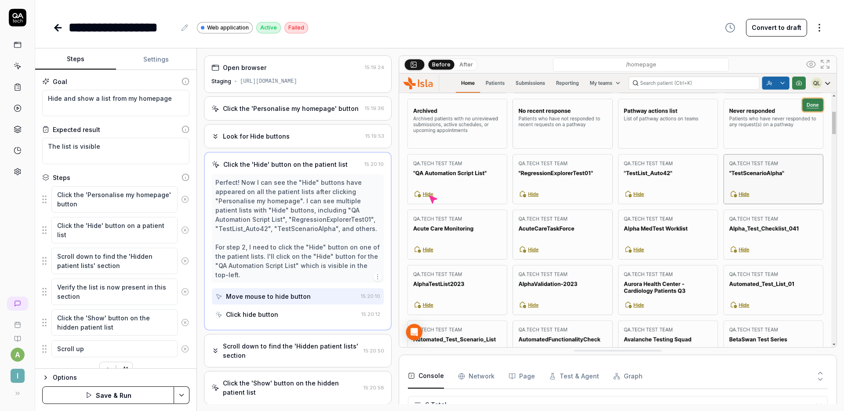
type textarea "*"
type textarea "Scroll up"
type textarea "*"
type textarea "Scroll up u"
type textarea "*"
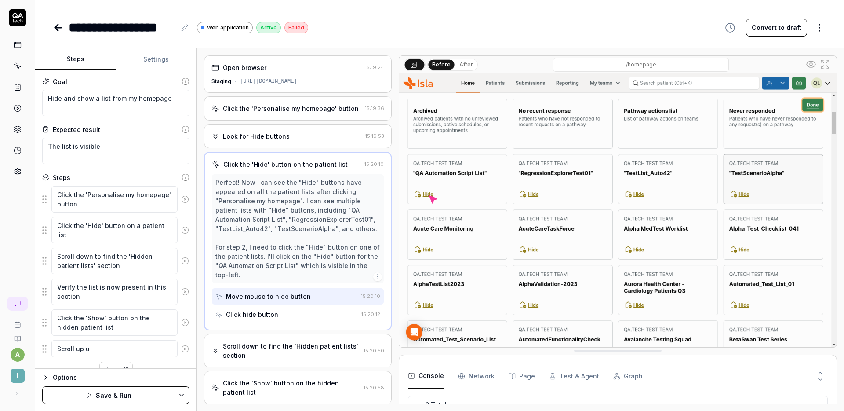
type textarea "Scroll up un"
type textarea "*"
type textarea "Scroll up unt"
type textarea "*"
type textarea "Scroll up unti"
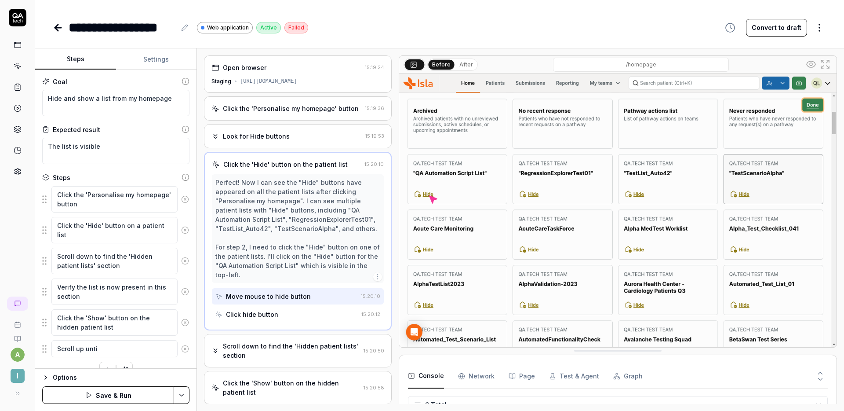
type textarea "*"
type textarea "Scroll up until"
type textarea "*"
type textarea "Scroll up until"
type textarea "*"
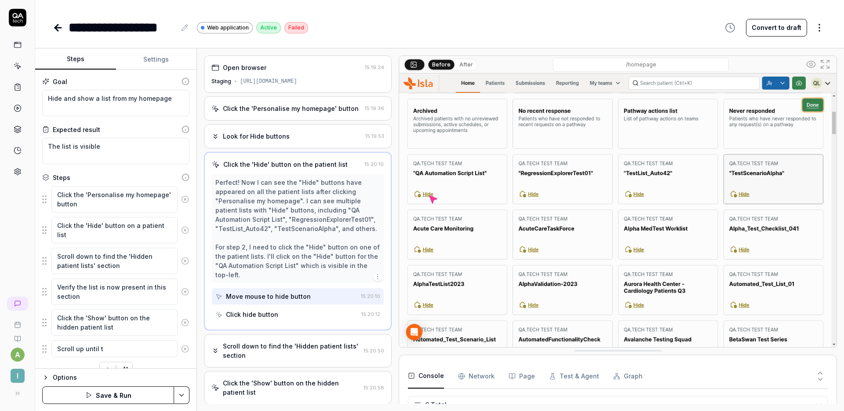
type textarea "Scroll up until th"
type textarea "*"
type textarea "Scroll up until the"
type textarea "*"
type textarea "Scroll up until the"
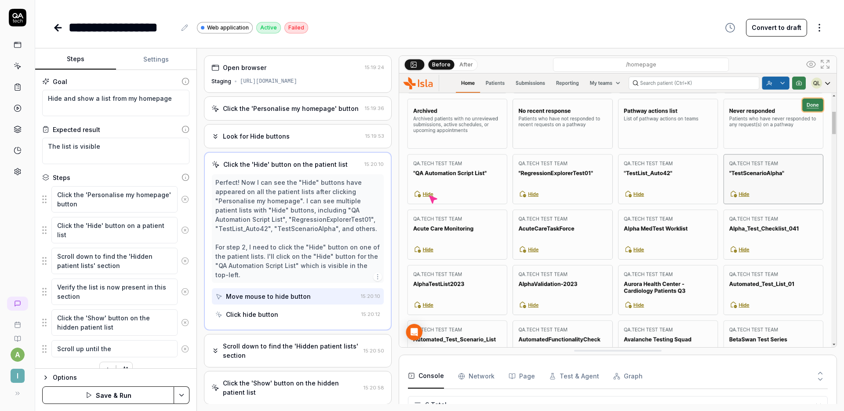
type textarea "*"
type textarea "Scroll up until the l"
type textarea "*"
type textarea "Scroll up until the li"
type textarea "*"
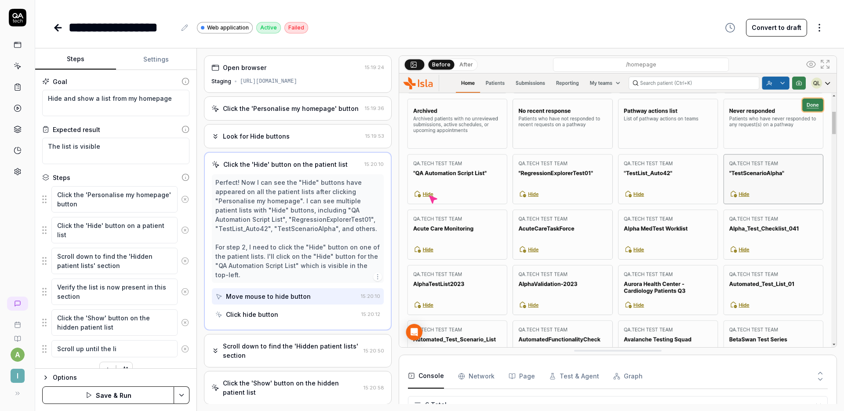
type textarea "Scroll up until the lis"
type textarea "*"
type textarea "Scroll up until the list"
type textarea "*"
type textarea "Scroll up until the list"
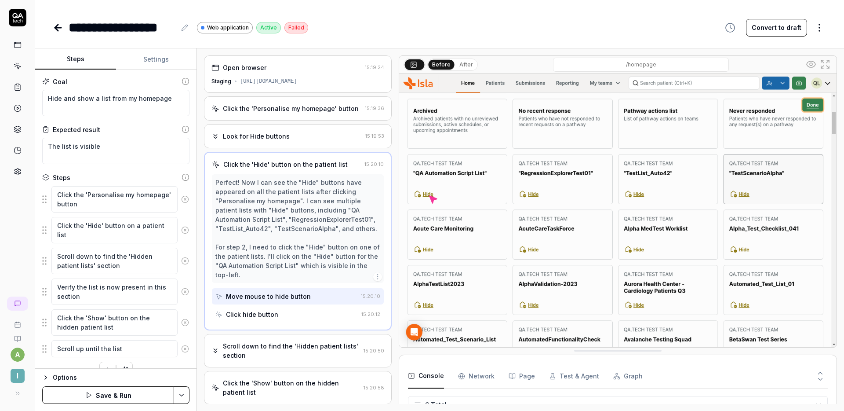
type textarea "*"
type textarea "Scroll up until the list i"
type textarea "*"
type textarea "Scroll up until the list is"
type textarea "*"
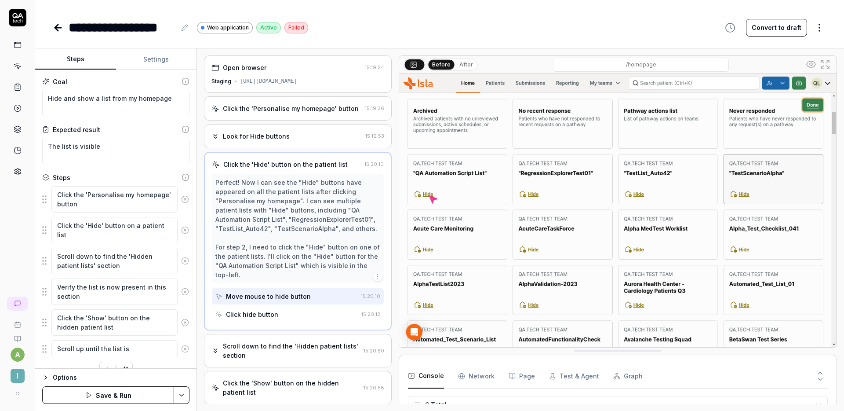
type textarea "Scroll up until the list is"
type textarea "*"
type textarea "Scroll up until the list is v"
type textarea "*"
type textarea "Scroll up until the list is vi"
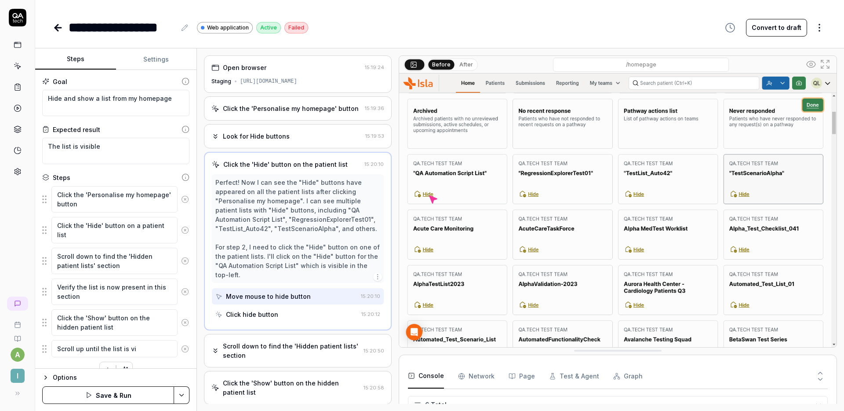
type textarea "*"
type textarea "Scroll up until the list is vis"
type textarea "*"
type textarea "Scroll up until the list is visib"
type textarea "*"
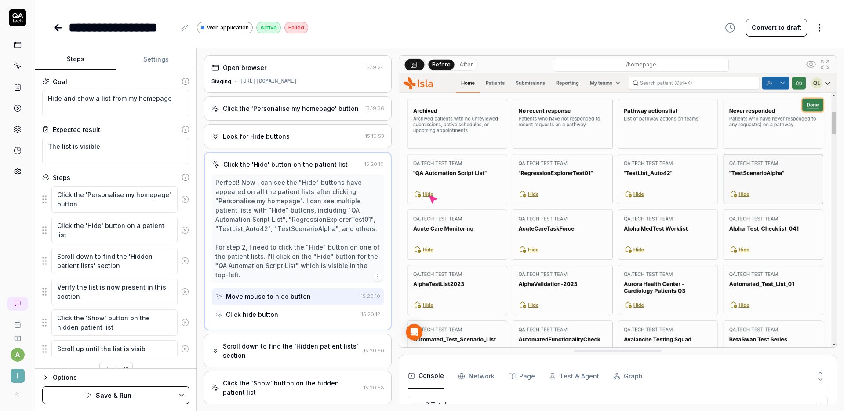
type textarea "Scroll up until the list is visibl"
type textarea "*"
type textarea "Scroll up until the list is visible"
type textarea "*"
type textarea "Scroll up until the list is visible"
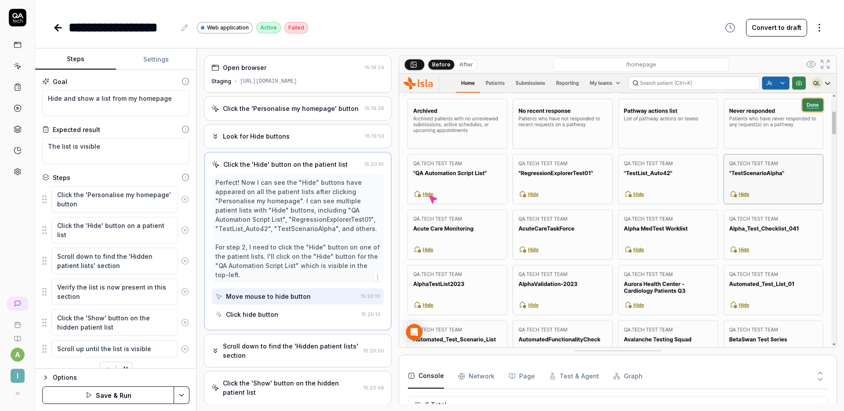
type textarea "*"
type textarea "Scroll up until the list is visible a"
type textarea "*"
type textarea "Scroll up until the list is visible an"
type textarea "*"
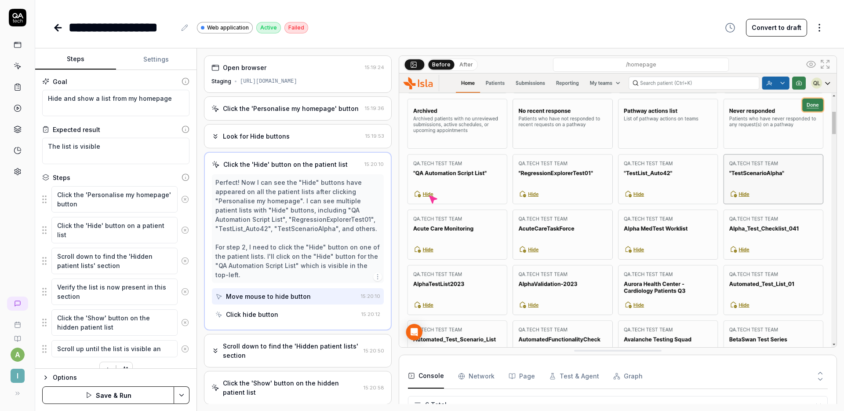
type textarea "Scroll up until the list is visible and"
type textarea "*"
type textarea "Scroll up until the list is visible and"
type textarea "*"
type textarea "Scroll up until the list is visible and v"
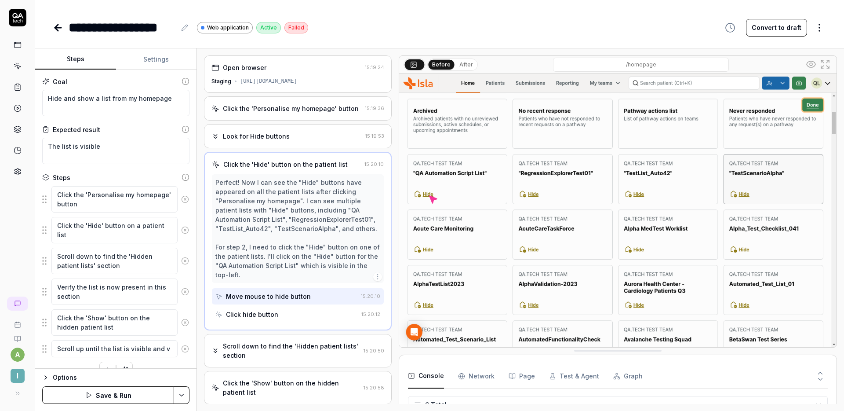
type textarea "*"
type textarea "Scroll up until the list is visible and ve"
type textarea "*"
type textarea "Scroll up until the list is visible and ver"
type textarea "*"
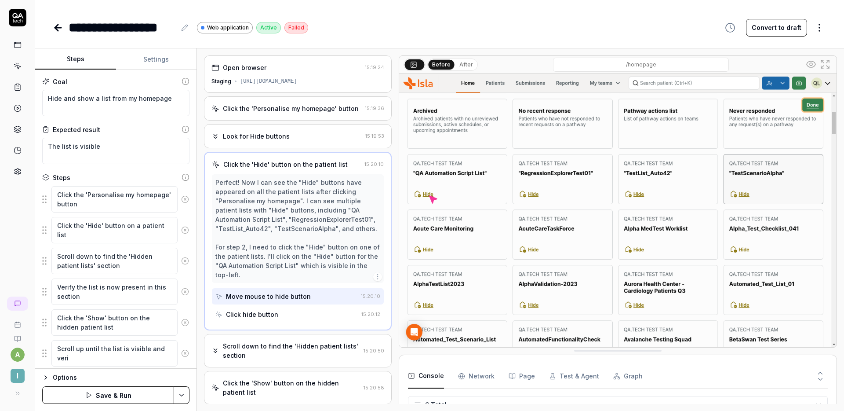
type textarea "Scroll up until the list is visible and verif"
type textarea "*"
type textarea "Scroll up until the list is visible and verify"
type textarea "*"
type textarea "Scroll up until the list is visible and verify"
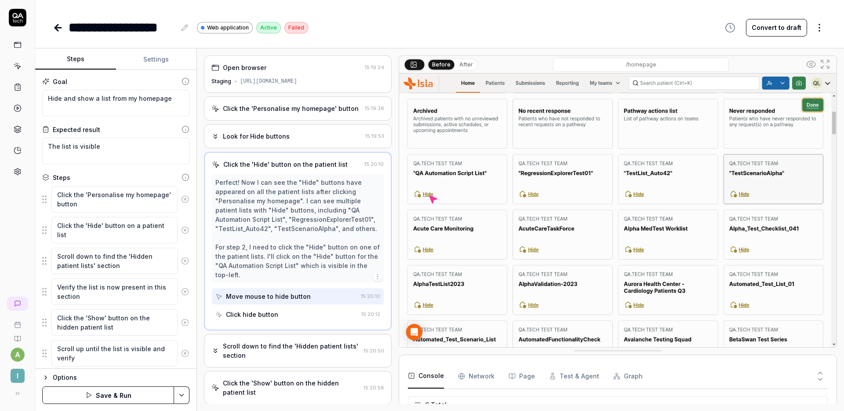
type textarea "*"
type textarea "Scroll up until the list is visible and verify i"
type textarea "*"
type textarea "Scroll up until the list is visible and verify it"
type textarea "*"
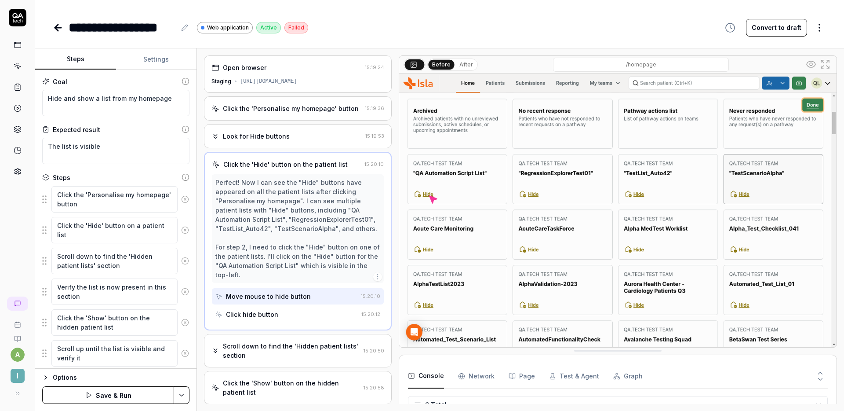
type textarea "Scroll up until the list is visible and verify it'"
type textarea "*"
type textarea "Scroll up until the list is visible and verify it's"
type textarea "*"
type textarea "Scroll up until the list is visible and verify it's"
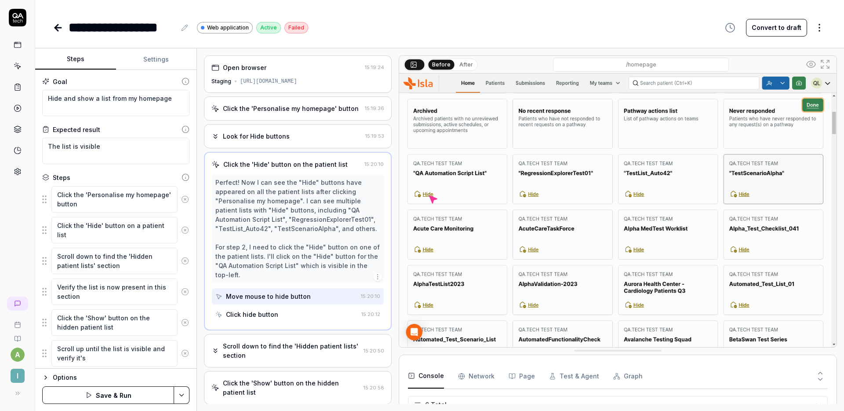
type textarea "*"
type textarea "Scroll up until the list is visible and verify it's n"
type textarea "*"
type textarea "Scroll up until the list is visible and verify it's no"
type textarea "*"
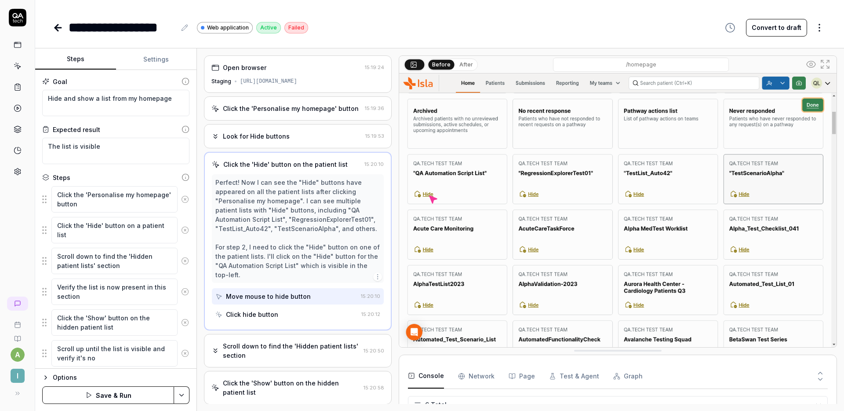
type textarea "Scroll up until the list is visible and verify it's now"
type textarea "*"
type textarea "Scroll up until the list is visible and verify it's now"
type textarea "*"
type textarea "Scroll up until the list is visible and verify it's now i"
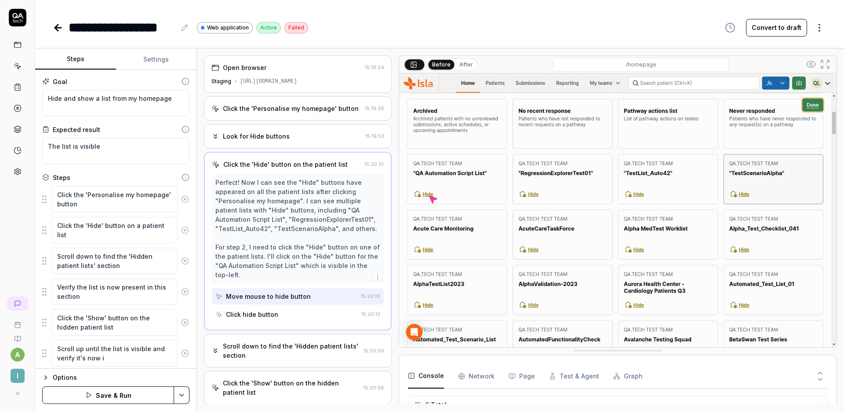
type textarea "*"
type textarea "Scroll up until the list is visible and verify it's now in"
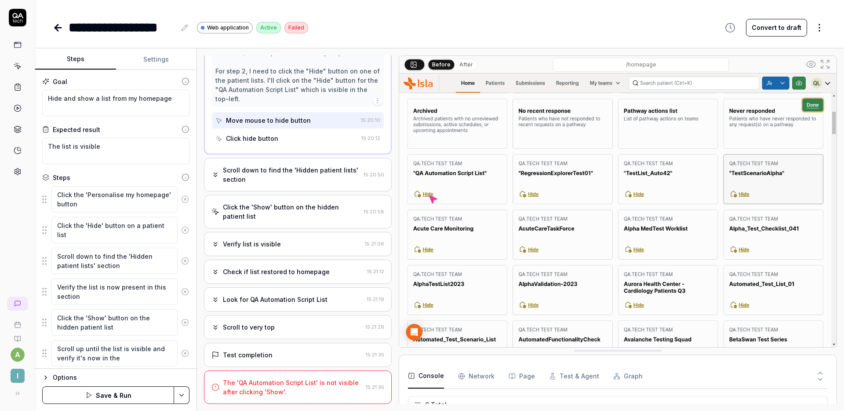
click at [136, 361] on textarea "Scroll up until the list is visible and verify it's now in the" at bounding box center [114, 353] width 126 height 26
click at [180, 343] on button at bounding box center [185, 349] width 15 height 18
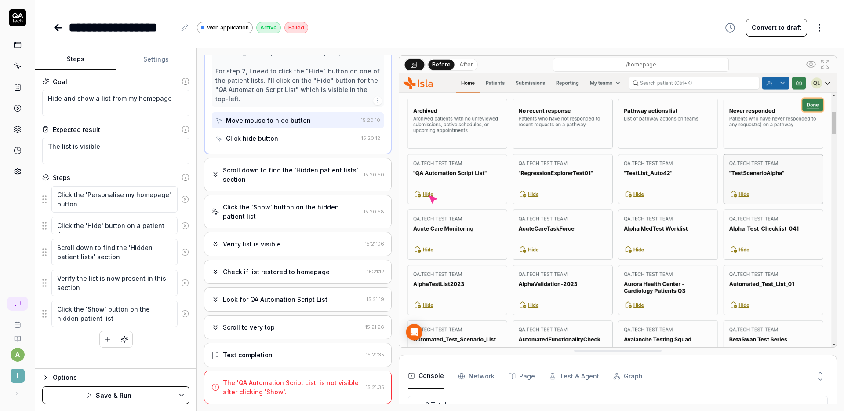
click at [179, 347] on div "Goal Hide and show a list from my homepage Expected result The list is visible …" at bounding box center [115, 219] width 161 height 299
click at [188, 391] on html "**********" at bounding box center [422, 205] width 844 height 411
click at [130, 337] on div "Save" at bounding box center [138, 333] width 112 height 19
click at [123, 394] on button "Run" at bounding box center [108, 395] width 132 height 18
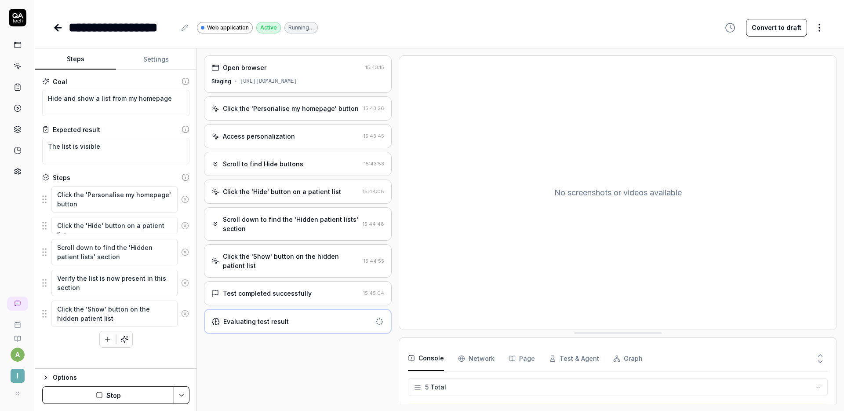
click at [272, 297] on div "Test completed successfully" at bounding box center [267, 292] width 89 height 9
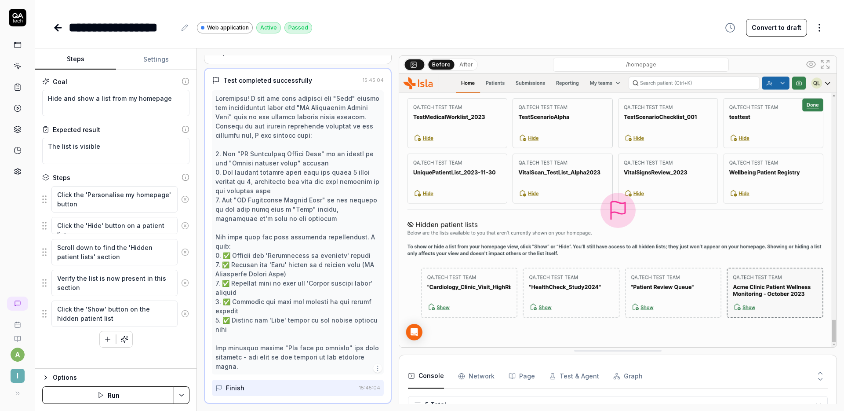
scroll to position [58, 0]
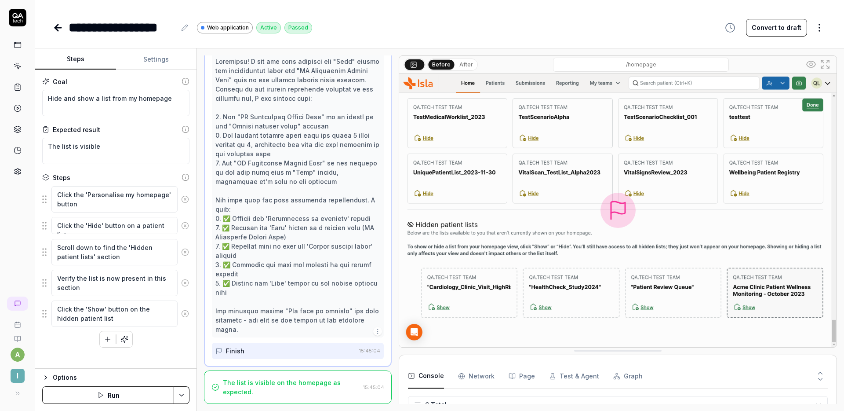
click at [280, 373] on div "The list is visible on the homepage as expected. 15:45:04" at bounding box center [298, 386] width 188 height 33
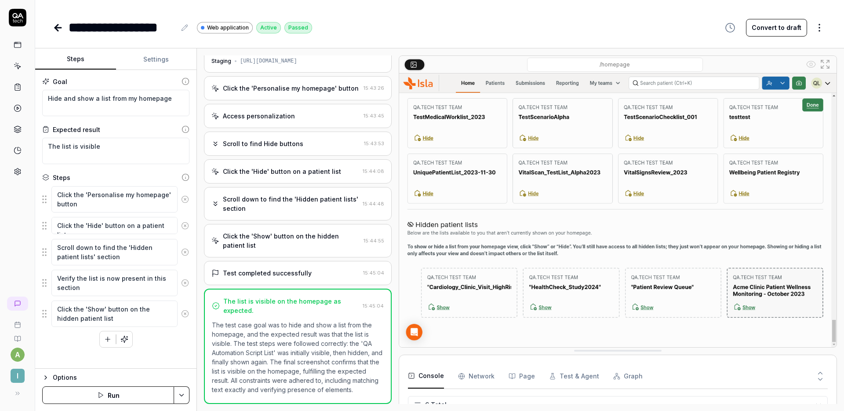
scroll to position [29, 0]
